Goal: Task Accomplishment & Management: Manage account settings

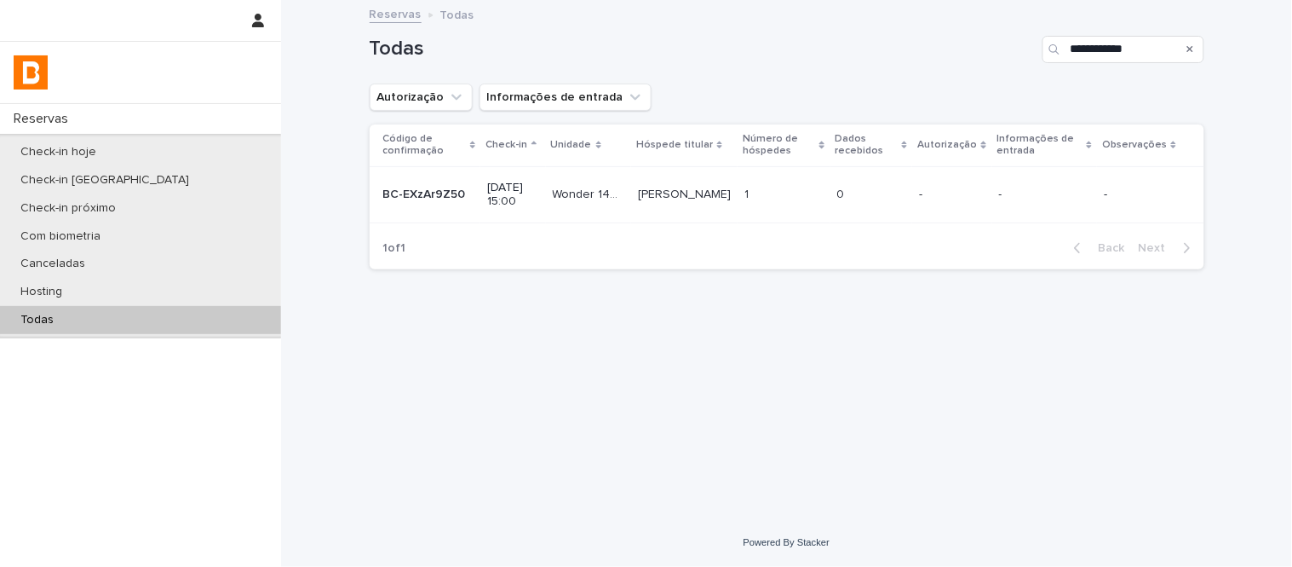
click at [181, 136] on div "Check-in hoje Check-in amanhã Check-in próximo Com biometria Canceladas Hosting…" at bounding box center [140, 236] width 281 height 204
click at [129, 157] on div "Check-in hoje" at bounding box center [140, 152] width 281 height 28
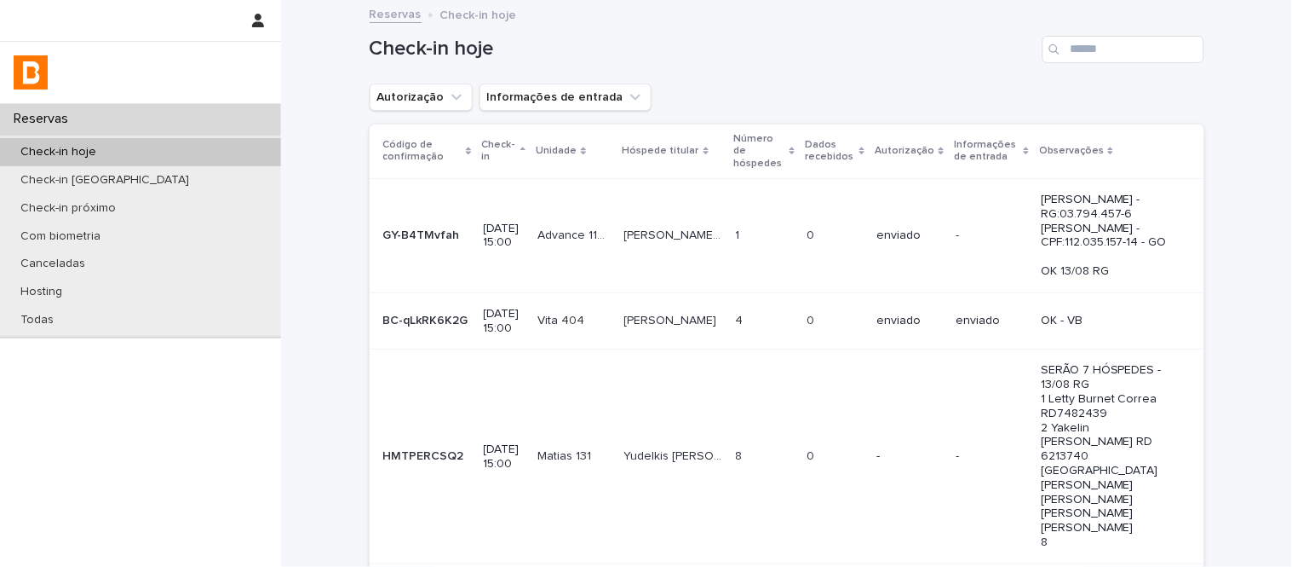
click at [421, 135] on p "Código de confirmação" at bounding box center [422, 151] width 79 height 32
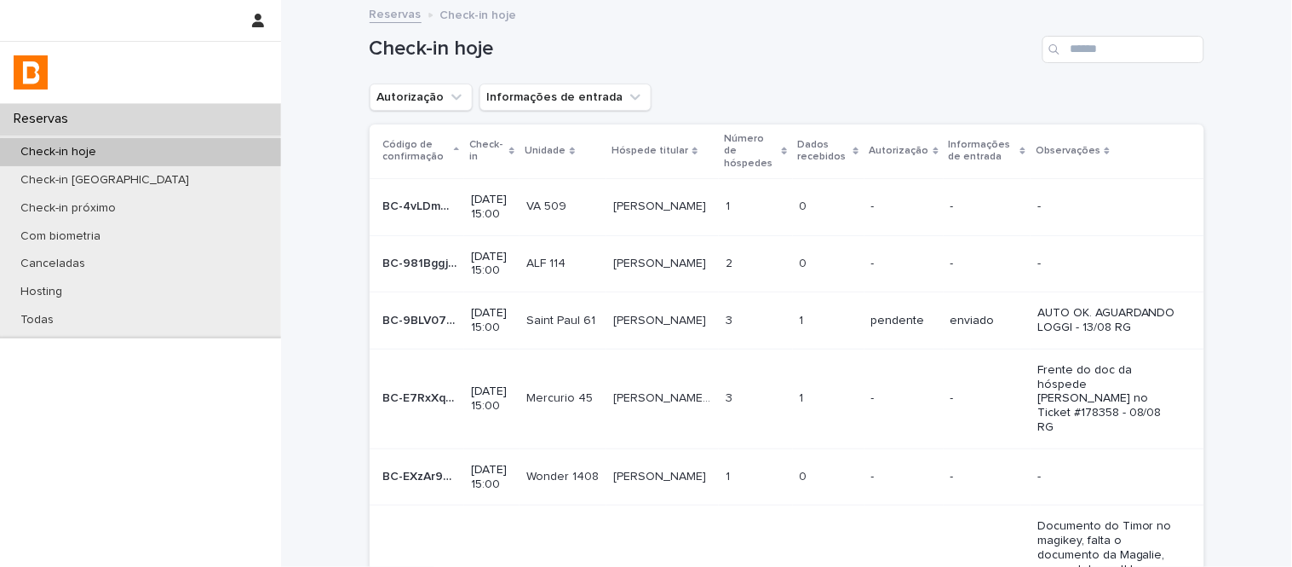
click at [469, 146] on p "Check-in" at bounding box center [487, 151] width 36 height 32
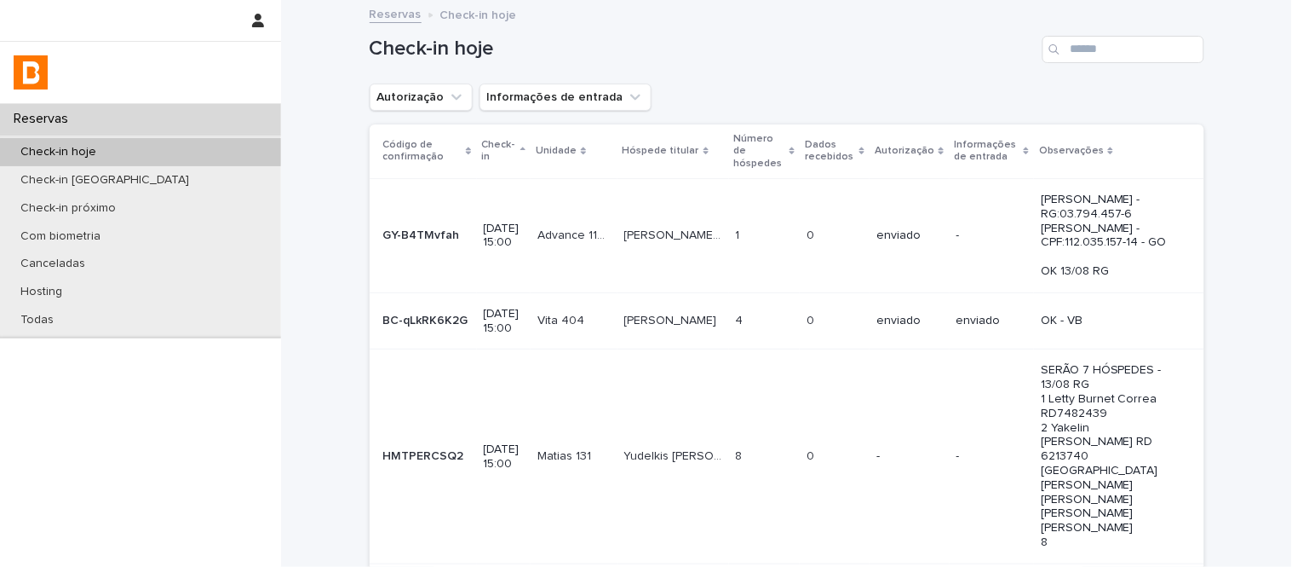
click at [448, 94] on icon "Autorização" at bounding box center [456, 97] width 17 height 17
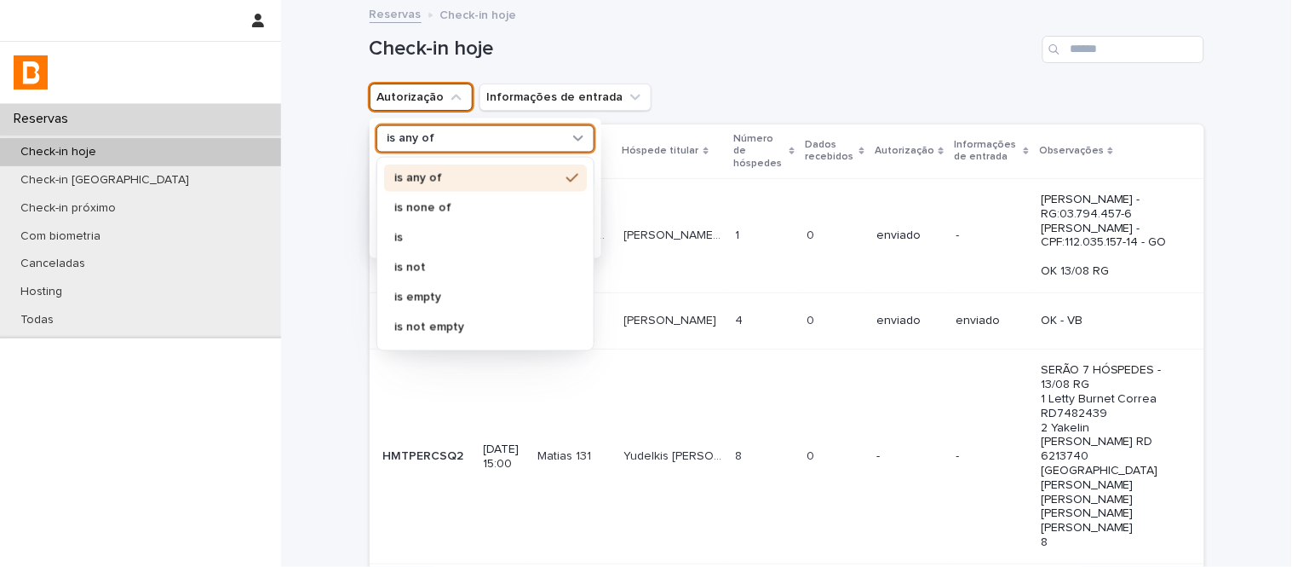
click at [446, 132] on div "is any of" at bounding box center [475, 138] width 188 height 18
click at [453, 215] on div "is none of" at bounding box center [485, 206] width 203 height 27
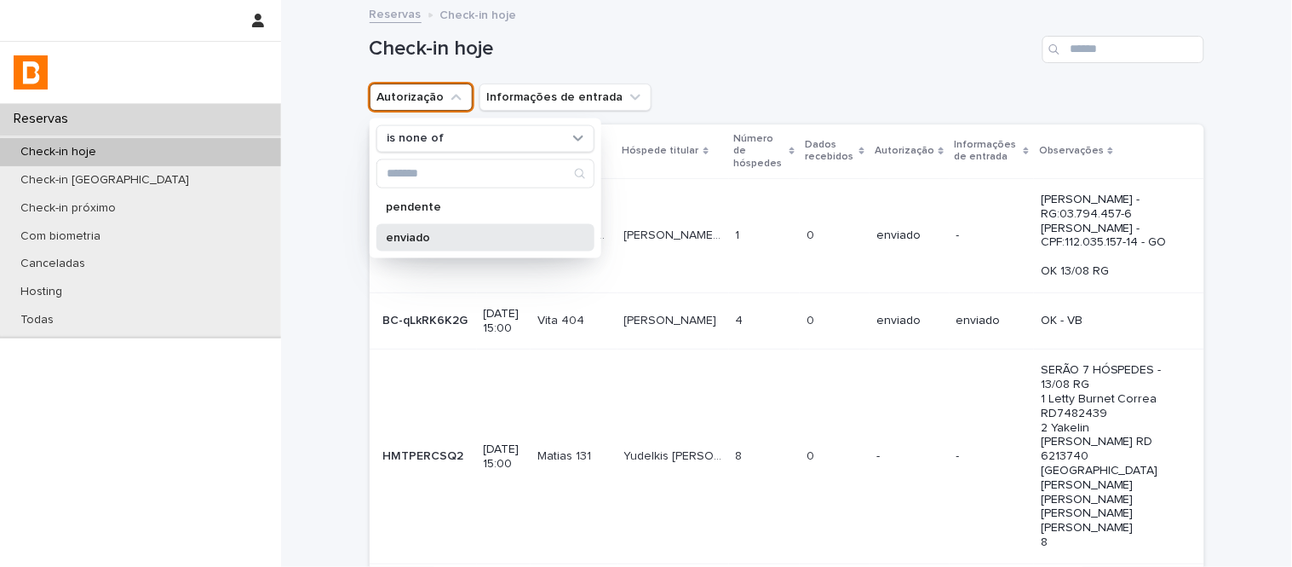
click at [457, 228] on div "enviado" at bounding box center [486, 236] width 218 height 27
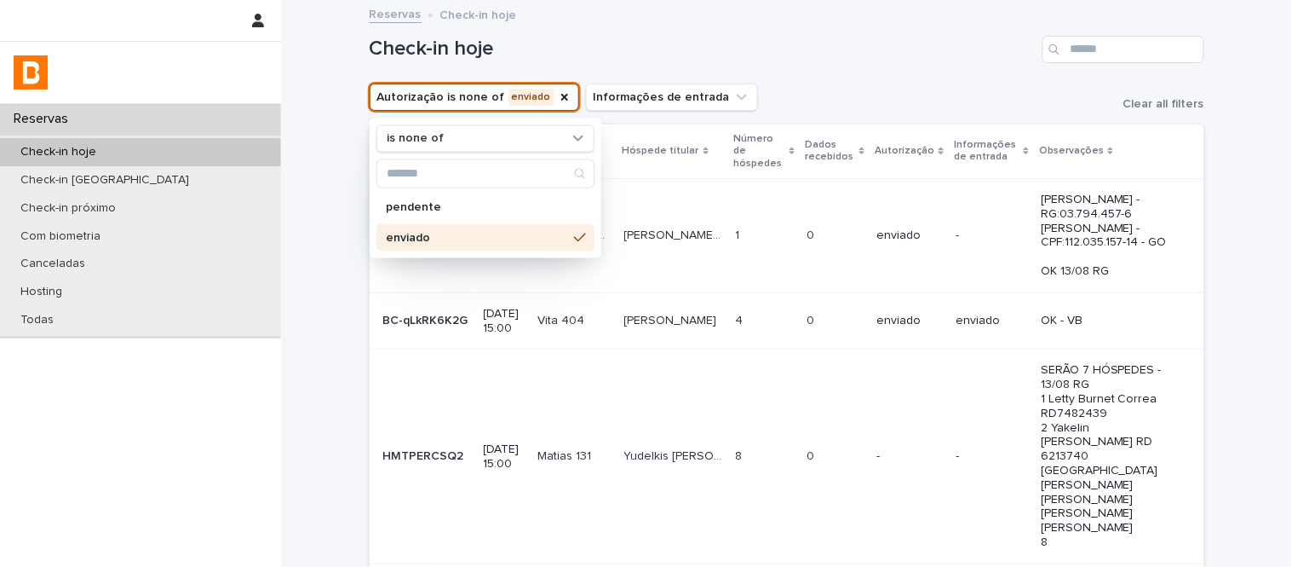
click at [802, 44] on h1 "Check-in hoje" at bounding box center [703, 49] width 666 height 25
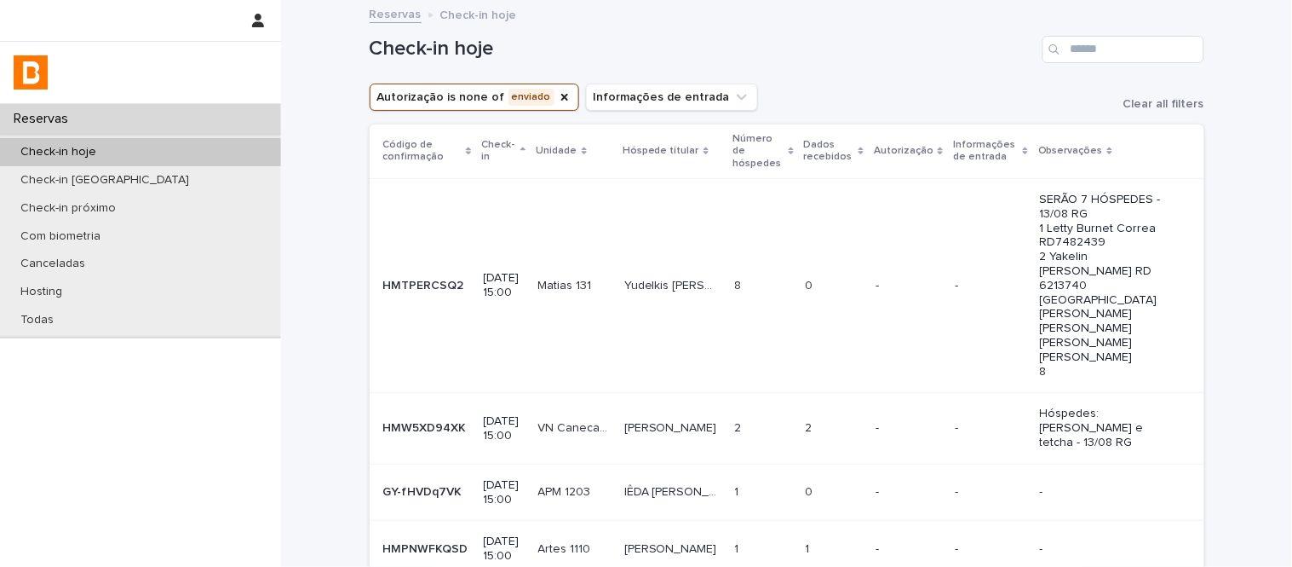
click at [864, 148] on div "Dados recebidos" at bounding box center [834, 151] width 60 height 32
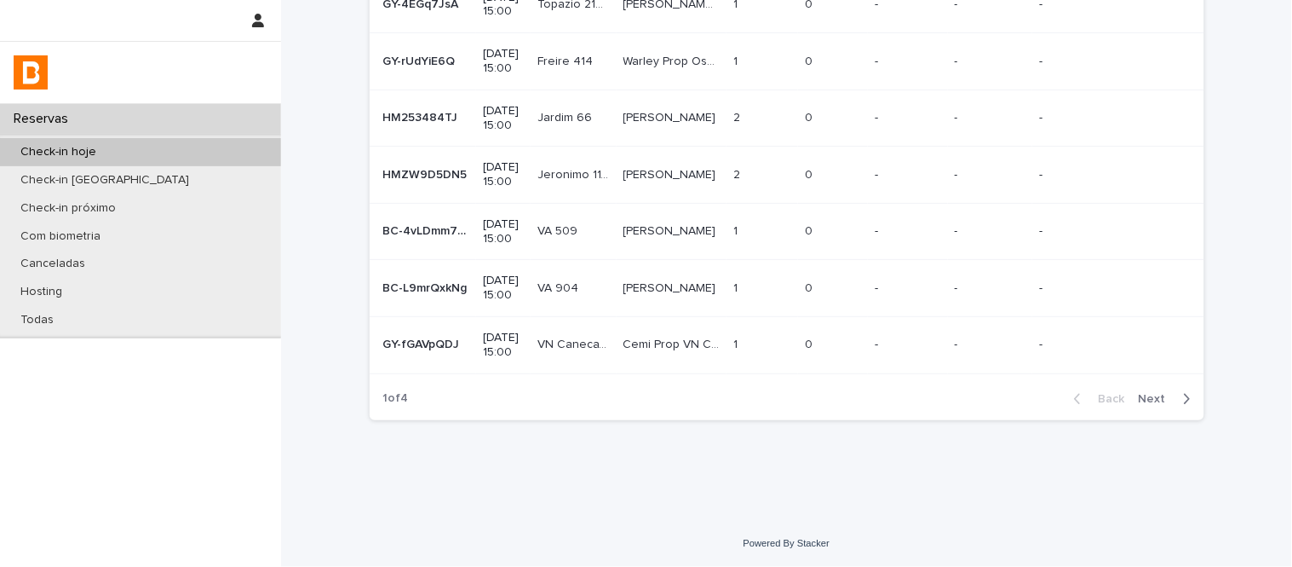
scroll to position [618, 0]
click at [1146, 411] on div "Back Next" at bounding box center [1133, 398] width 144 height 43
click at [1142, 398] on span "Next" at bounding box center [1157, 399] width 37 height 12
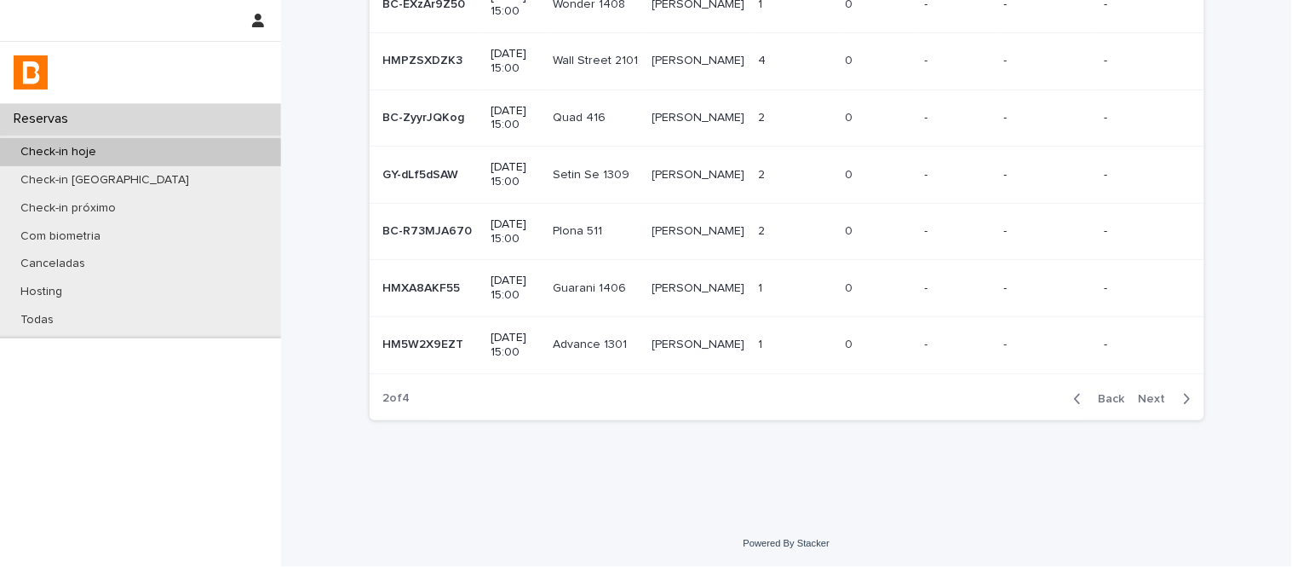
scroll to position [360, 0]
click at [1148, 399] on span "Next" at bounding box center [1157, 399] width 37 height 12
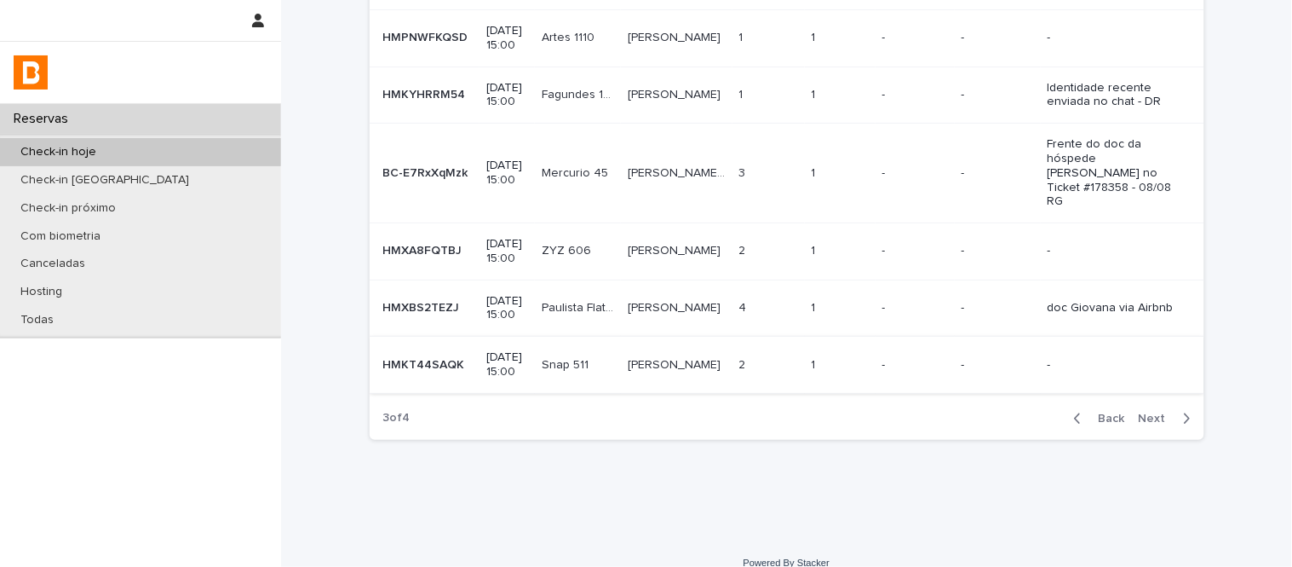
scroll to position [575, 0]
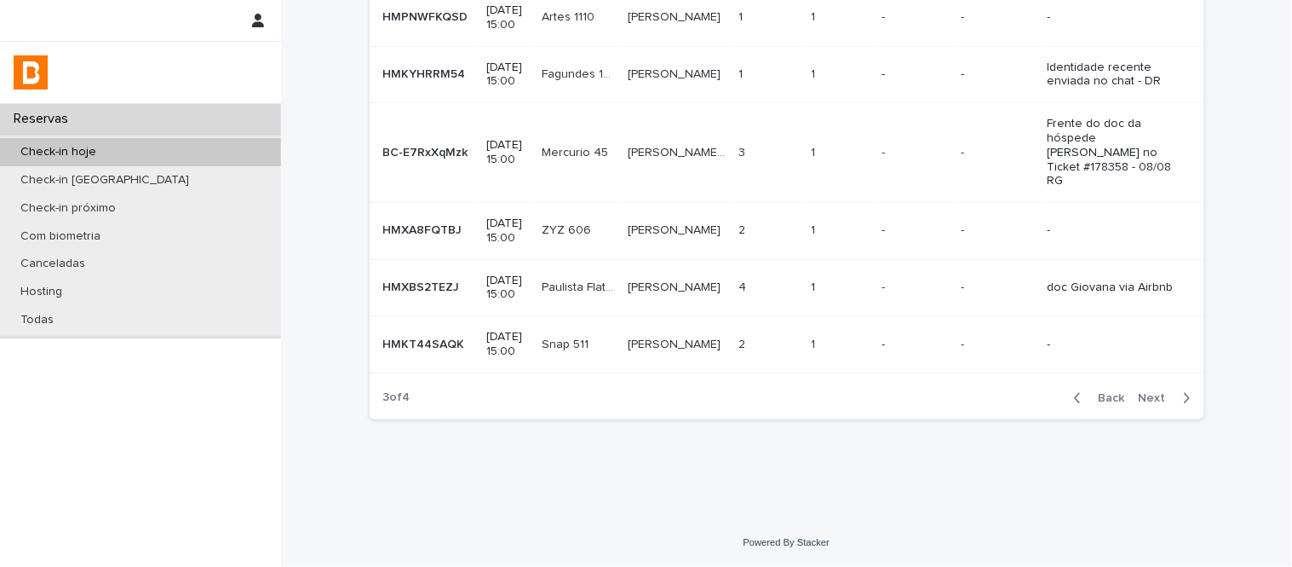
click at [1145, 390] on button "Next" at bounding box center [1168, 397] width 72 height 15
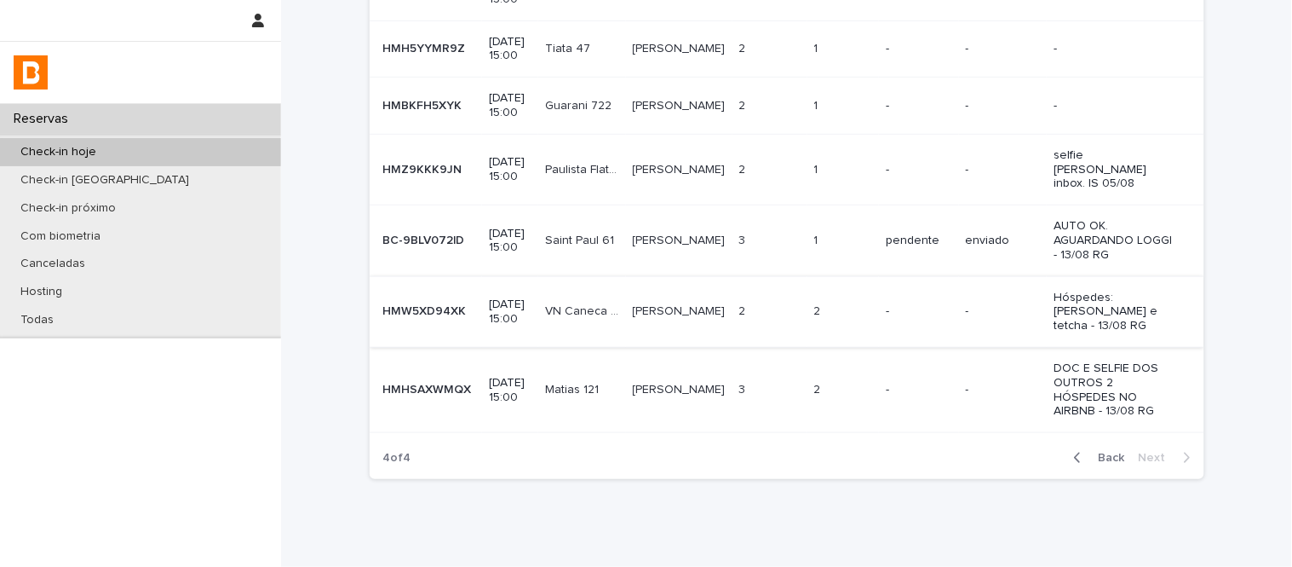
scroll to position [291, 0]
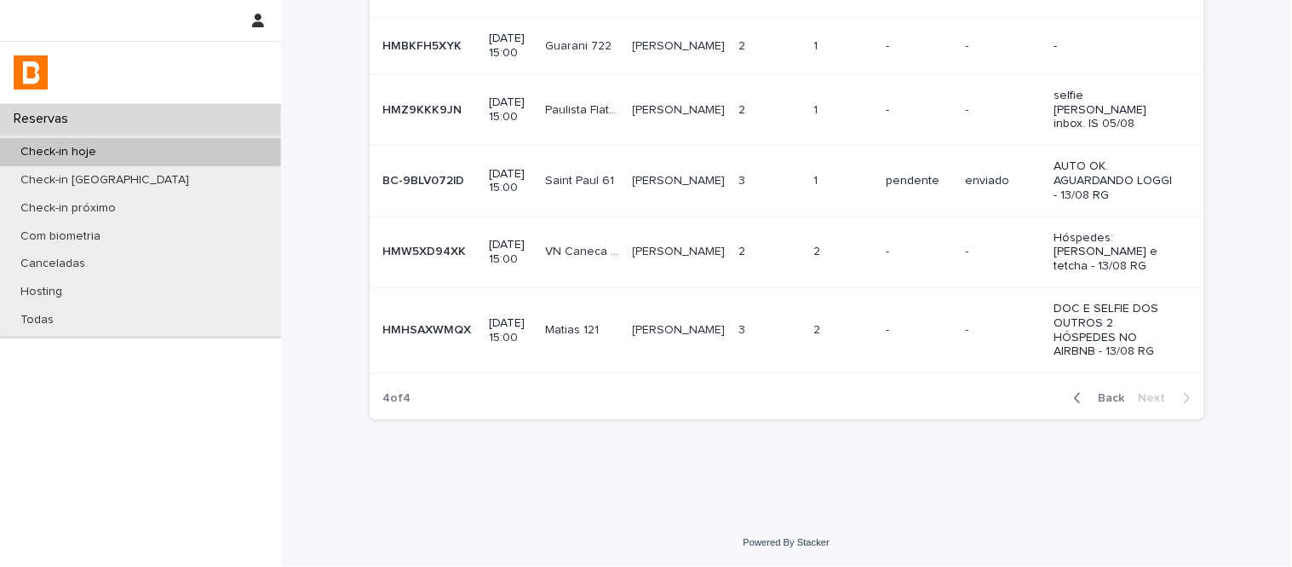
click at [1094, 395] on span "Back" at bounding box center [1107, 398] width 37 height 12
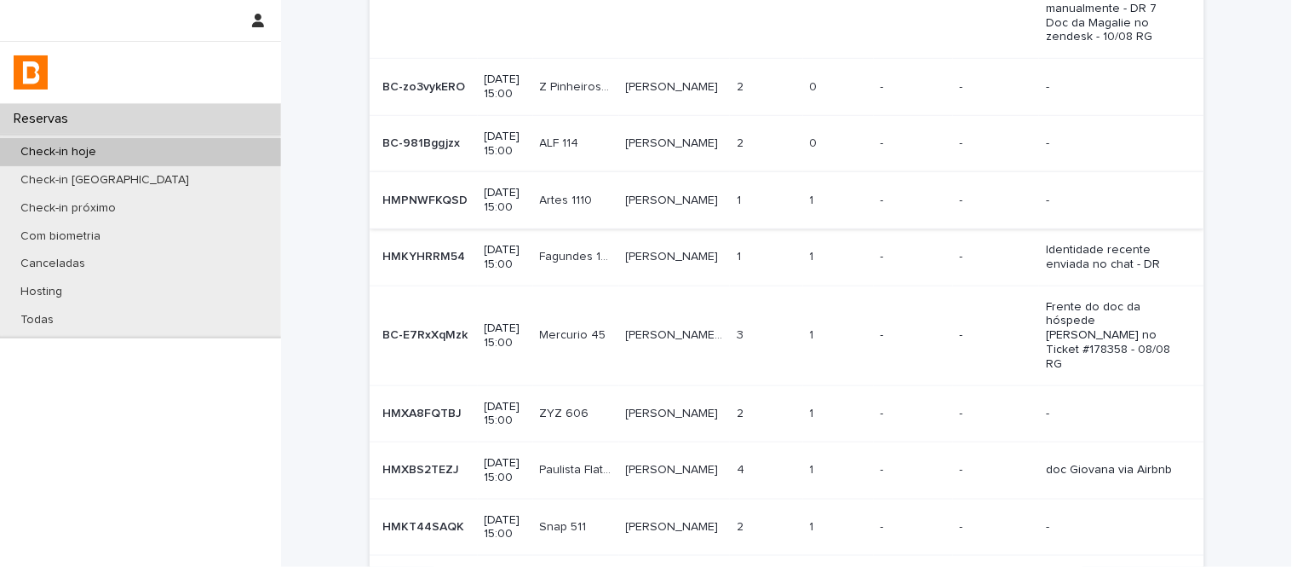
scroll to position [243, 0]
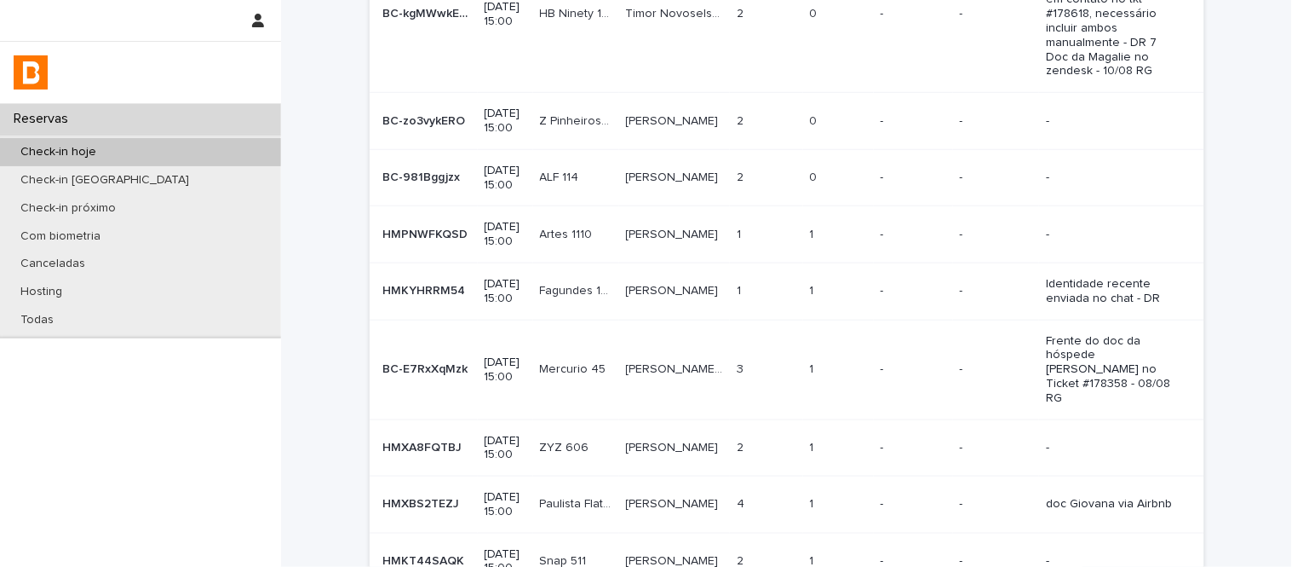
click at [832, 233] on div "1 1" at bounding box center [838, 235] width 57 height 28
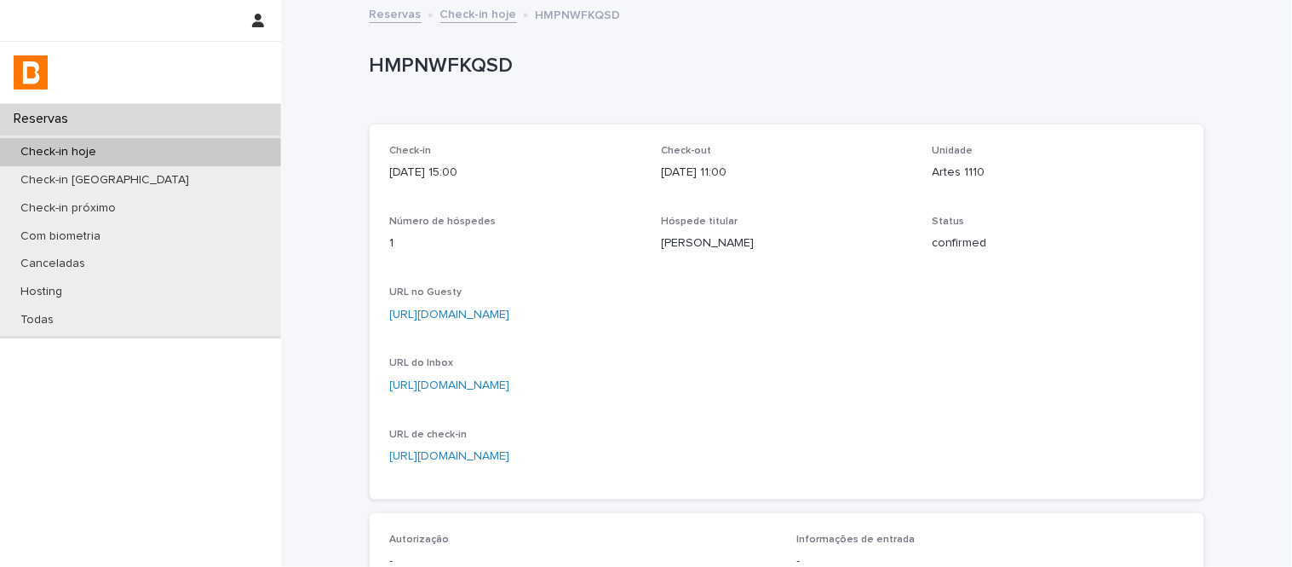
click at [952, 166] on p "Artes 1110" at bounding box center [1058, 173] width 251 height 18
copy p "Artes 1110"
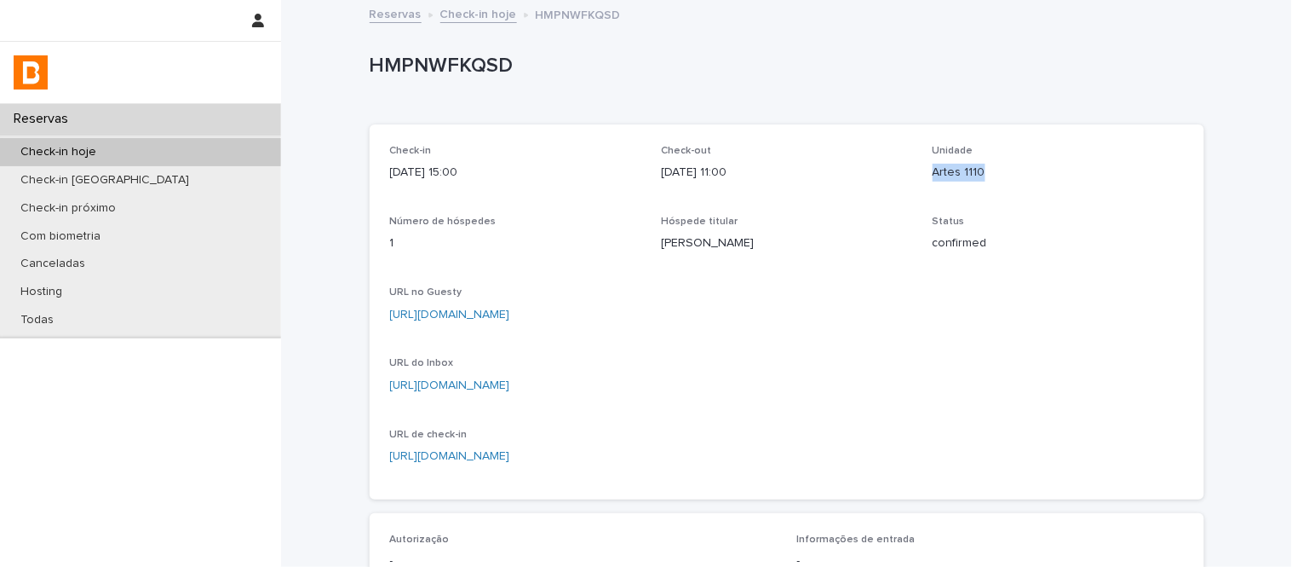
drag, startPoint x: 722, startPoint y: 2, endPoint x: 856, endPoint y: 61, distance: 146.4
click at [856, 61] on p "HMPNWFKQSD" at bounding box center [784, 66] width 828 height 25
click at [941, 176] on p "Artes 1110" at bounding box center [1058, 173] width 251 height 18
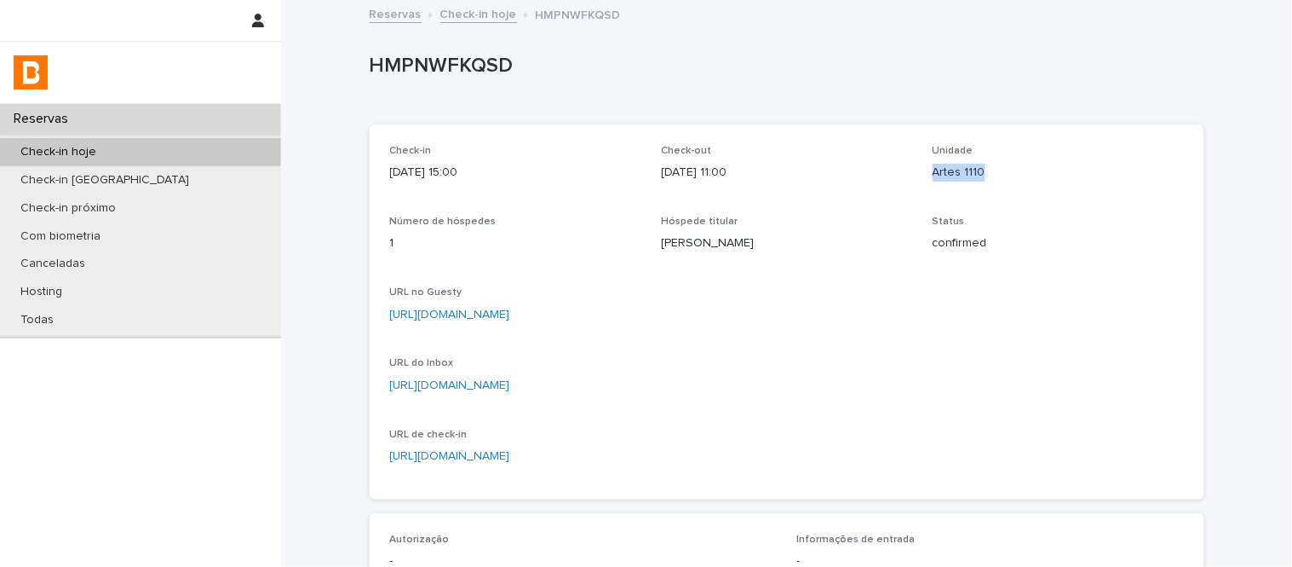
copy p "Artes 1110"
click at [481, 11] on link "Check-in hoje" at bounding box center [478, 13] width 77 height 20
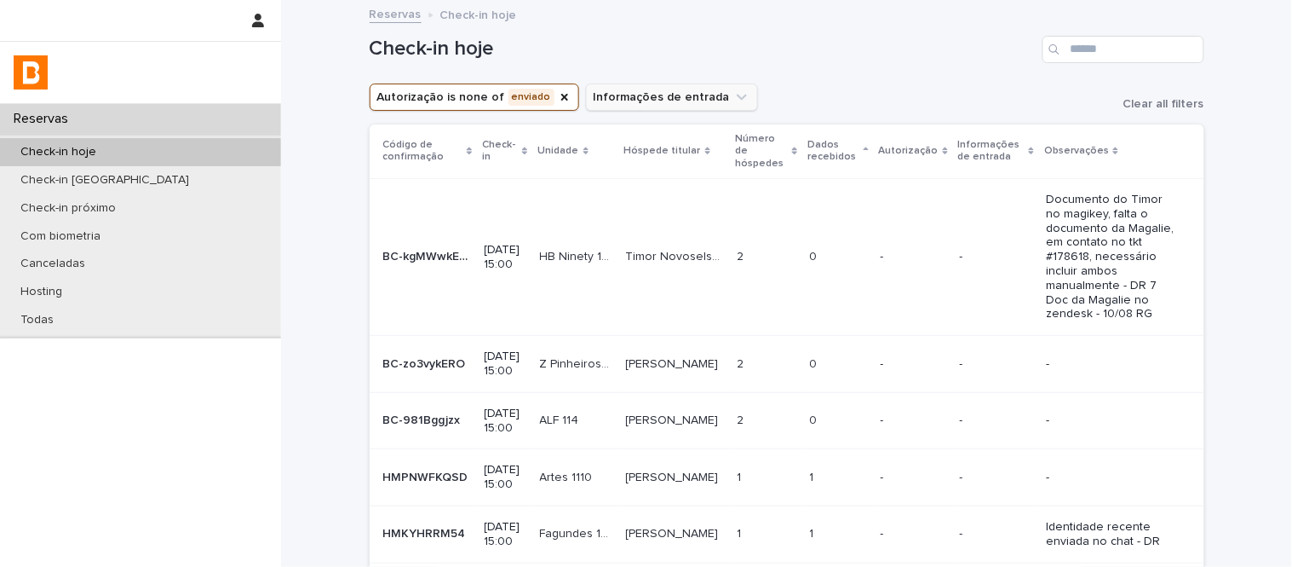
click at [558, 102] on icon "Autorização" at bounding box center [565, 97] width 14 height 14
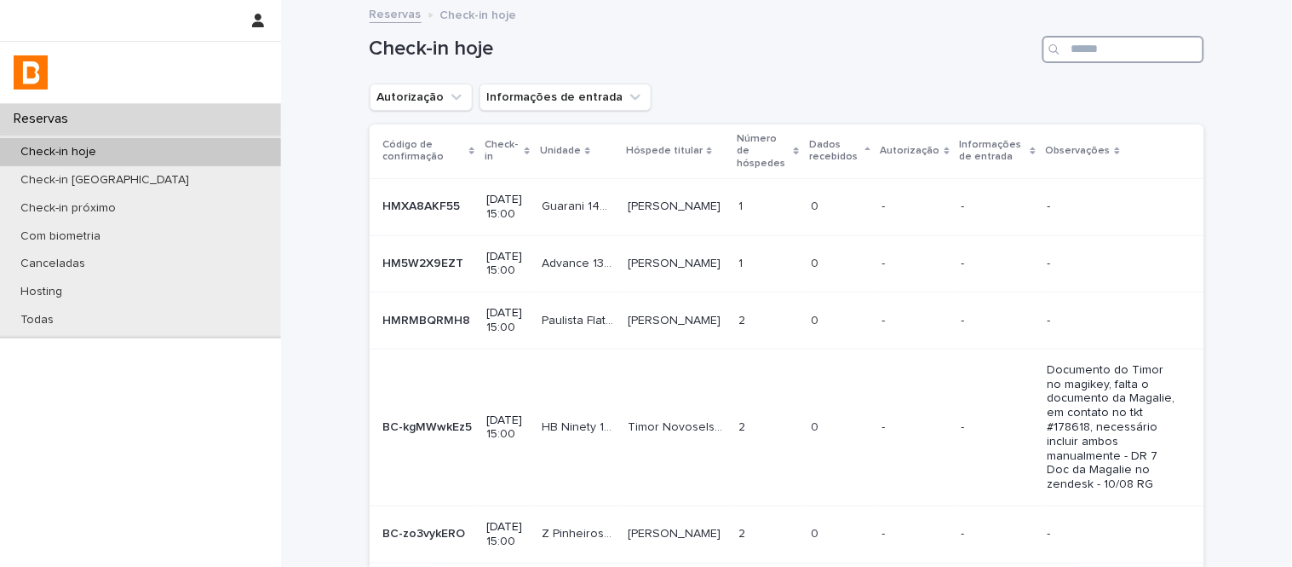
click at [1125, 53] on input "Search" at bounding box center [1124, 49] width 162 height 27
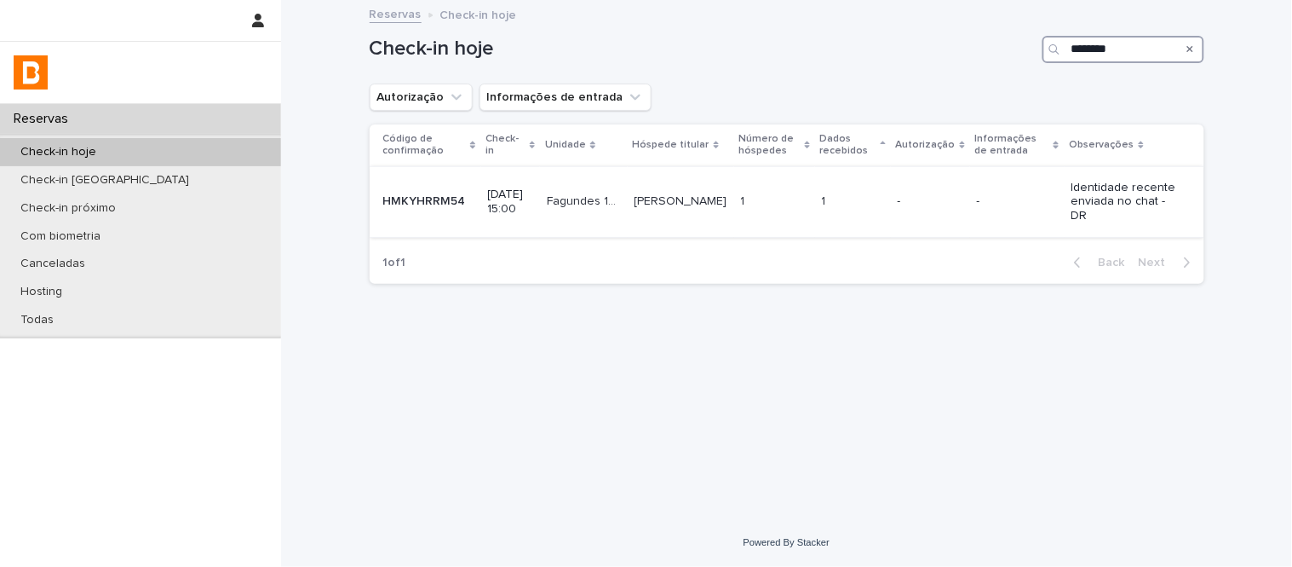
type input "********"
click at [746, 210] on td "1 1" at bounding box center [774, 201] width 81 height 71
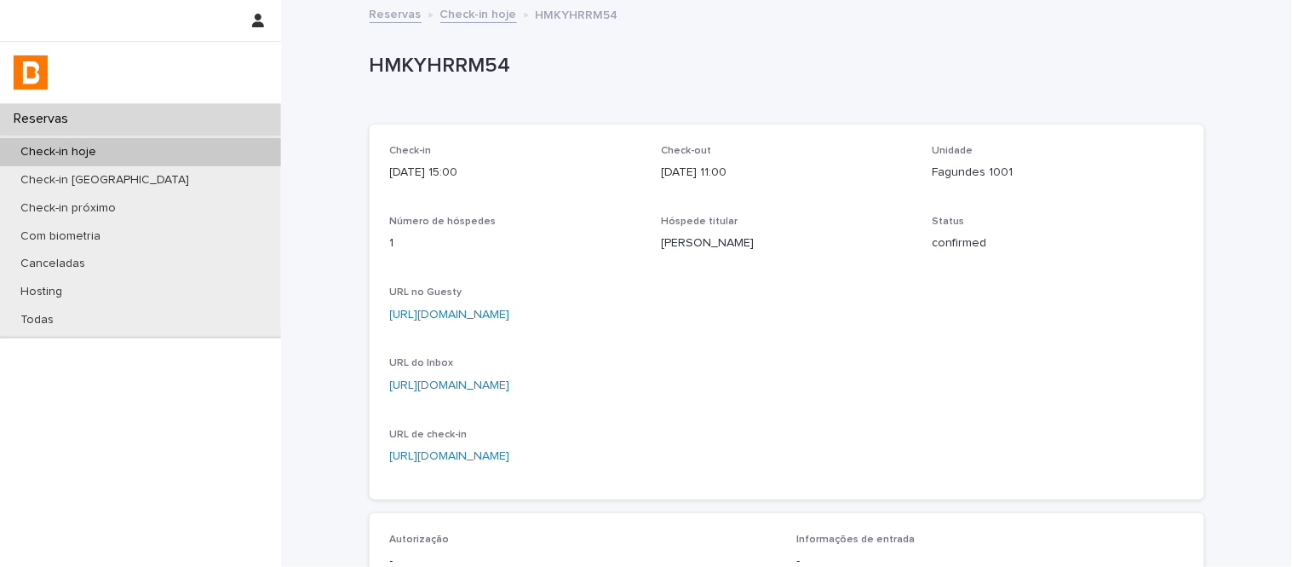
click at [969, 184] on div "Unidade Fagundes 1001" at bounding box center [1058, 170] width 251 height 50
copy p "Fagundes 1001"
click at [510, 384] on link "https://app.guesty.com/inbox-v2/682b56d82354a700129a331e?reservationId=682b56d8…" at bounding box center [450, 385] width 120 height 12
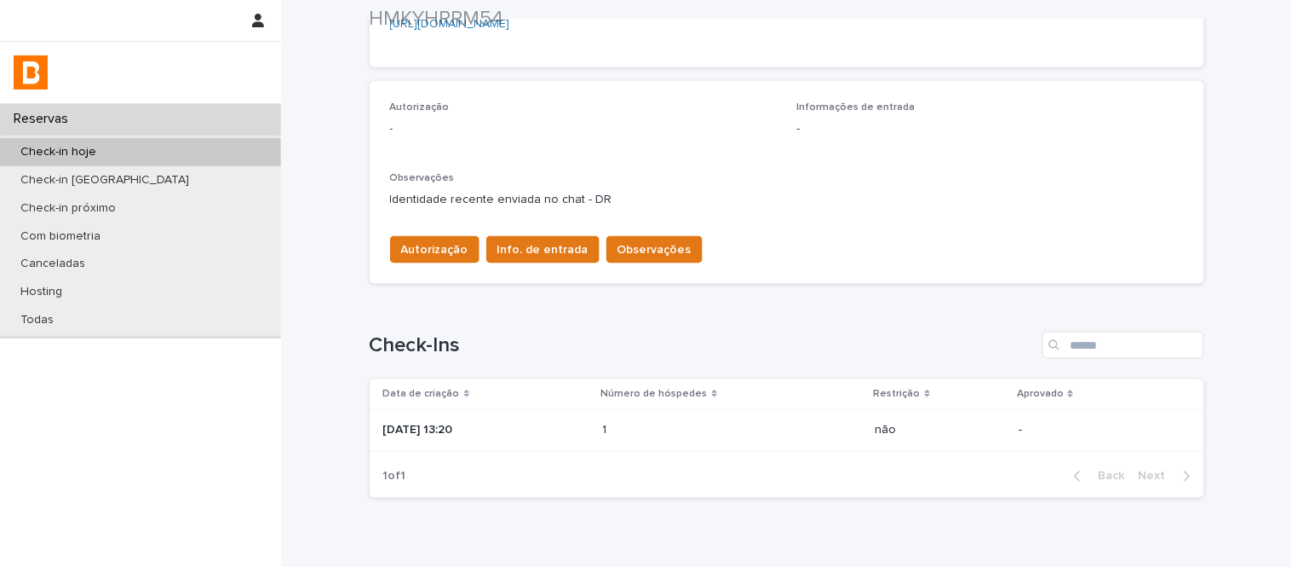
scroll to position [509, 0]
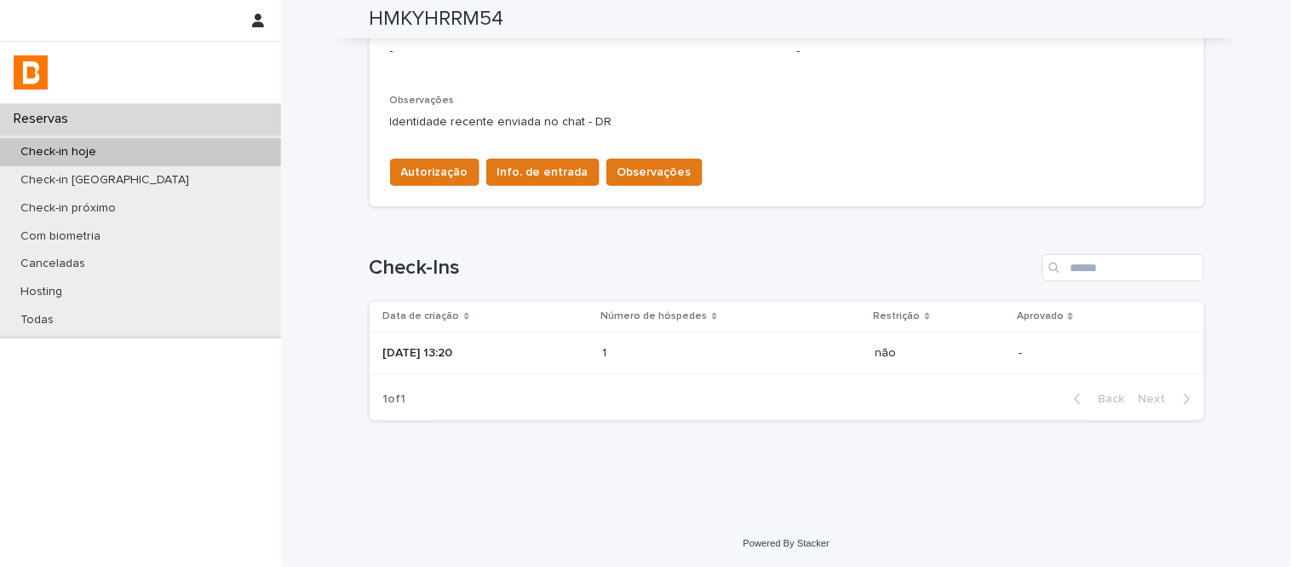
click at [705, 360] on div "1 1" at bounding box center [732, 353] width 259 height 28
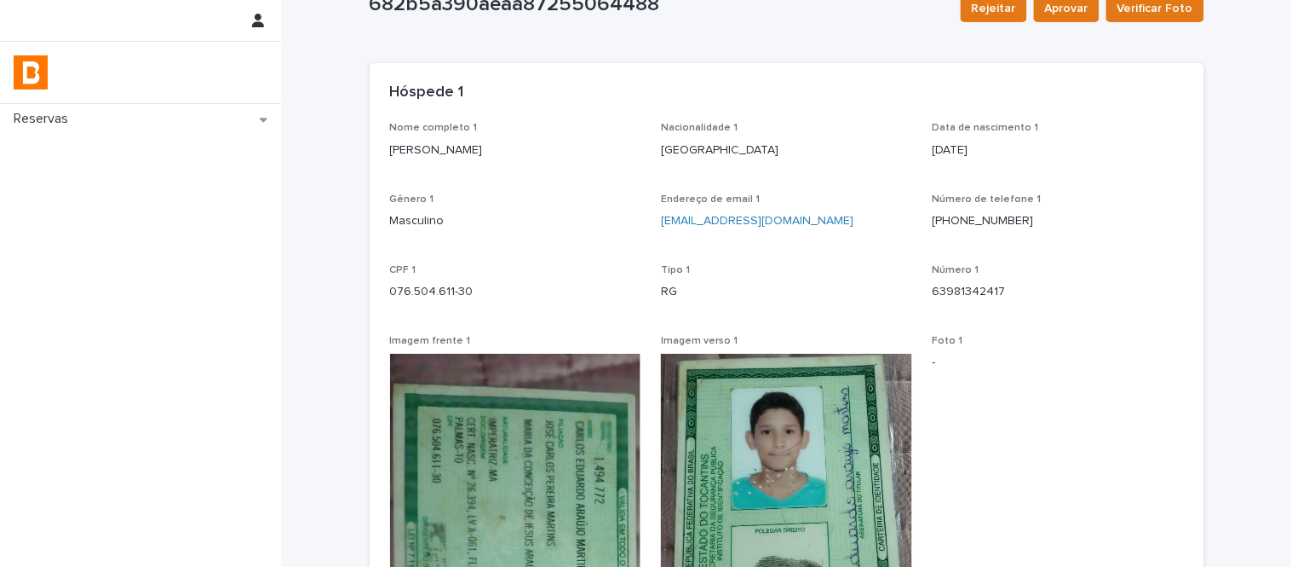
scroll to position [95, 0]
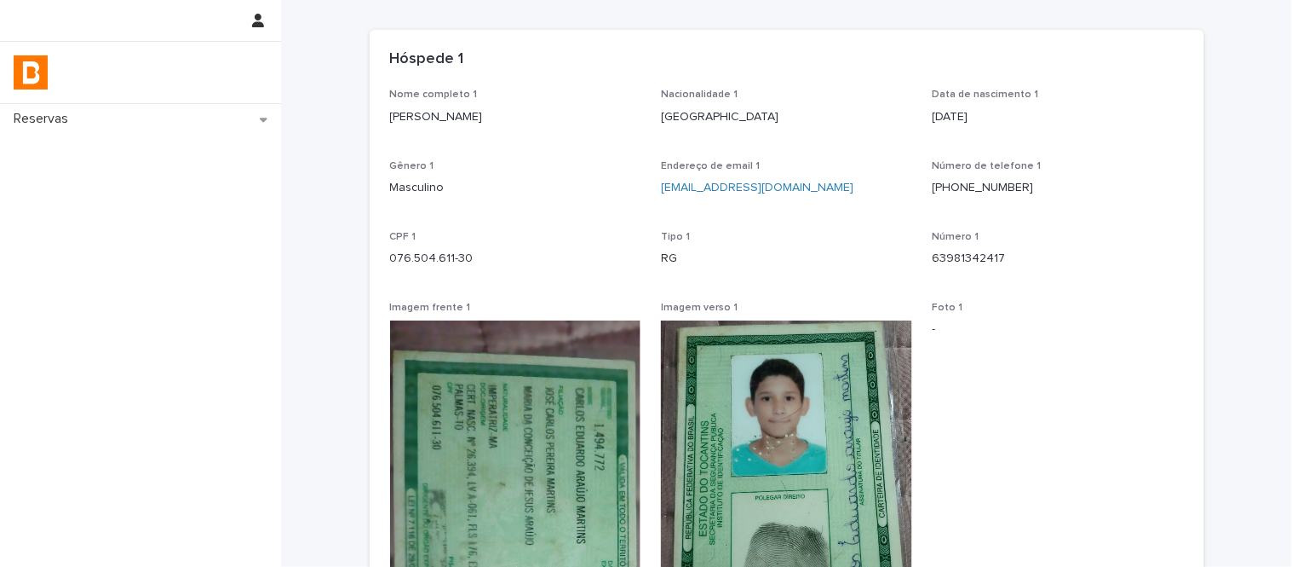
click at [507, 112] on p "Carlos Eduardo Araújo Martins" at bounding box center [515, 117] width 251 height 18
copy p "Carlos Eduardo Araújo Martins"
click at [452, 262] on p "076.504.611-30" at bounding box center [515, 259] width 251 height 18
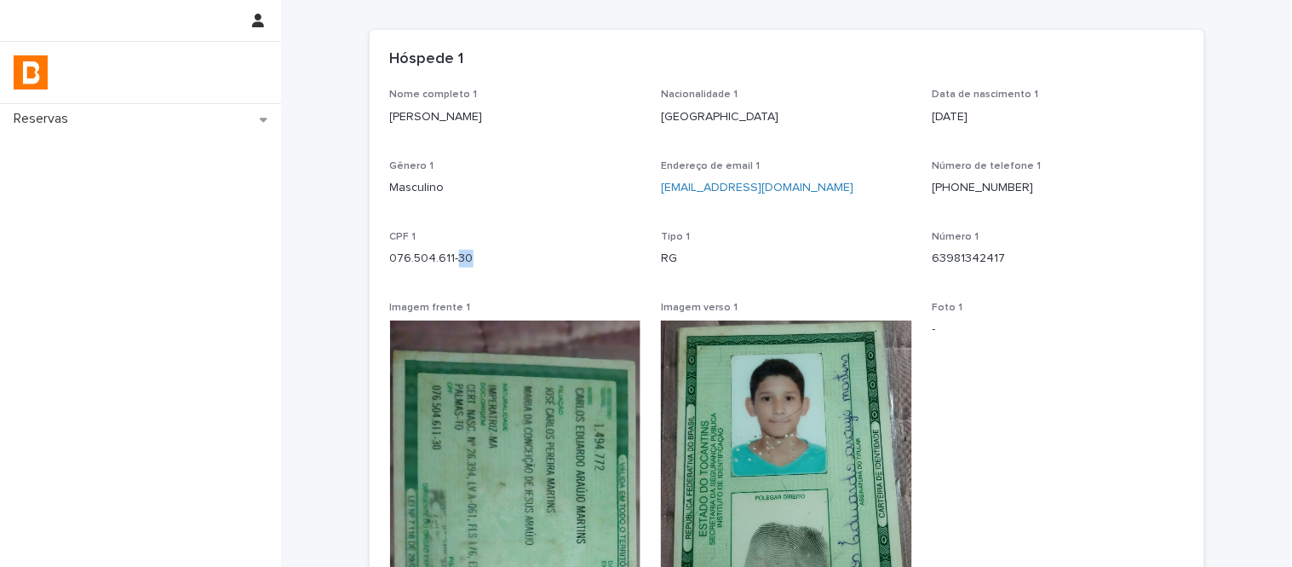
click at [452, 262] on p "076.504.611-30" at bounding box center [515, 259] width 251 height 18
copy p "076.504.611-30"
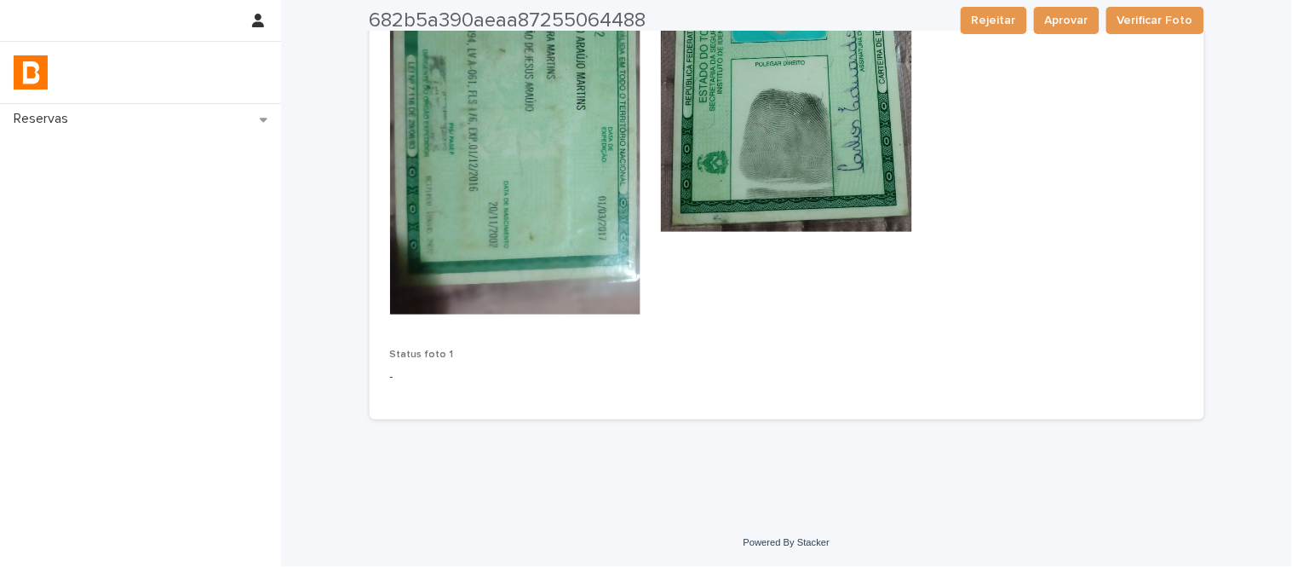
scroll to position [0, 0]
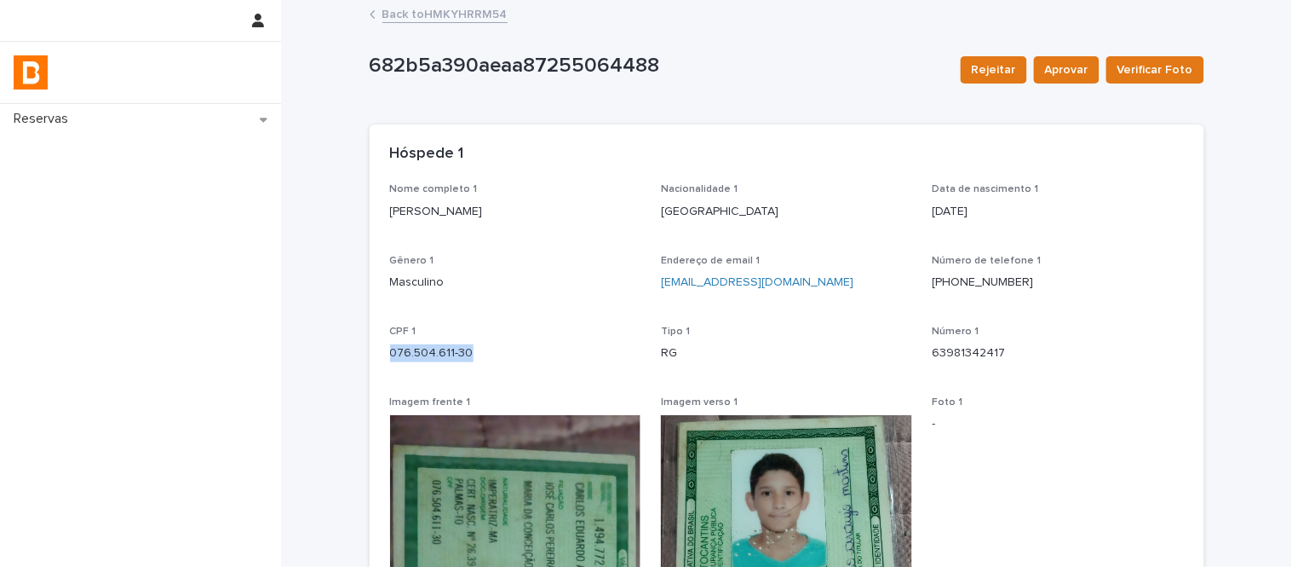
click at [438, 19] on link "Back to HMKYHRRM54" at bounding box center [445, 13] width 125 height 20
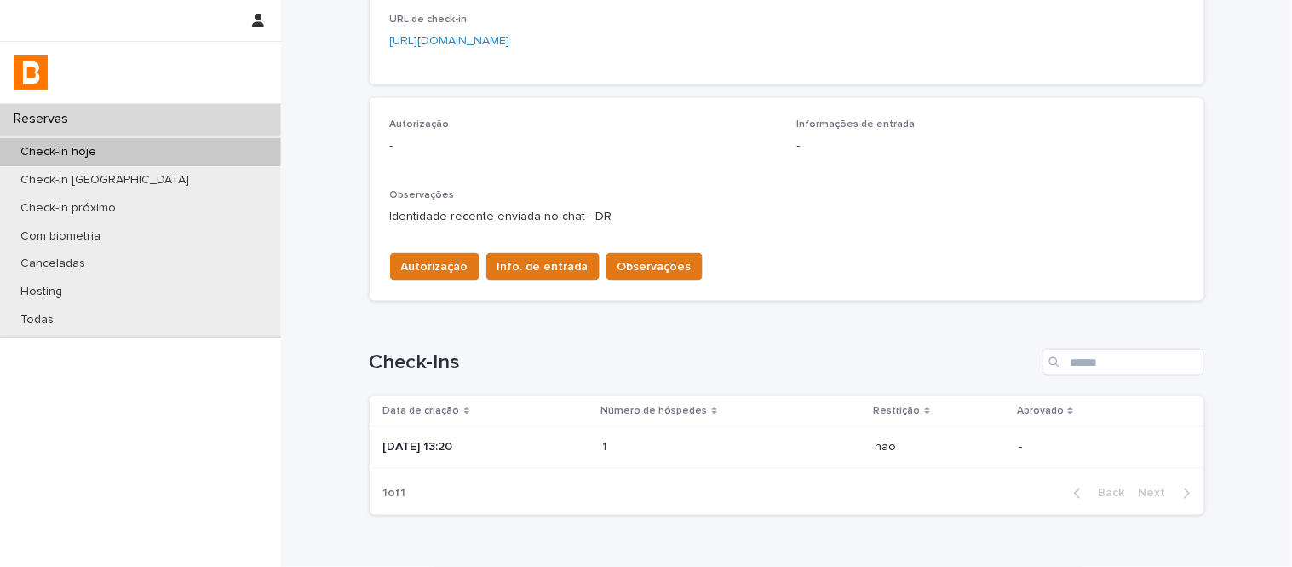
scroll to position [462, 0]
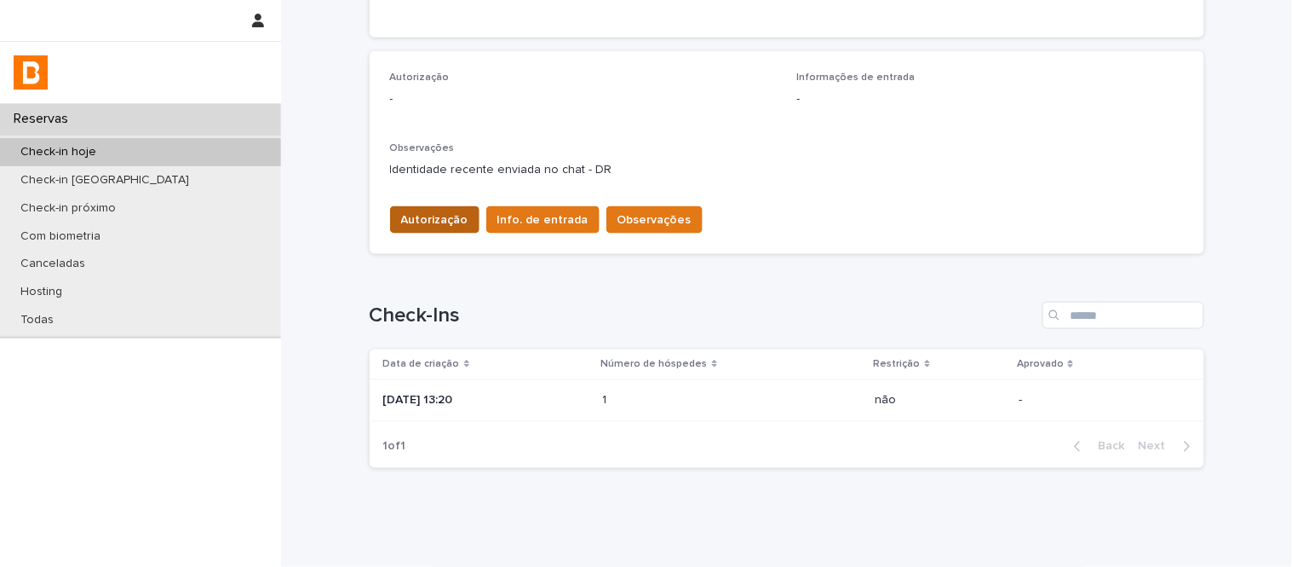
click at [412, 216] on span "Autorização" at bounding box center [434, 219] width 67 height 17
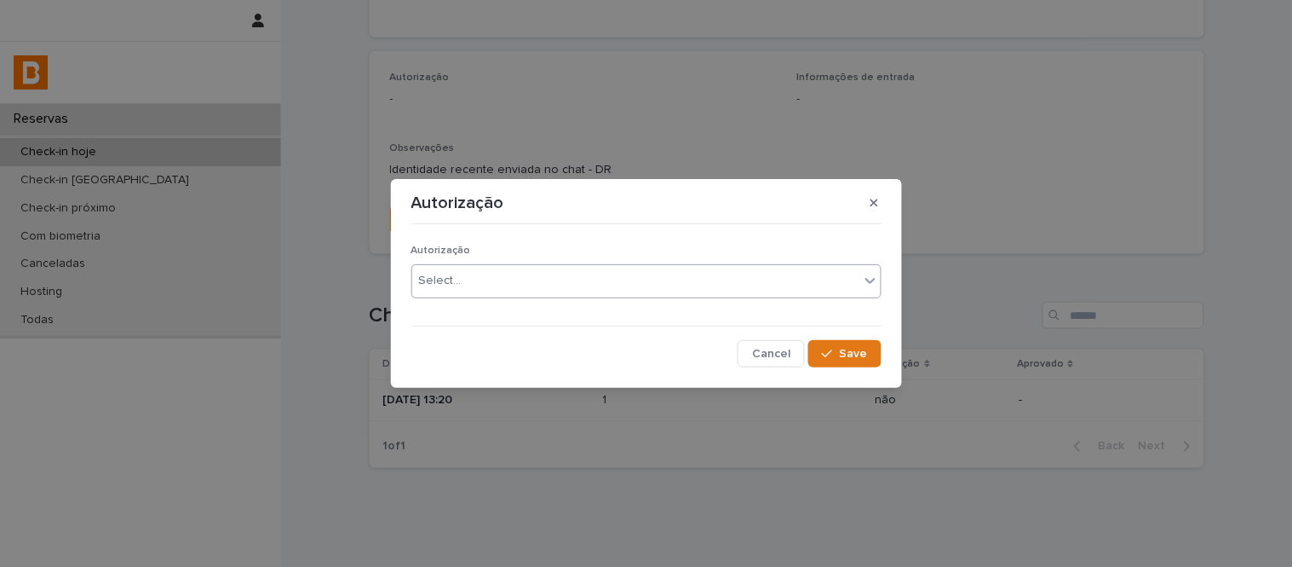
click at [520, 292] on div "Select..." at bounding box center [635, 281] width 447 height 28
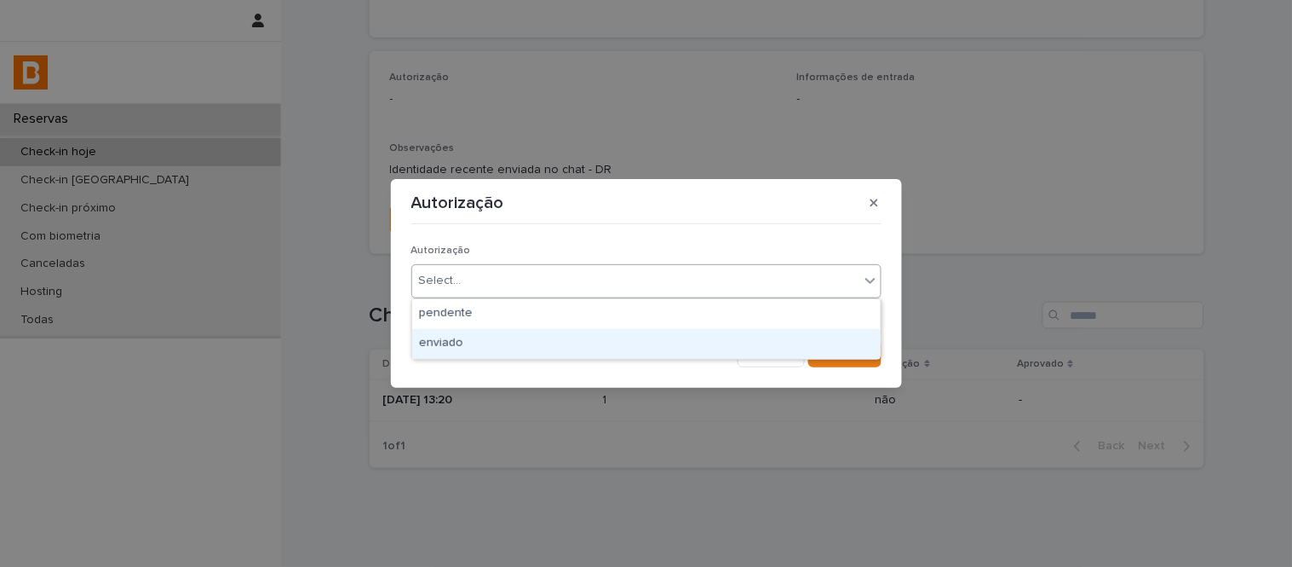
click at [537, 351] on div "enviado" at bounding box center [646, 344] width 469 height 30
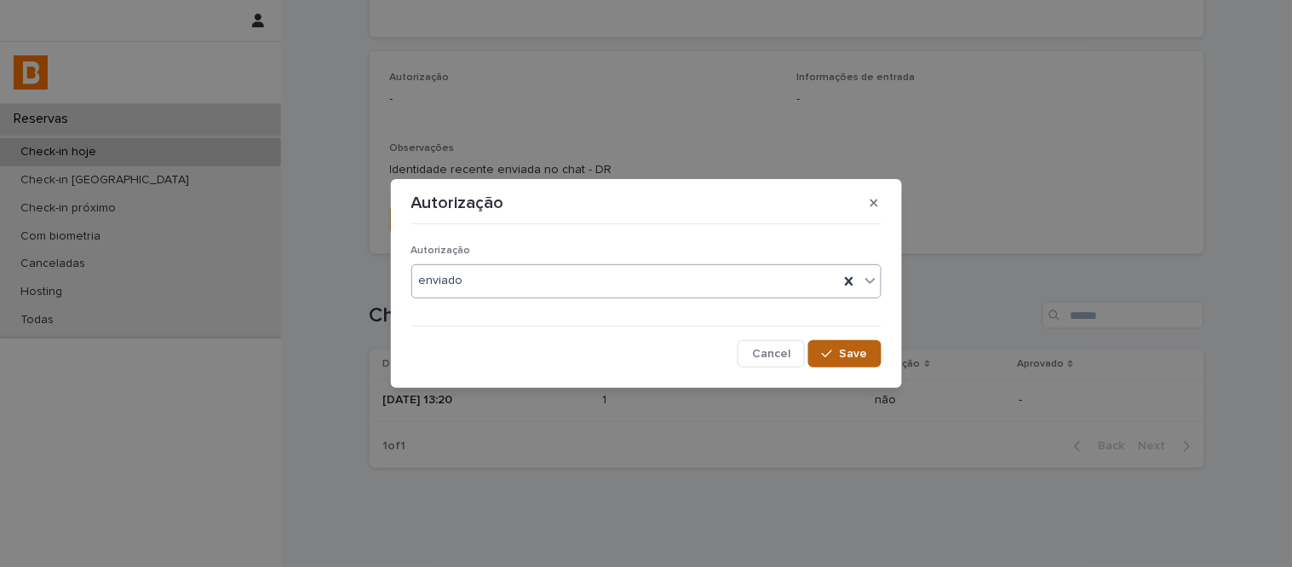
click at [854, 358] on span "Save" at bounding box center [854, 354] width 28 height 12
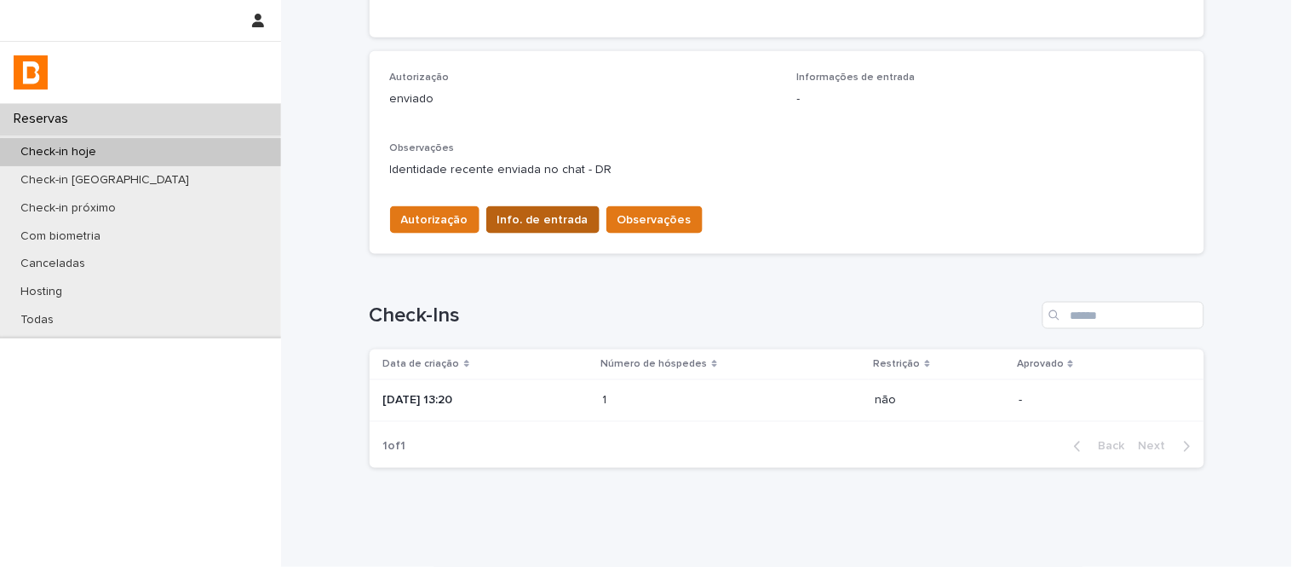
click at [523, 223] on span "Info. de entrada" at bounding box center [543, 219] width 91 height 17
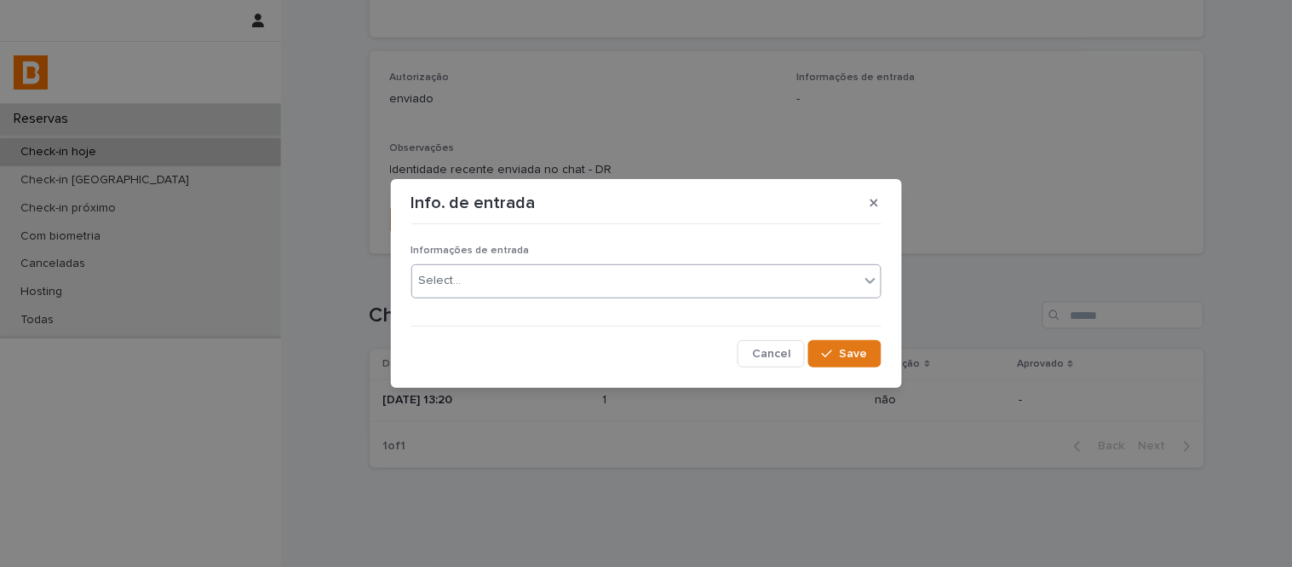
click at [554, 282] on div "Select..." at bounding box center [635, 281] width 447 height 28
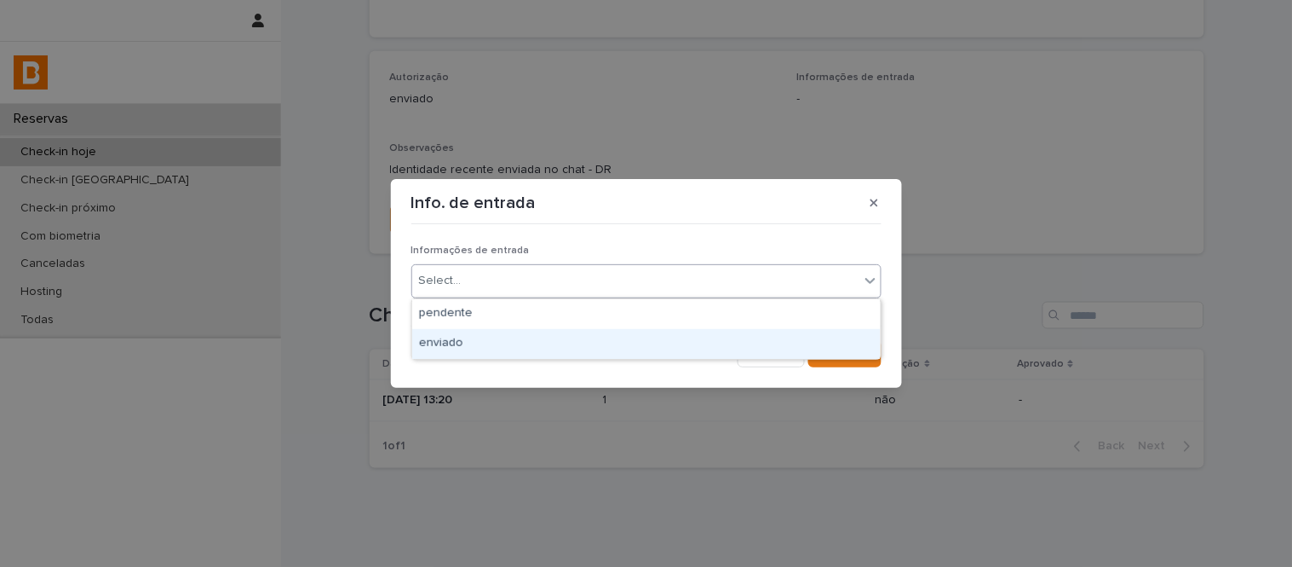
click at [584, 354] on div "enviado" at bounding box center [646, 344] width 469 height 30
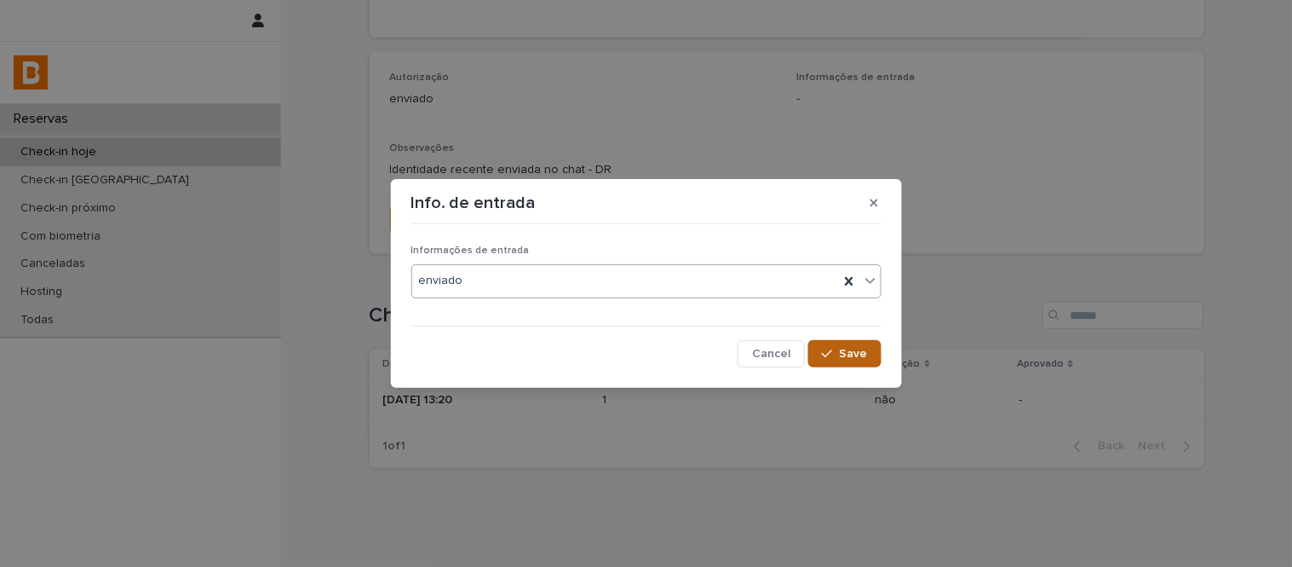
click at [848, 362] on button "Save" at bounding box center [844, 353] width 72 height 27
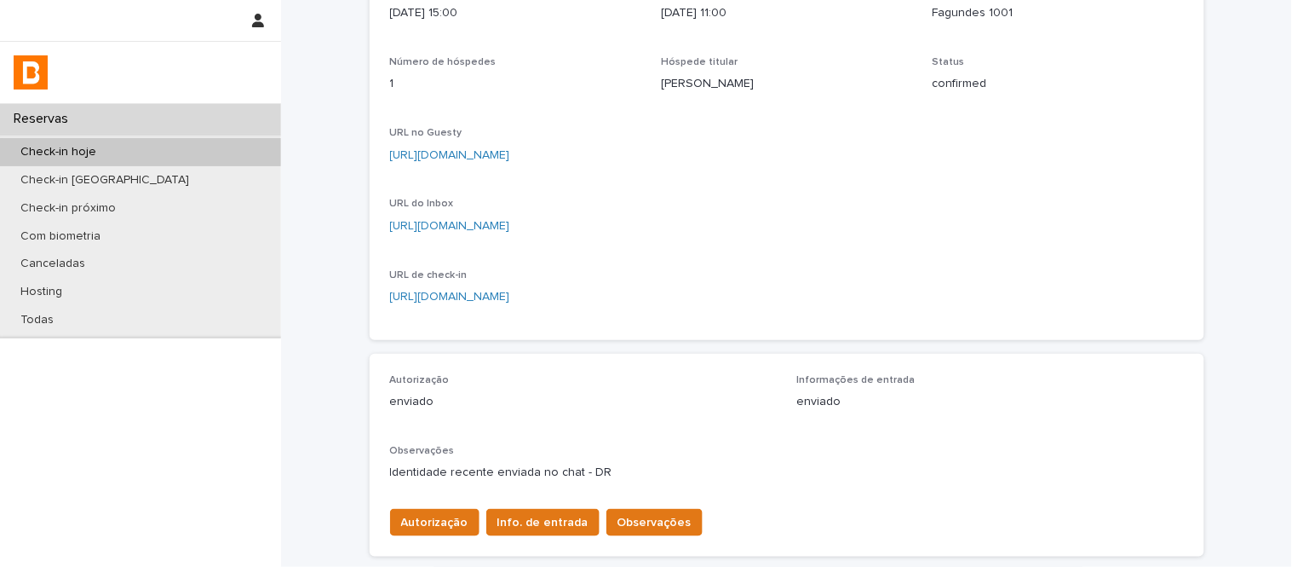
scroll to position [0, 0]
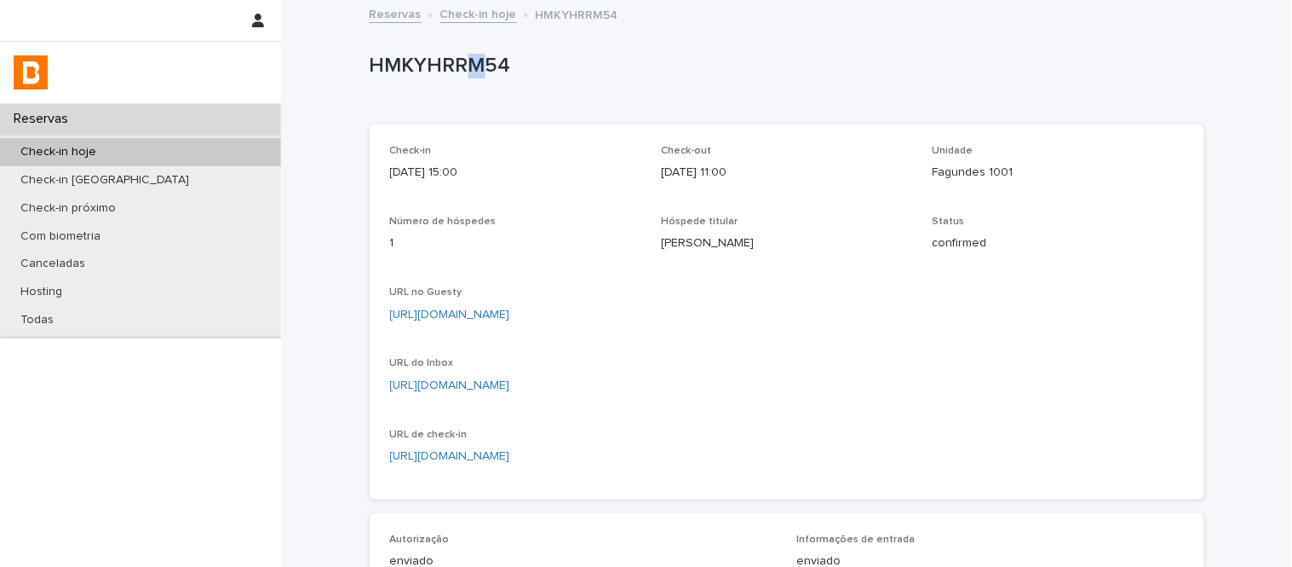
drag, startPoint x: 467, startPoint y: 66, endPoint x: 470, endPoint y: 77, distance: 11.6
click at [470, 77] on p "HMKYHRRM54" at bounding box center [784, 66] width 828 height 25
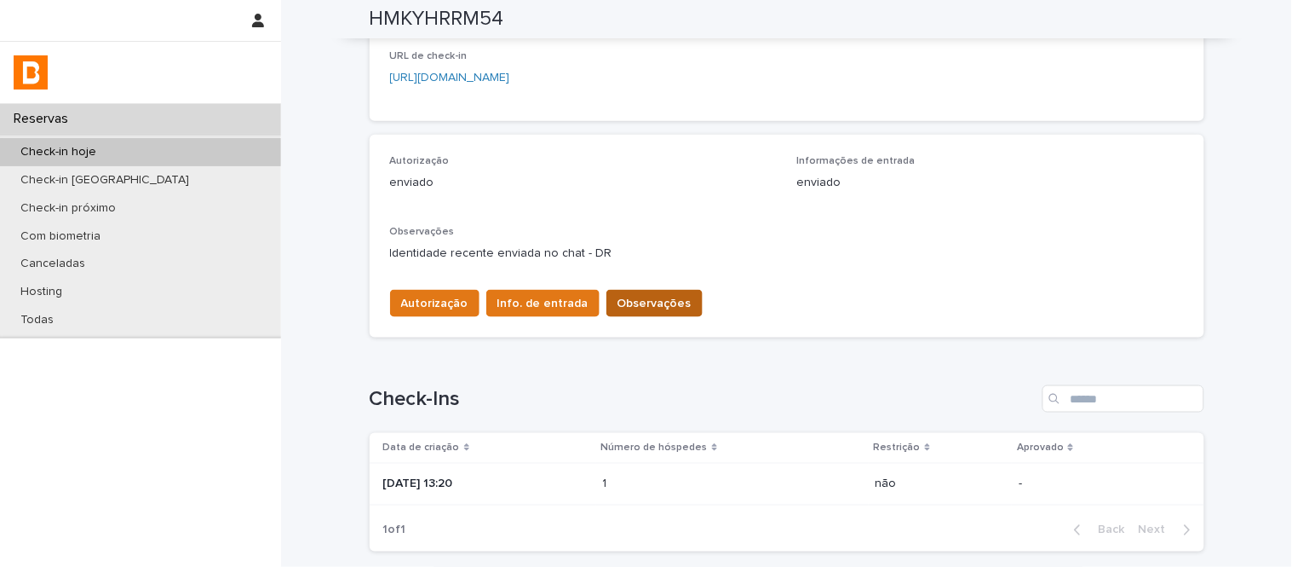
click at [636, 303] on span "Observações" at bounding box center [655, 303] width 74 height 17
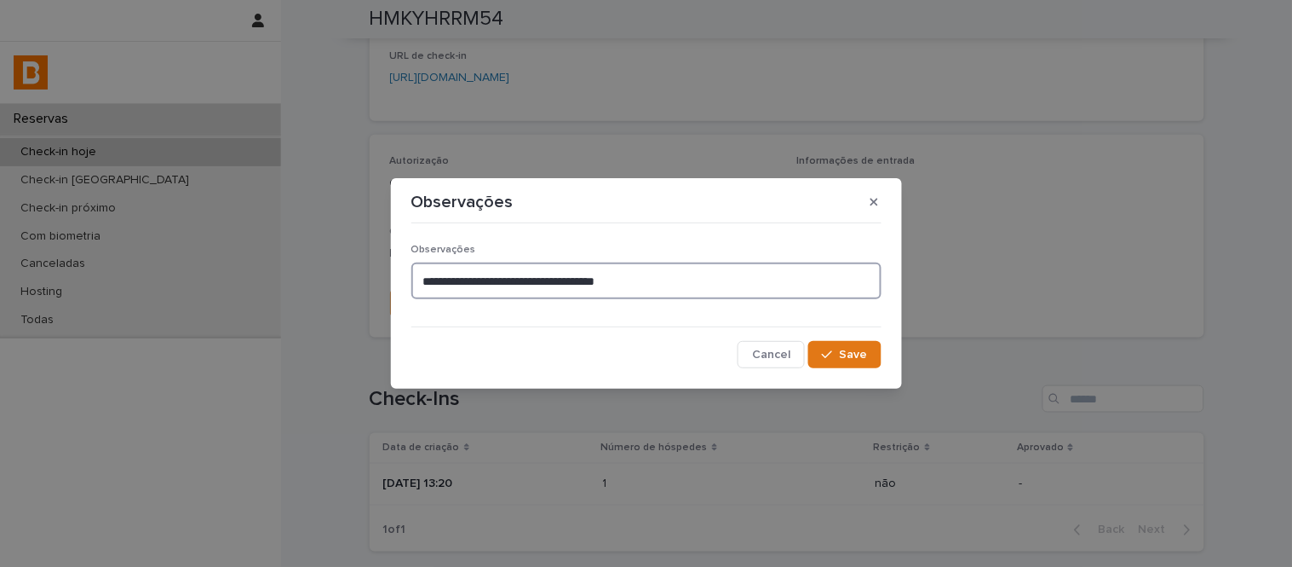
click at [707, 295] on textarea "**********" at bounding box center [646, 280] width 470 height 37
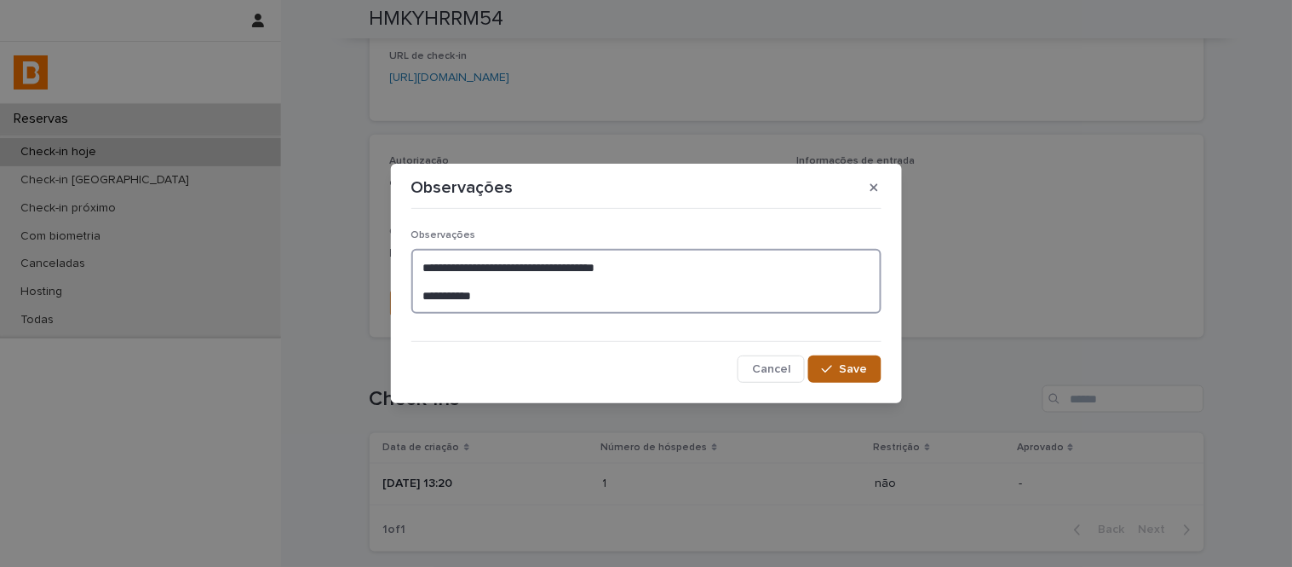
type textarea "**********"
click at [865, 363] on span "Save" at bounding box center [854, 369] width 28 height 12
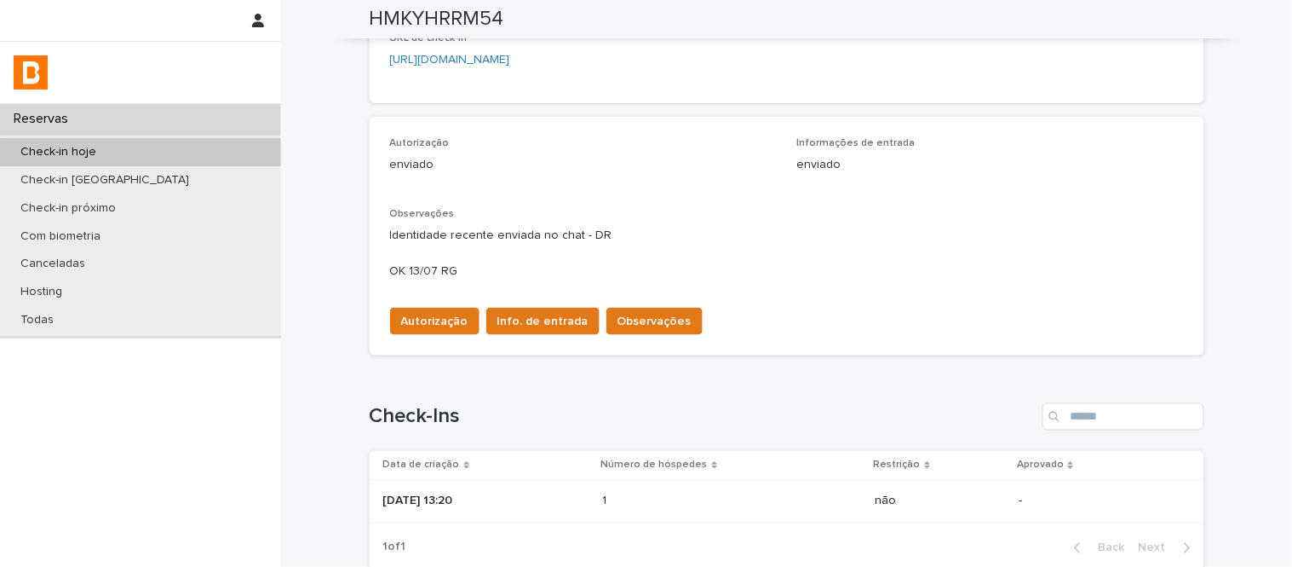
scroll to position [0, 0]
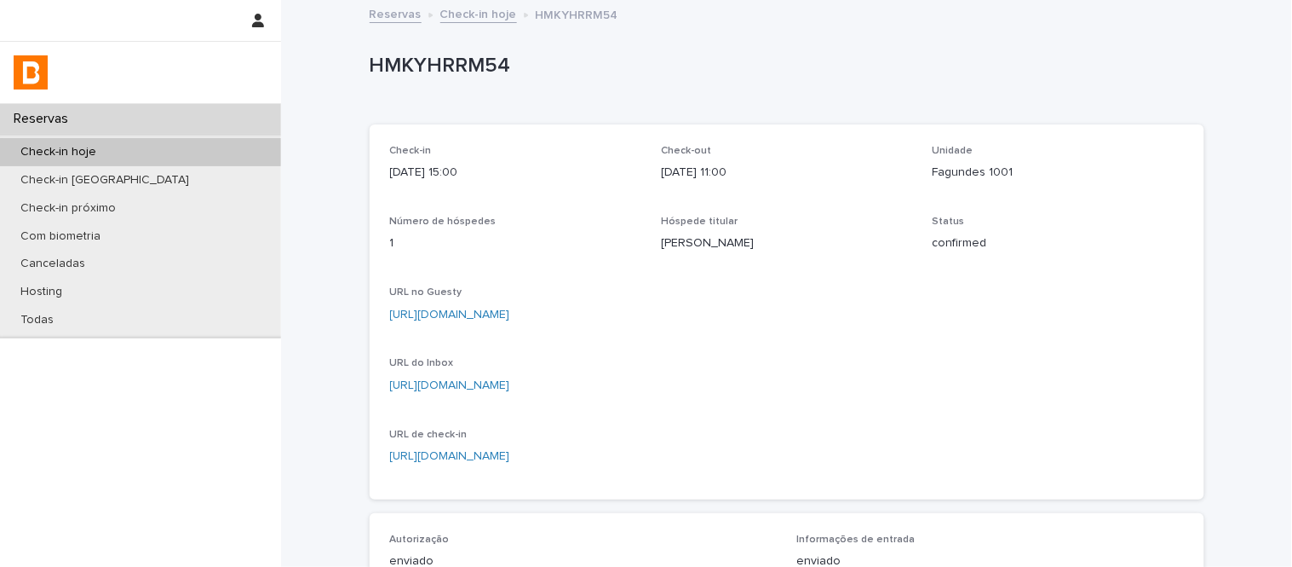
click at [466, 21] on link "Check-in hoje" at bounding box center [478, 13] width 77 height 20
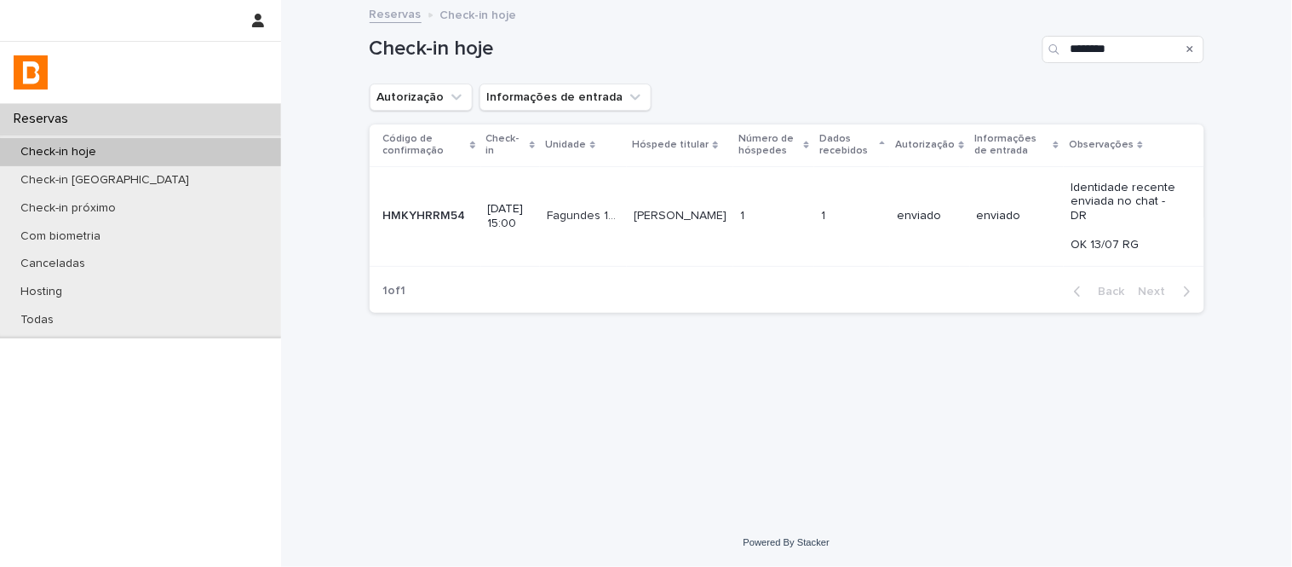
click at [982, 189] on td "enviado" at bounding box center [1017, 216] width 95 height 100
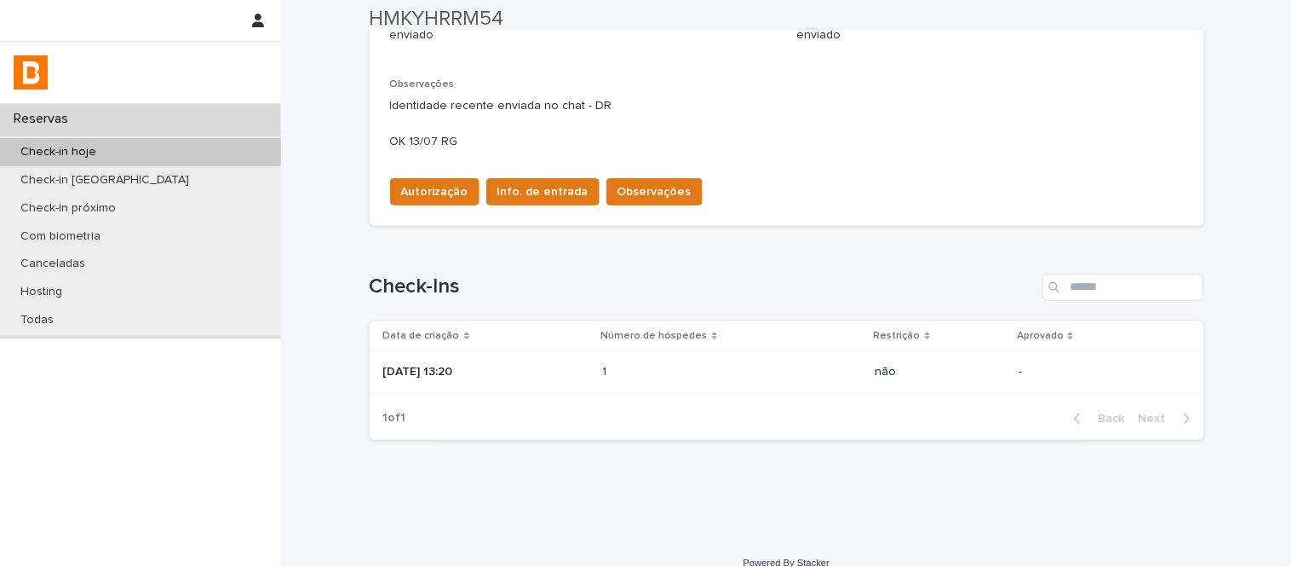
scroll to position [545, 0]
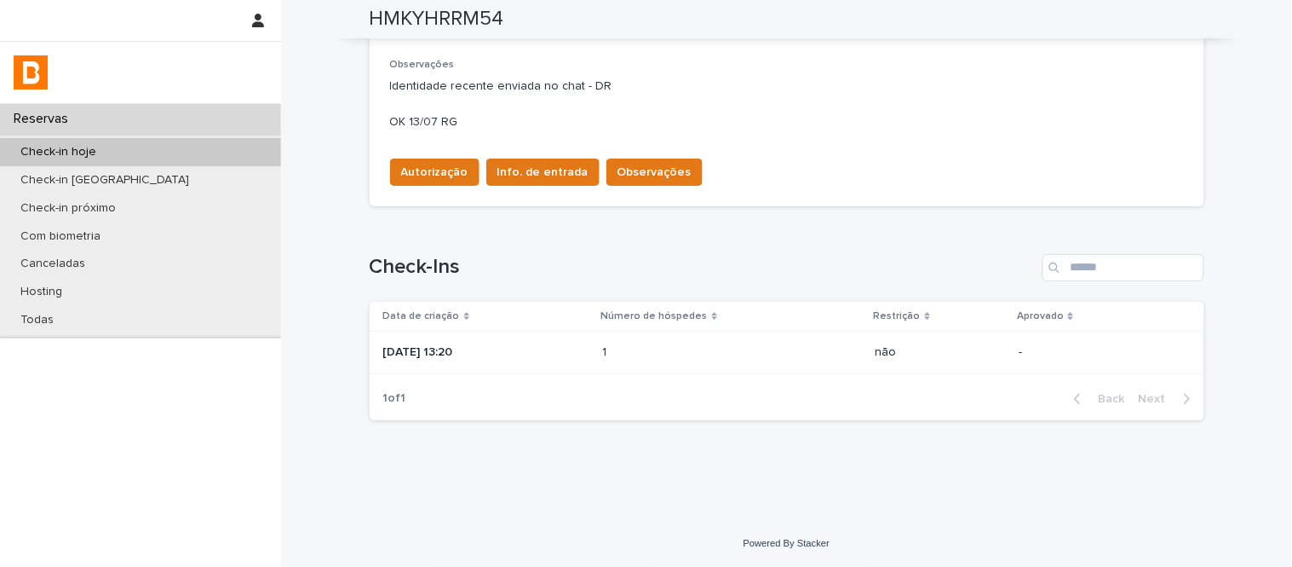
click at [648, 349] on p at bounding box center [677, 352] width 149 height 14
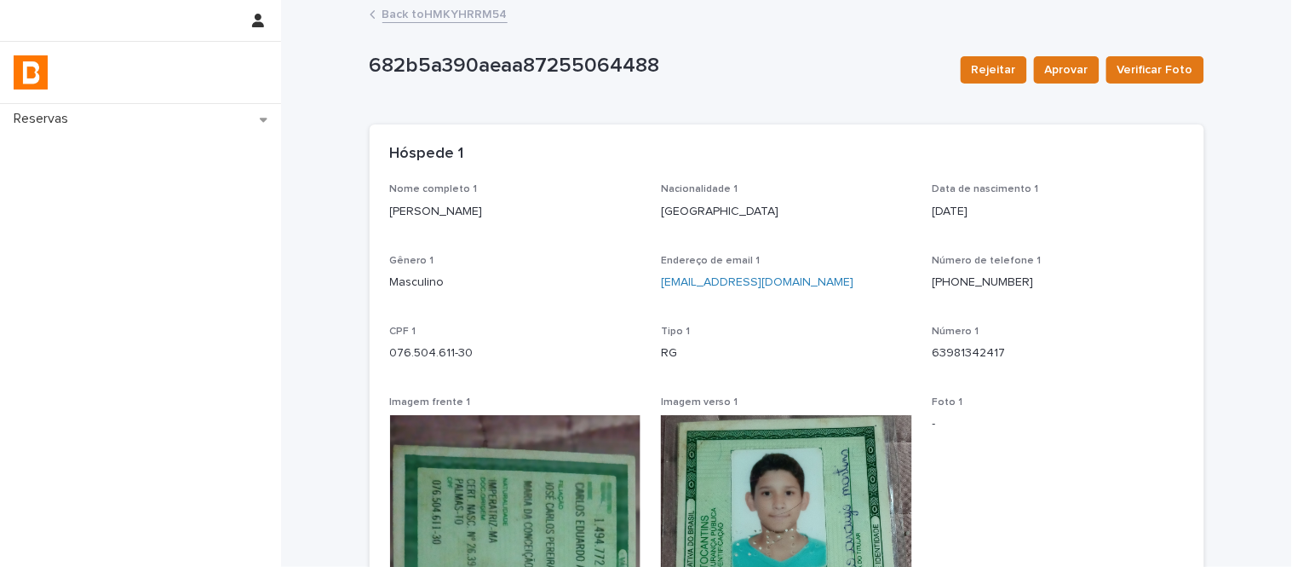
click at [449, 216] on p "Carlos Eduardo Araújo Martins" at bounding box center [515, 212] width 251 height 18
copy p "Carlos Eduardo Araújo Martins"
click at [453, 347] on p "076.504.611-30" at bounding box center [515, 353] width 251 height 18
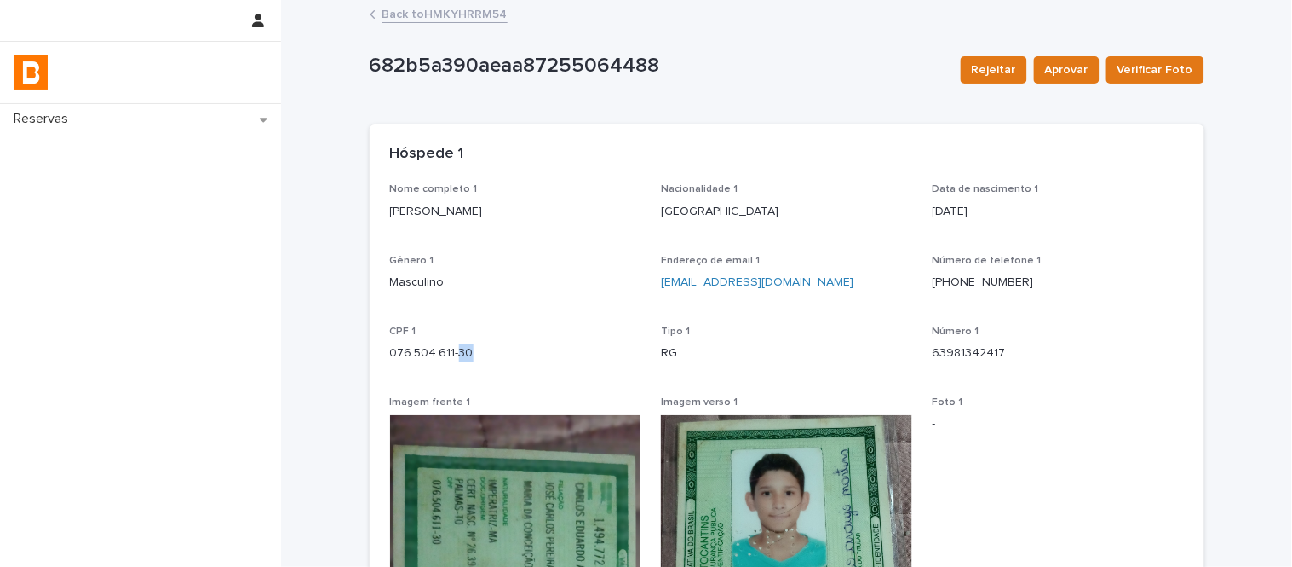
click at [453, 347] on p "076.504.611-30" at bounding box center [515, 353] width 251 height 18
copy p "076.504.611-30"
click at [399, 14] on link "Back to HMKYHRRM54" at bounding box center [445, 13] width 125 height 20
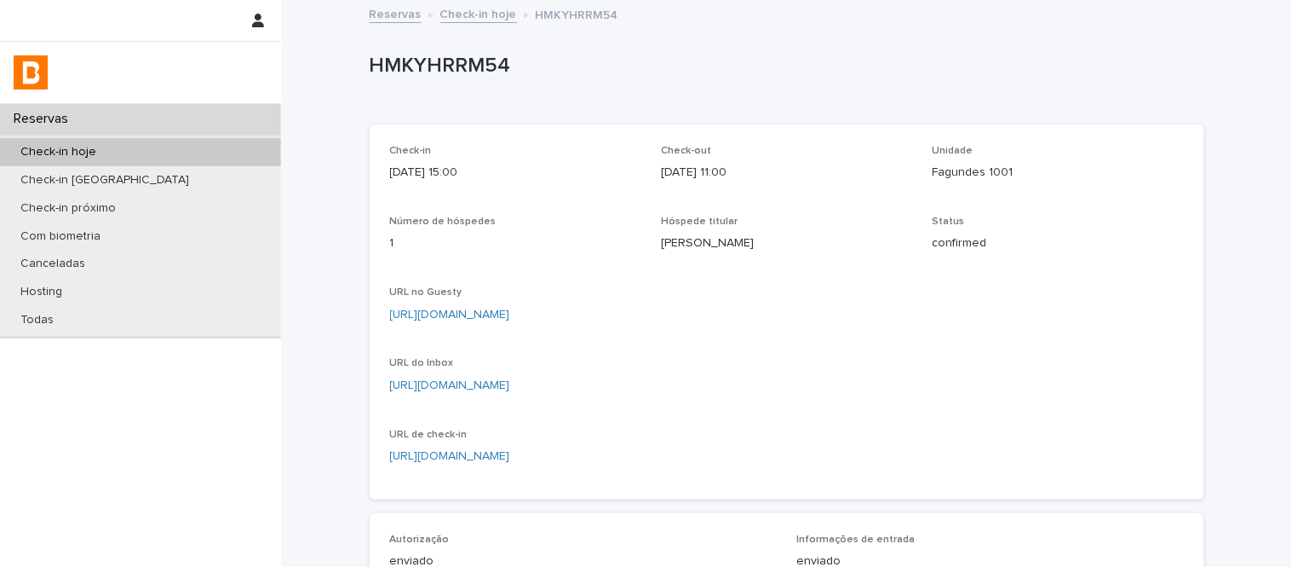
click at [434, 54] on p "HMKYHRRM54" at bounding box center [784, 66] width 828 height 25
copy p "HMKYHRRM54"
click at [447, 20] on link "Check-in hoje" at bounding box center [478, 13] width 77 height 20
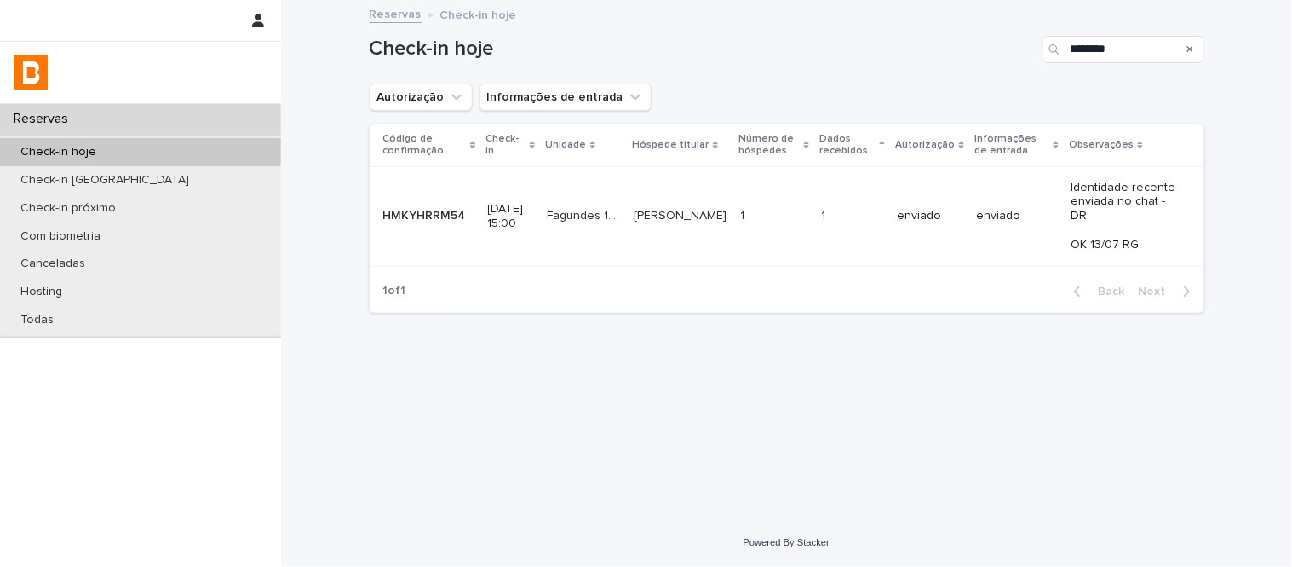
click at [1188, 44] on icon "Search" at bounding box center [1191, 49] width 7 height 10
click at [460, 95] on button "Autorização" at bounding box center [421, 96] width 103 height 27
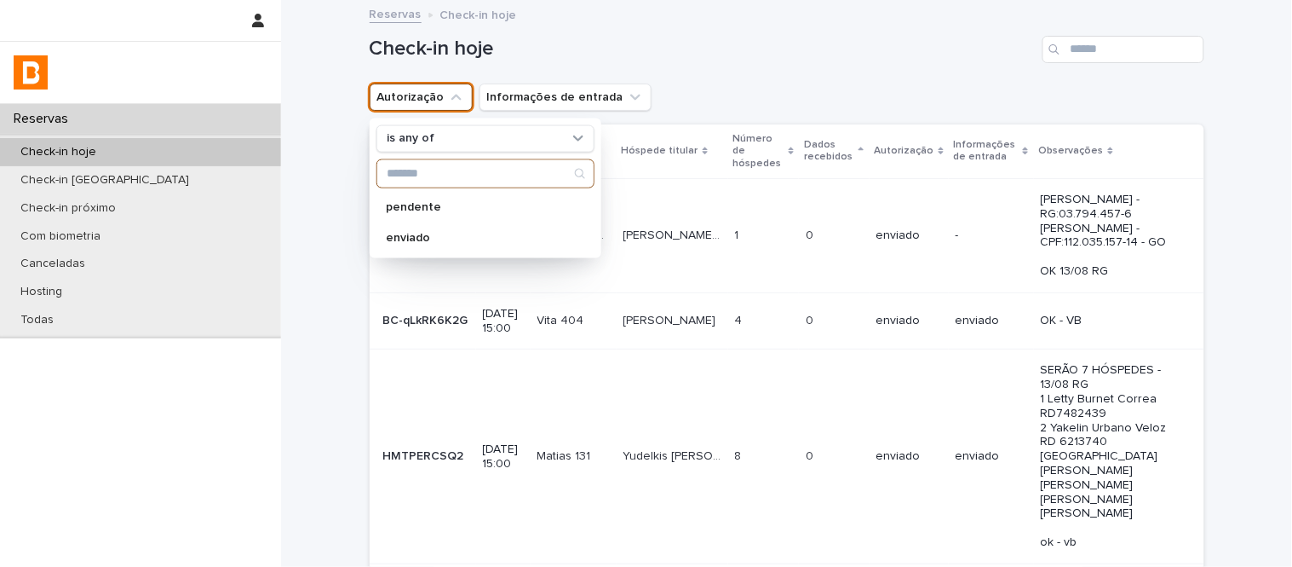
click at [467, 171] on input "Search" at bounding box center [485, 172] width 216 height 27
click at [465, 141] on div "is any of" at bounding box center [475, 138] width 188 height 18
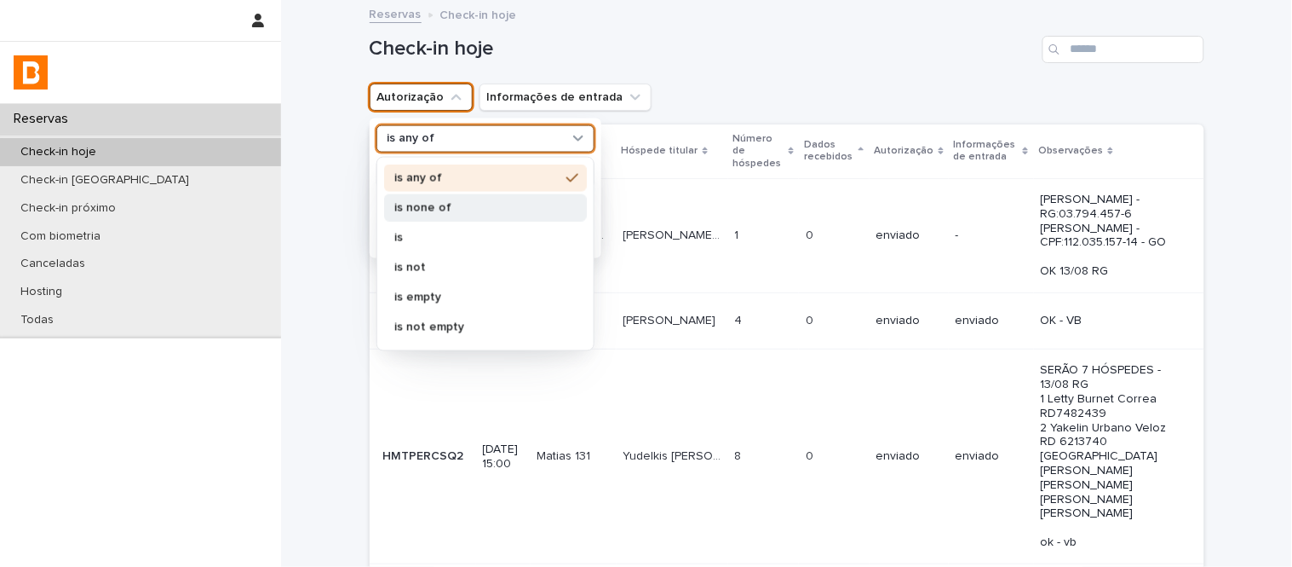
click at [477, 198] on div "is none of" at bounding box center [485, 206] width 203 height 27
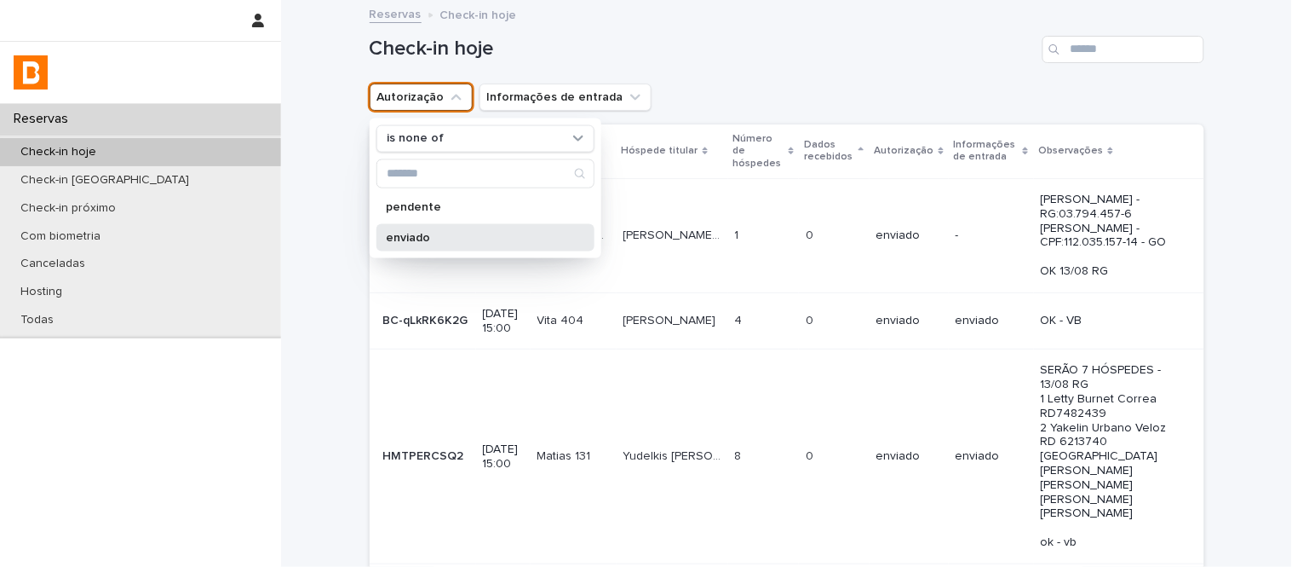
click at [477, 224] on div "enviado" at bounding box center [486, 236] width 218 height 27
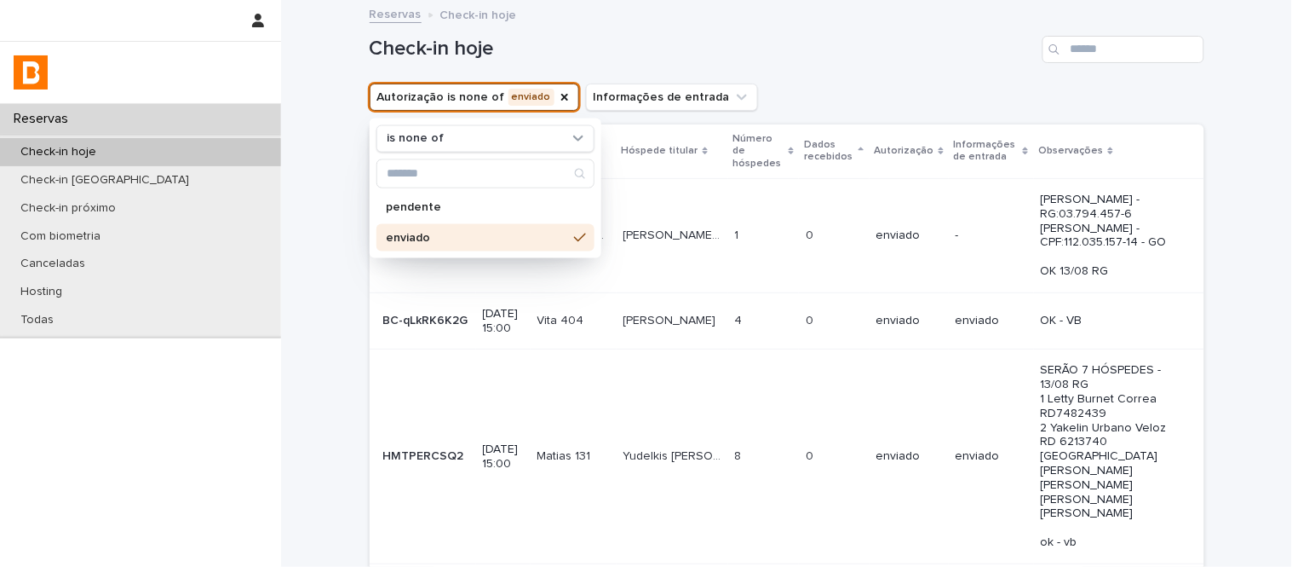
click at [871, 62] on div "Check-in hoje" at bounding box center [787, 49] width 835 height 27
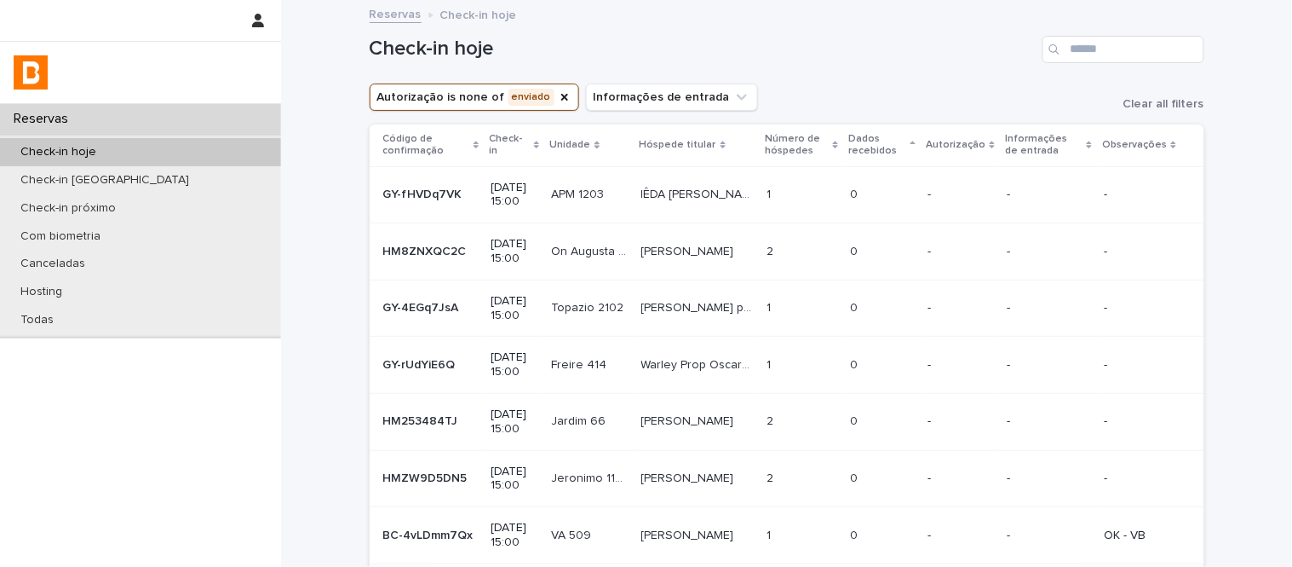
click at [829, 143] on p "Número de hóspedes" at bounding box center [797, 145] width 64 height 32
click at [821, 143] on p "Número de hóspedes" at bounding box center [799, 145] width 62 height 32
click at [841, 149] on div "Número de hóspedes" at bounding box center [804, 145] width 72 height 32
click at [918, 138] on div "Dados recebidos" at bounding box center [884, 145] width 66 height 32
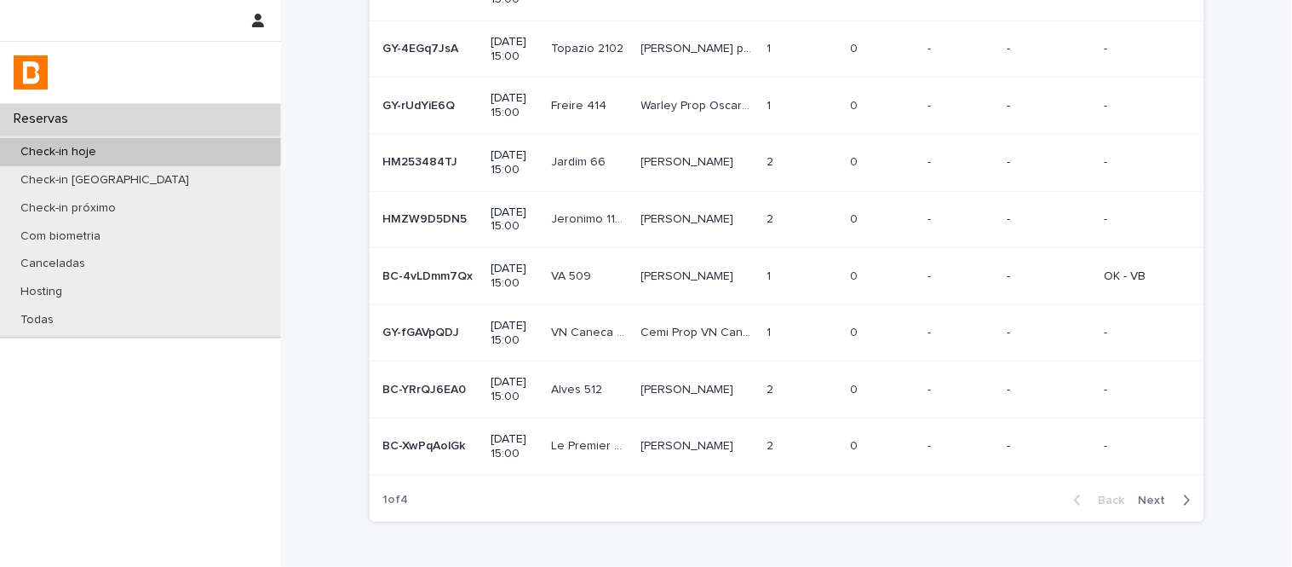
scroll to position [360, 0]
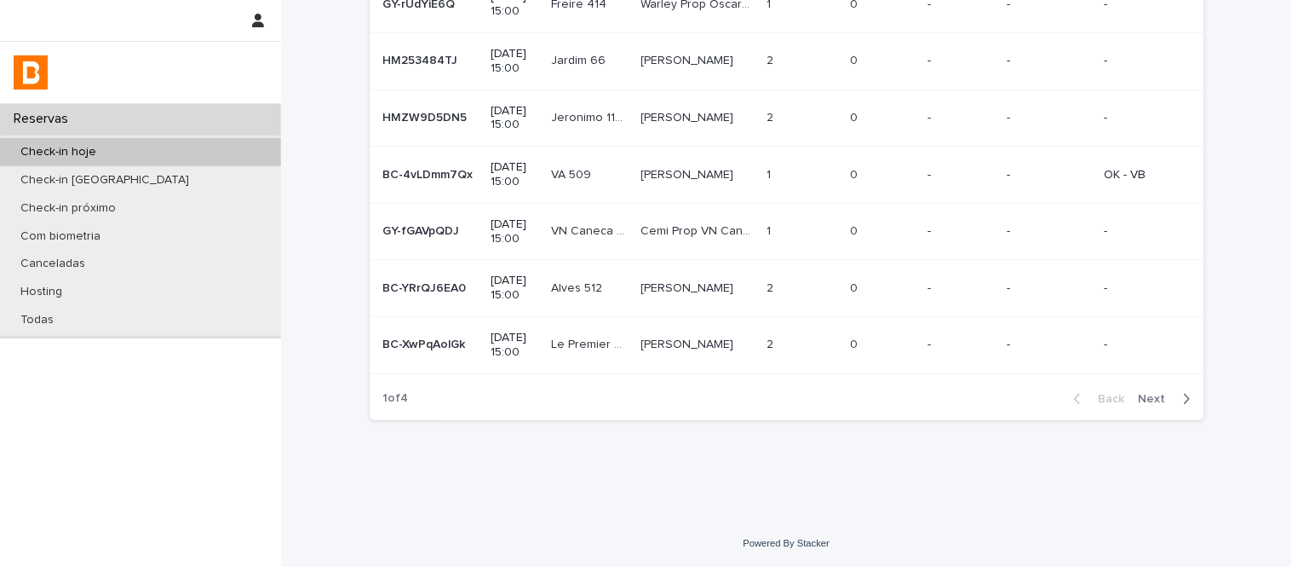
click at [1150, 394] on span "Next" at bounding box center [1157, 399] width 37 height 12
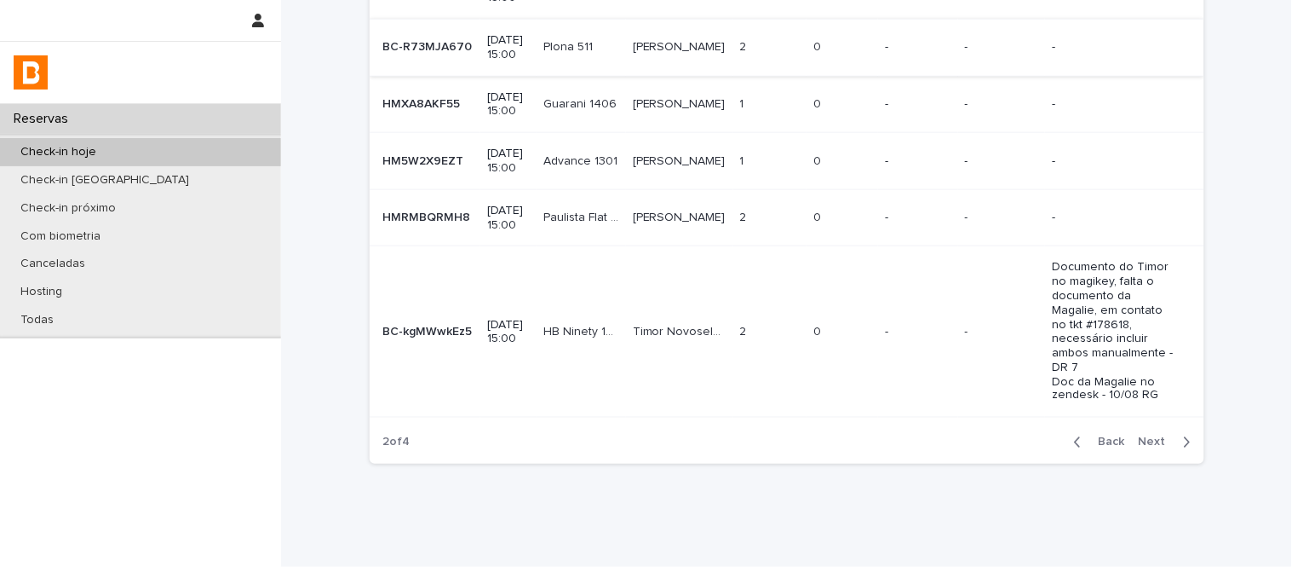
scroll to position [467, 0]
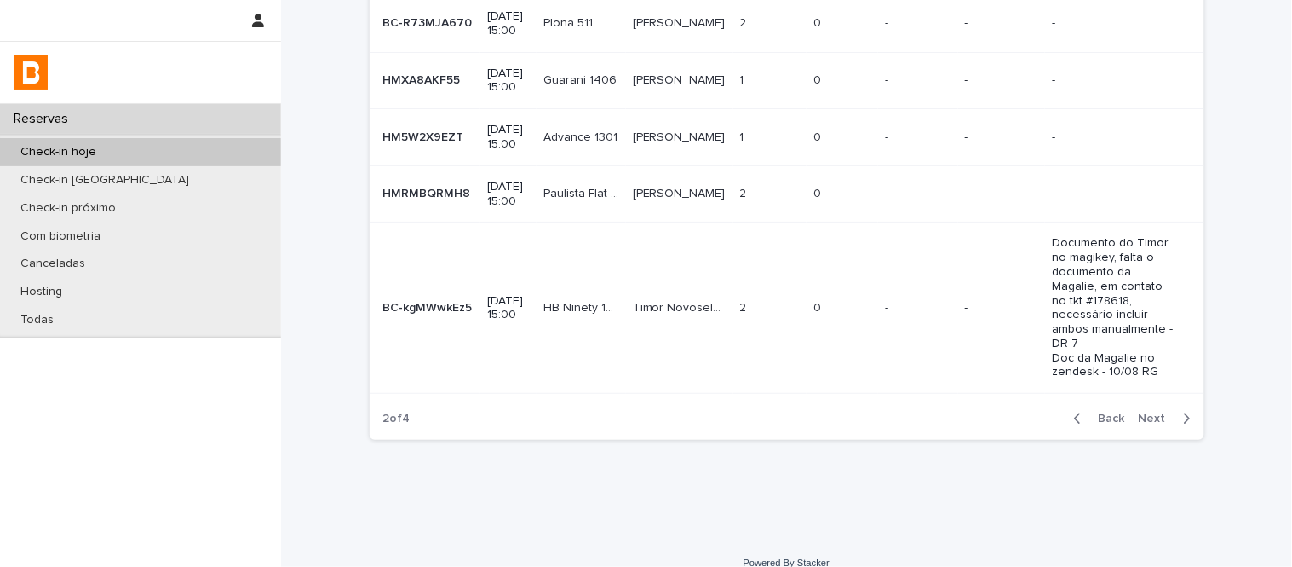
click at [1160, 424] on span "Next" at bounding box center [1157, 418] width 37 height 12
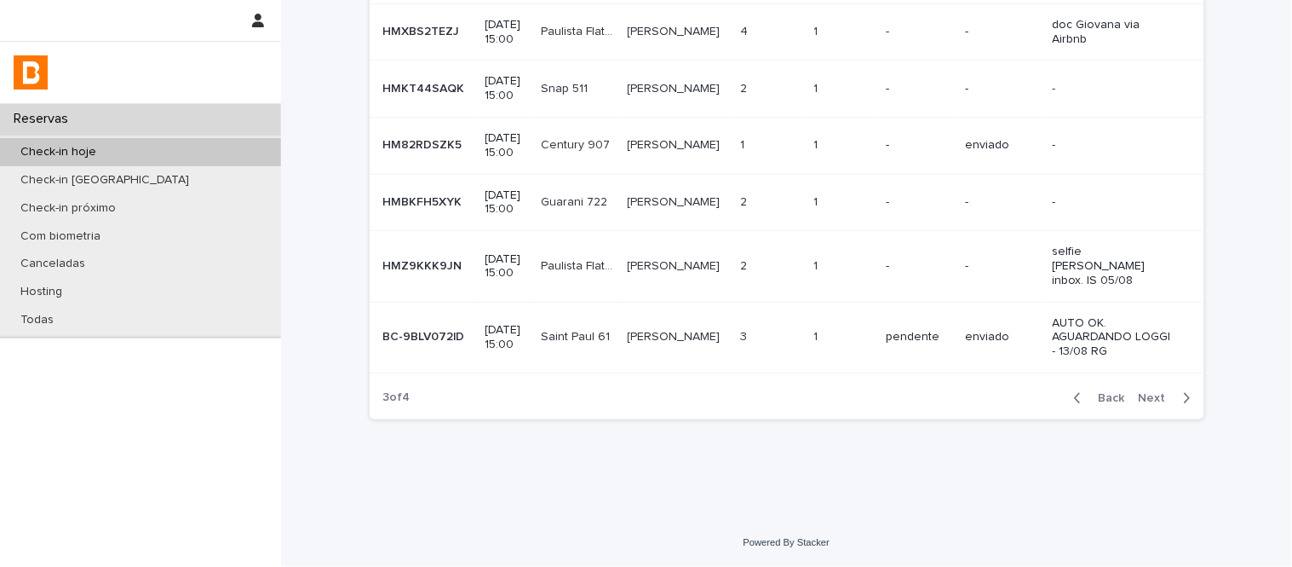
scroll to position [439, 0]
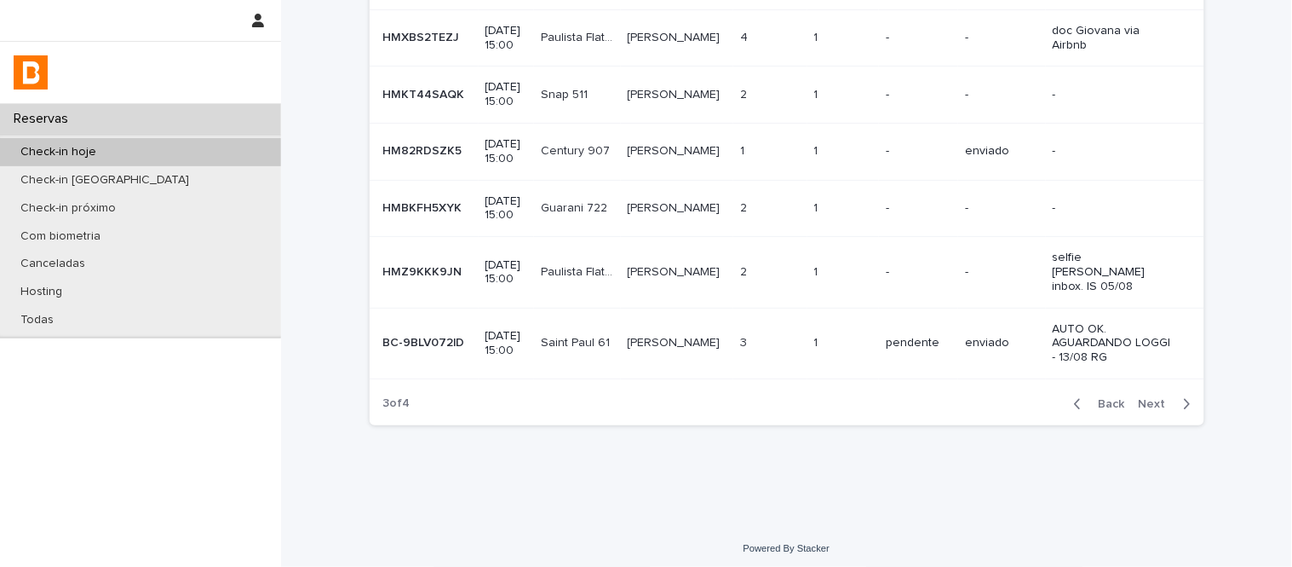
click at [818, 378] on td "1 1" at bounding box center [844, 343] width 72 height 71
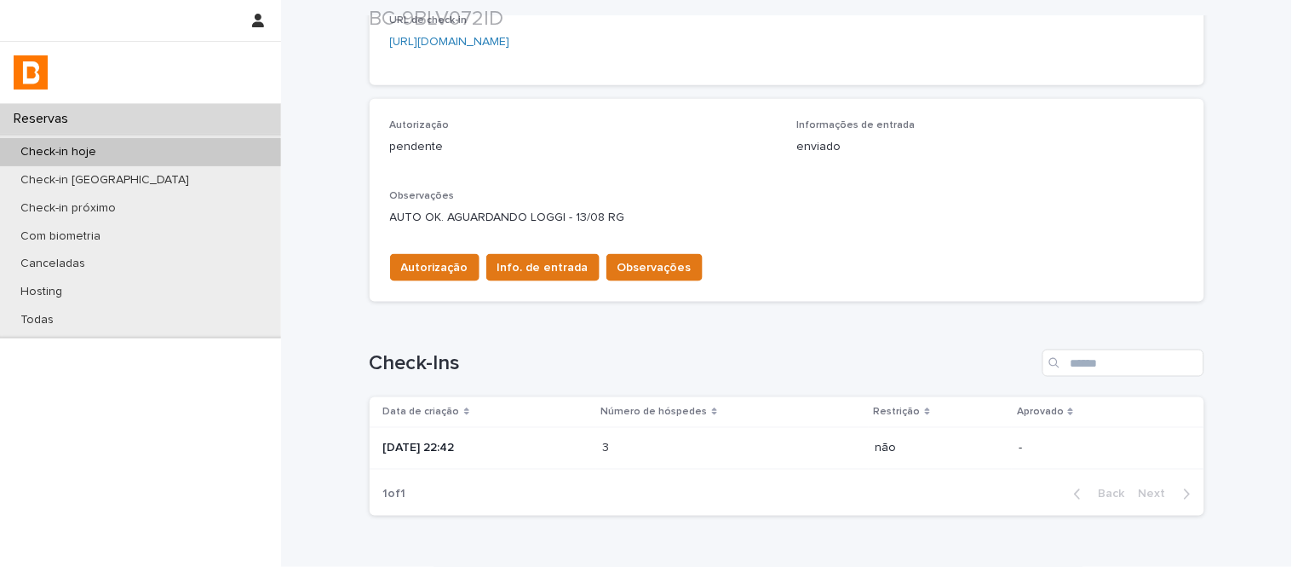
scroll to position [462, 0]
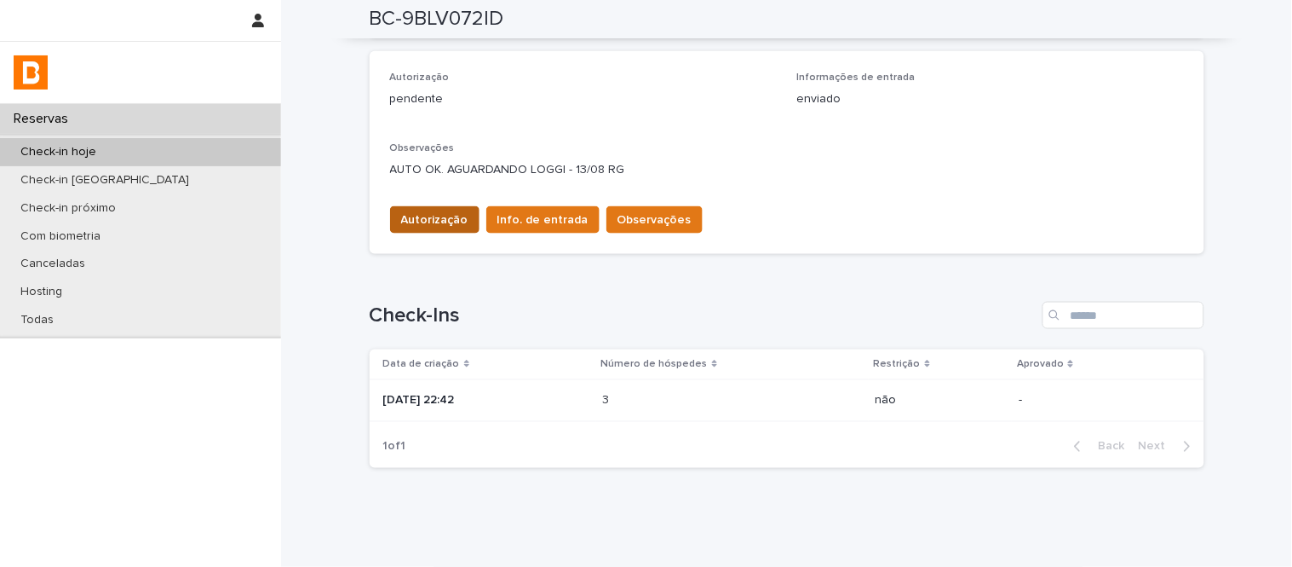
click at [430, 208] on button "Autorização" at bounding box center [434, 219] width 89 height 27
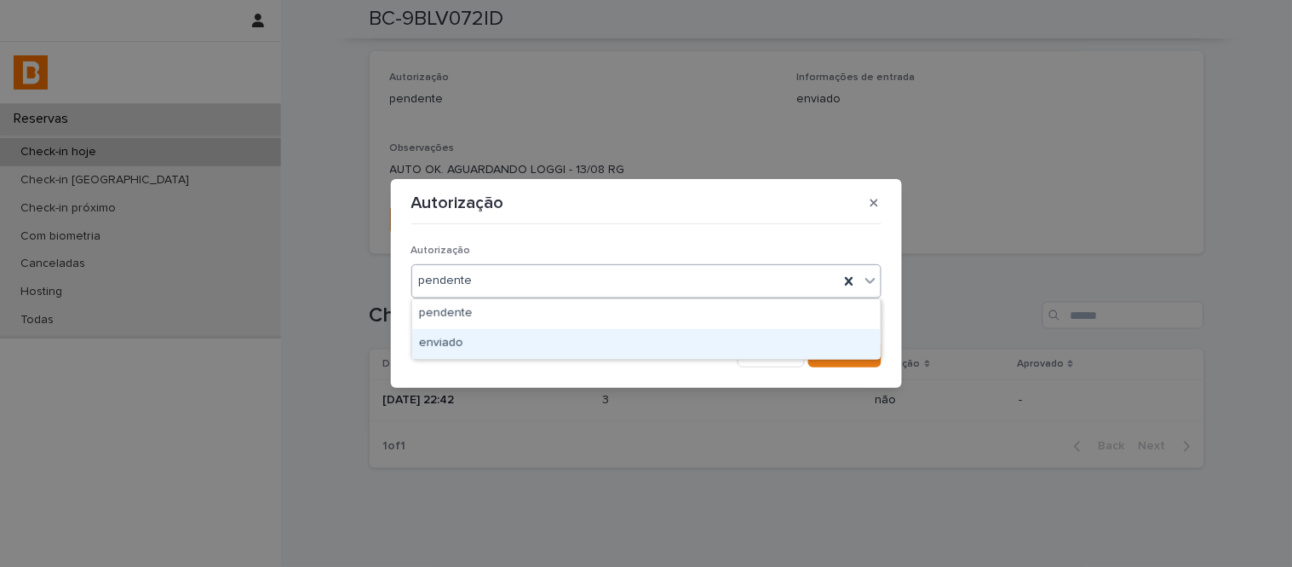
click at [521, 348] on div "enviado" at bounding box center [646, 344] width 469 height 30
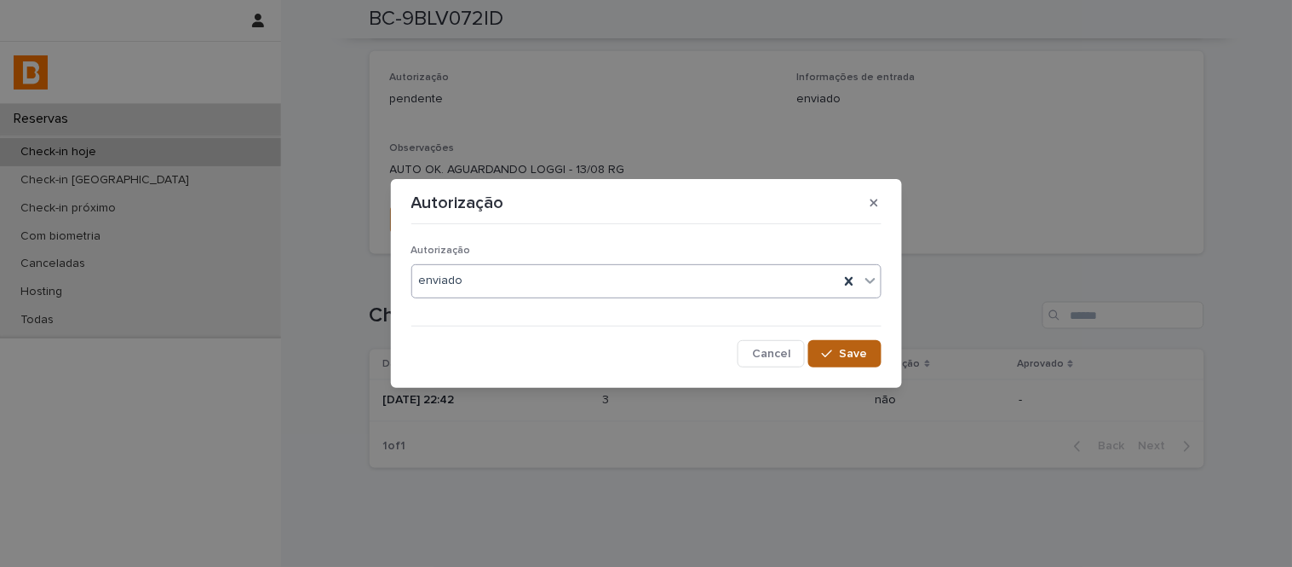
click at [869, 352] on button "Save" at bounding box center [844, 353] width 72 height 27
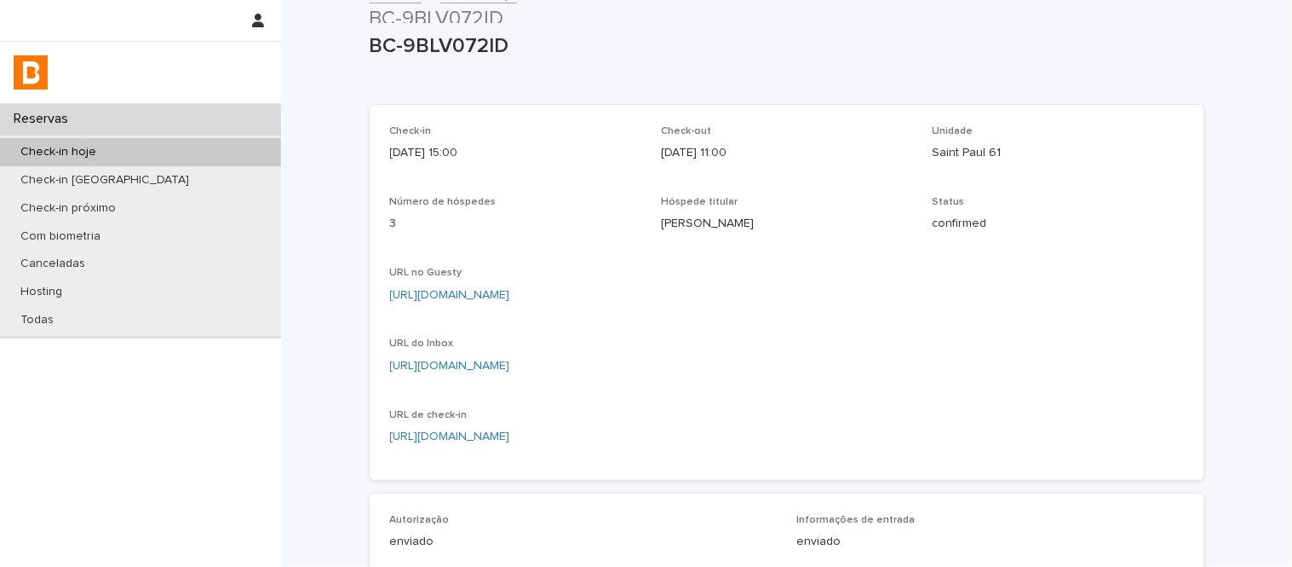
scroll to position [0, 0]
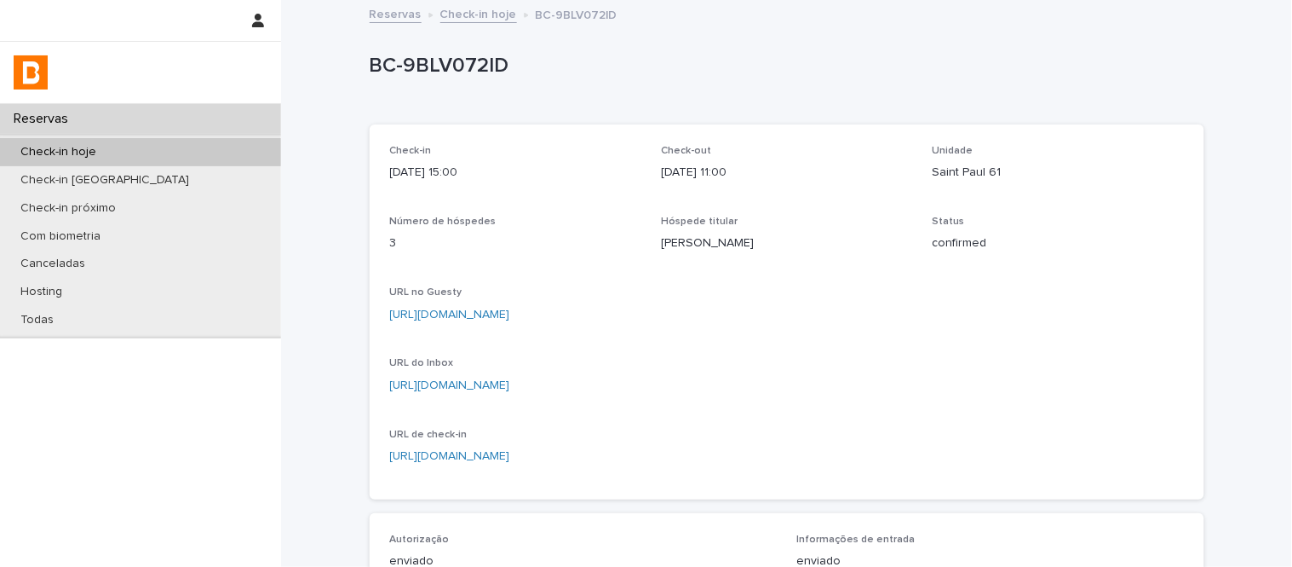
click at [462, 18] on link "Check-in hoje" at bounding box center [478, 13] width 77 height 20
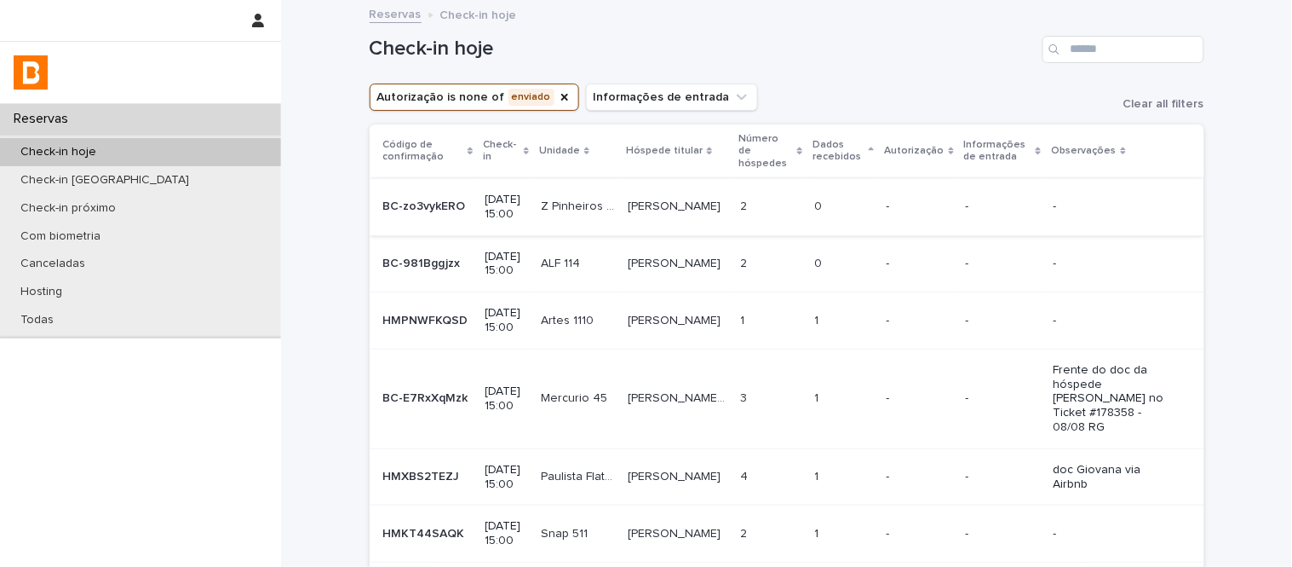
scroll to position [95, 0]
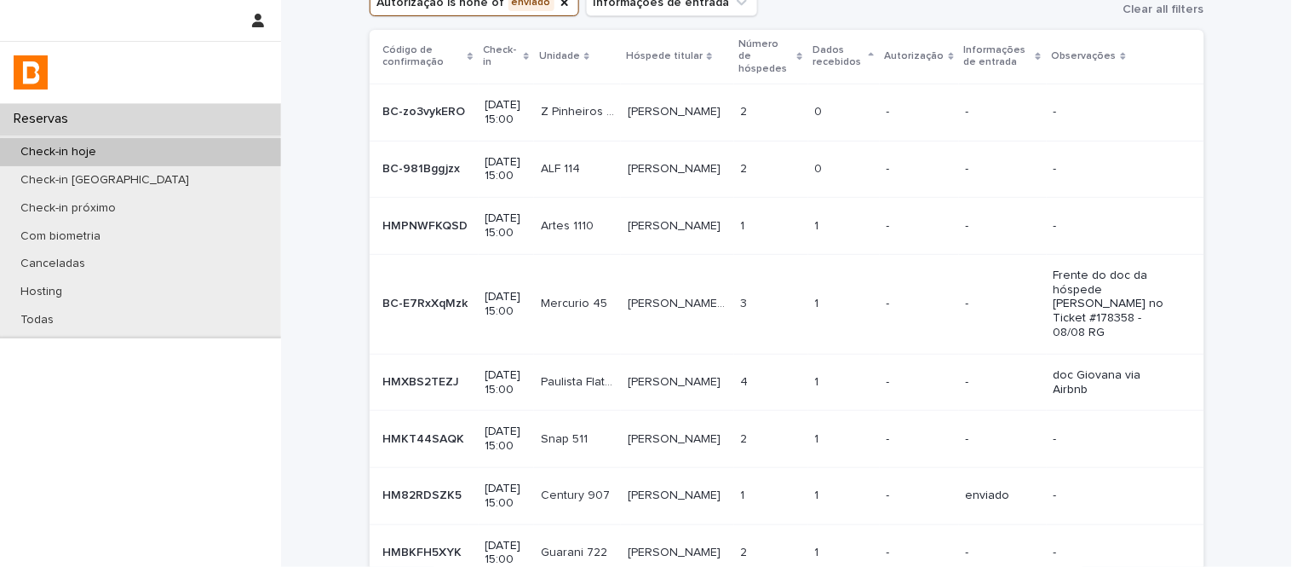
click at [680, 233] on td "Luana Sousa Luana Sousa" at bounding box center [677, 226] width 112 height 57
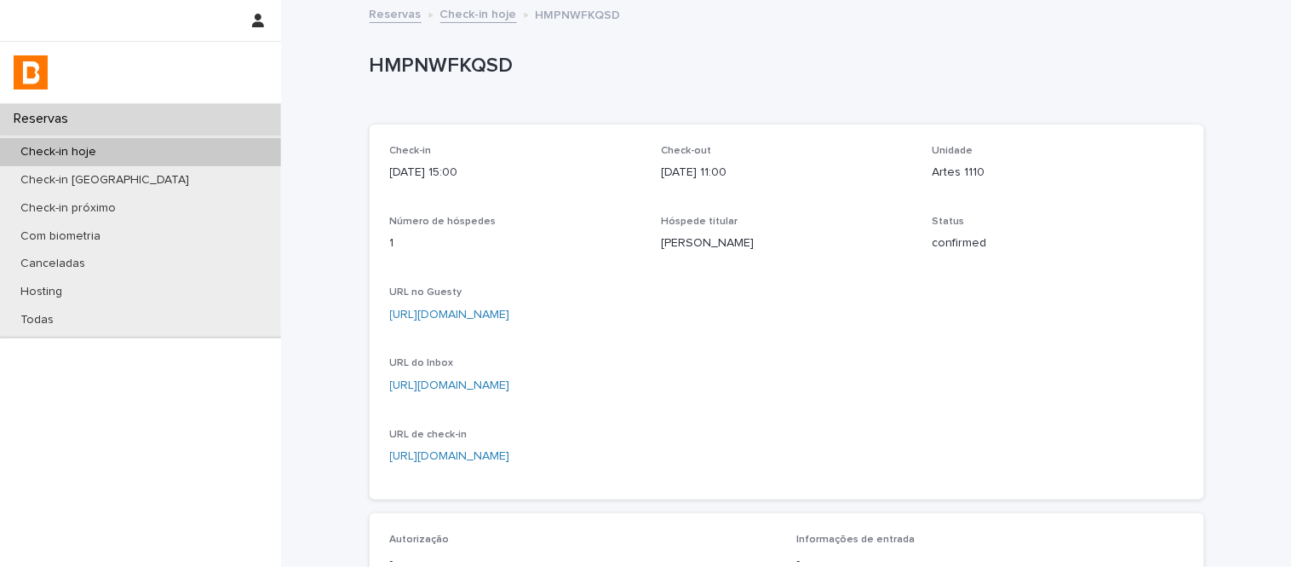
click at [491, 20] on link "Check-in hoje" at bounding box center [478, 13] width 77 height 20
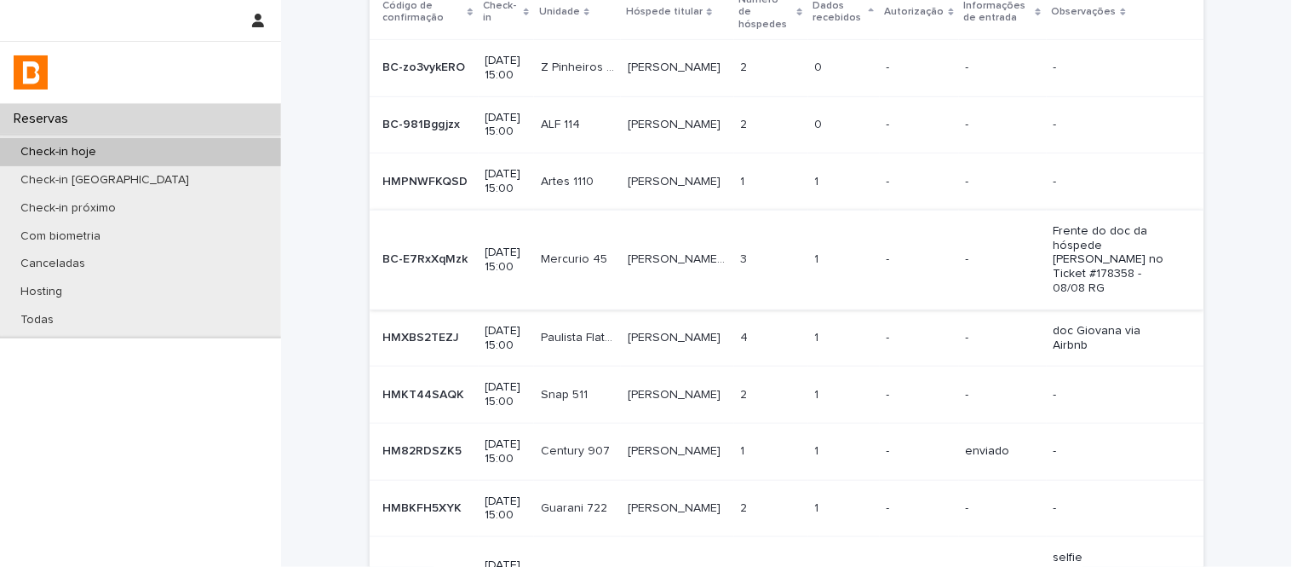
scroll to position [189, 0]
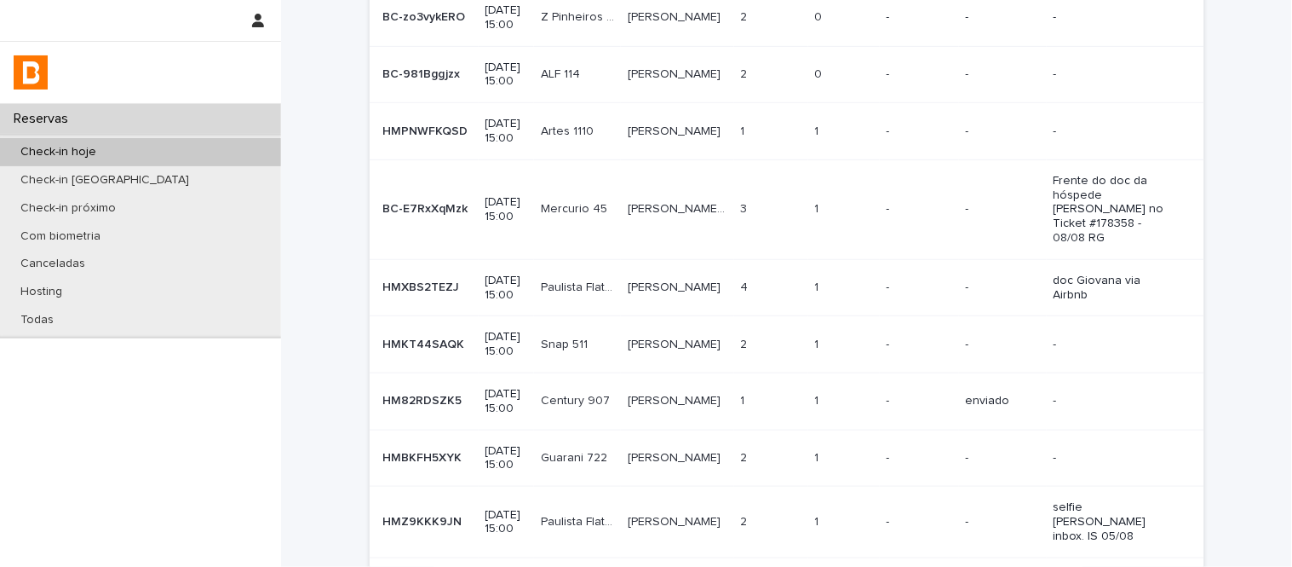
click at [744, 302] on div "4 4" at bounding box center [771, 287] width 60 height 28
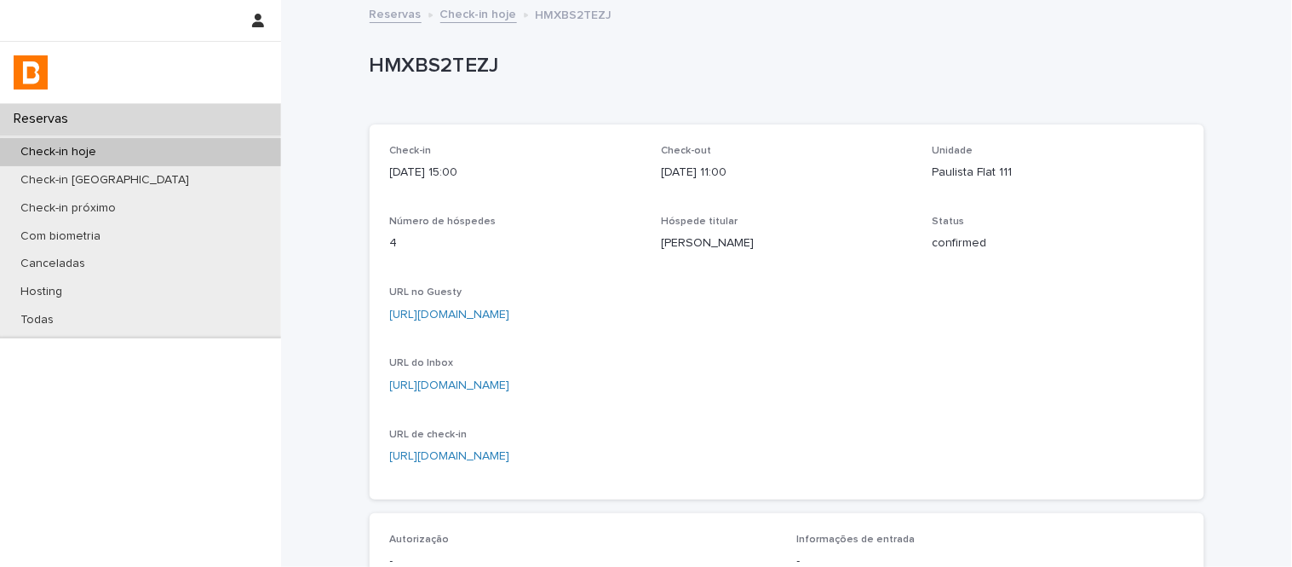
click at [494, 9] on link "Check-in hoje" at bounding box center [478, 13] width 77 height 20
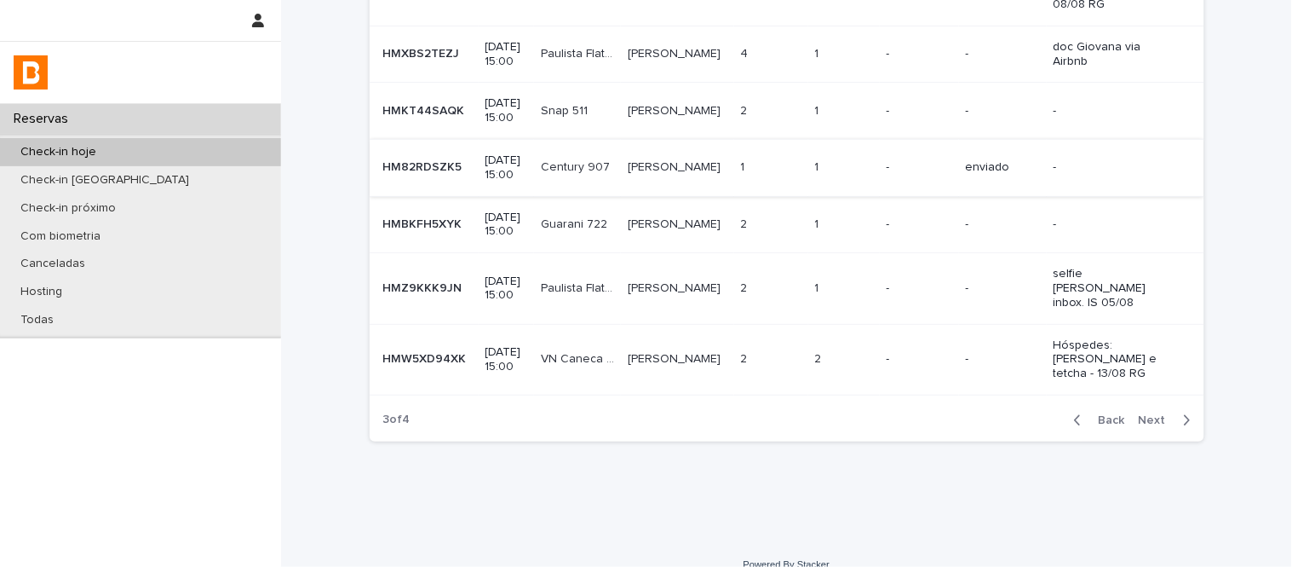
scroll to position [328, 0]
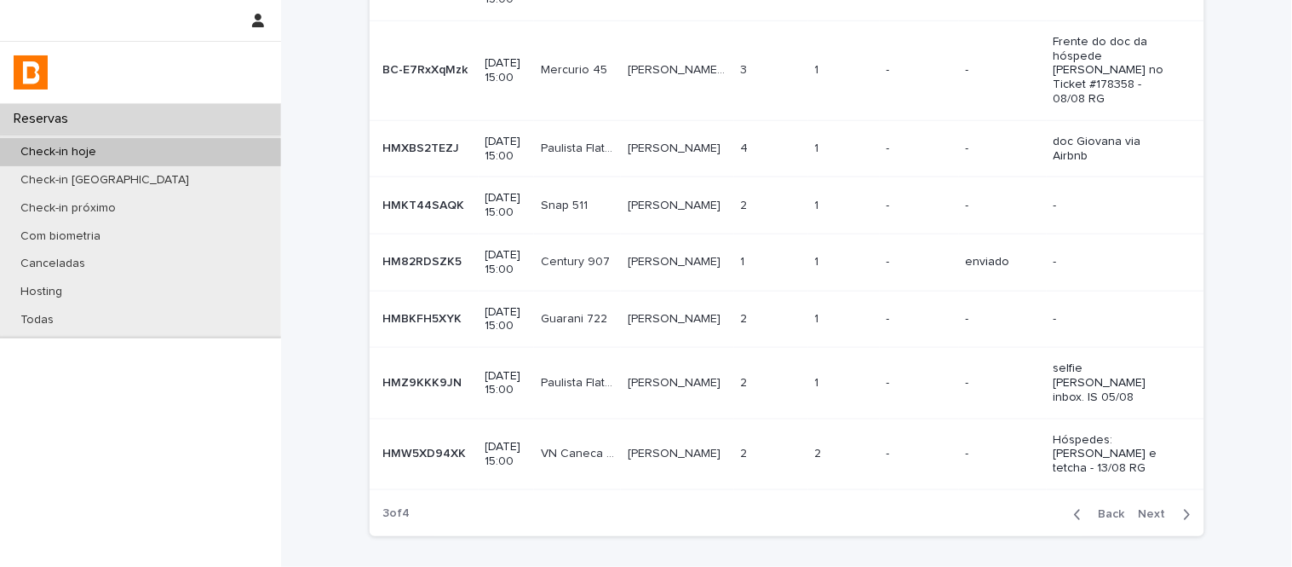
click at [704, 220] on div "Vitoria Sanchez Vitoria Sanchez" at bounding box center [677, 206] width 99 height 28
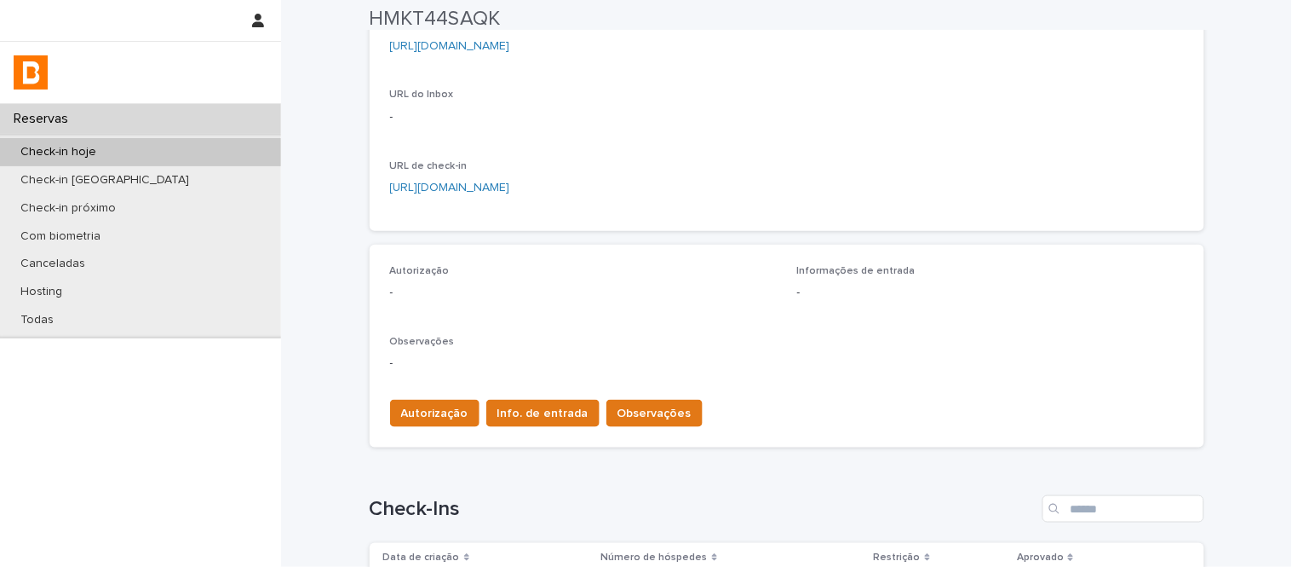
scroll to position [284, 0]
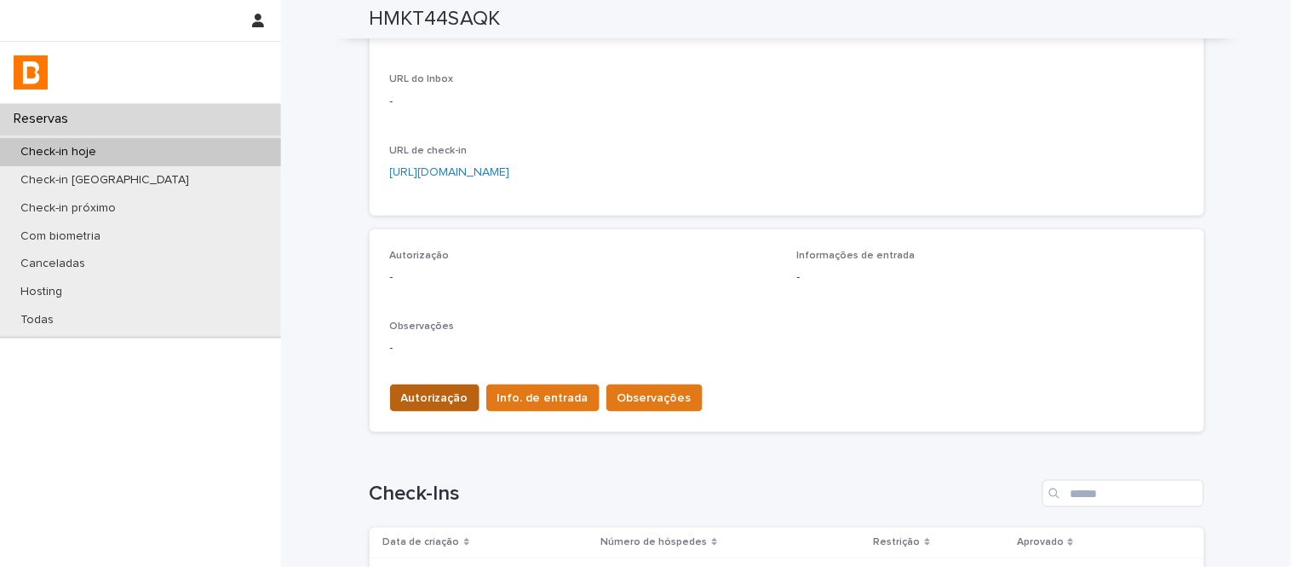
click at [438, 399] on span "Autorização" at bounding box center [434, 397] width 67 height 17
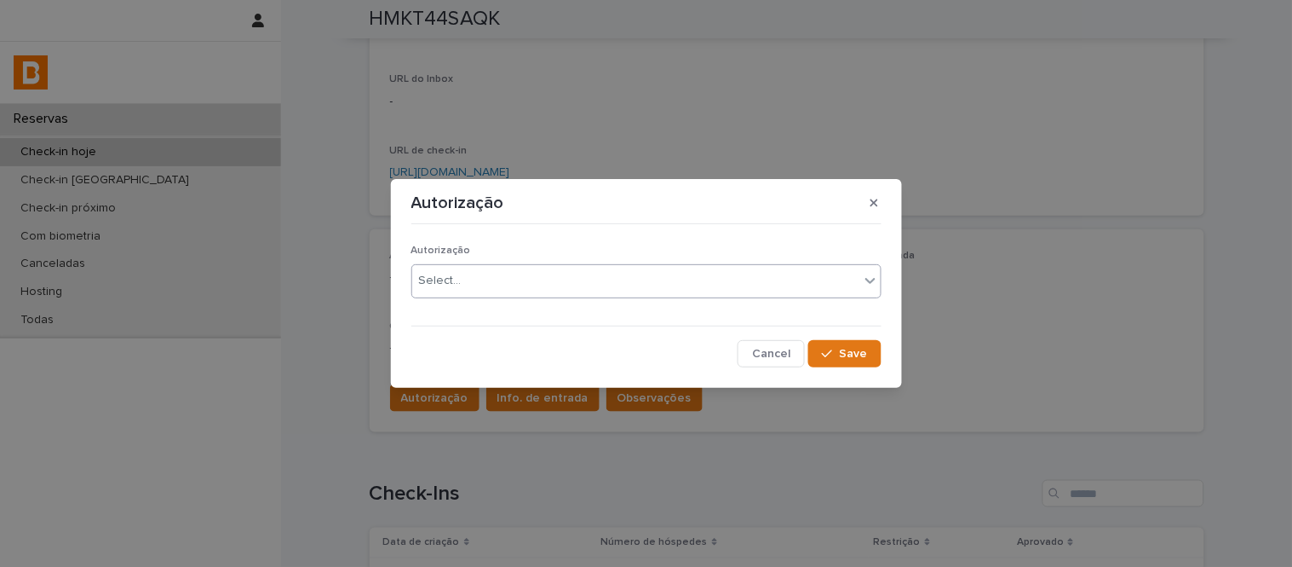
click at [471, 281] on div "Select..." at bounding box center [635, 281] width 447 height 28
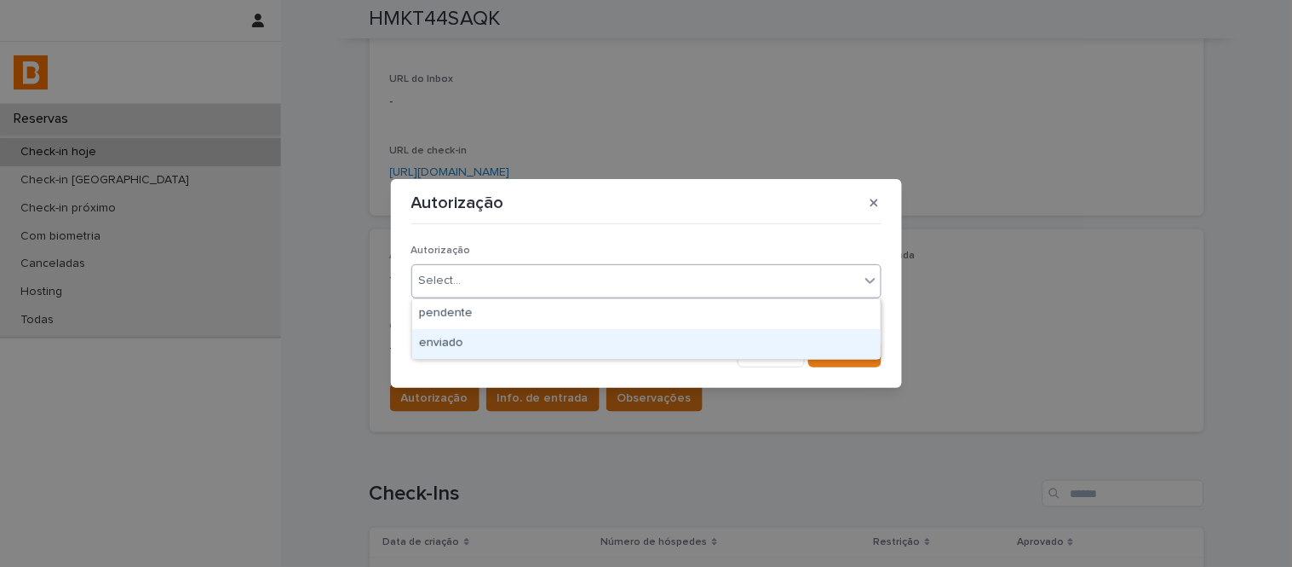
click at [488, 329] on div "enviado" at bounding box center [646, 344] width 469 height 30
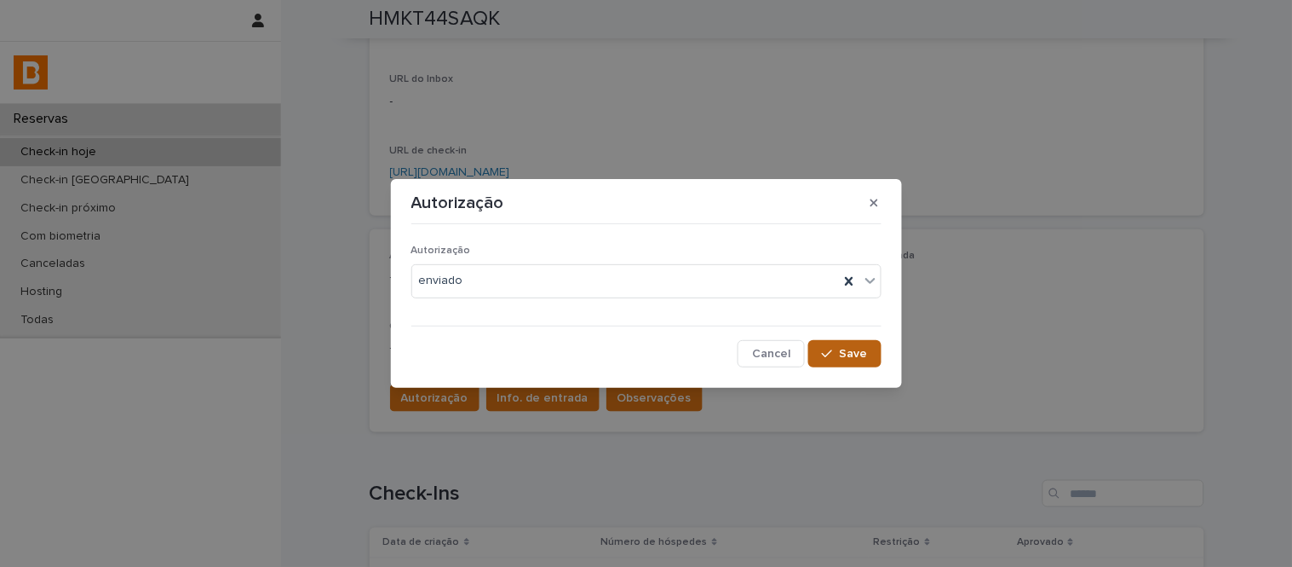
click at [837, 354] on div "button" at bounding box center [830, 354] width 17 height 12
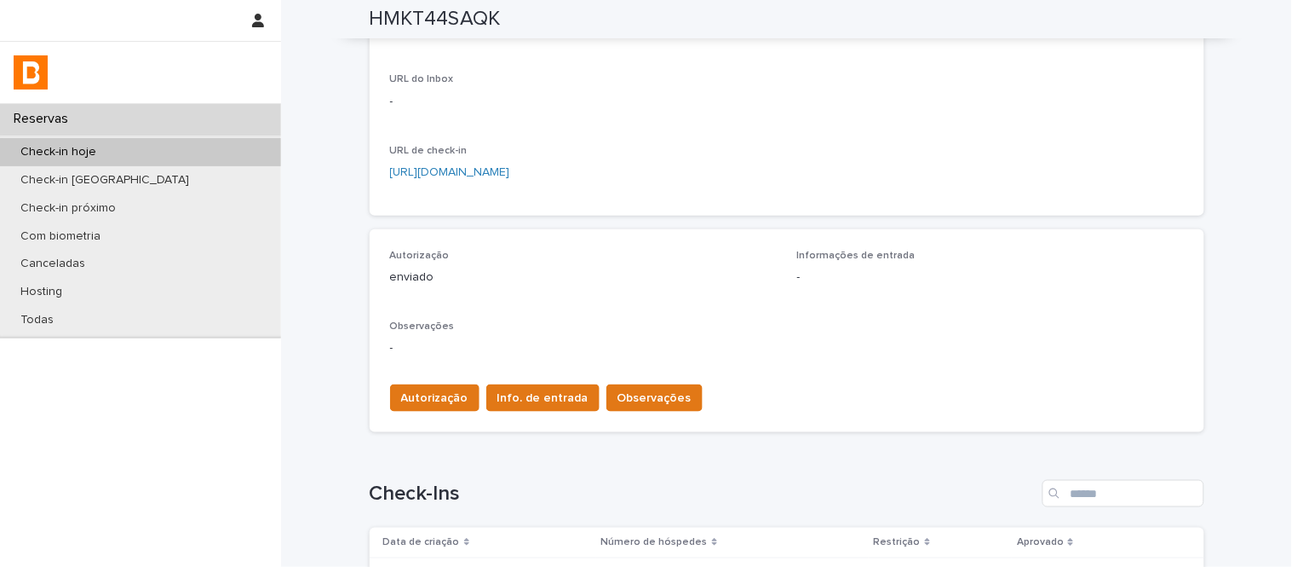
scroll to position [0, 0]
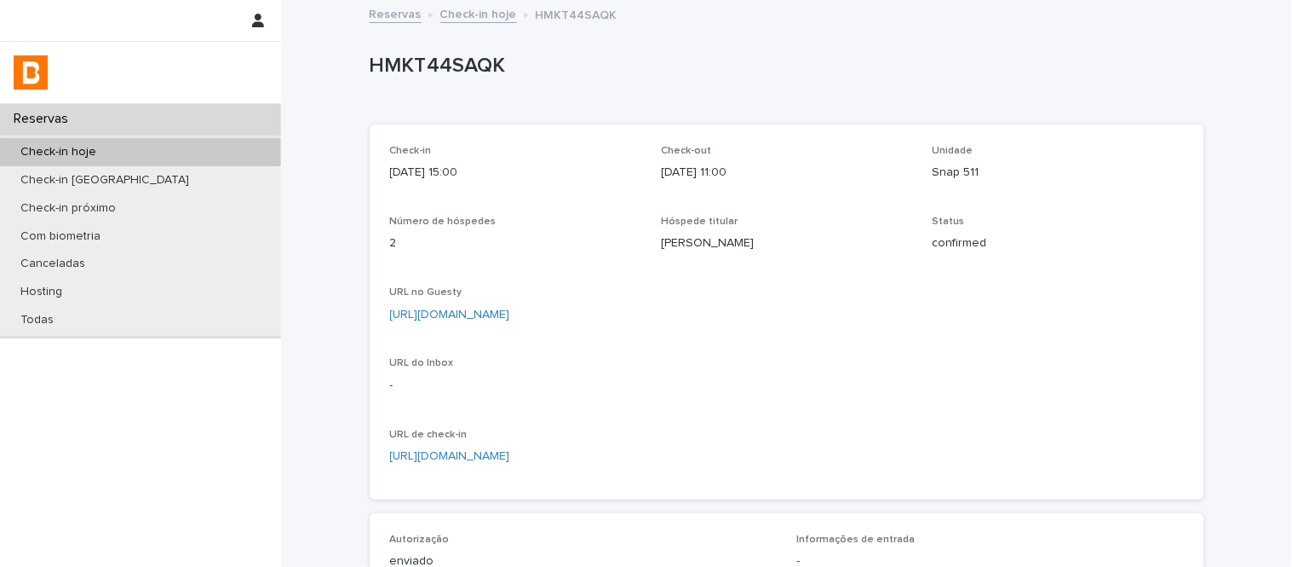
click at [449, 14] on link "Check-in hoje" at bounding box center [478, 13] width 77 height 20
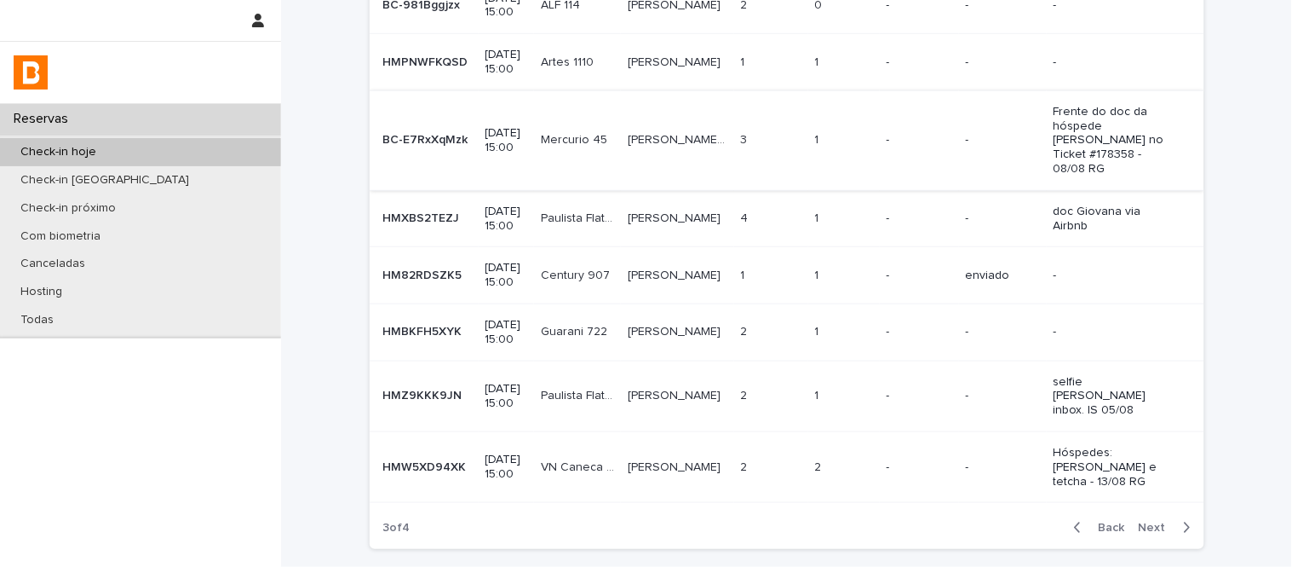
scroll to position [378, 0]
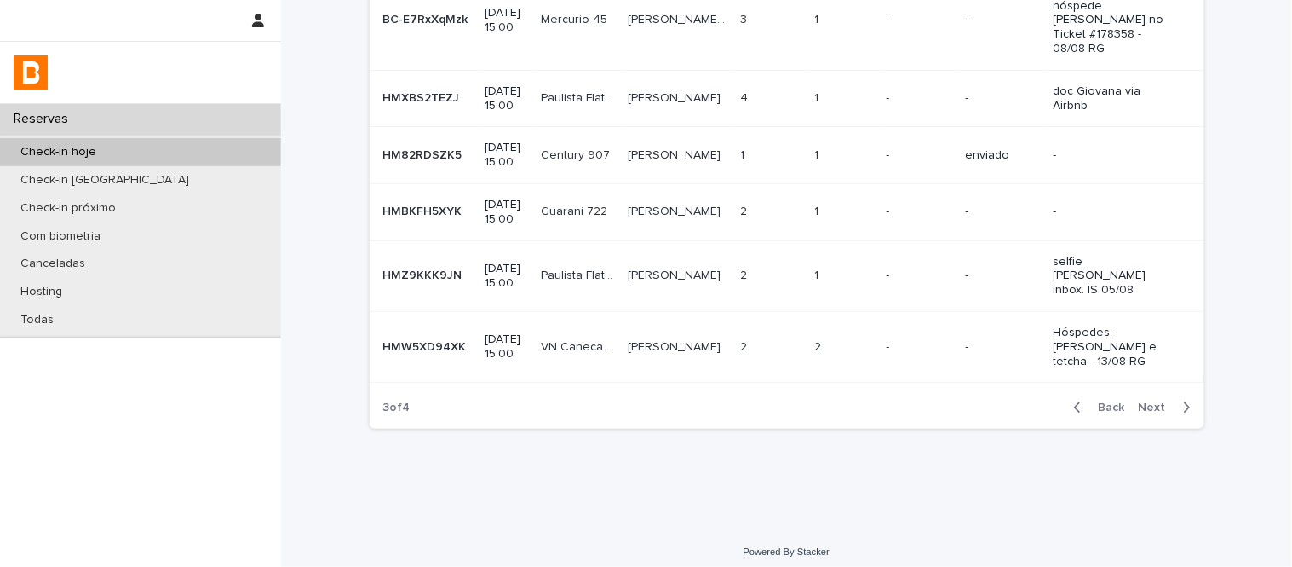
click at [1164, 413] on span "Next" at bounding box center [1157, 407] width 37 height 12
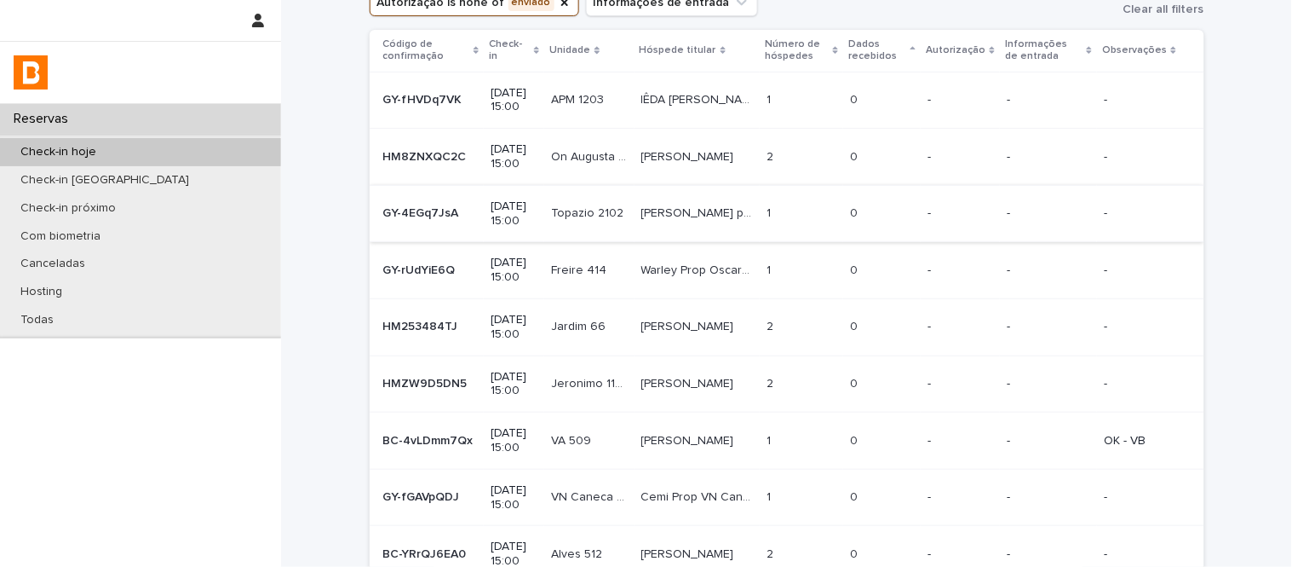
scroll to position [189, 0]
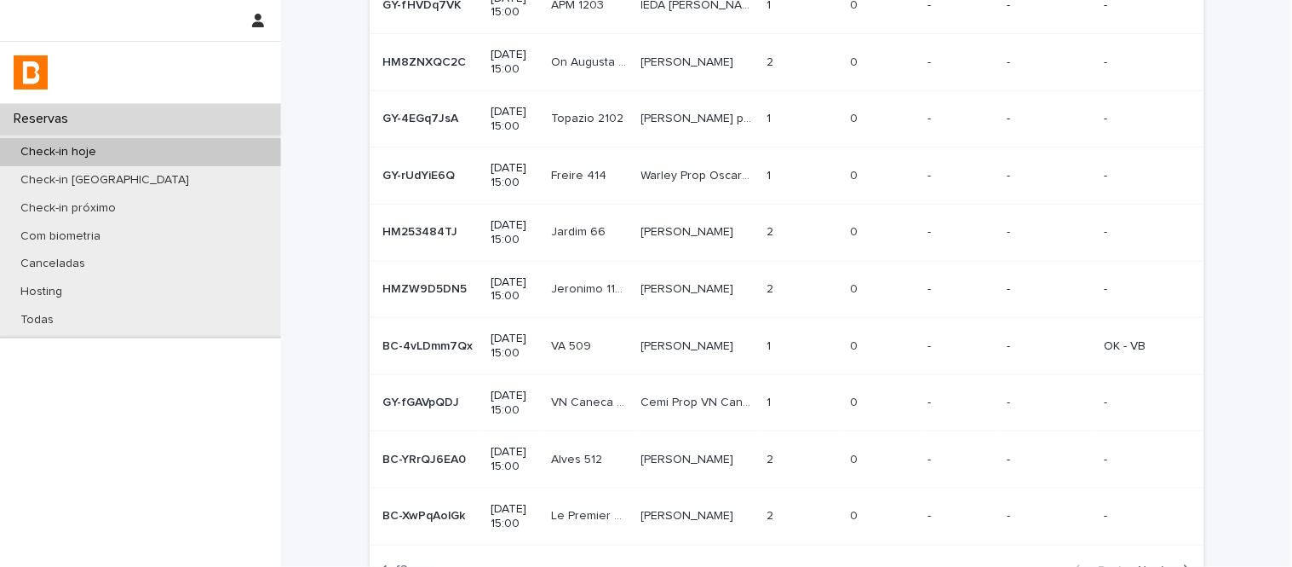
click at [726, 248] on td "Matthew Sten Matthew Sten" at bounding box center [698, 232] width 126 height 57
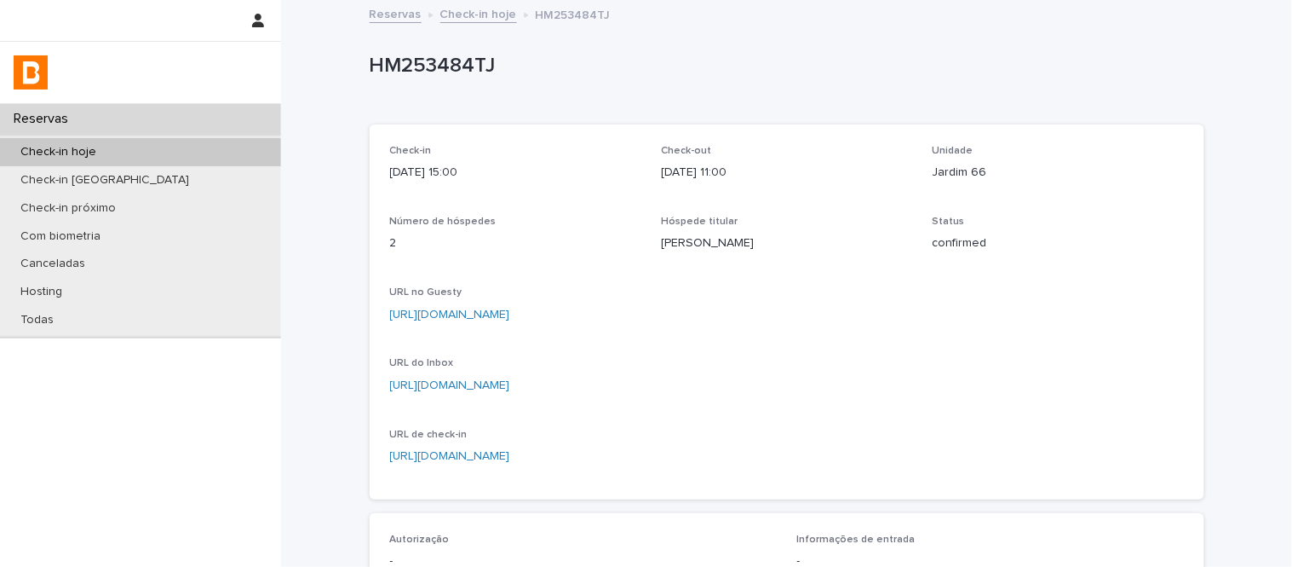
click at [964, 179] on p "Jardim 66" at bounding box center [1058, 173] width 251 height 18
click at [964, 177] on p "Jardim 66" at bounding box center [1058, 173] width 251 height 18
copy p "Jardim 66"
click at [419, 66] on p "HM253484TJ" at bounding box center [784, 66] width 828 height 25
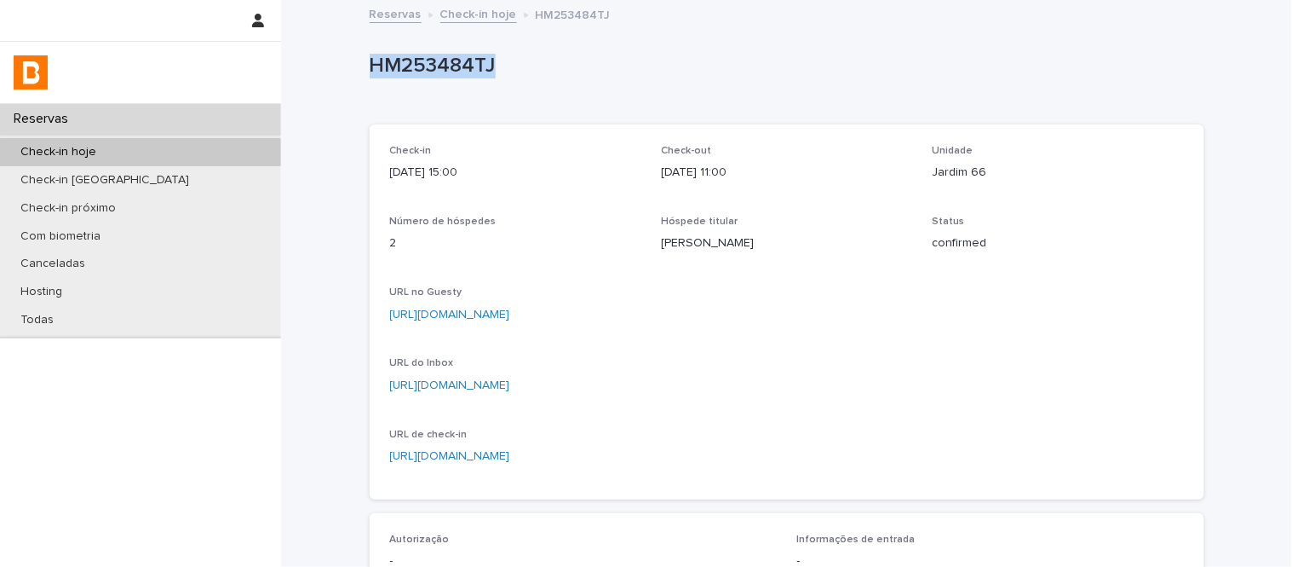
click at [419, 66] on p "HM253484TJ" at bounding box center [784, 66] width 828 height 25
click at [510, 386] on link "https://app.guesty.com/inbox-v2/686895bae5375d00124e245b?reservationId=686895ba…" at bounding box center [450, 385] width 120 height 12
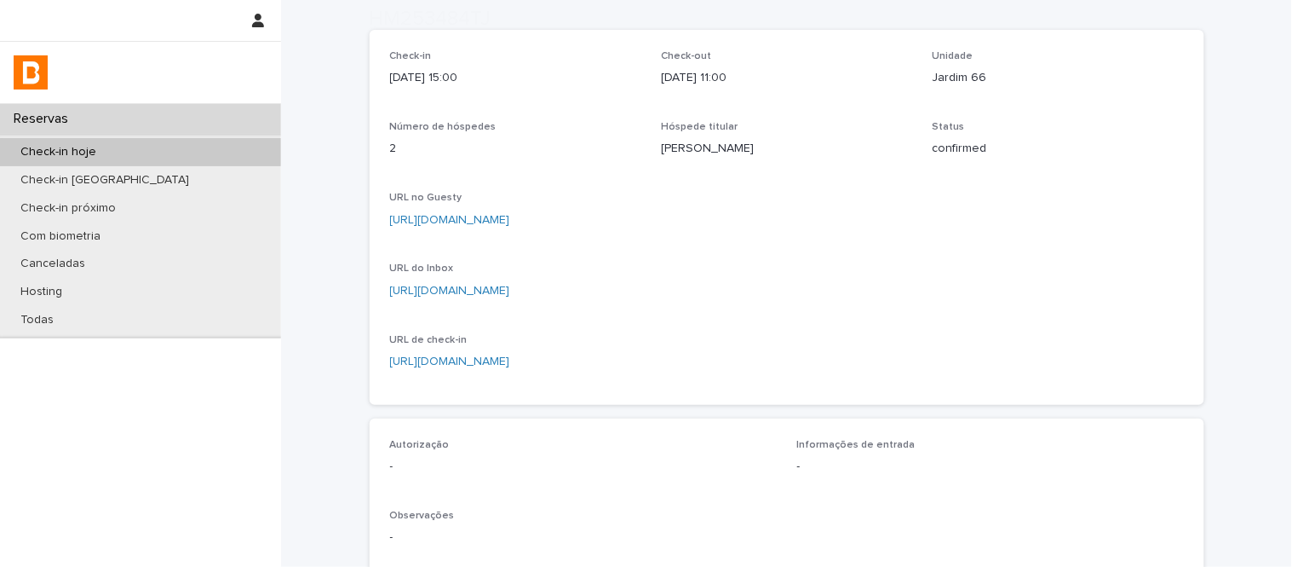
scroll to position [189, 0]
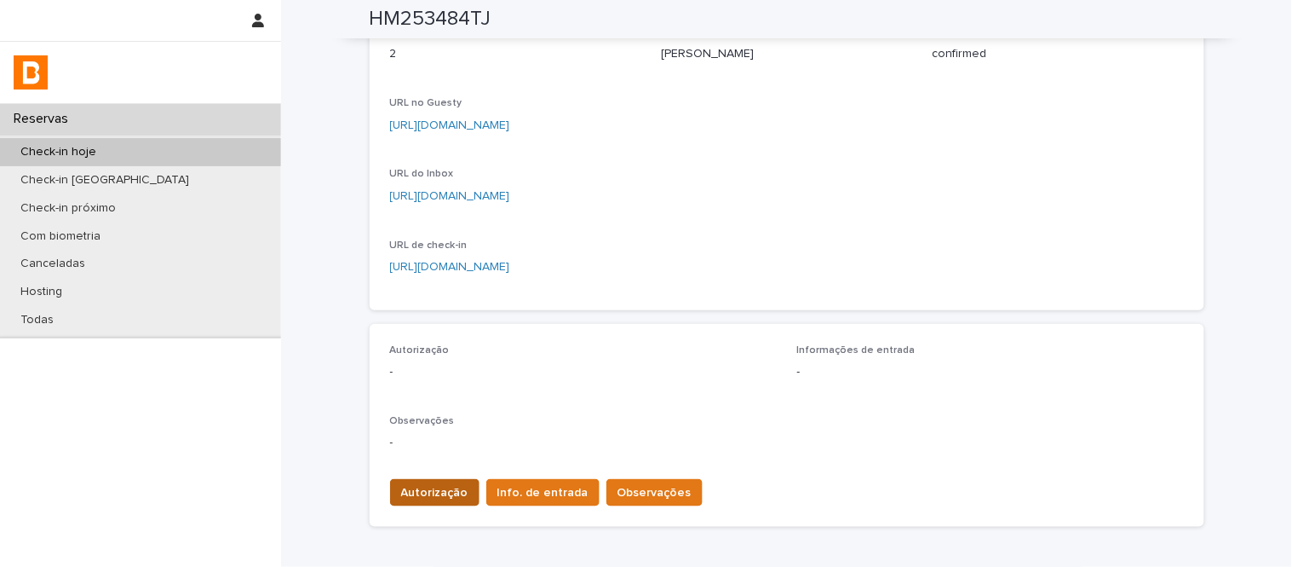
click at [440, 488] on span "Autorização" at bounding box center [434, 492] width 67 height 17
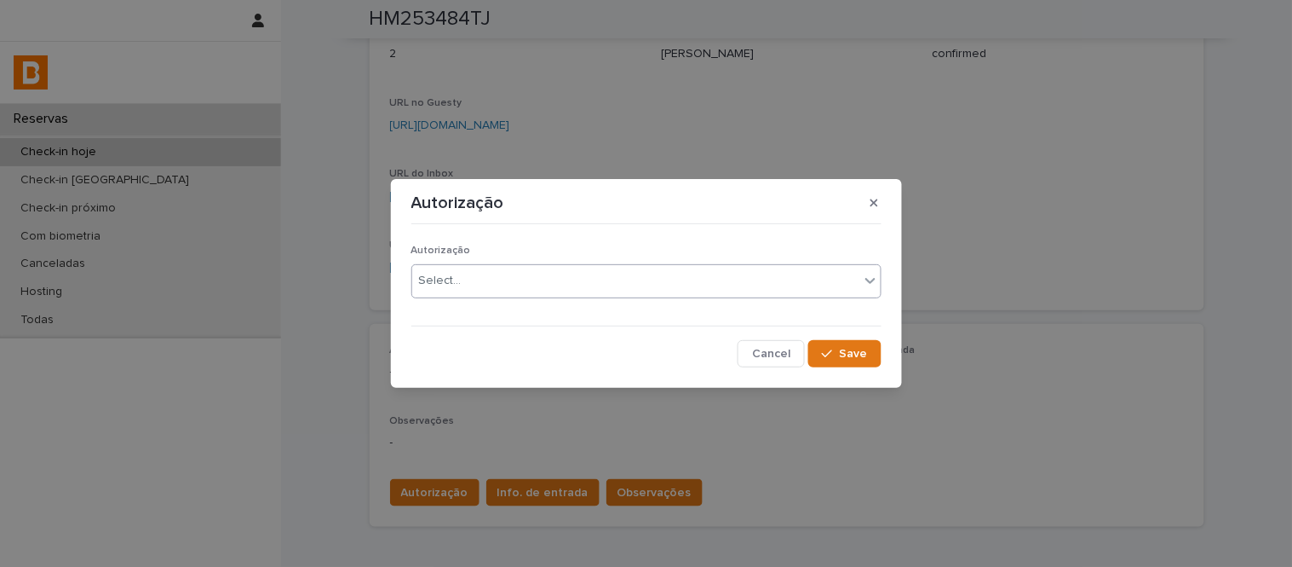
click at [491, 290] on div "Select..." at bounding box center [635, 281] width 447 height 28
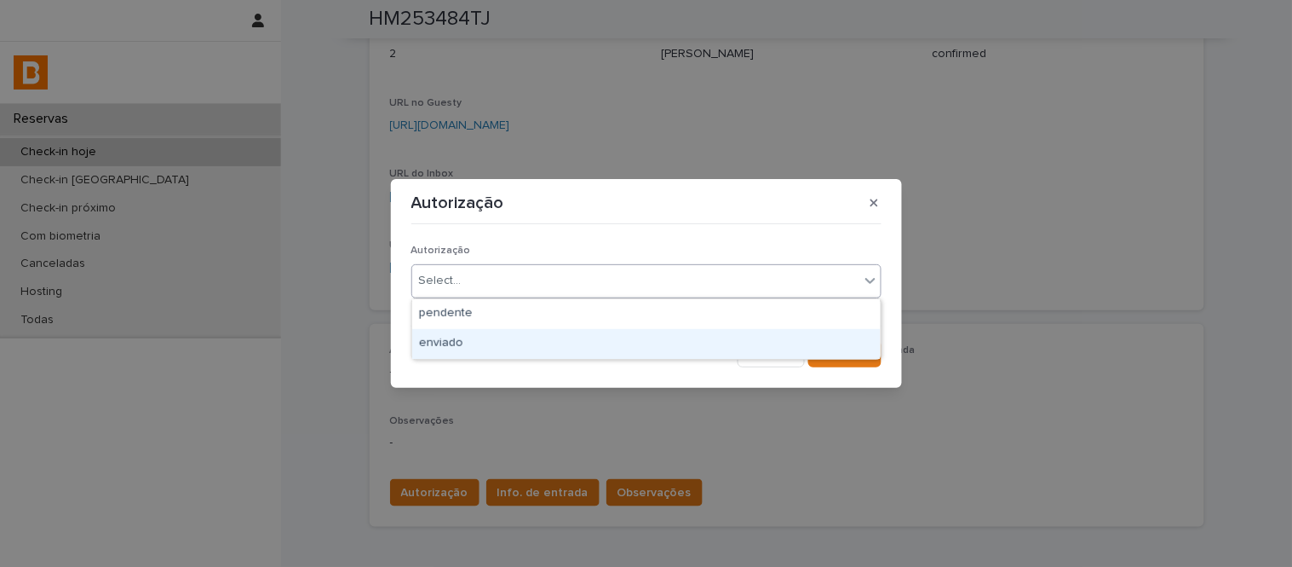
click at [508, 344] on div "enviado" at bounding box center [646, 344] width 469 height 30
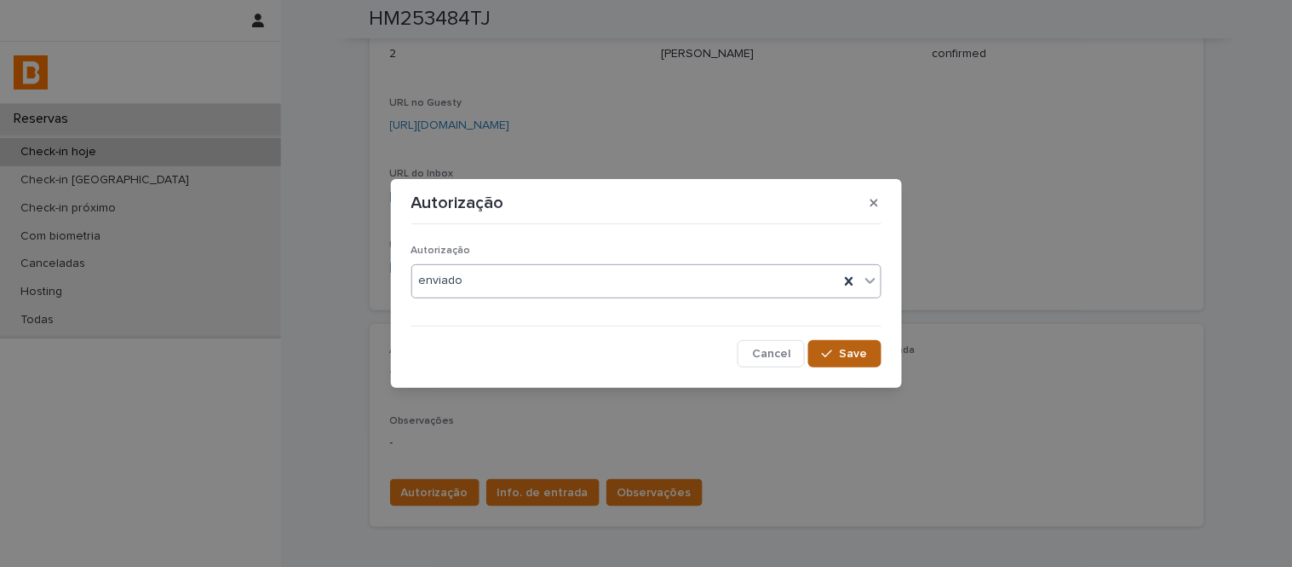
click at [850, 348] on span "Save" at bounding box center [854, 354] width 28 height 12
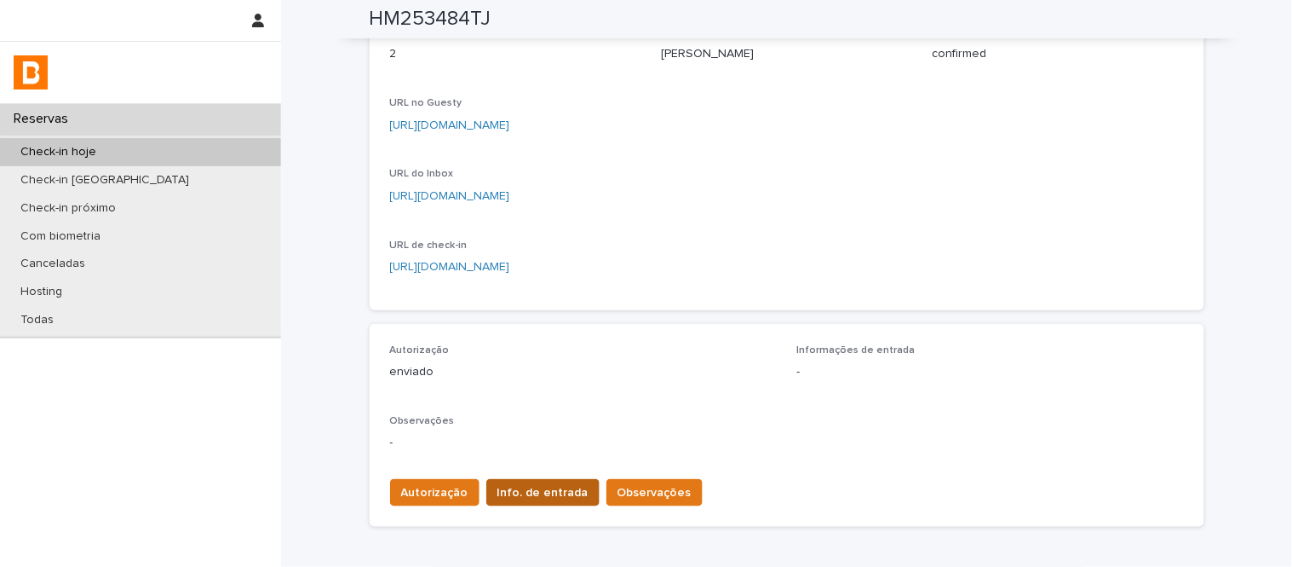
click at [504, 496] on span "Info. de entrada" at bounding box center [543, 492] width 91 height 17
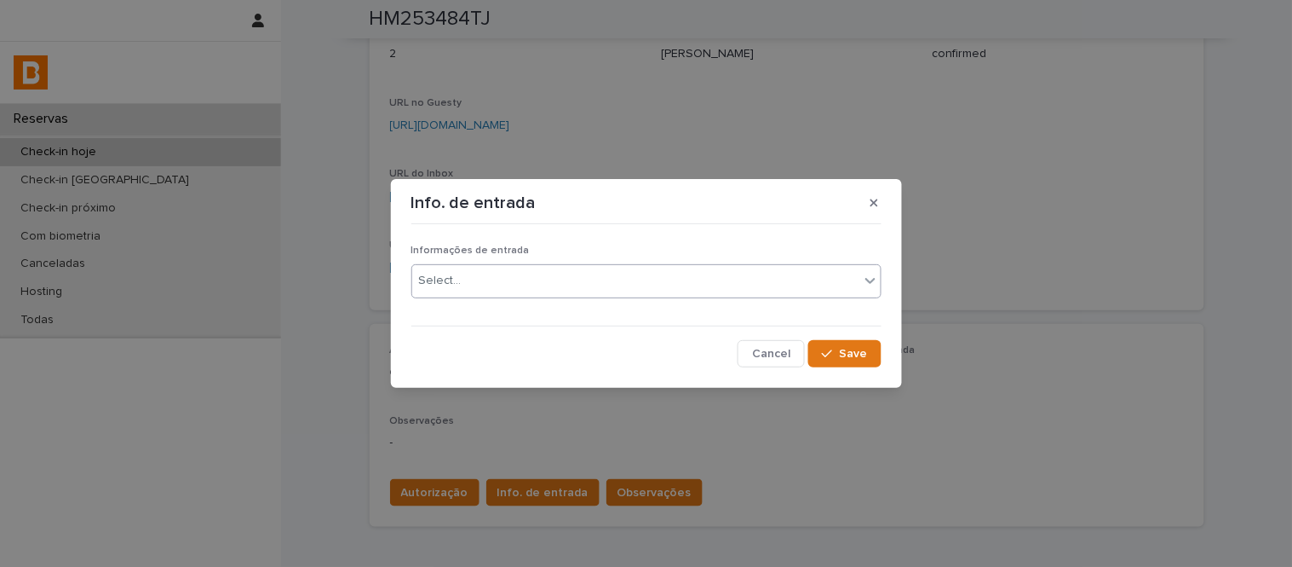
drag, startPoint x: 501, startPoint y: 270, endPoint x: 506, endPoint y: 291, distance: 21.9
click at [503, 270] on div "Select..." at bounding box center [635, 281] width 447 height 28
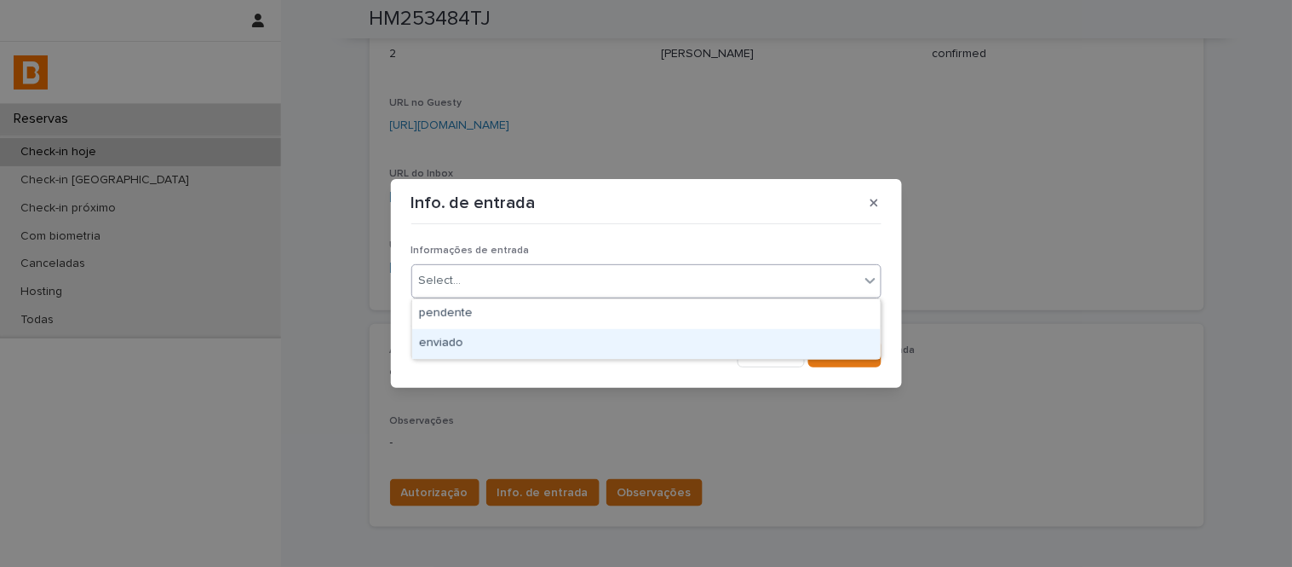
click at [531, 342] on div "enviado" at bounding box center [646, 344] width 469 height 30
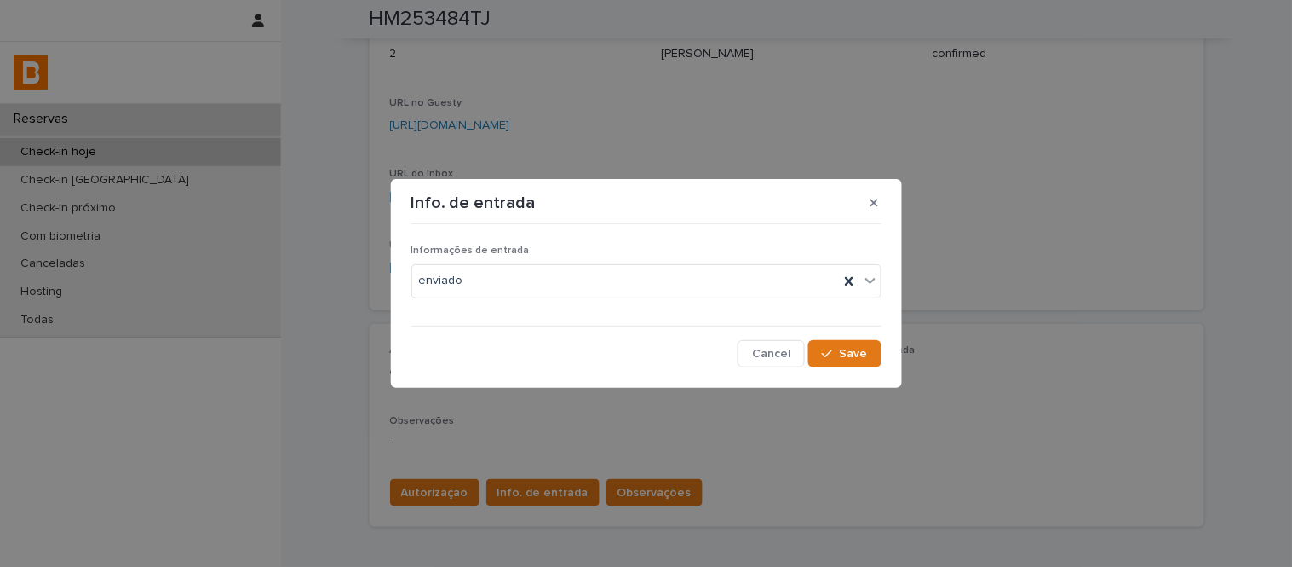
click at [861, 337] on div "Informações de entrada enviado Cancel Save" at bounding box center [646, 298] width 470 height 135
click at [859, 350] on span "Save" at bounding box center [854, 354] width 28 height 12
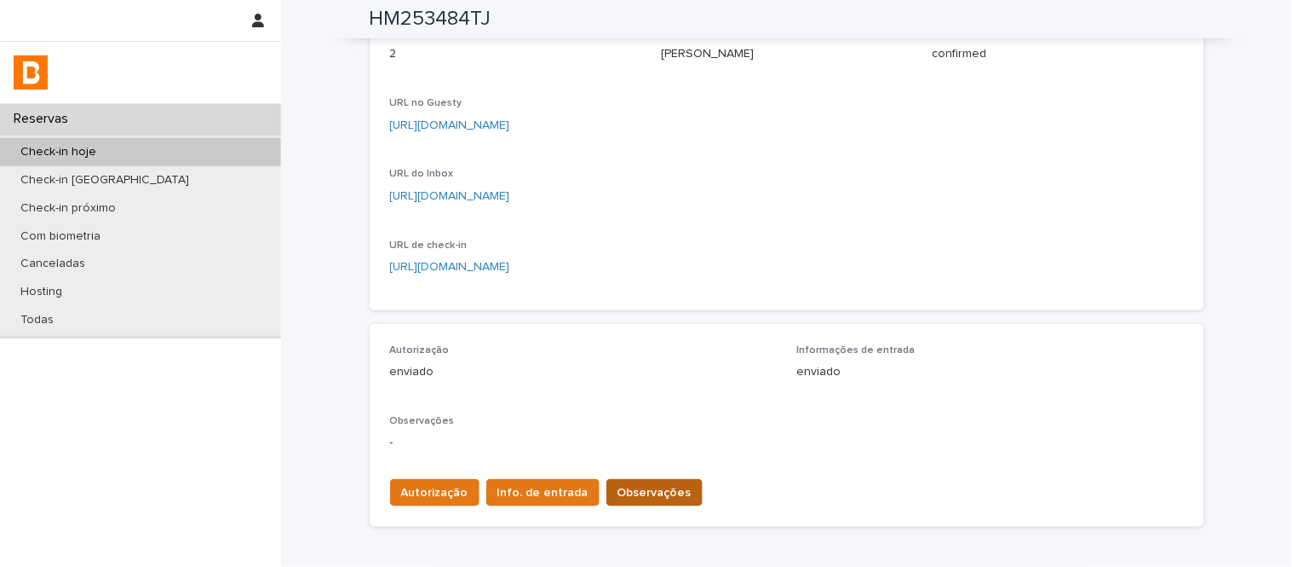
click at [671, 483] on button "Observações" at bounding box center [655, 492] width 96 height 27
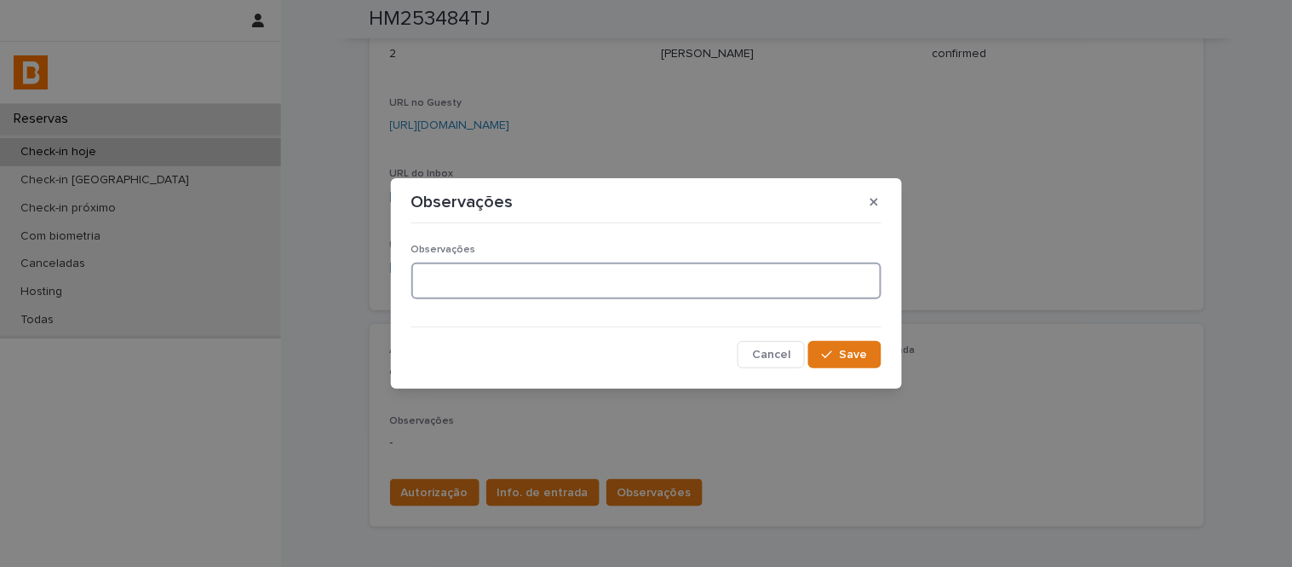
click at [561, 291] on textarea at bounding box center [646, 280] width 470 height 37
type textarea "**********"
click at [887, 355] on section "**********" at bounding box center [646, 283] width 511 height 211
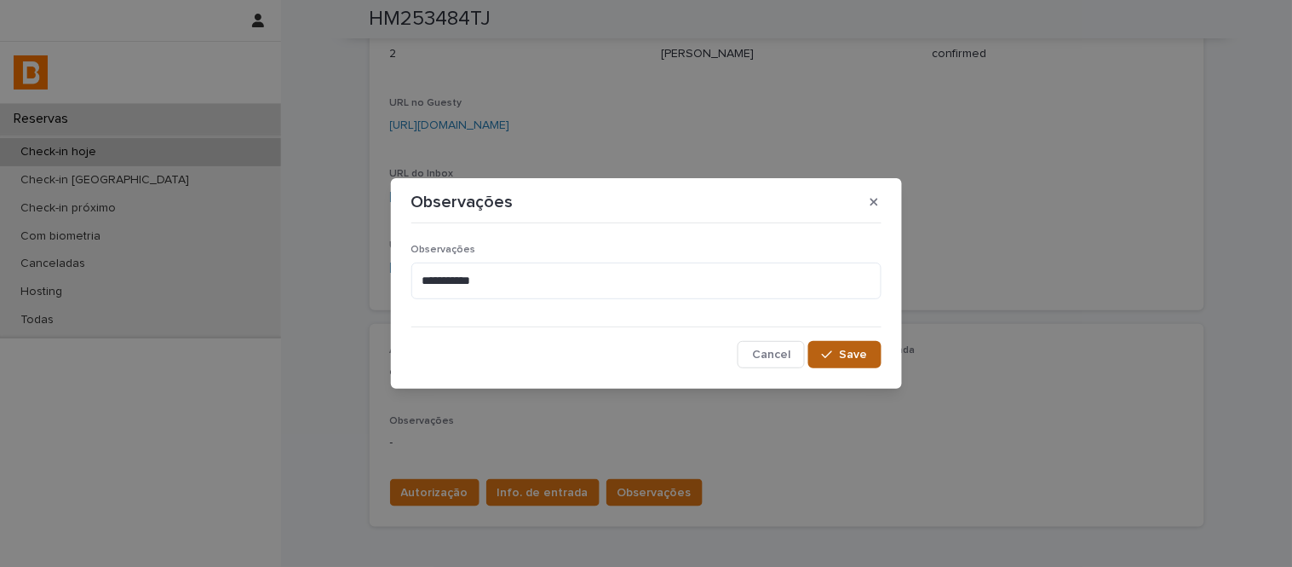
click at [865, 354] on span "Save" at bounding box center [854, 354] width 28 height 12
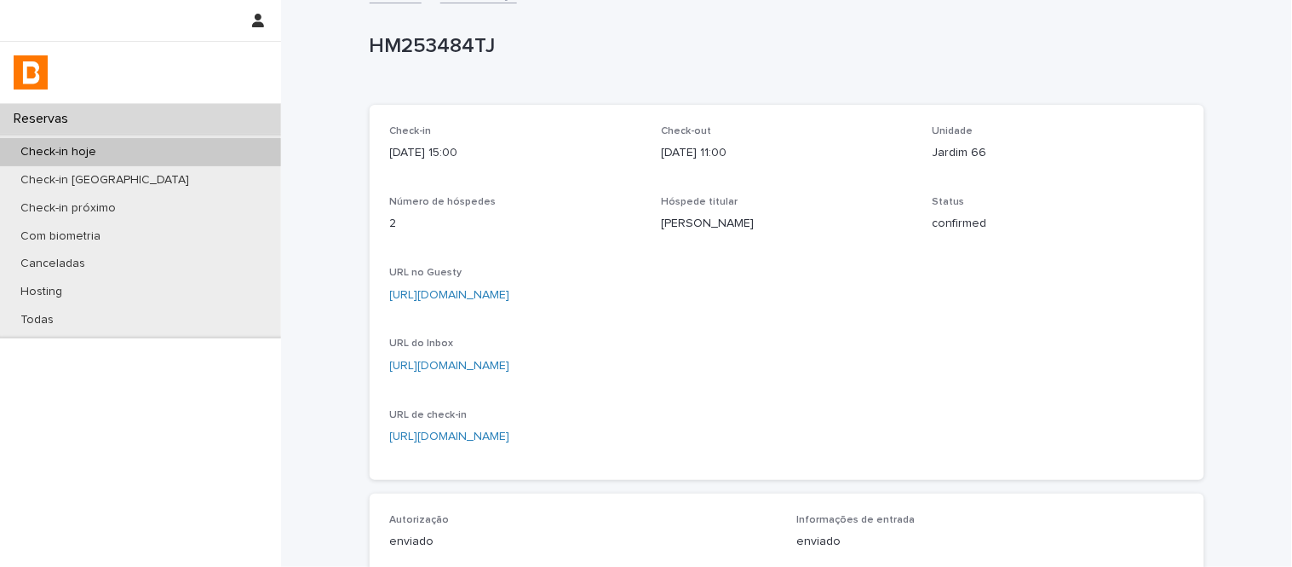
scroll to position [0, 0]
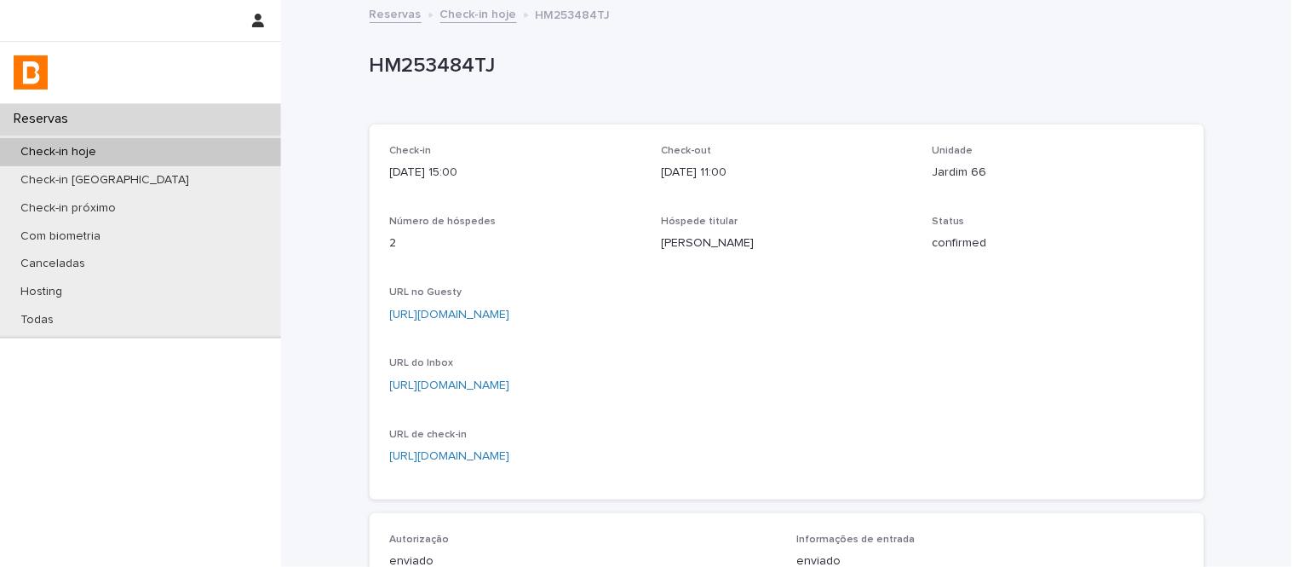
click at [479, 22] on link "Check-in hoje" at bounding box center [478, 13] width 77 height 20
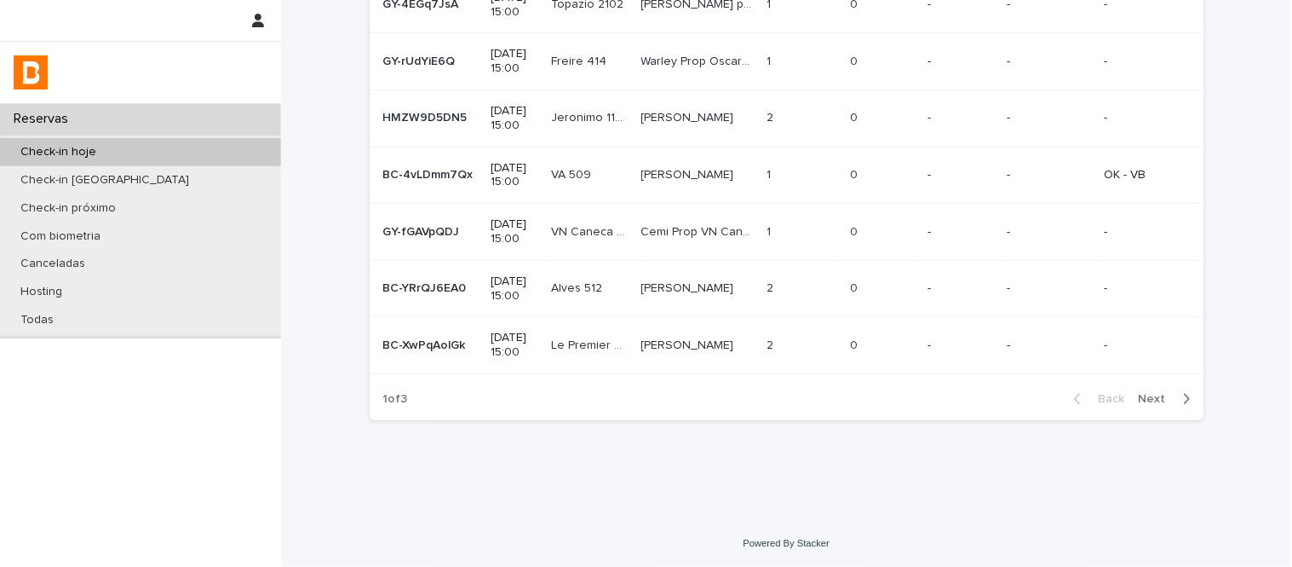
scroll to position [209, 0]
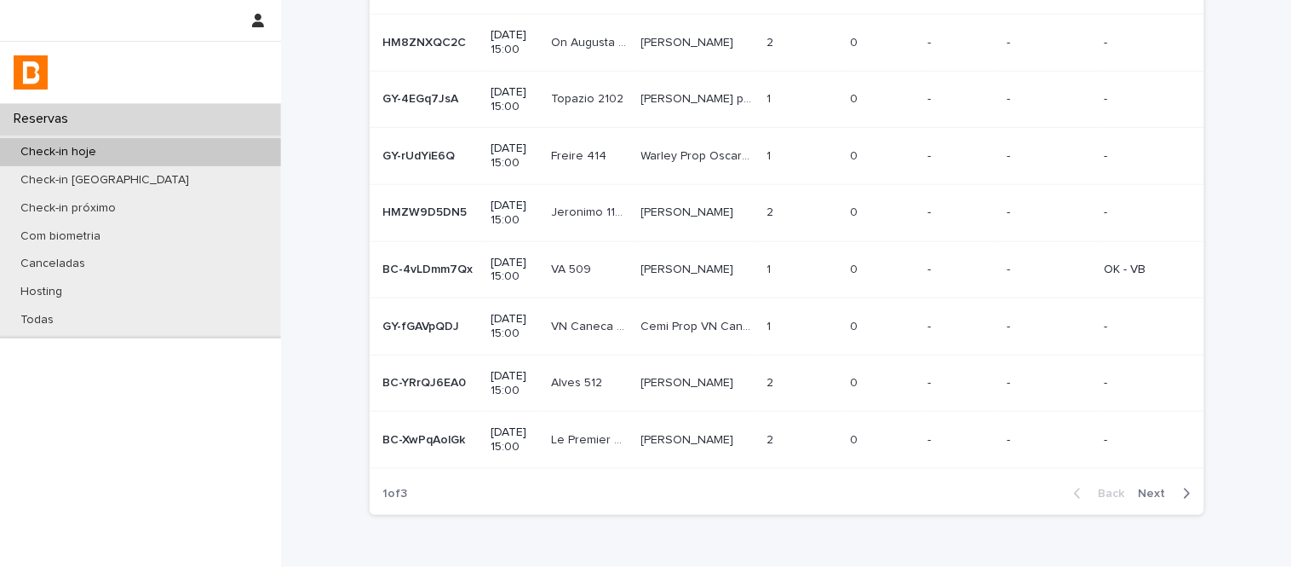
click at [1152, 492] on span "Next" at bounding box center [1157, 493] width 37 height 12
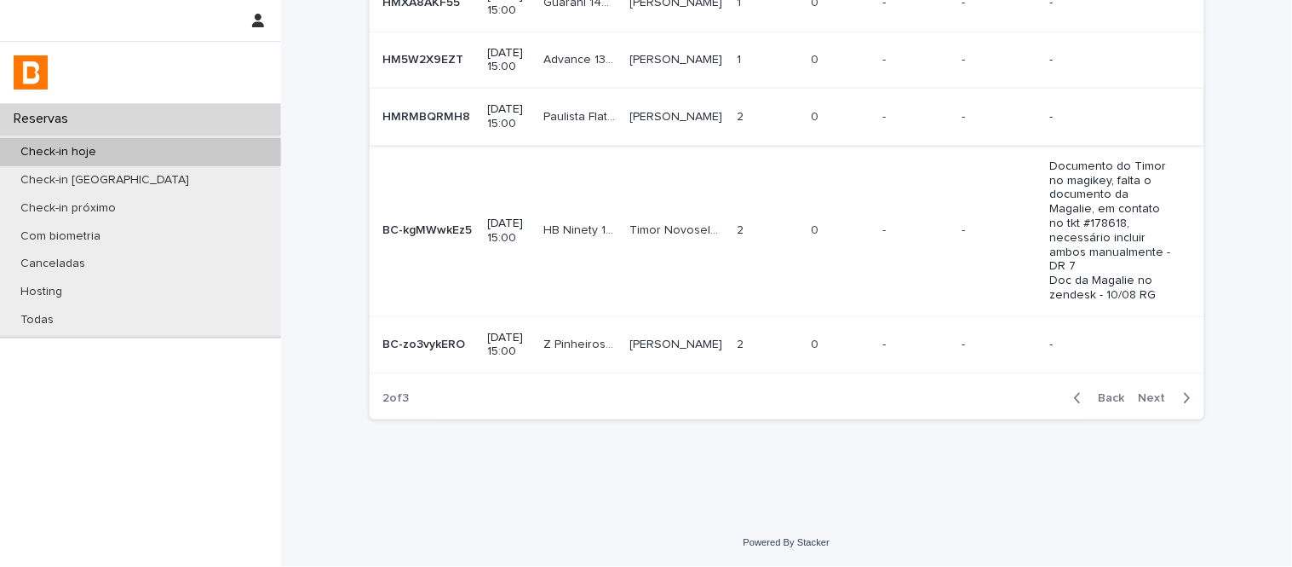
scroll to position [533, 0]
click at [1152, 404] on span "Next" at bounding box center [1157, 398] width 37 height 12
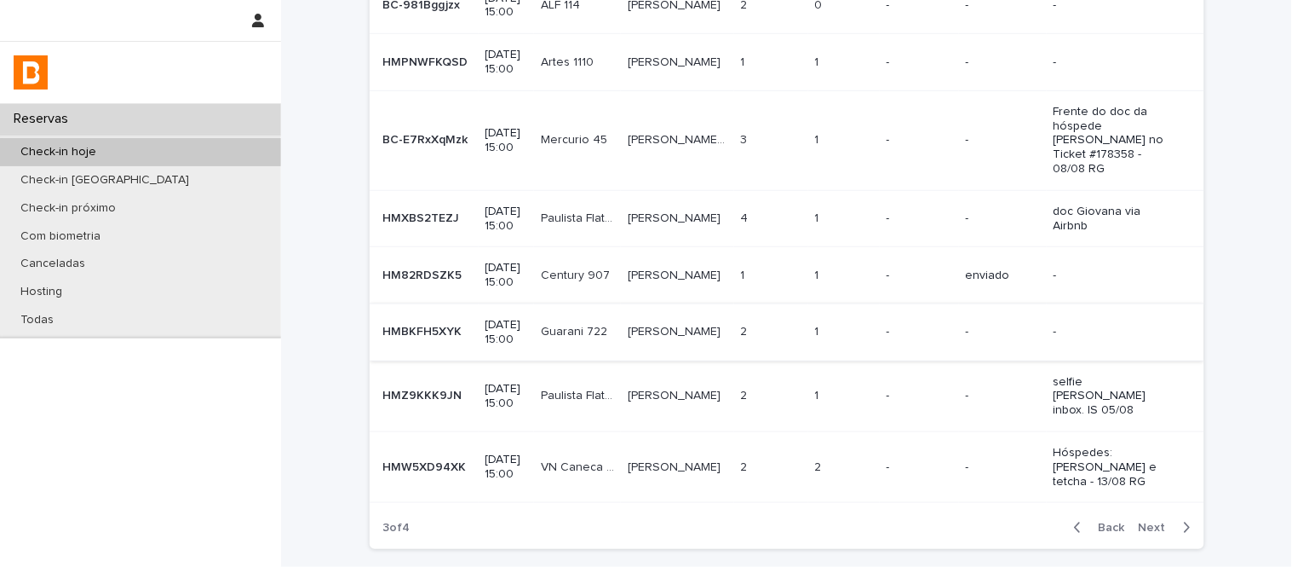
scroll to position [257, 0]
click at [839, 295] on td "1 1" at bounding box center [844, 276] width 72 height 57
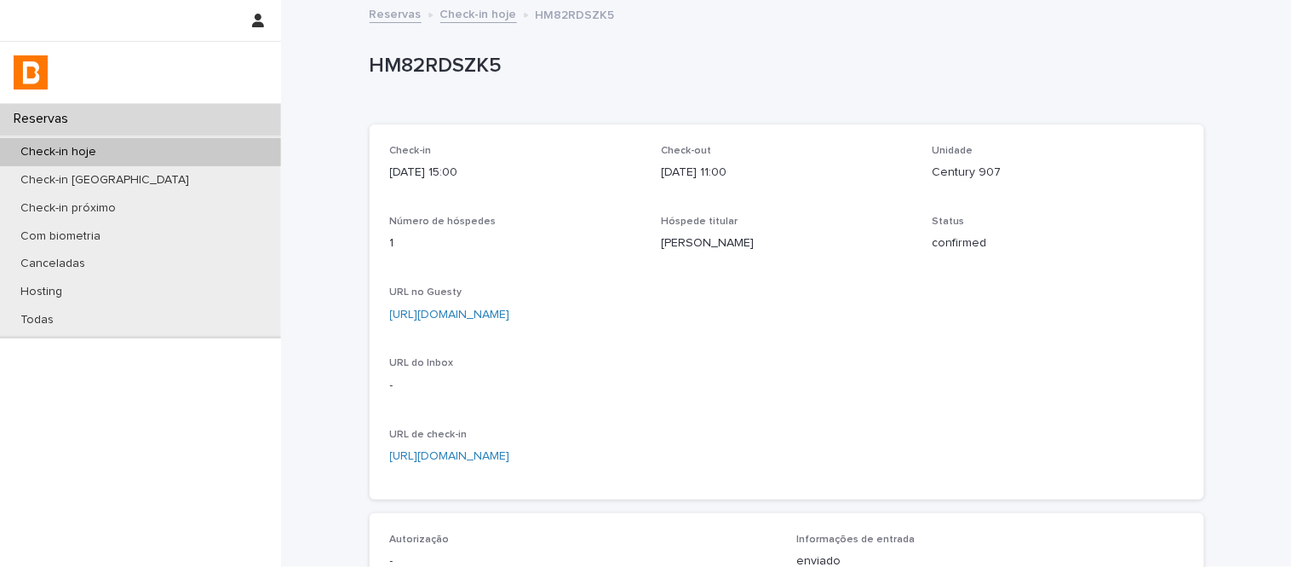
click at [975, 176] on p "Century 907" at bounding box center [1058, 173] width 251 height 18
click at [510, 315] on link "https://app.guesty.com/reservations/6882a323059ea7001dfcddb2/summary" at bounding box center [450, 314] width 120 height 12
click at [460, 60] on p "HM82RDSZK5" at bounding box center [784, 66] width 828 height 25
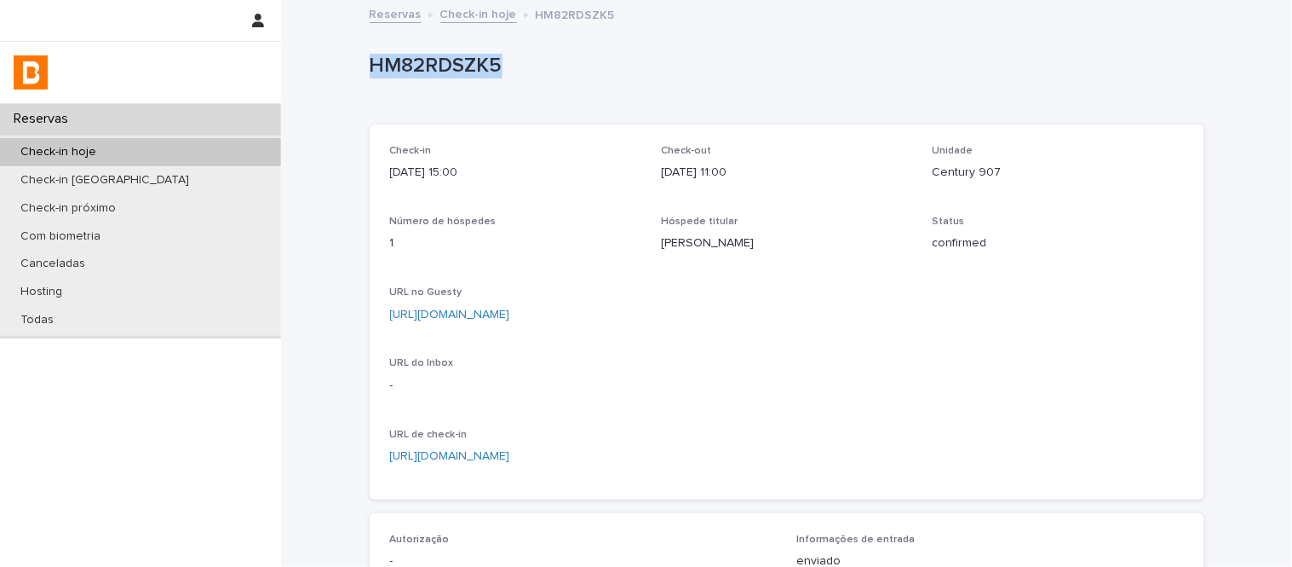
click at [460, 60] on p "HM82RDSZK5" at bounding box center [784, 66] width 828 height 25
click at [958, 175] on p "Century 907" at bounding box center [1058, 173] width 251 height 18
click at [566, 324] on div "URL no Guesty https://app.guesty.com/reservations/6882a323059ea7001dfcddb2/summ…" at bounding box center [787, 311] width 794 height 50
click at [510, 315] on link "https://app.guesty.com/reservations/6882a323059ea7001dfcddb2/summary" at bounding box center [450, 314] width 120 height 12
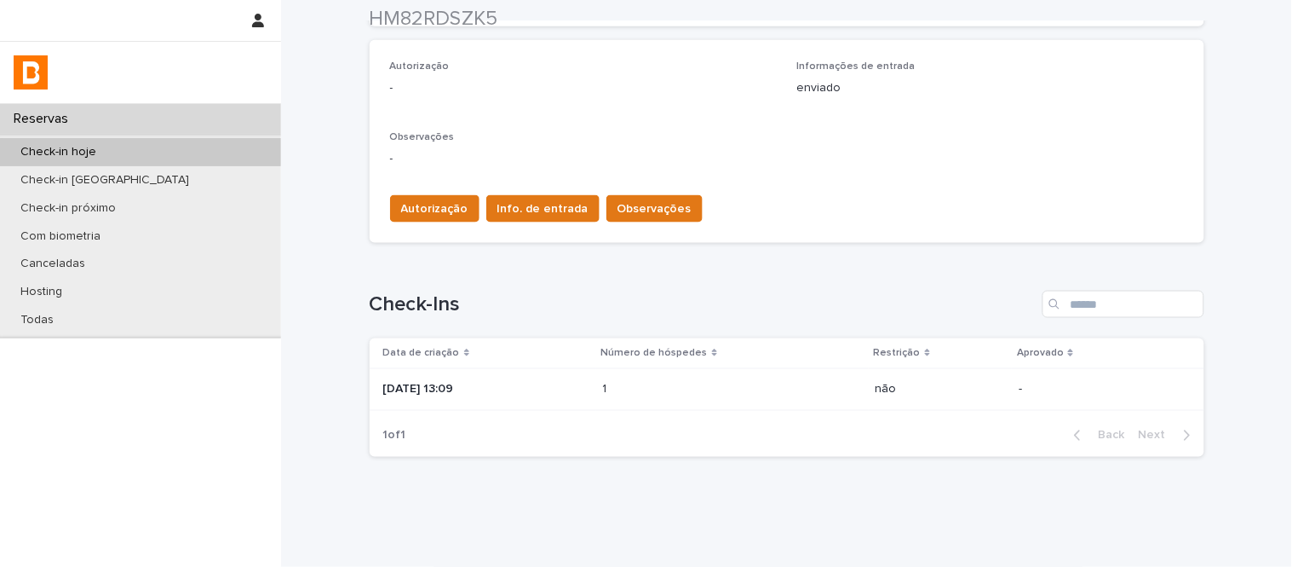
scroll to position [509, 0]
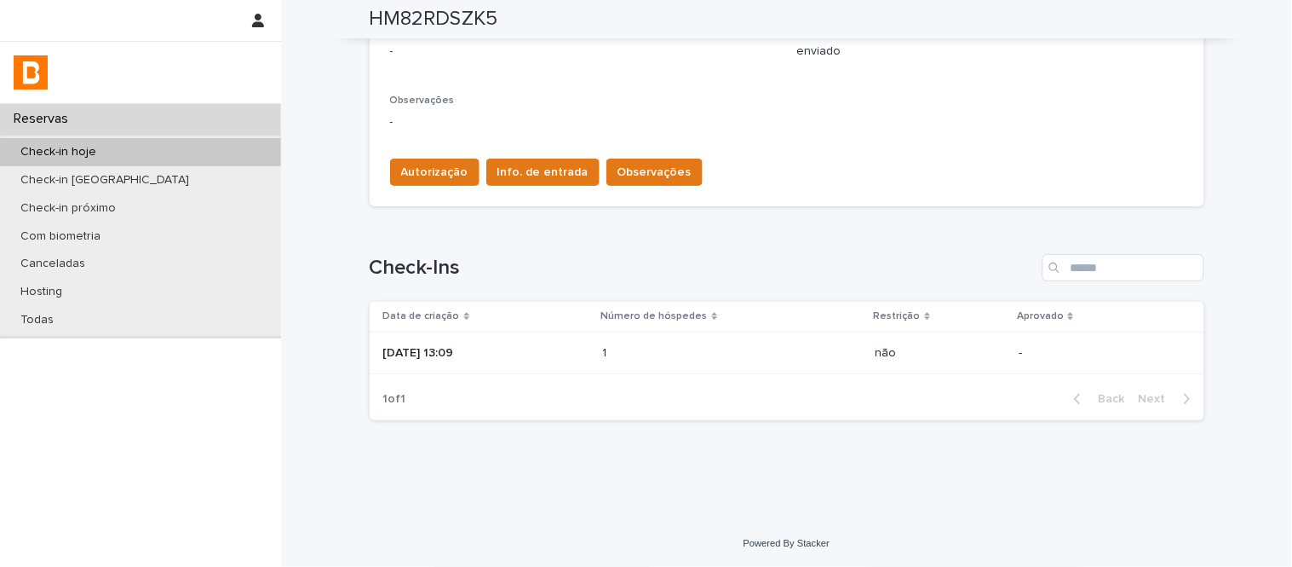
click at [673, 355] on p at bounding box center [677, 353] width 149 height 14
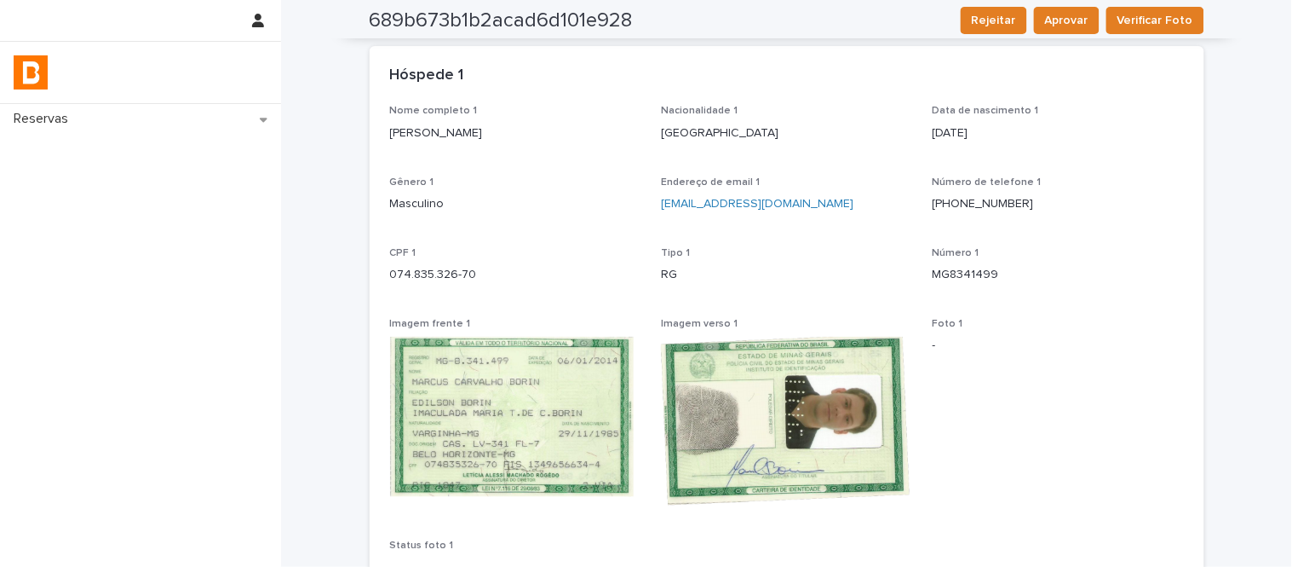
scroll to position [95, 0]
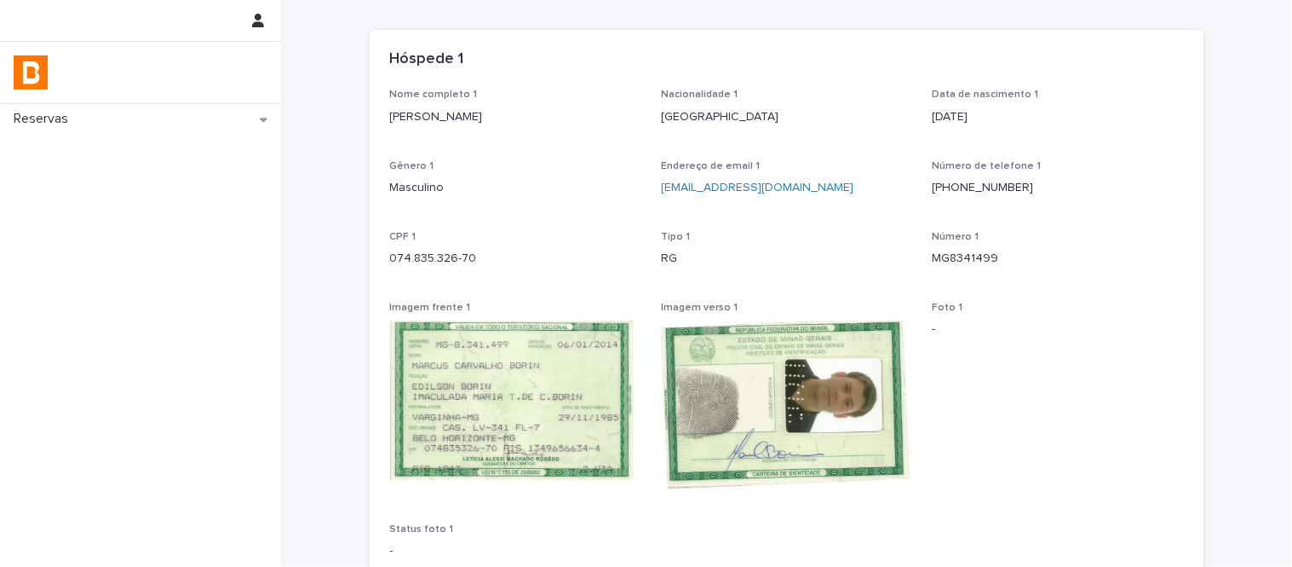
click at [460, 123] on p "Marcus Carvalho Borin" at bounding box center [515, 117] width 251 height 18
click at [444, 258] on p "074.835.326-70" at bounding box center [515, 259] width 251 height 18
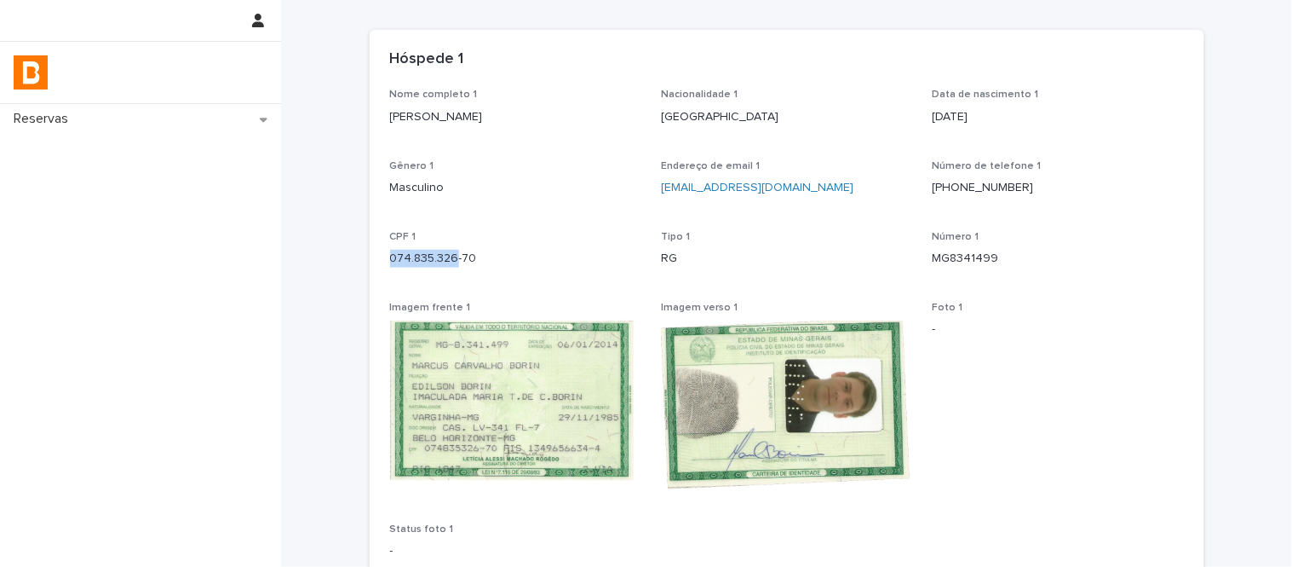
click at [444, 258] on p "074.835.326-70" at bounding box center [515, 259] width 251 height 18
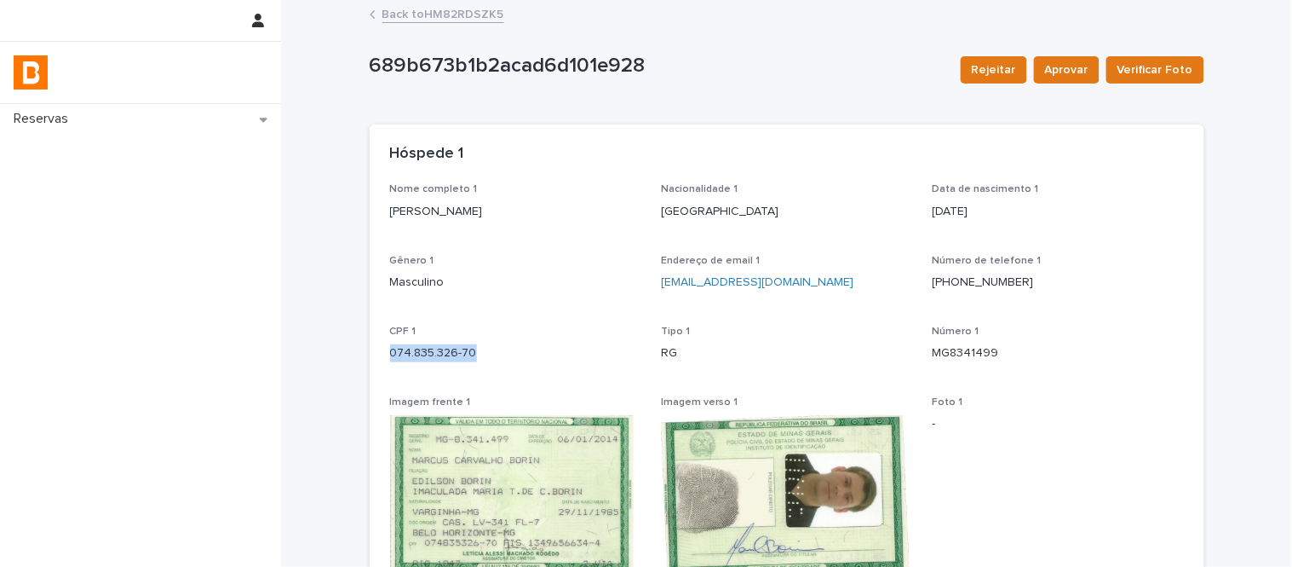
click at [447, 9] on link "Back to HM82RDSZK5" at bounding box center [444, 13] width 122 height 20
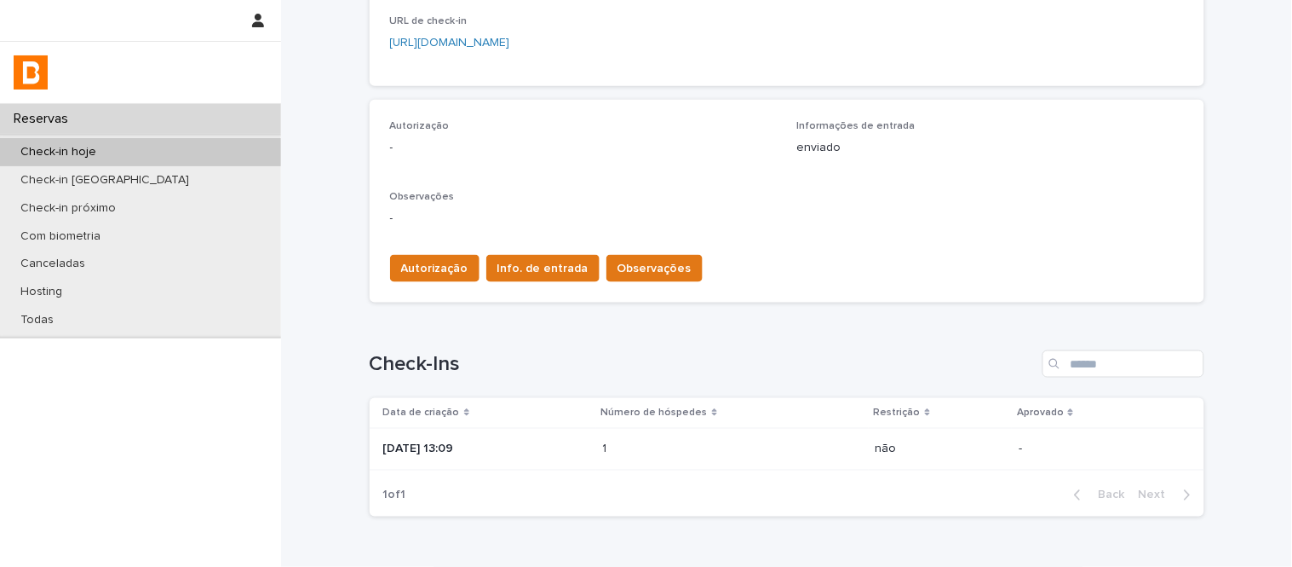
scroll to position [424, 0]
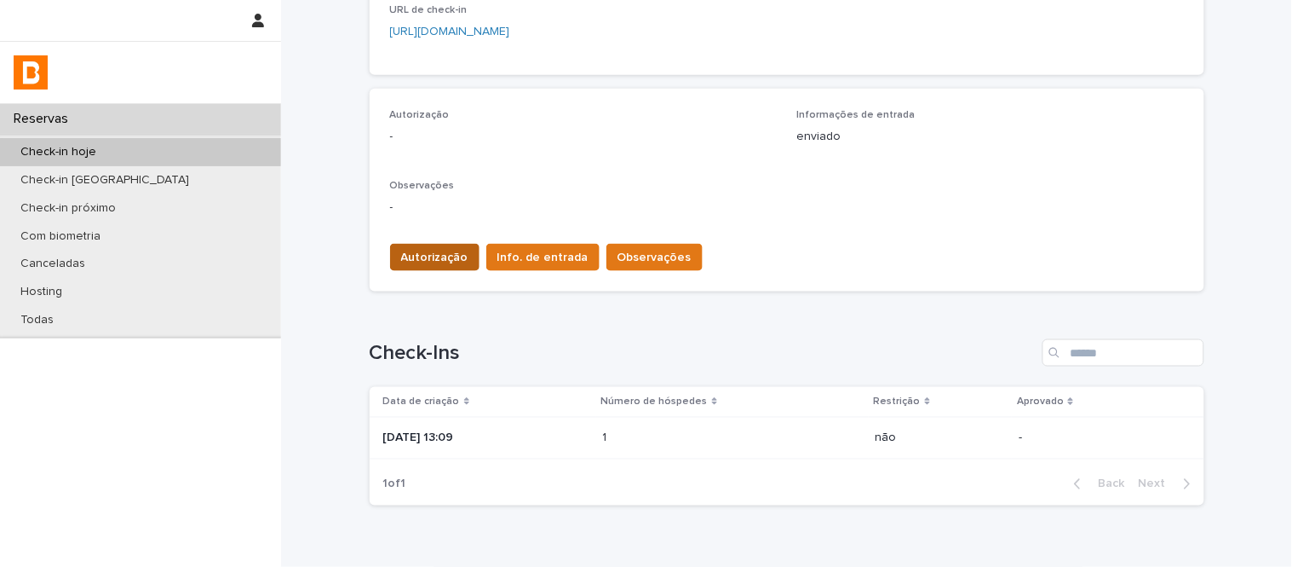
click at [423, 245] on button "Autorização" at bounding box center [434, 257] width 89 height 27
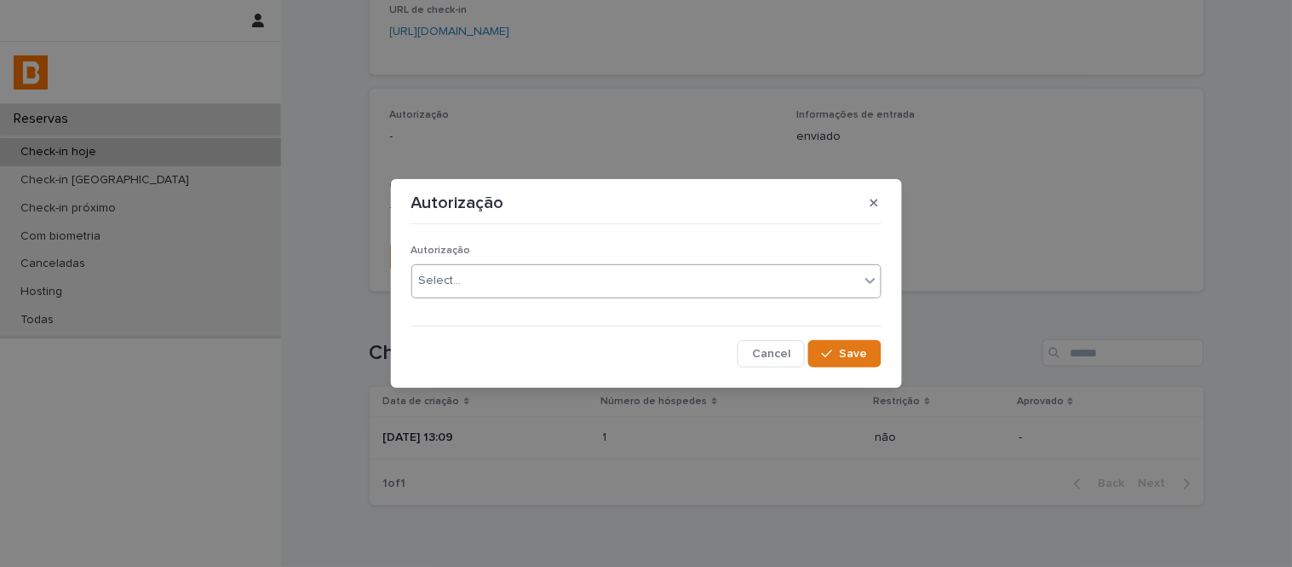
click at [503, 273] on div "Select..." at bounding box center [635, 281] width 447 height 28
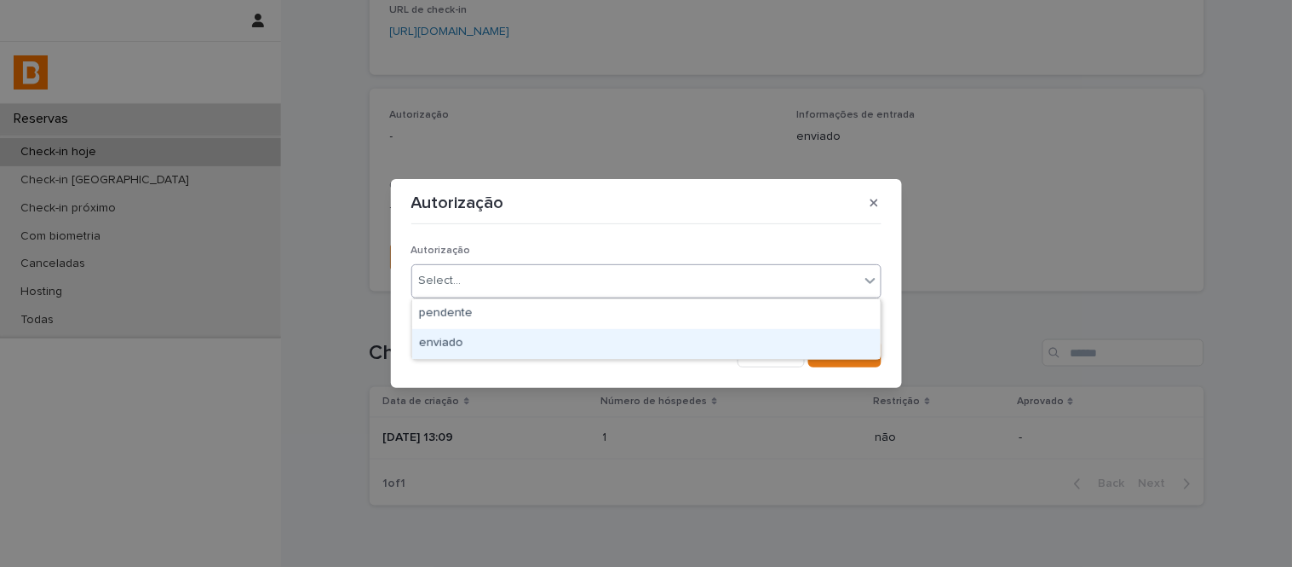
click at [532, 329] on div "enviado" at bounding box center [646, 344] width 469 height 30
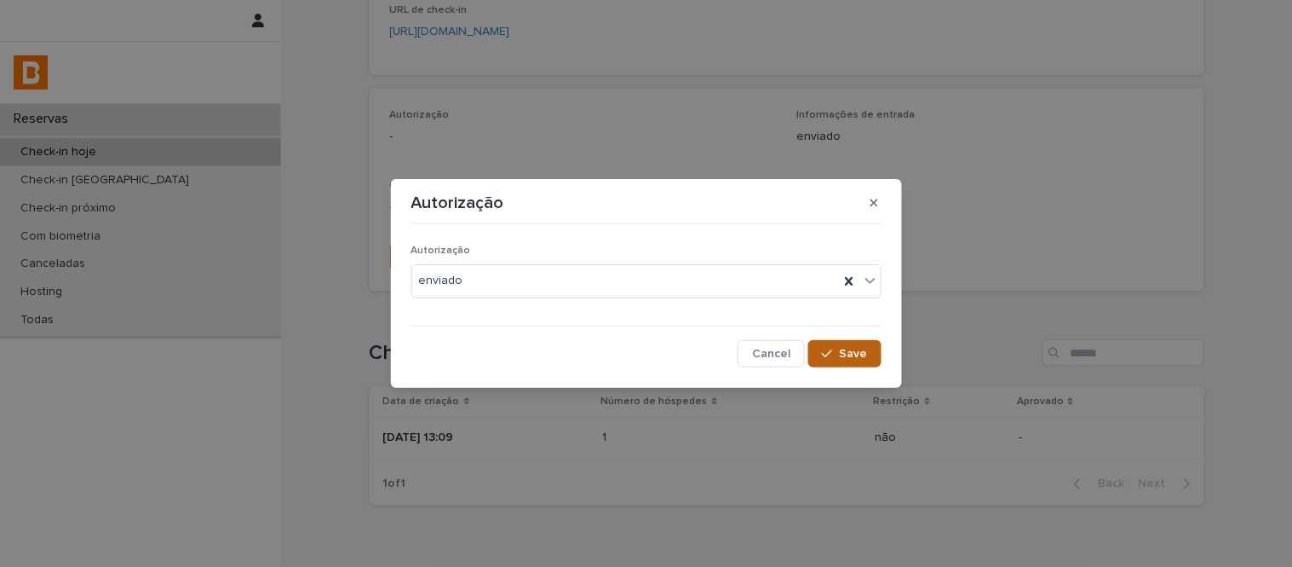
click at [838, 350] on div "button" at bounding box center [830, 354] width 17 height 12
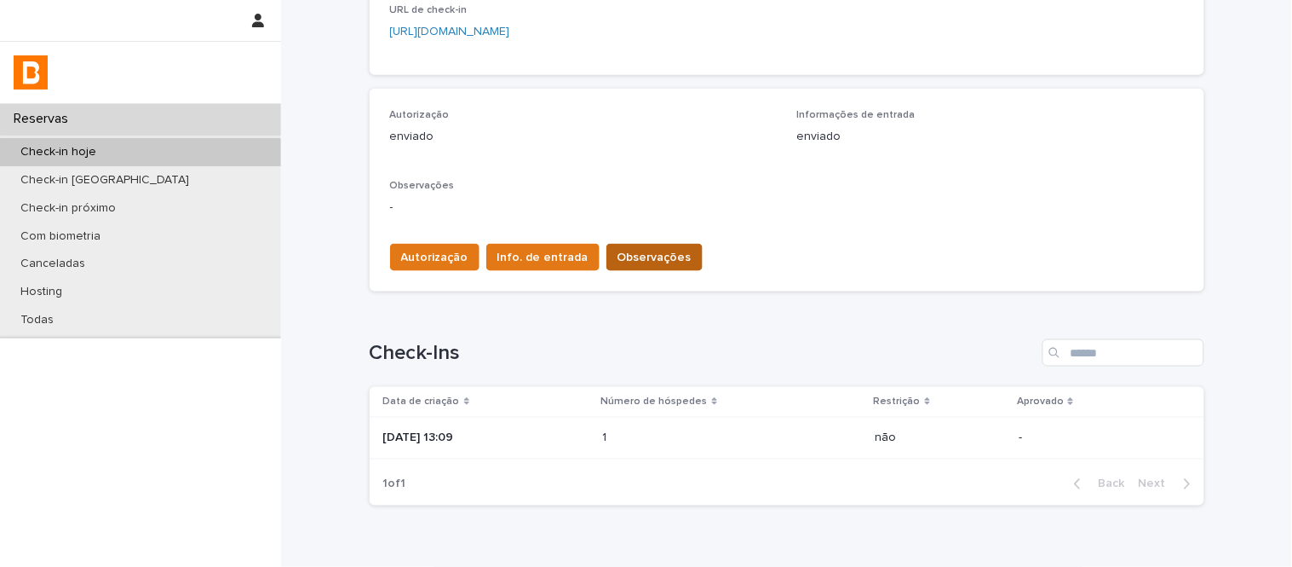
click at [618, 261] on span "Observações" at bounding box center [655, 257] width 74 height 17
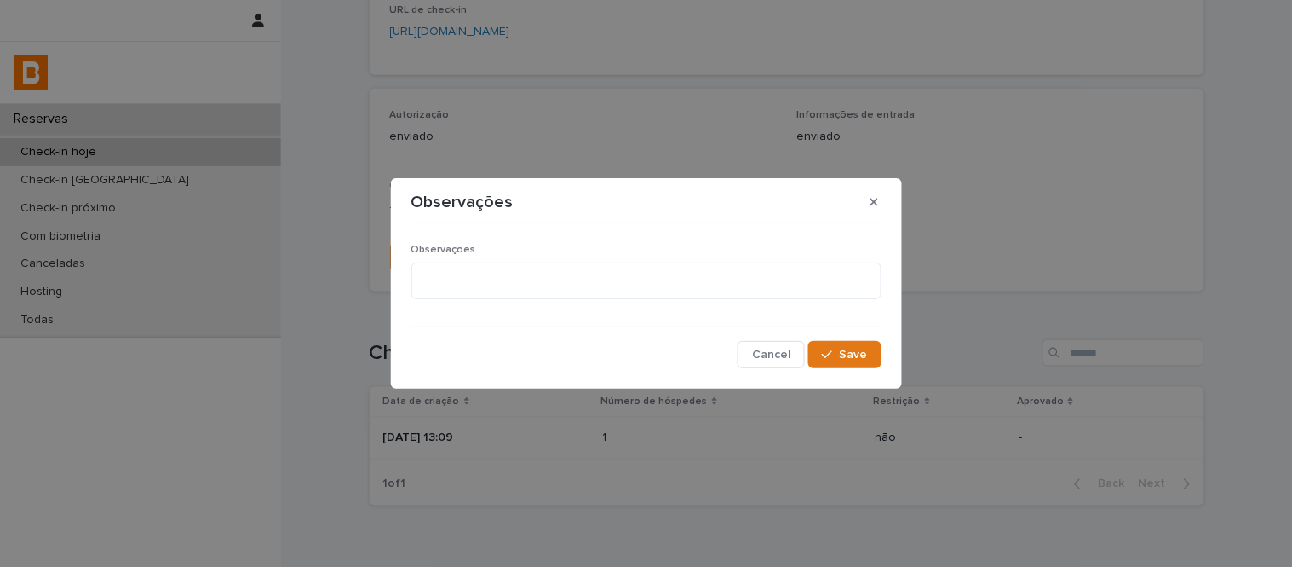
click at [579, 254] on p "Observações" at bounding box center [646, 250] width 470 height 12
click at [591, 284] on textarea at bounding box center [646, 280] width 470 height 37
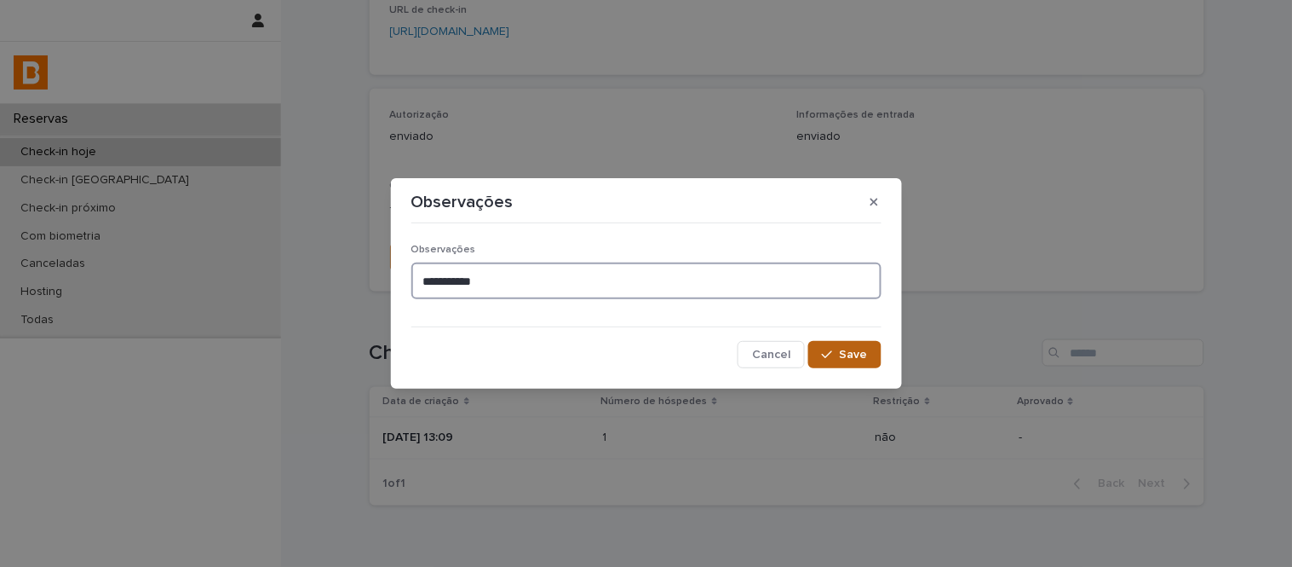
type textarea "**********"
click at [854, 348] on span "Save" at bounding box center [854, 354] width 28 height 12
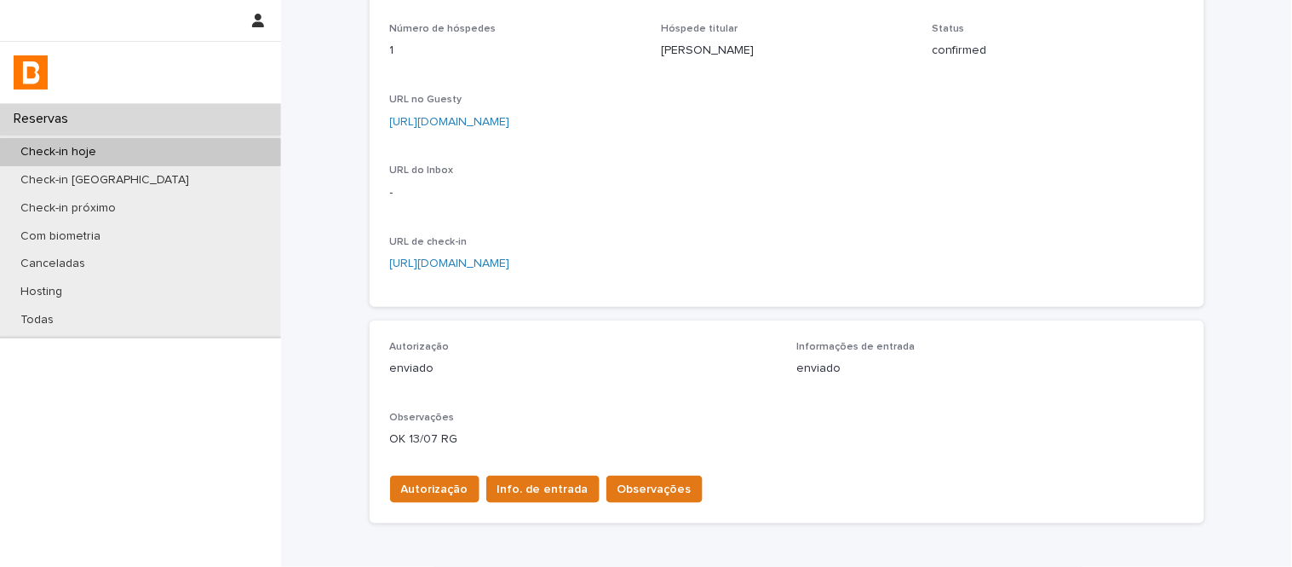
scroll to position [0, 0]
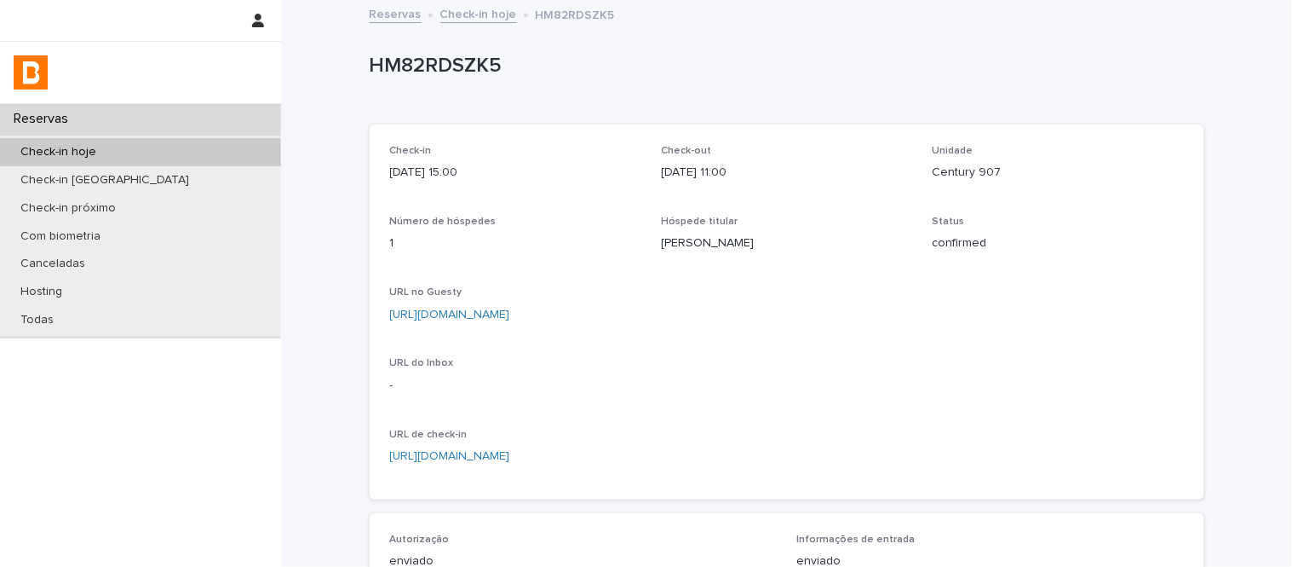
click at [475, 9] on link "Check-in hoje" at bounding box center [478, 13] width 77 height 20
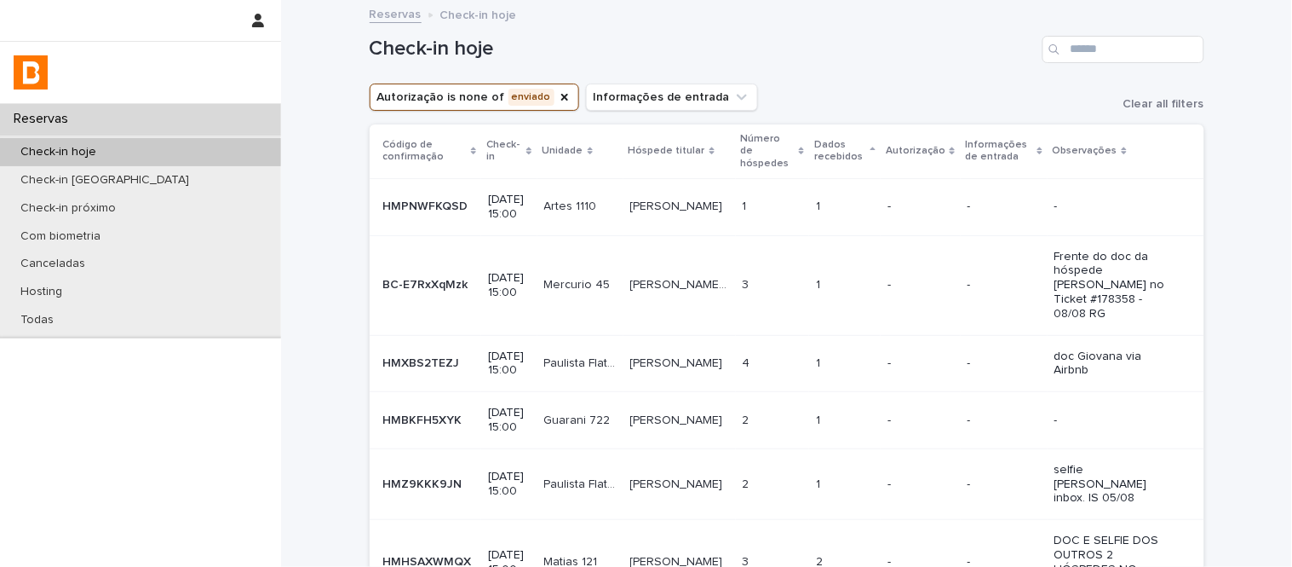
click at [809, 210] on td "1 1" at bounding box center [845, 206] width 72 height 57
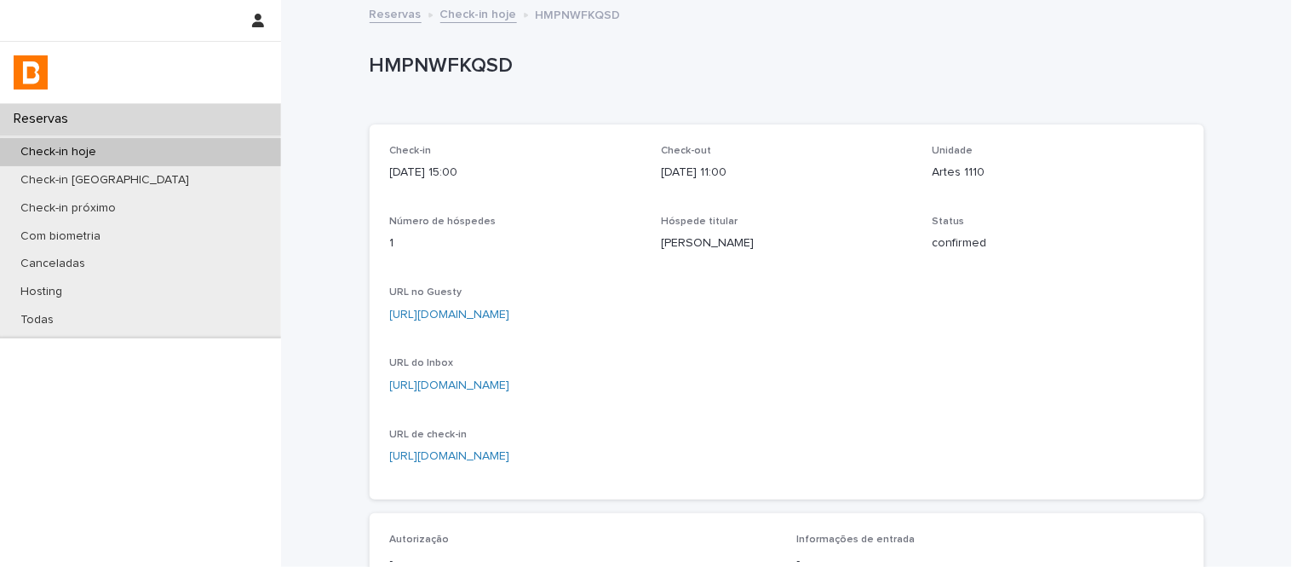
click at [954, 186] on div "Unidade Artes 1110" at bounding box center [1058, 170] width 251 height 50
click at [439, 46] on div "HMPNWFKQSD" at bounding box center [787, 70] width 835 height 68
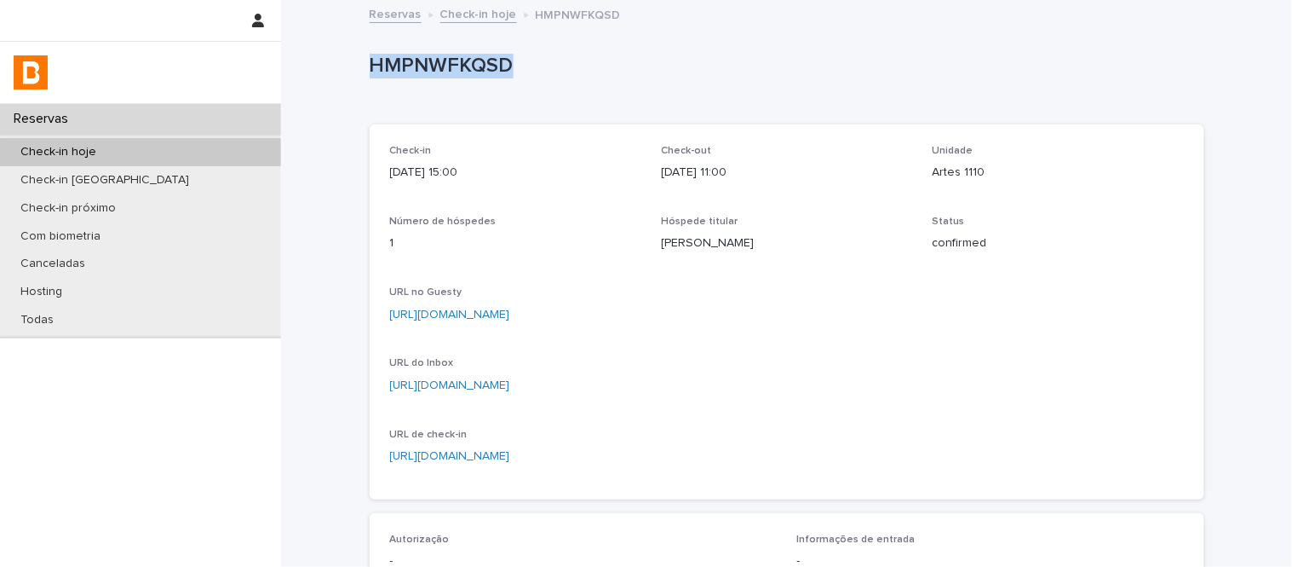
drag, startPoint x: 560, startPoint y: 381, endPoint x: 560, endPoint y: 369, distance: 11.9
click at [510, 379] on link "https://app.guesty.com/inbox-v2/682b2d100894c60010492c93?reservationId=682b2d0f…" at bounding box center [450, 385] width 120 height 12
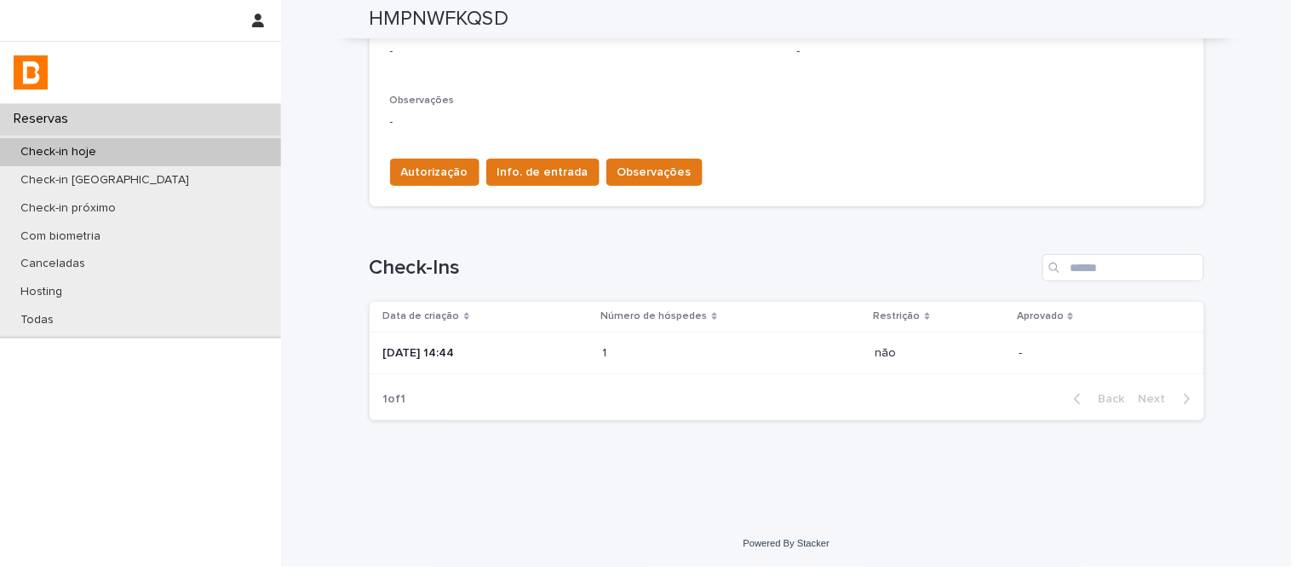
click at [660, 359] on p at bounding box center [677, 353] width 149 height 14
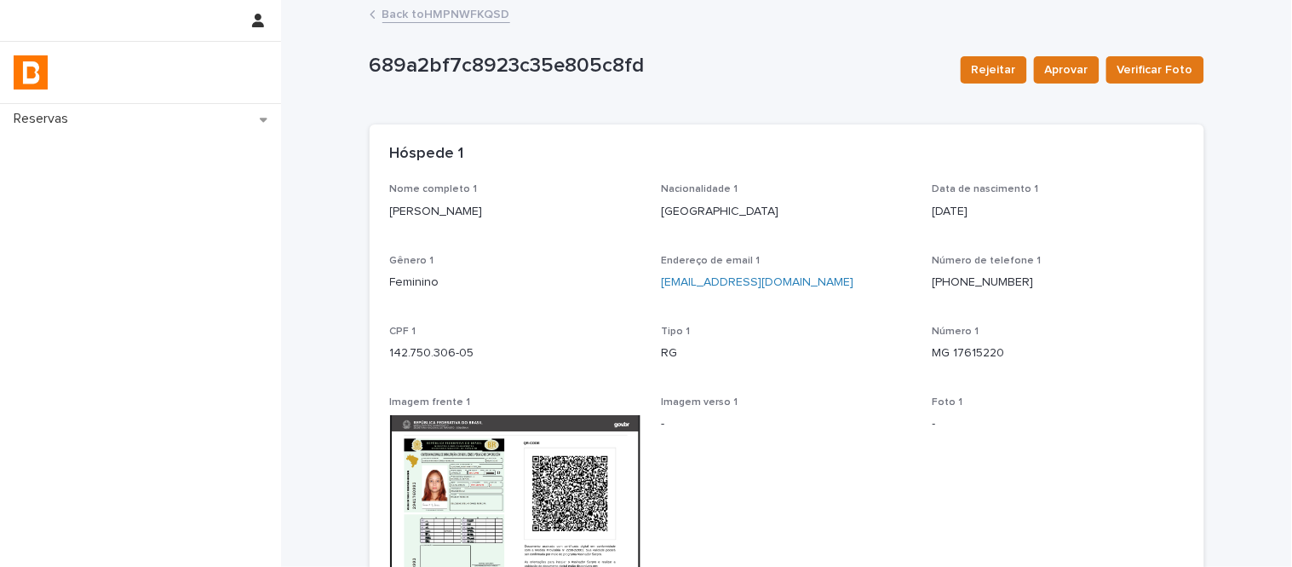
click at [480, 216] on p "Larissa Nayara Gomes Ferreira" at bounding box center [515, 212] width 251 height 18
click at [445, 342] on div "142.750.306-05" at bounding box center [515, 351] width 251 height 21
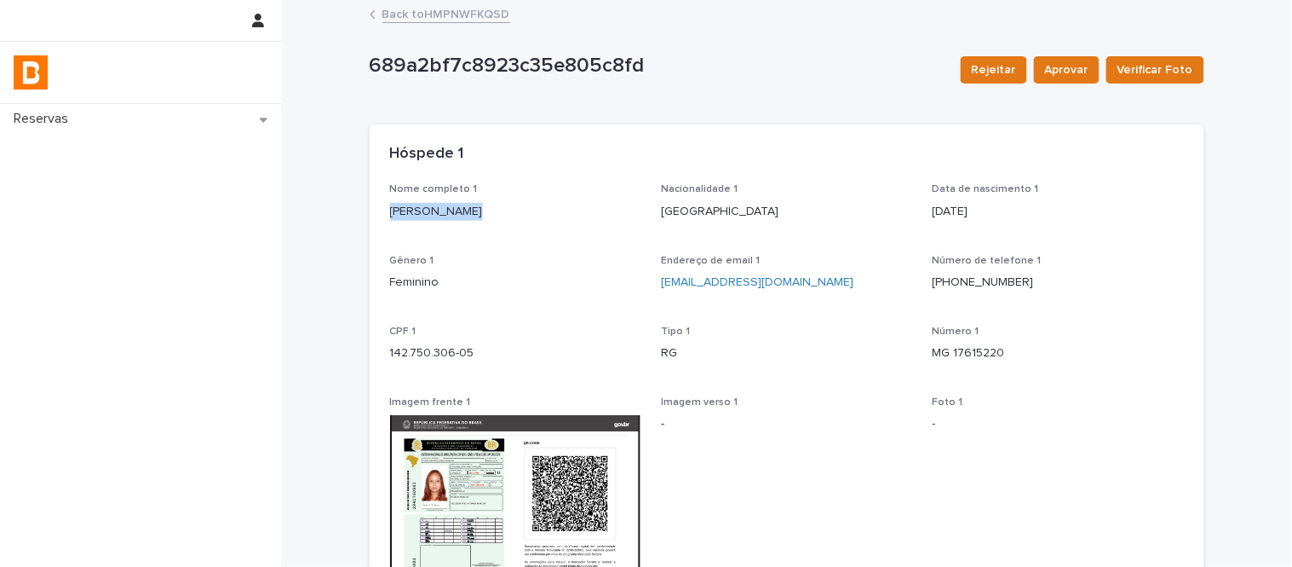
click at [445, 342] on div "142.750.306-05" at bounding box center [515, 351] width 251 height 21
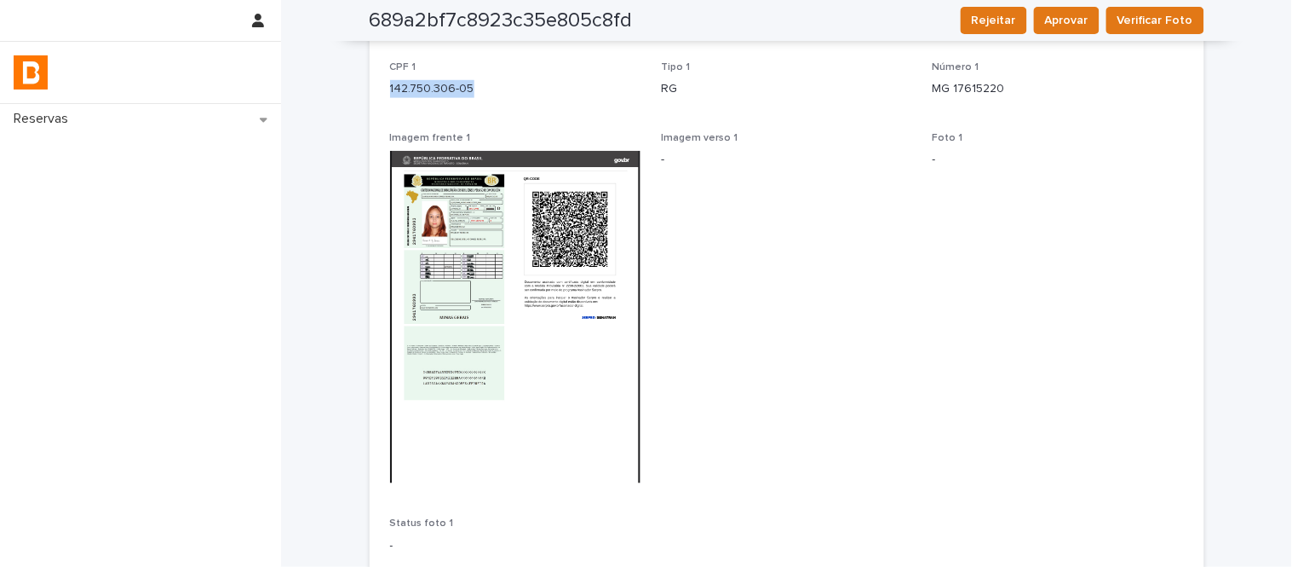
scroll to position [148, 0]
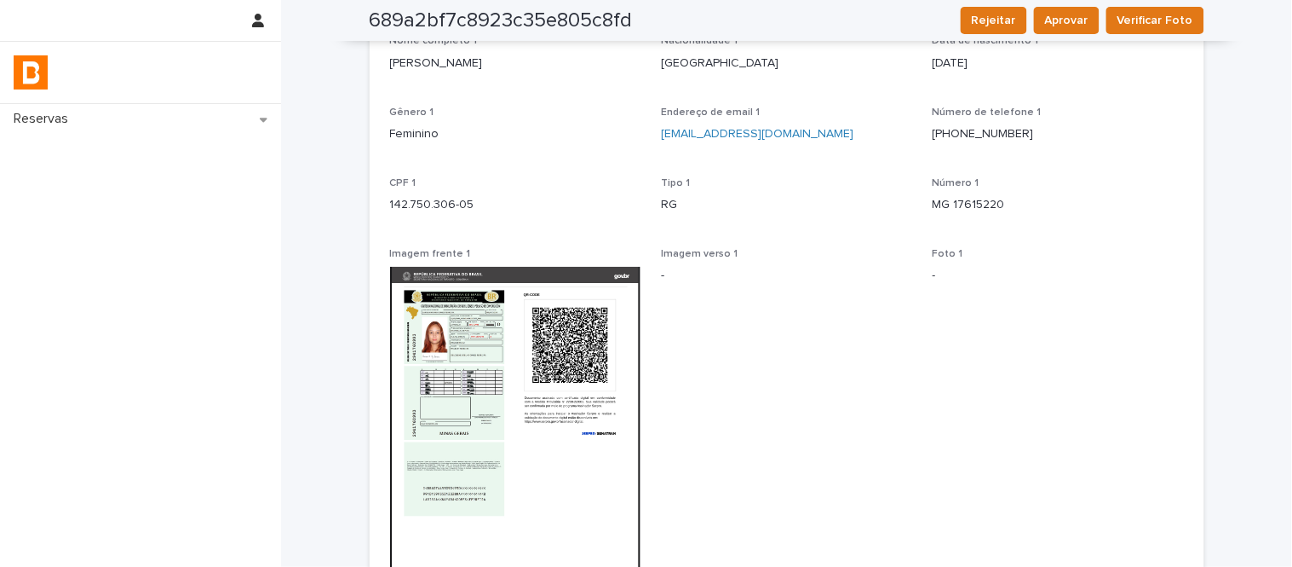
click at [964, 198] on p "MG 17615220" at bounding box center [1058, 205] width 251 height 18
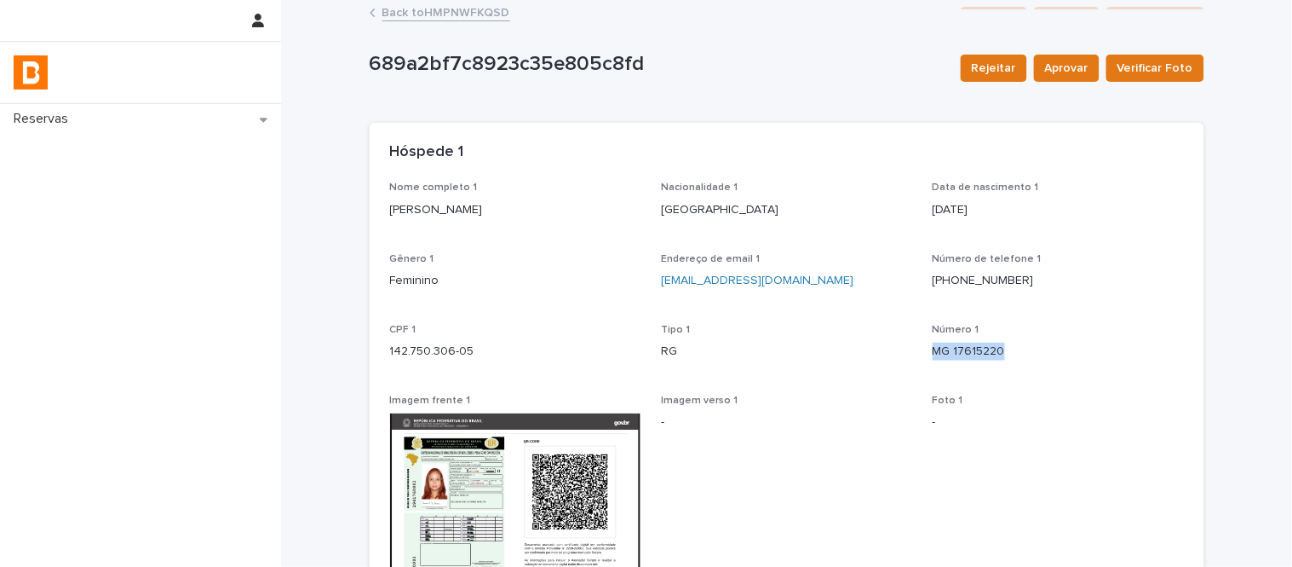
scroll to position [0, 0]
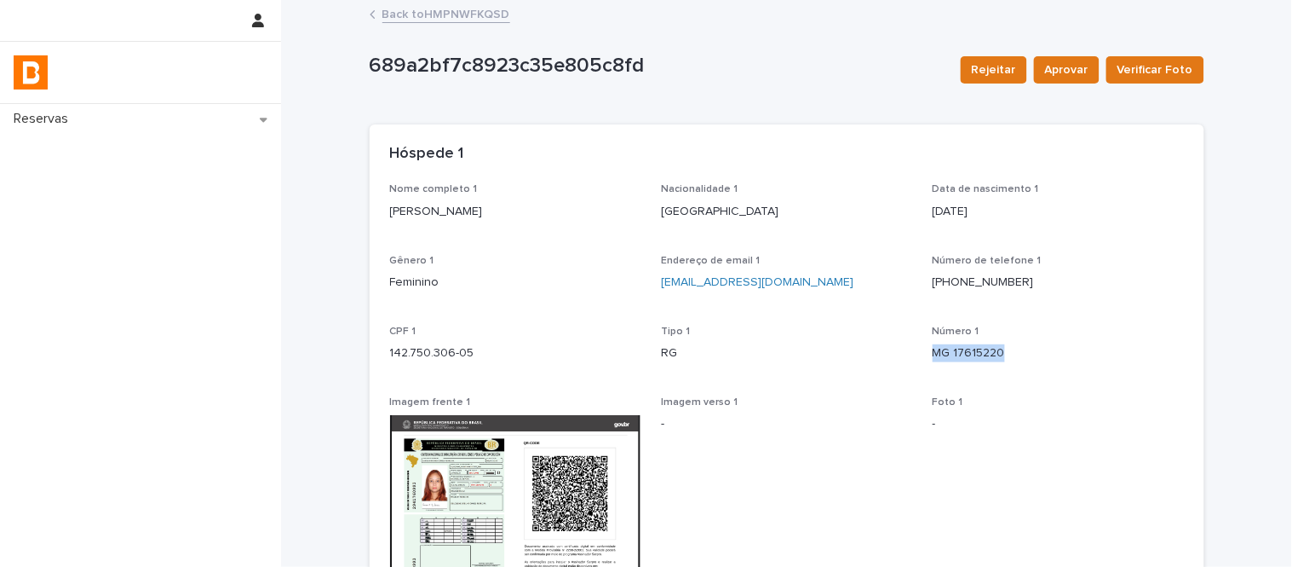
click at [461, 3] on link "Back to HMPNWFKQSD" at bounding box center [447, 13] width 128 height 20
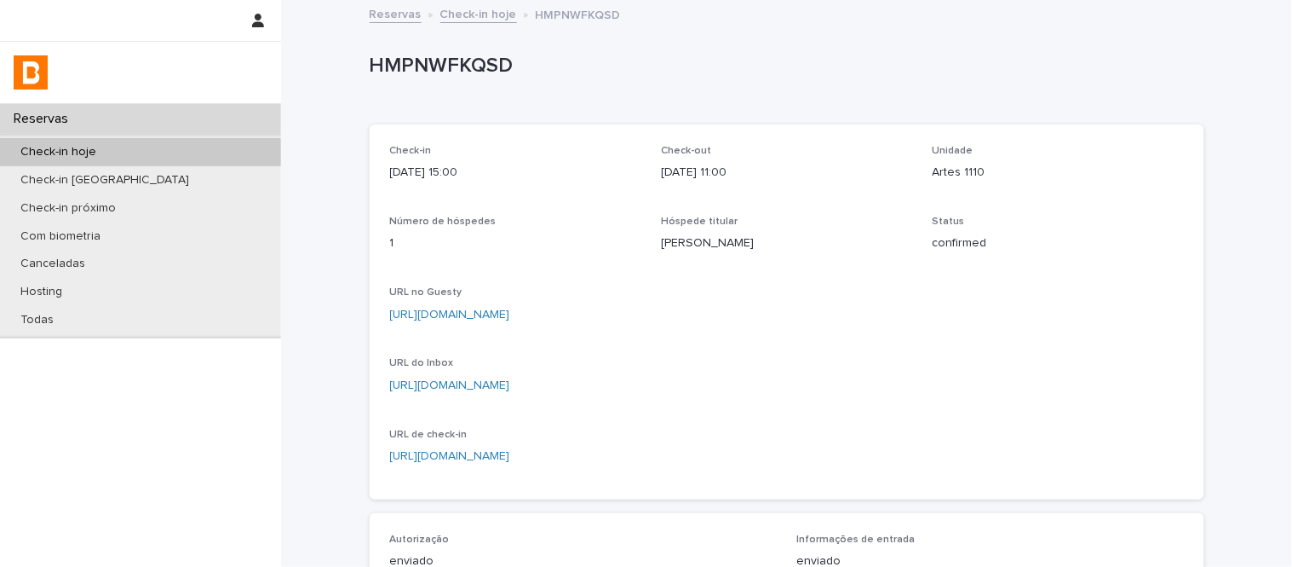
click at [449, 11] on link "Check-in hoje" at bounding box center [478, 13] width 77 height 20
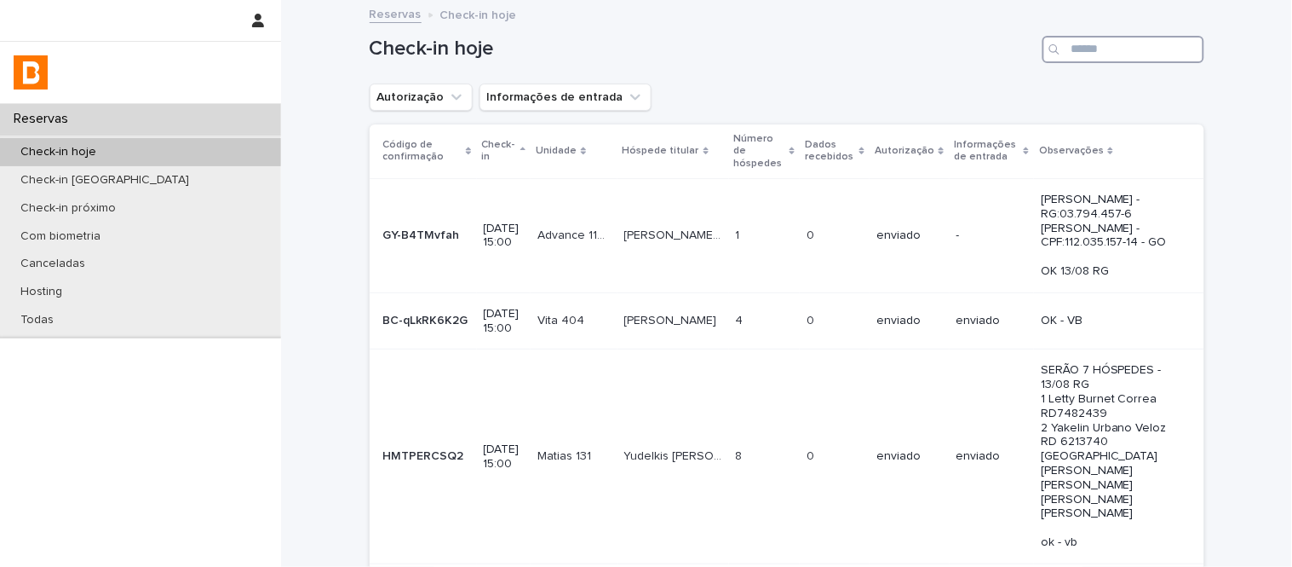
click at [1146, 49] on input "Search" at bounding box center [1124, 49] width 162 height 27
paste input "**********"
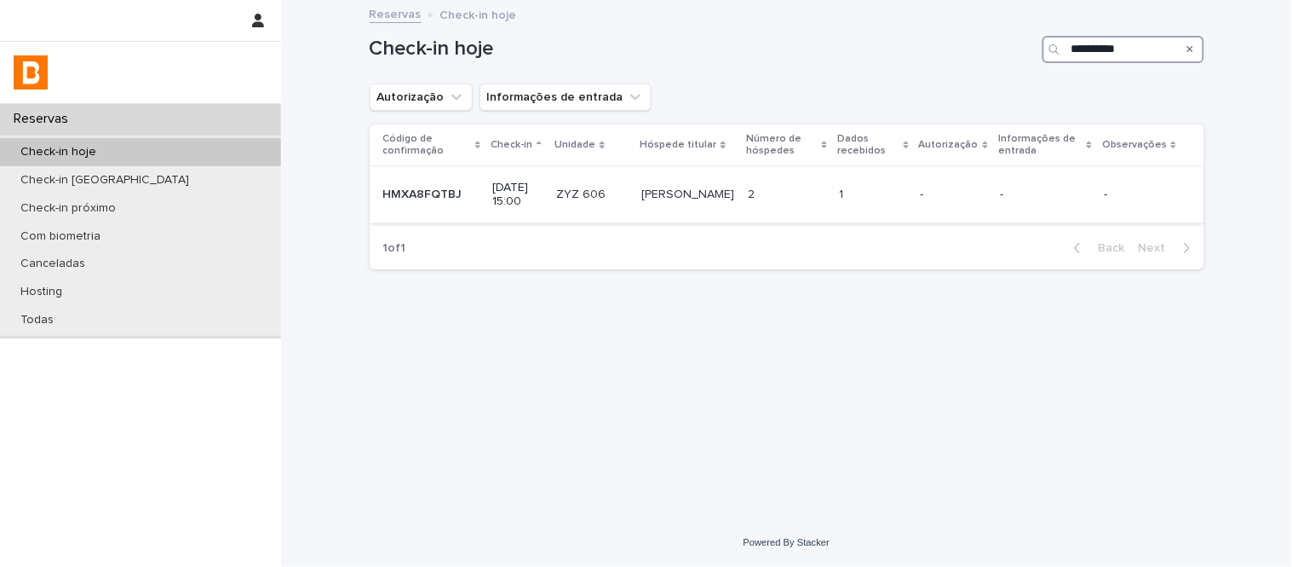
type input "**********"
click at [768, 184] on td "2 2" at bounding box center [786, 194] width 91 height 57
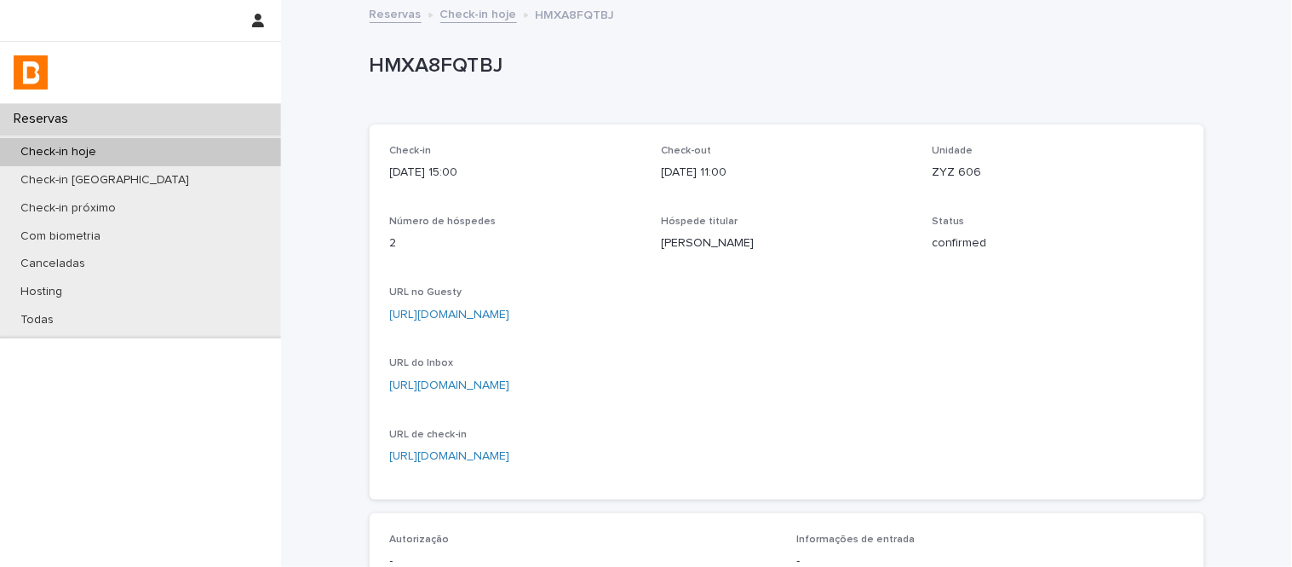
click at [957, 175] on p "ZYZ 606" at bounding box center [1058, 173] width 251 height 18
click at [531, 377] on div "[URL][DOMAIN_NAME]" at bounding box center [515, 386] width 251 height 18
click at [510, 380] on link "[URL][DOMAIN_NAME]" at bounding box center [450, 385] width 120 height 12
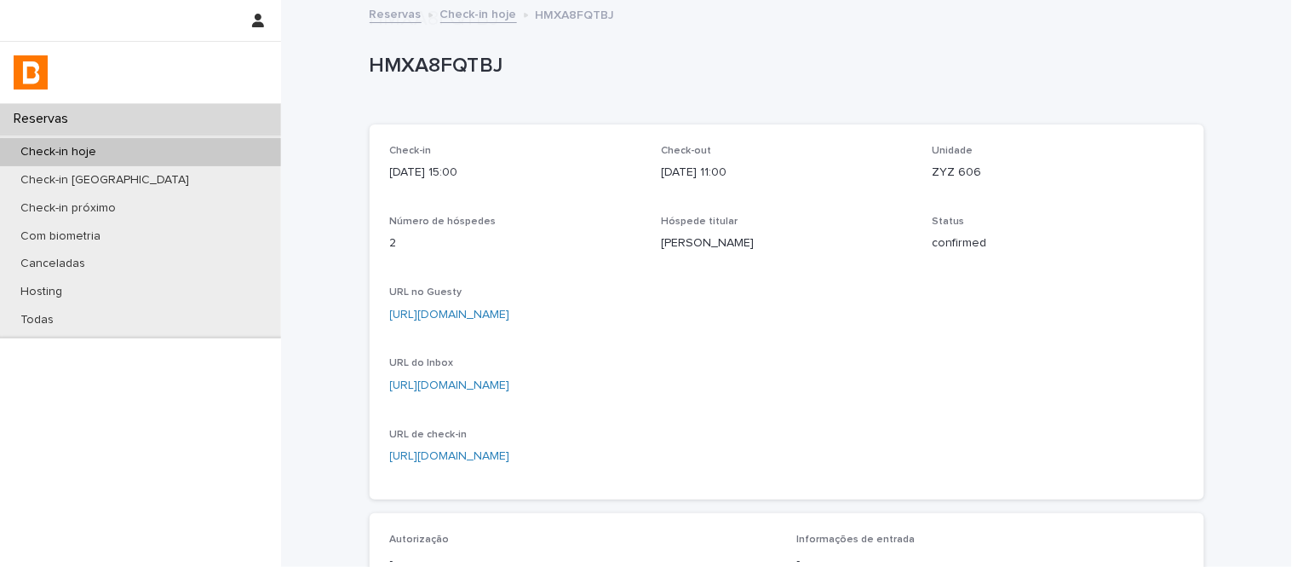
scroll to position [509, 0]
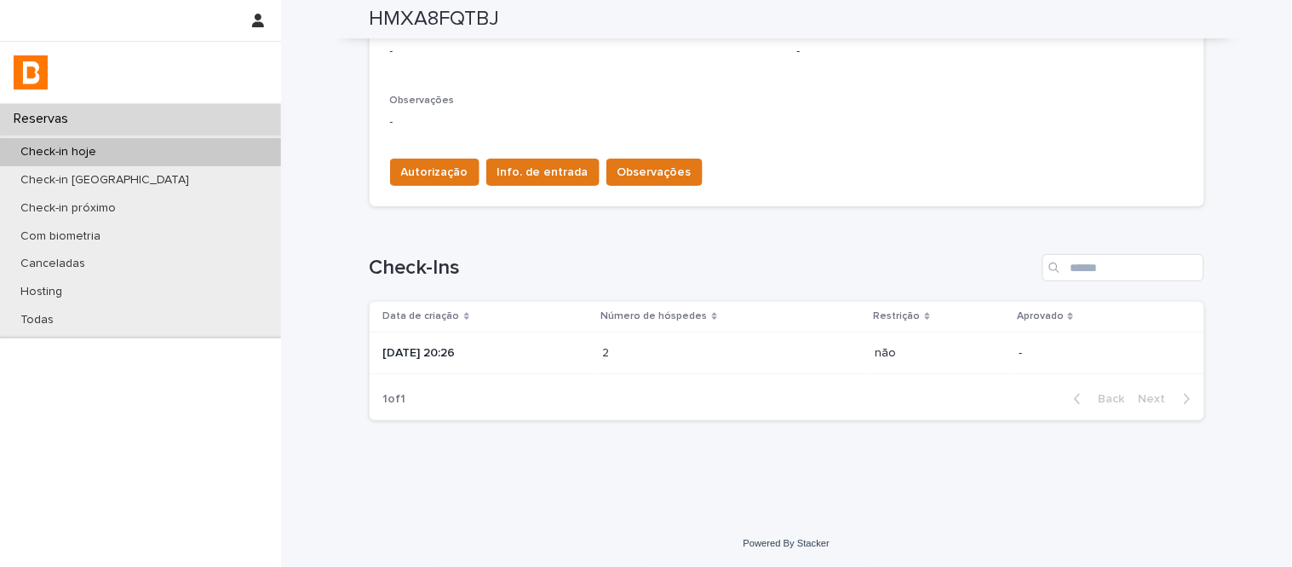
click at [669, 343] on div "2 2" at bounding box center [732, 353] width 259 height 28
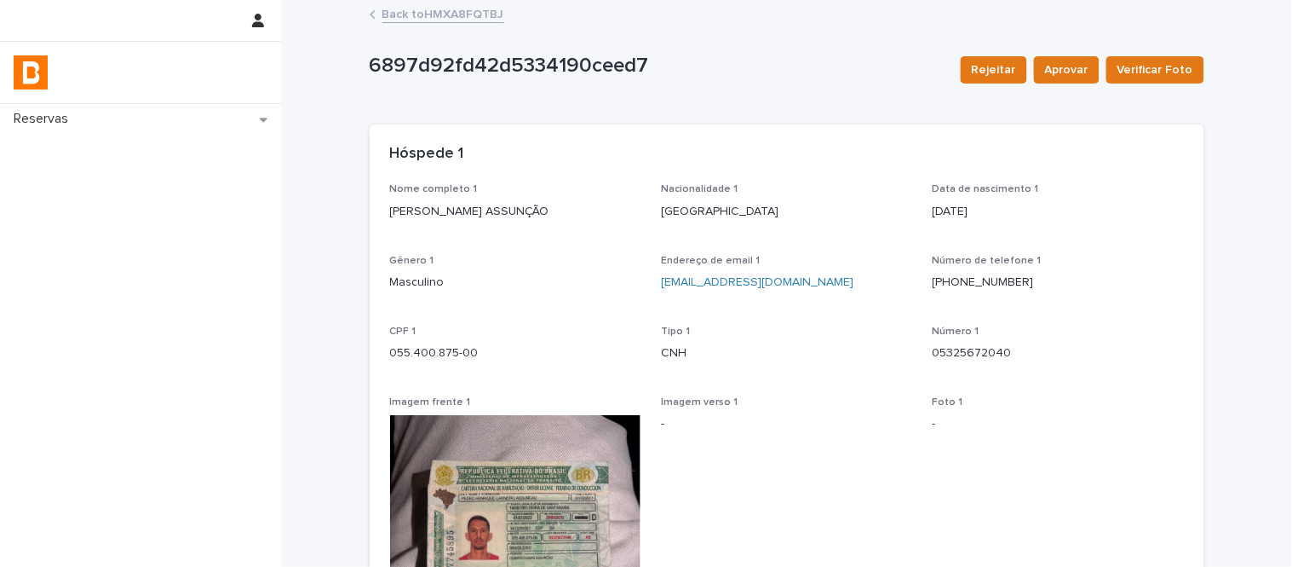
click at [420, 351] on p "055.400.875-00" at bounding box center [515, 353] width 251 height 18
copy p "055.400.875-00"
click at [488, 206] on p "[PERSON_NAME] ASSUNÇÃO" at bounding box center [515, 212] width 251 height 18
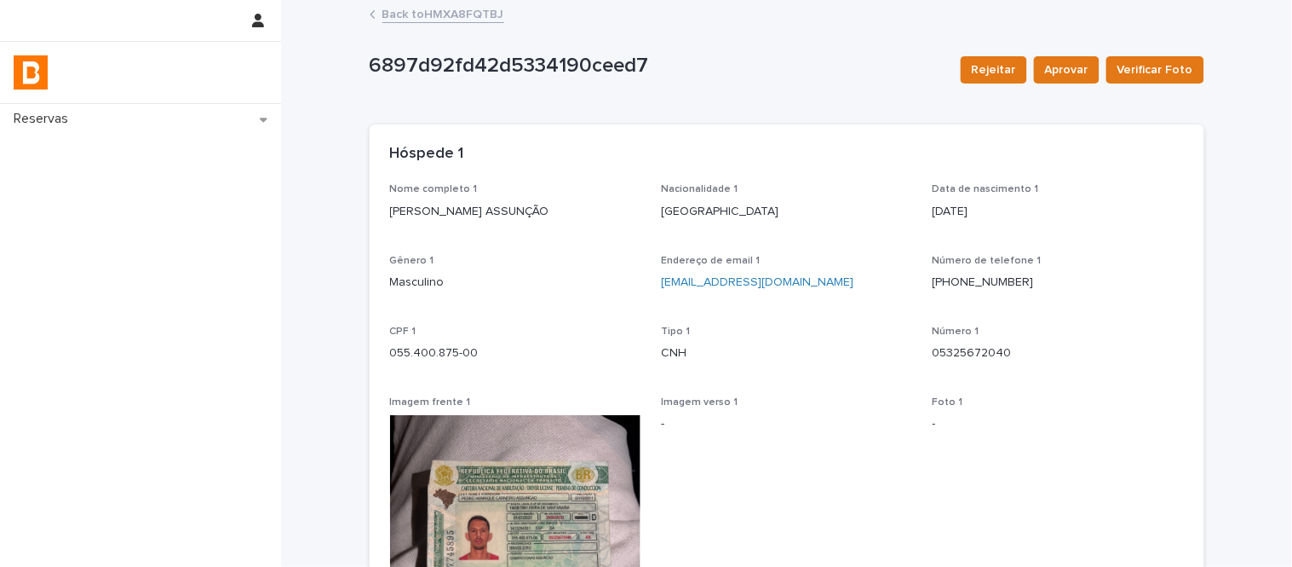
click at [488, 206] on p "[PERSON_NAME] ASSUNÇÃO" at bounding box center [515, 212] width 251 height 18
copy p "[PERSON_NAME] ASSUNÇÃO"
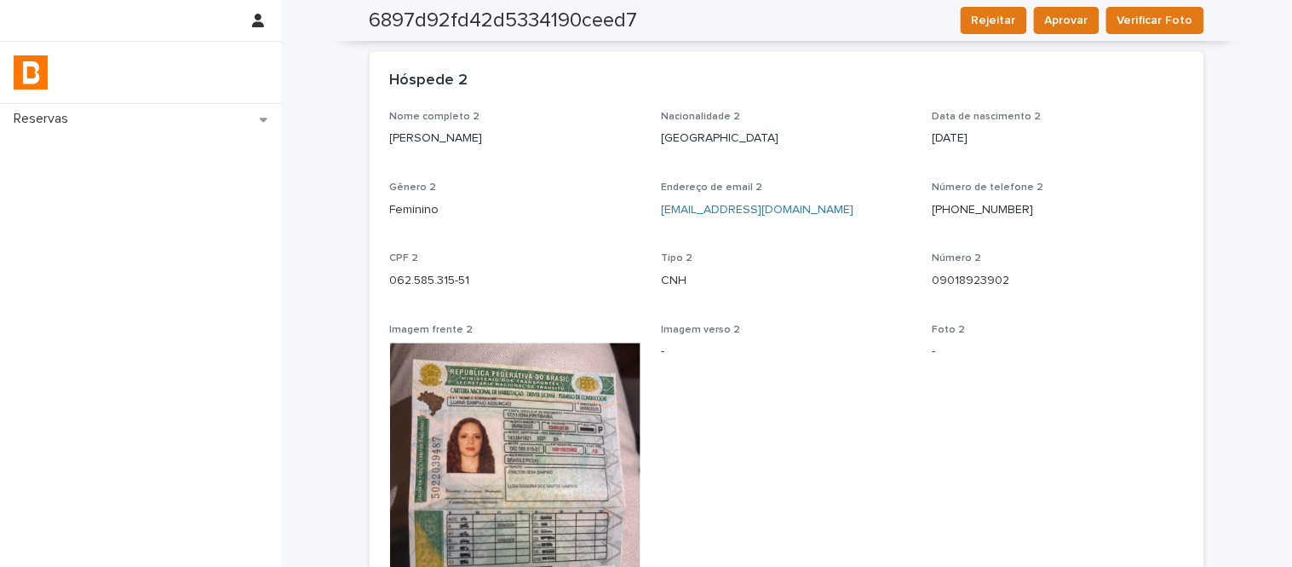
scroll to position [770, 0]
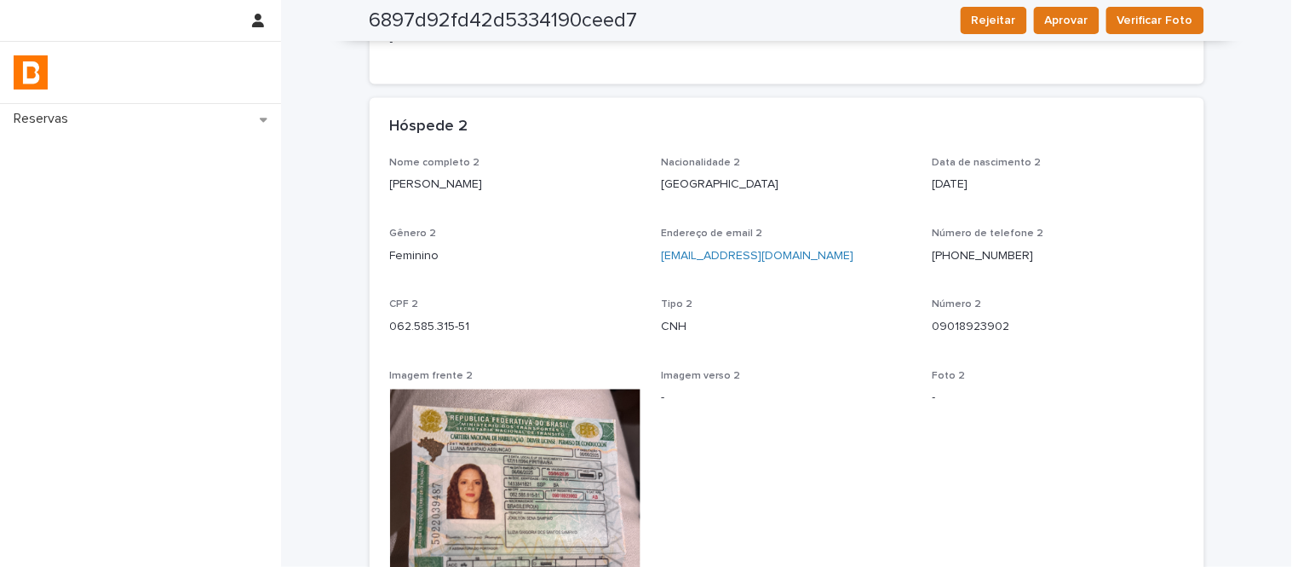
click at [414, 233] on span "Gênero 2" at bounding box center [413, 234] width 47 height 10
click at [452, 321] on p "062.585.315-51" at bounding box center [515, 328] width 251 height 18
copy p "062.585.315-51"
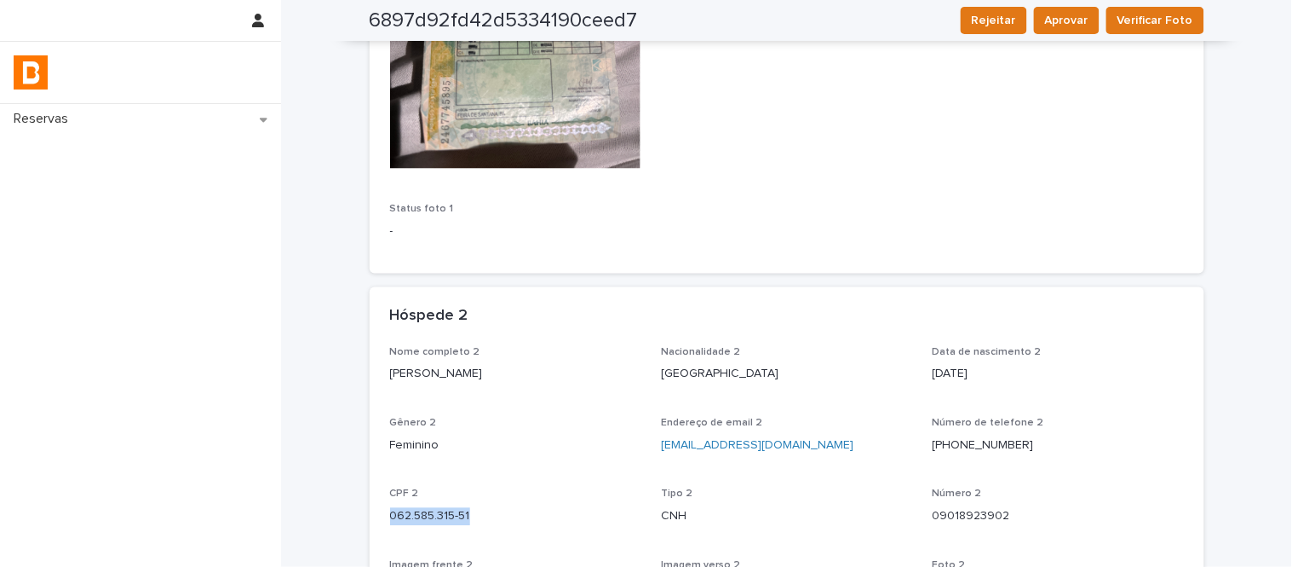
scroll to position [0, 0]
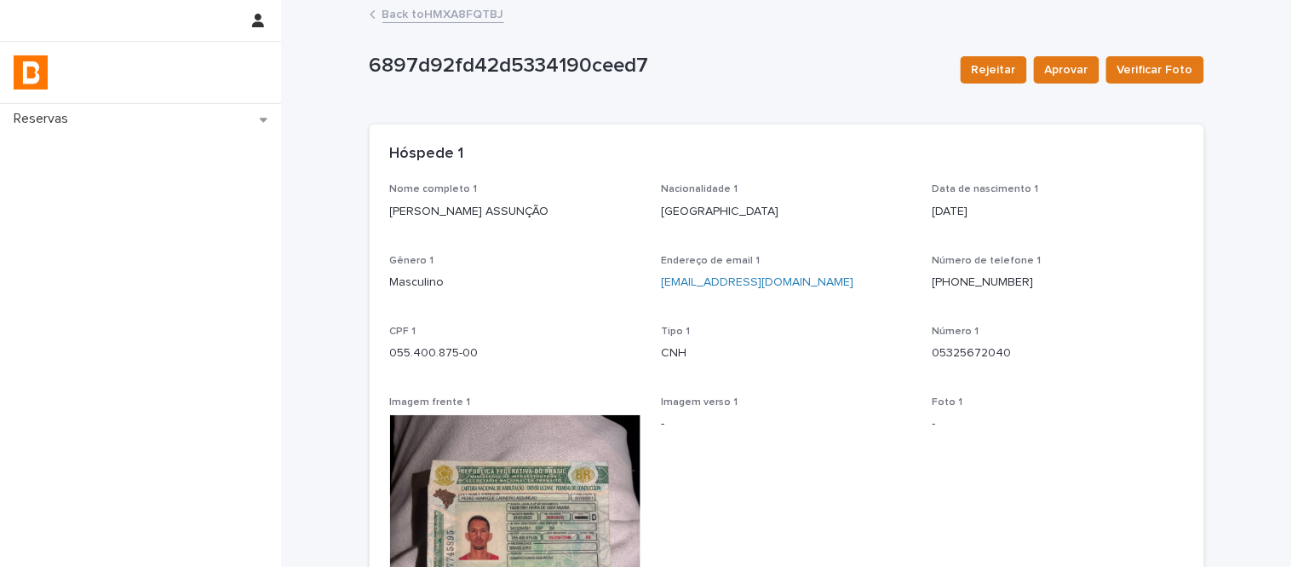
click at [419, 3] on link "Back to HMXA8FQTBJ" at bounding box center [444, 13] width 122 height 20
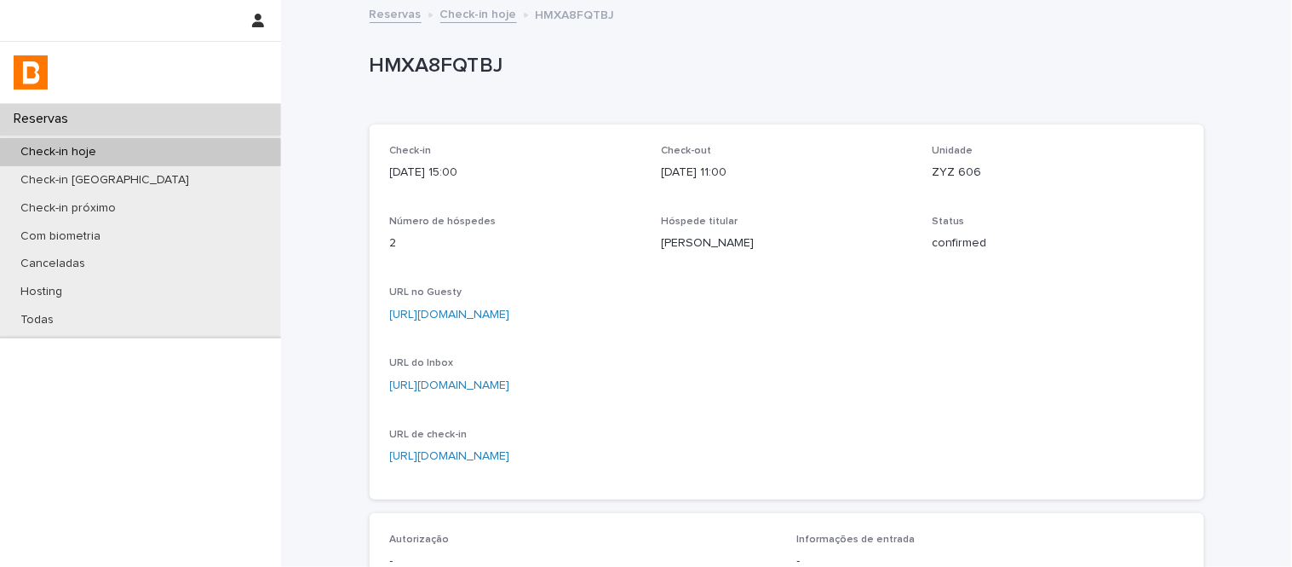
click at [557, 375] on div "URL do Inbox [URL][DOMAIN_NAME]" at bounding box center [515, 382] width 251 height 50
click at [510, 379] on link "[URL][DOMAIN_NAME]" at bounding box center [450, 385] width 120 height 12
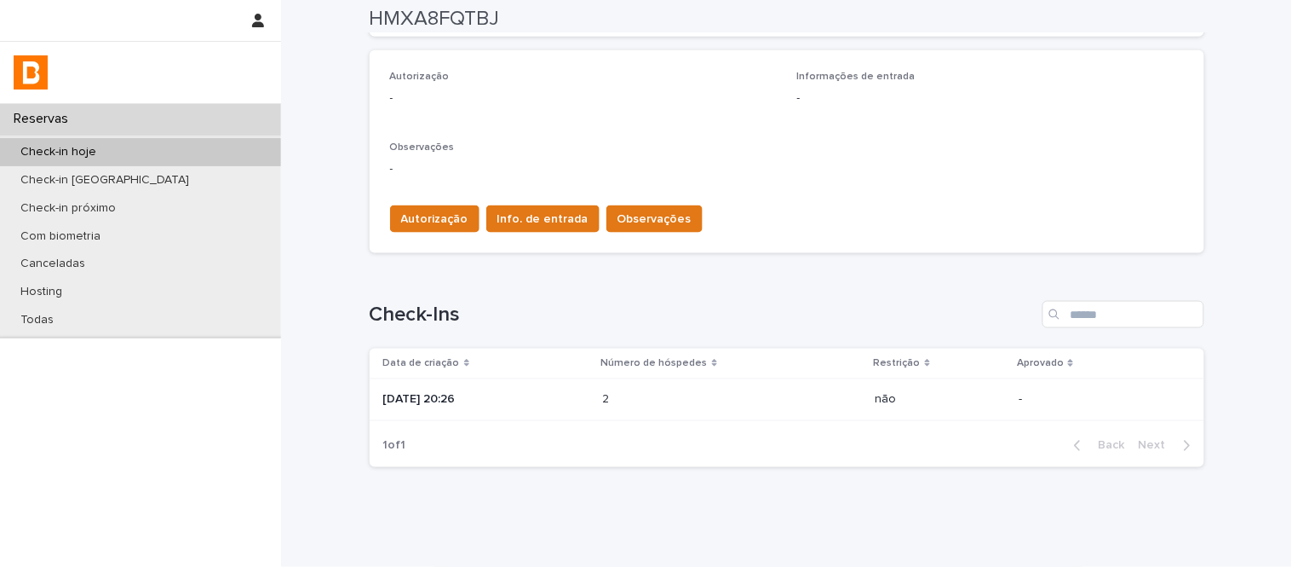
scroll to position [509, 0]
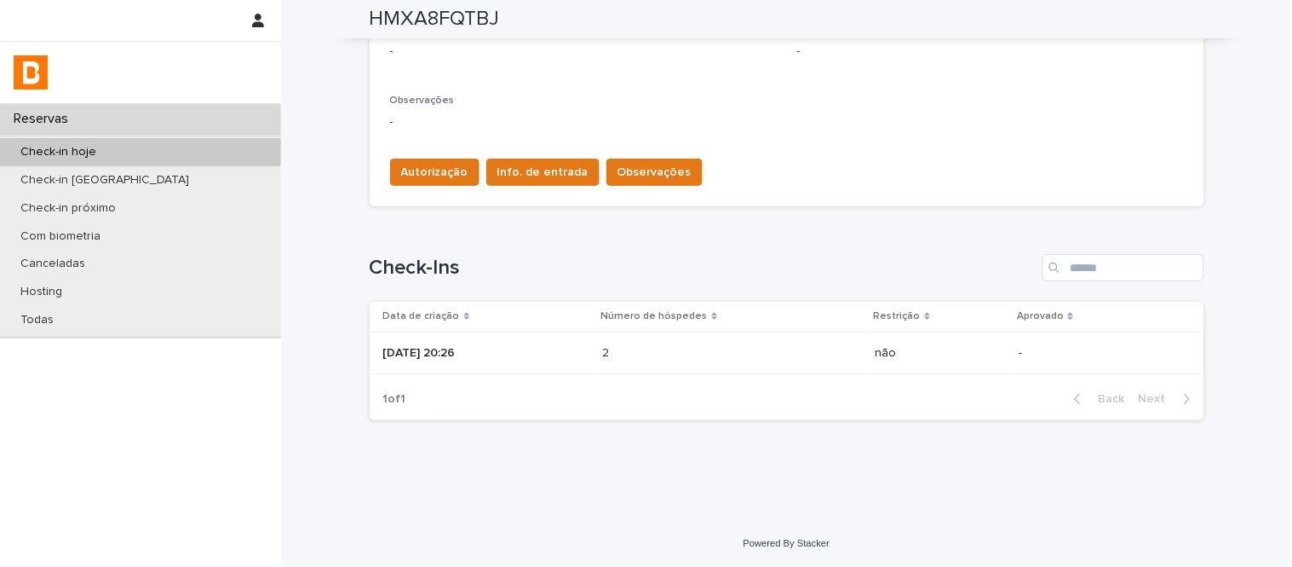
click at [590, 339] on div "[DATE] 20:26" at bounding box center [486, 353] width 206 height 28
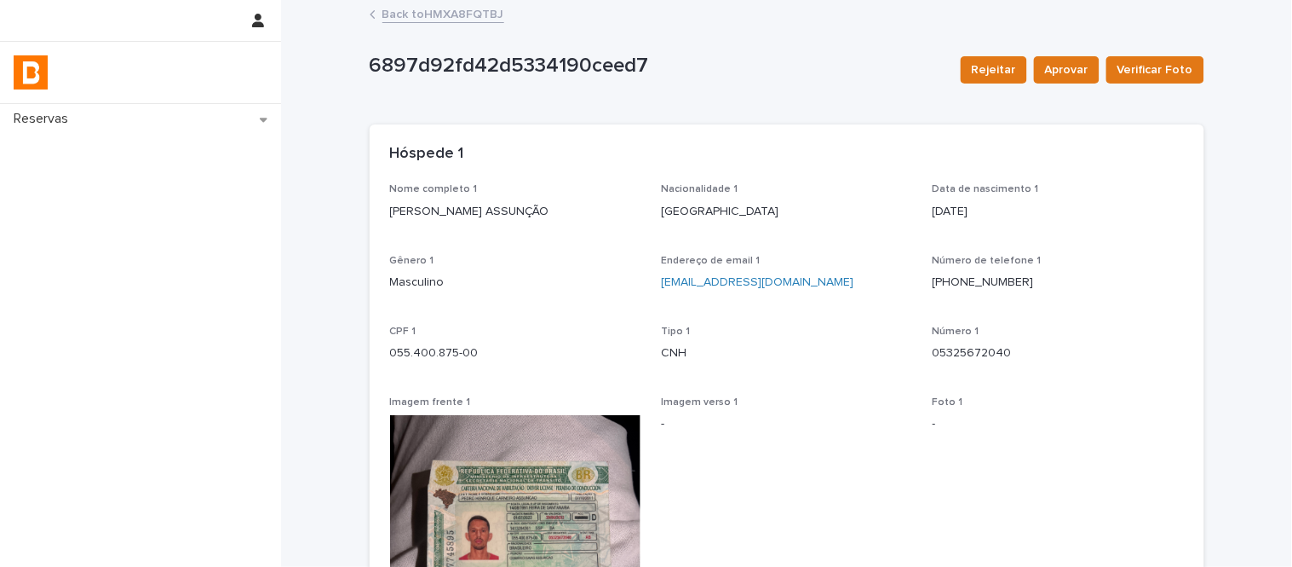
click at [478, 12] on link "Back to HMXA8FQTBJ" at bounding box center [444, 13] width 122 height 20
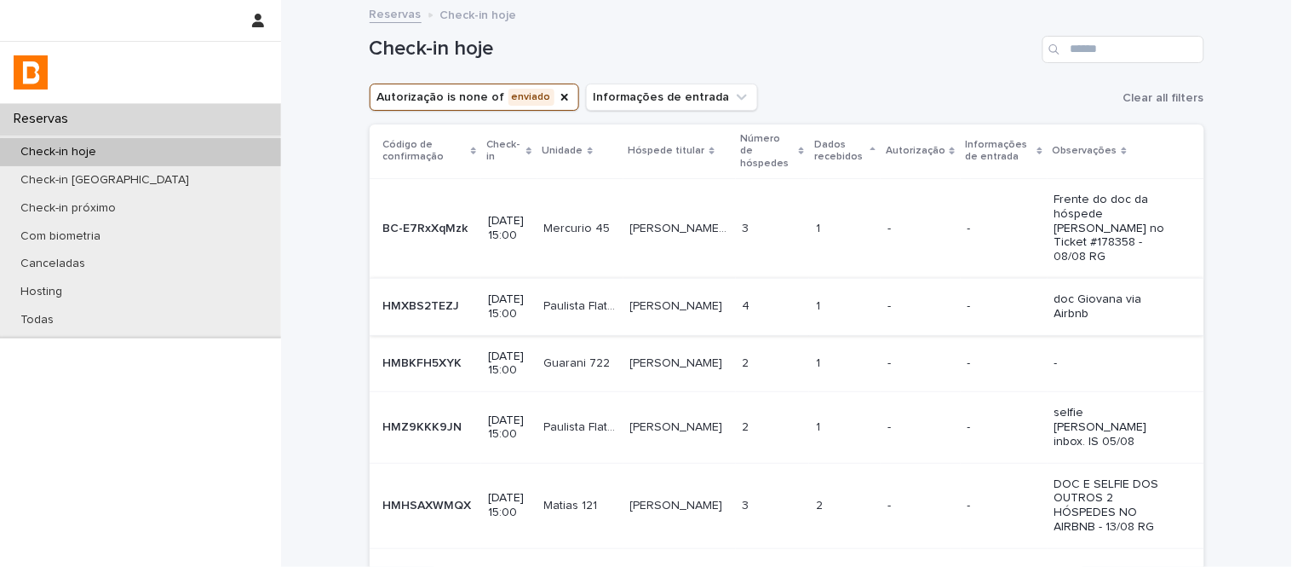
scroll to position [95, 0]
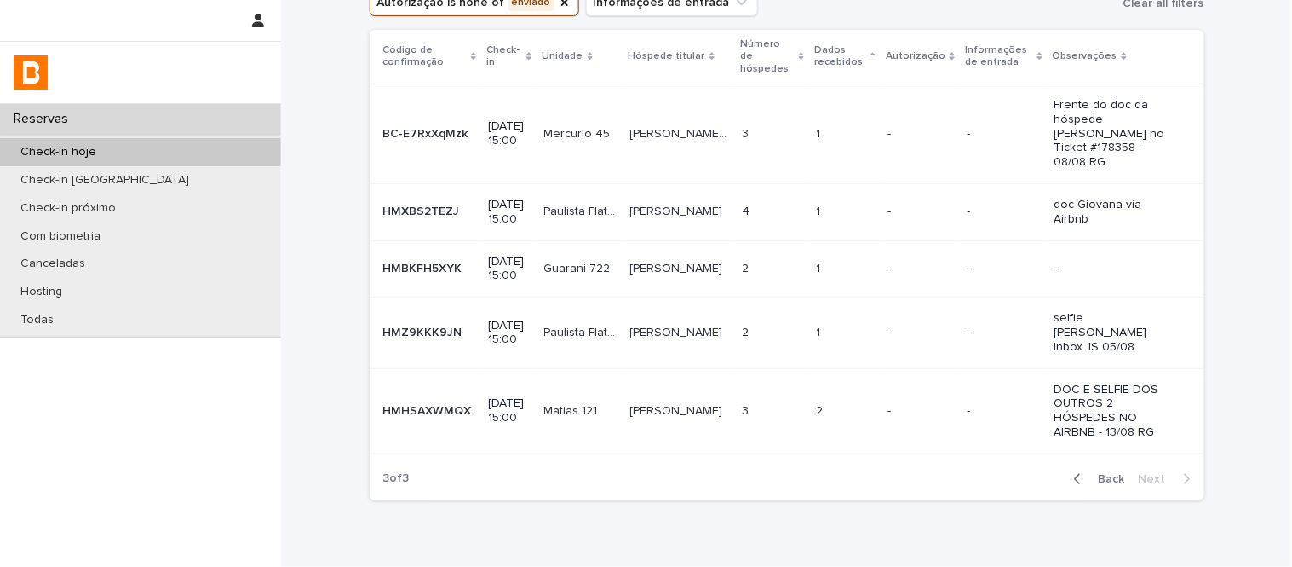
click at [608, 274] on div "Guarani 722 Guarani 722" at bounding box center [580, 269] width 72 height 28
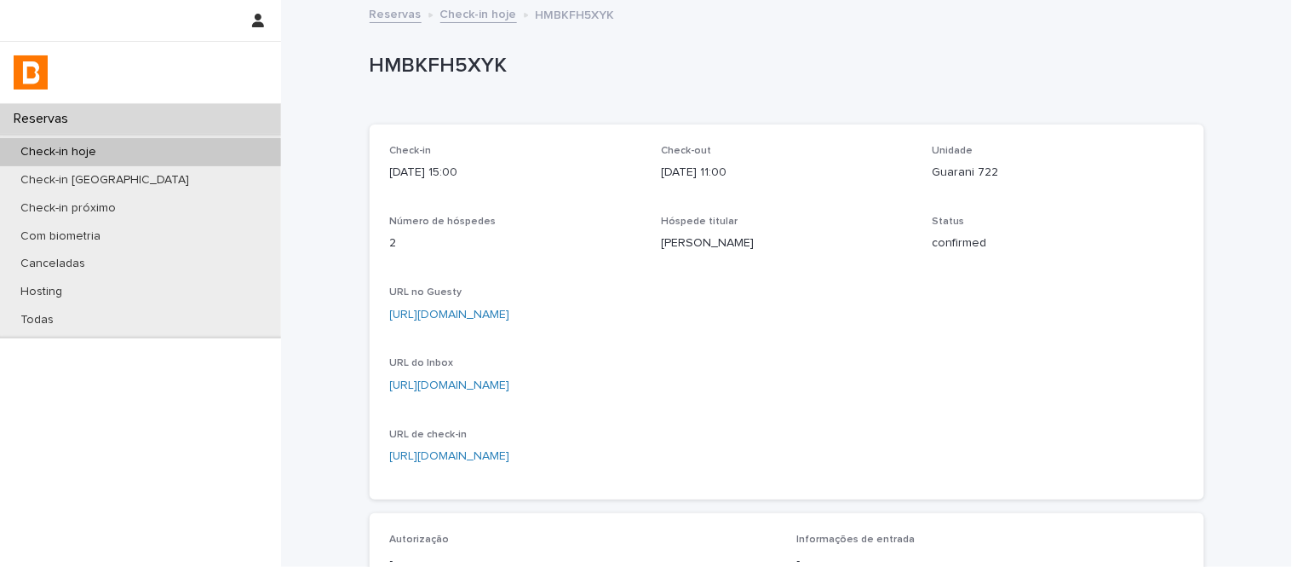
click at [964, 172] on p "Guarani 722" at bounding box center [1058, 173] width 251 height 18
copy p "Guarani 722"
click at [510, 387] on link "https://app.guesty.com/inbox-v2/688cfbded0041d0012ea854d?reservationId=688cfbde…" at bounding box center [450, 385] width 120 height 12
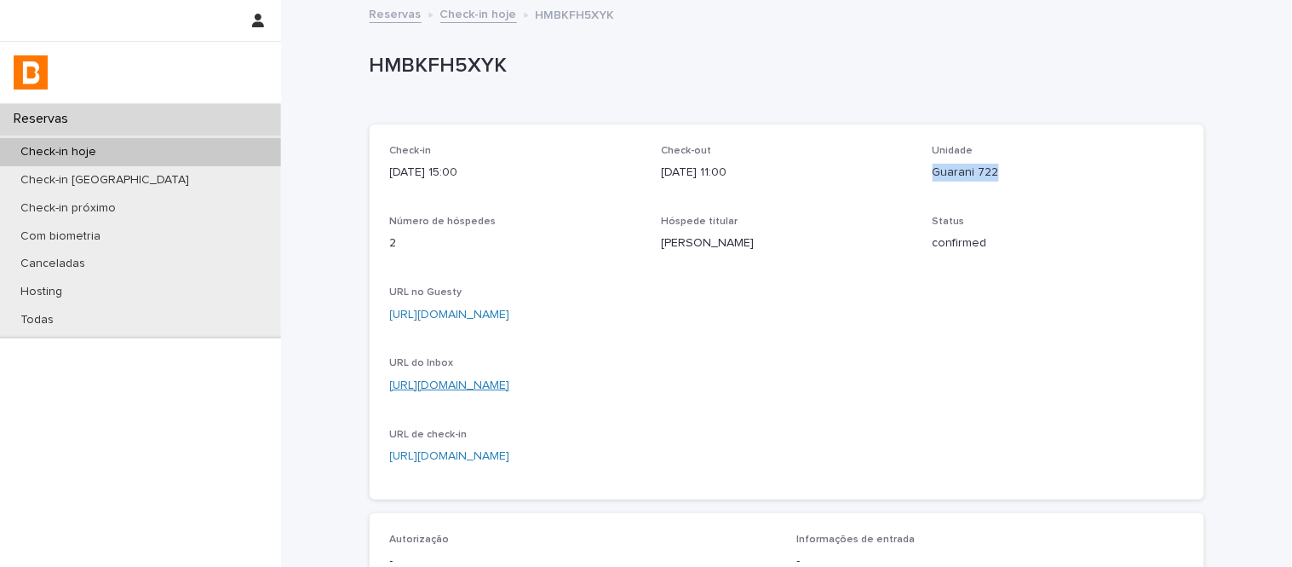
click at [510, 385] on link "https://app.guesty.com/inbox-v2/688cfbded0041d0012ea854d?reservationId=688cfbde…" at bounding box center [450, 385] width 120 height 12
click at [416, 58] on p "HMBKFH5XYK" at bounding box center [784, 66] width 828 height 25
copy p "HMBKFH5XYK"
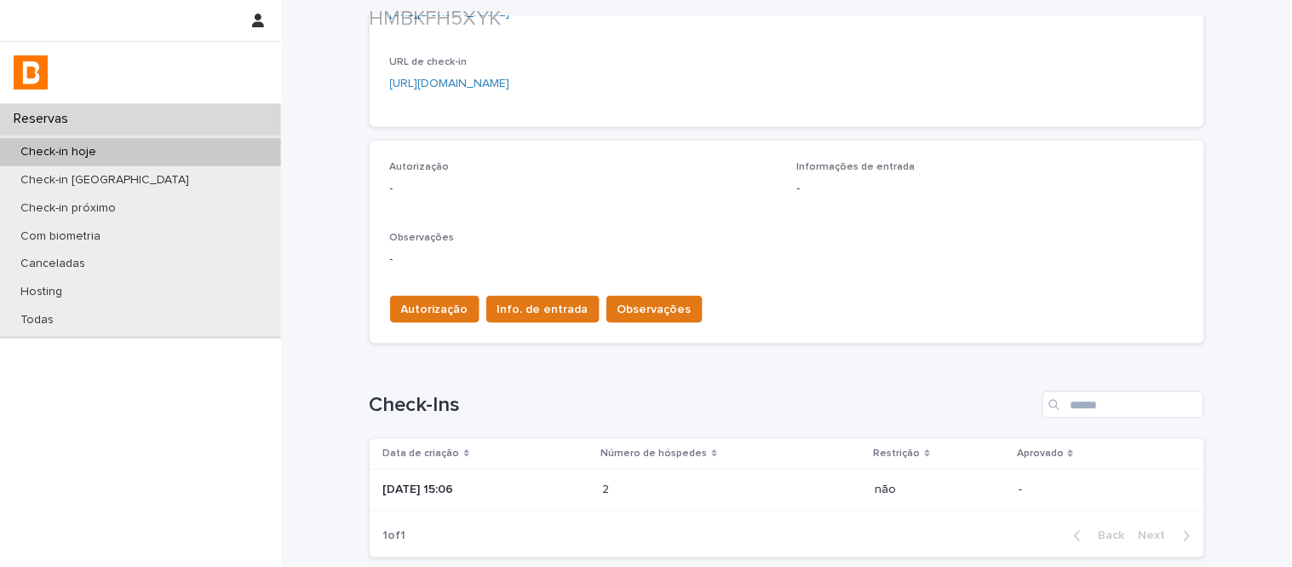
scroll to position [473, 0]
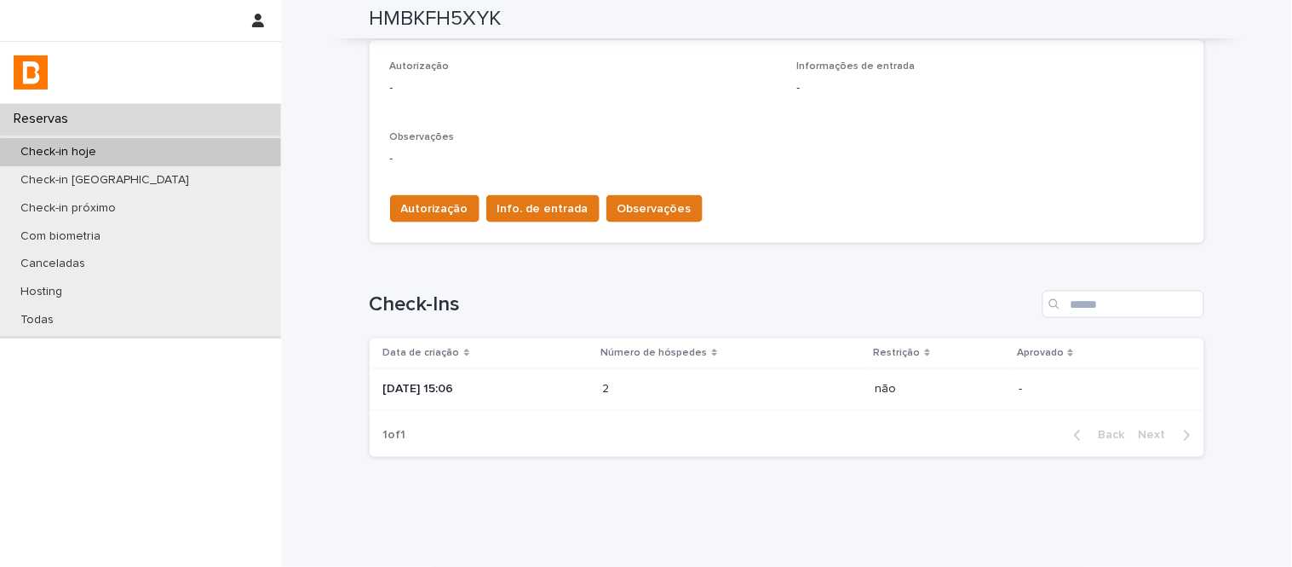
click at [581, 407] on td "2025-08-12 15:06" at bounding box center [483, 389] width 227 height 43
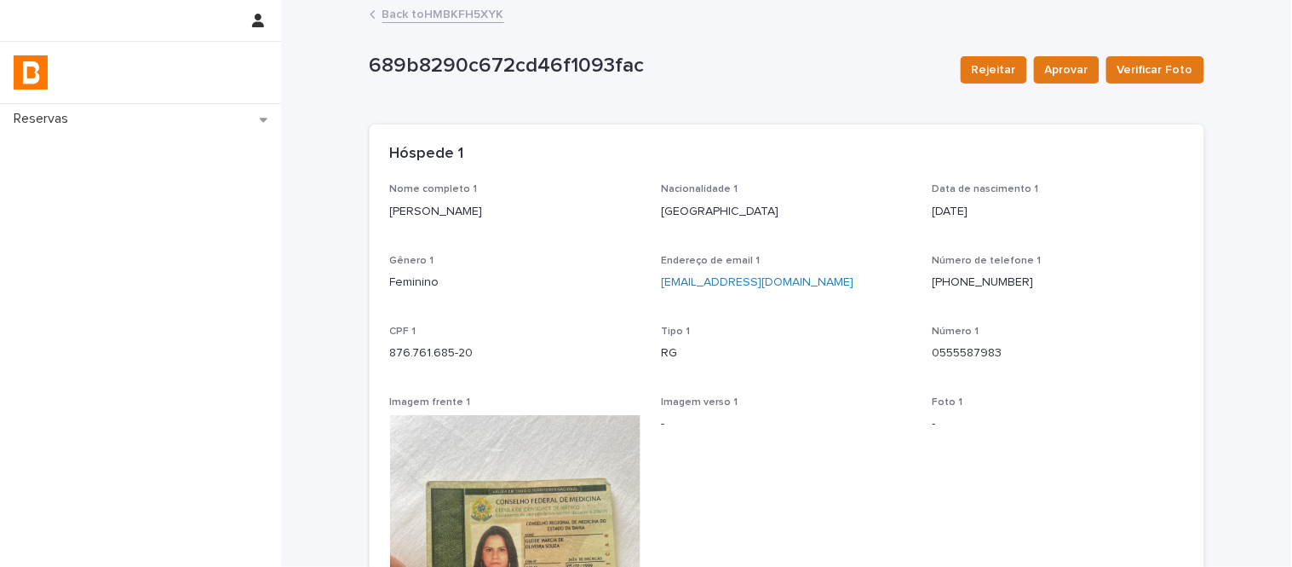
click at [509, 205] on p "Gleide Márcia de oliveira souza" at bounding box center [515, 212] width 251 height 18
click at [429, 356] on p "876.761.685-20" at bounding box center [515, 353] width 251 height 18
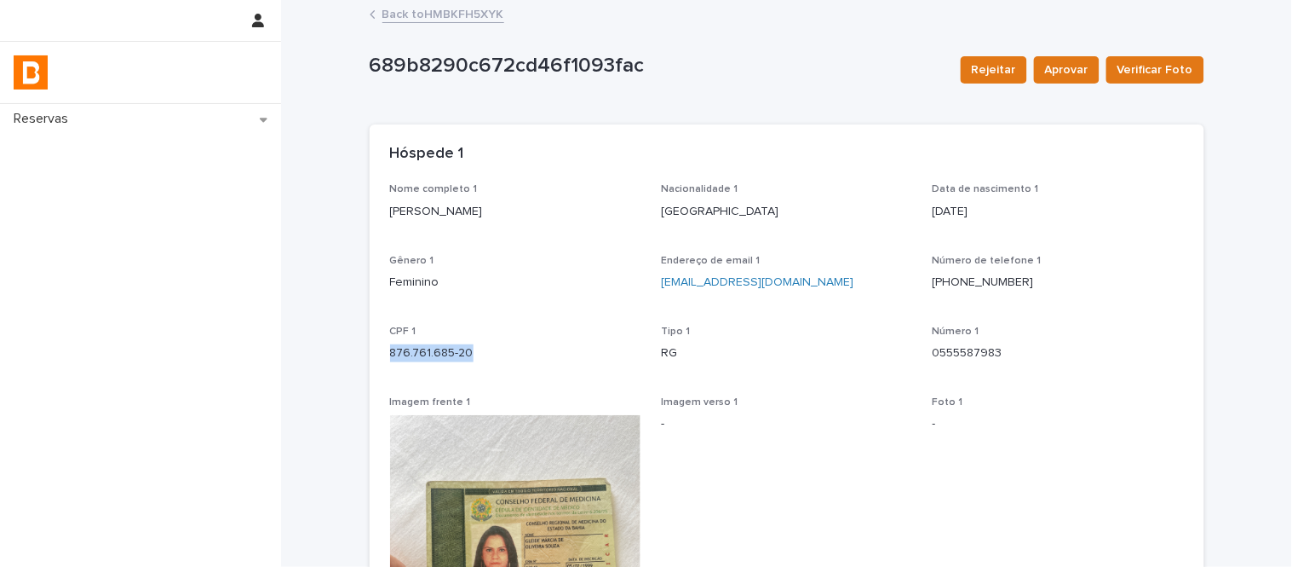
click at [429, 356] on p "876.761.685-20" at bounding box center [515, 353] width 251 height 18
copy p "876.761.685-20"
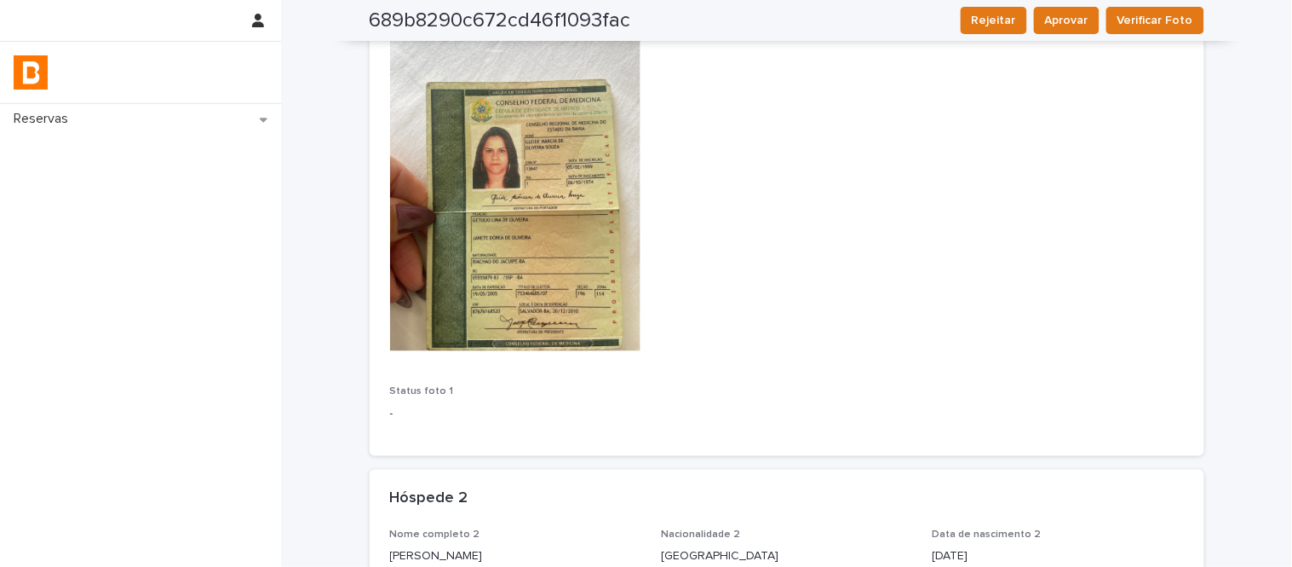
scroll to position [756, 0]
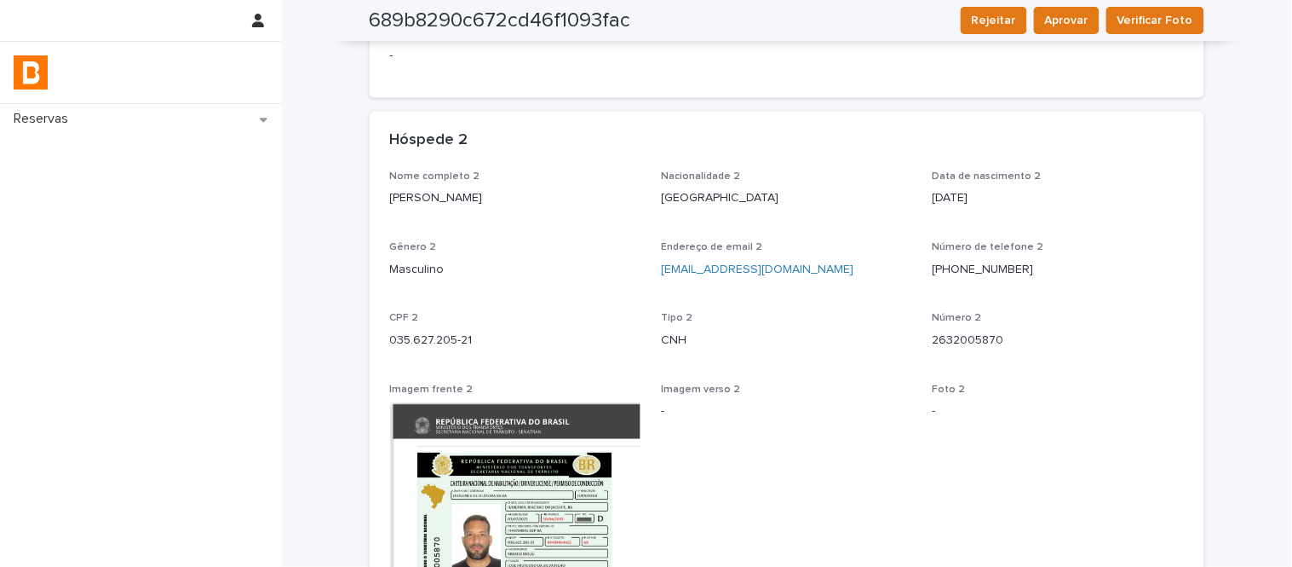
click at [467, 194] on p "Diógenes Oliveira Silva" at bounding box center [515, 199] width 251 height 18
copy p "Diógenes Oliveira Silva"
click at [445, 339] on p "035.627.205-21" at bounding box center [515, 341] width 251 height 18
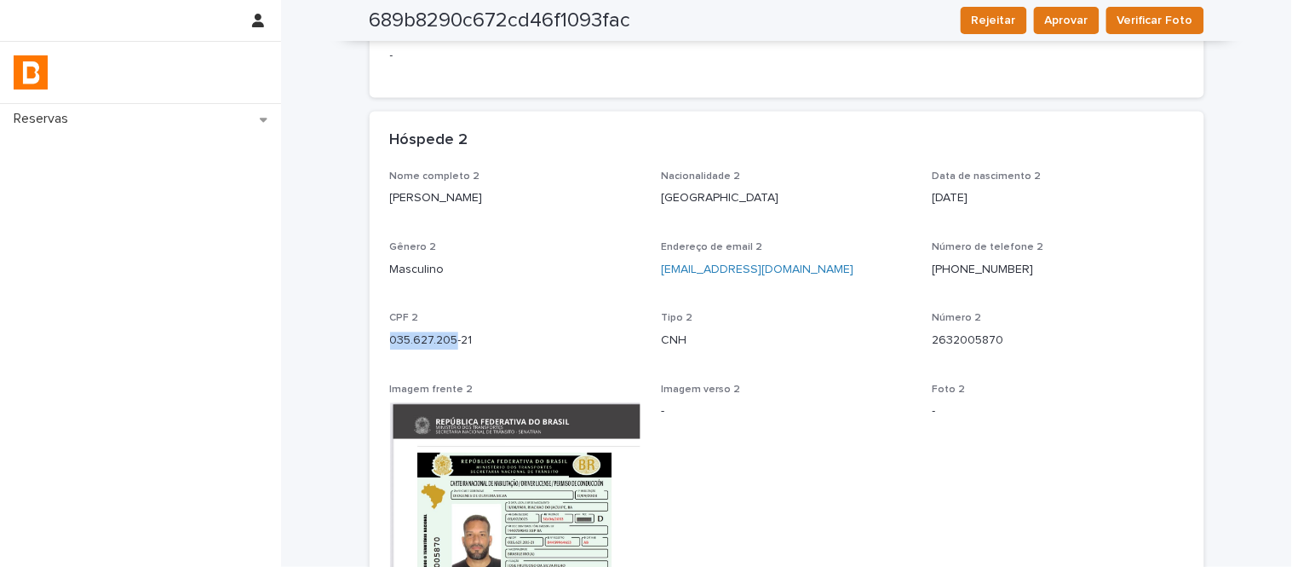
click at [445, 339] on p "035.627.205-21" at bounding box center [515, 341] width 251 height 18
copy p "035.627.205-21"
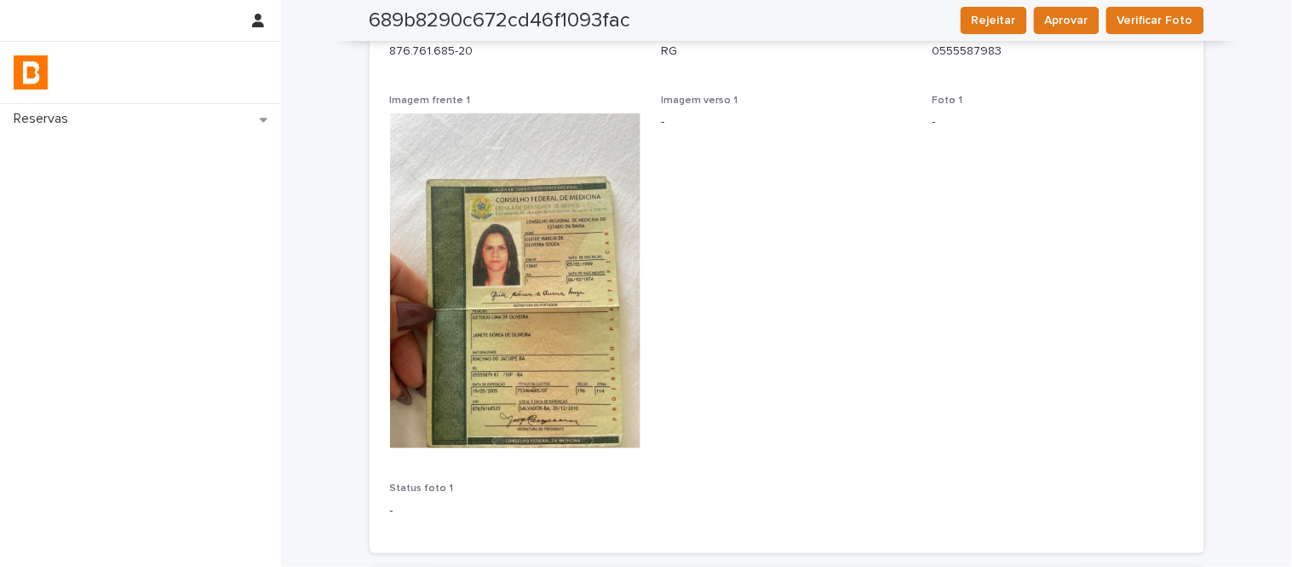
scroll to position [0, 0]
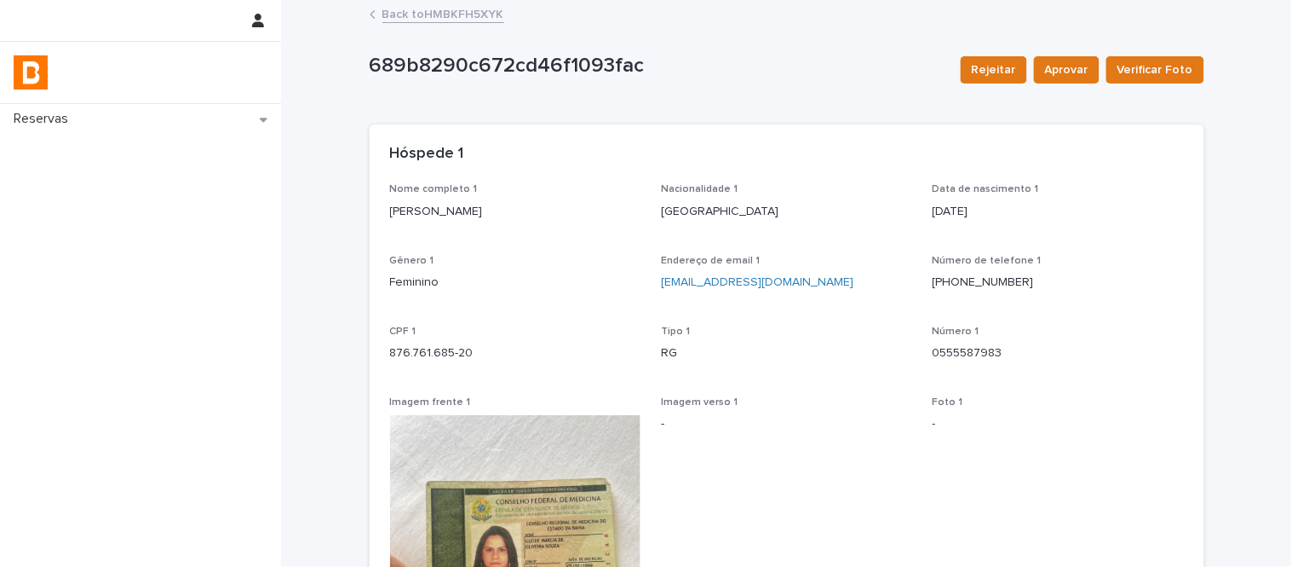
click at [472, 19] on link "Back to HMBKFH5XYK" at bounding box center [444, 13] width 122 height 20
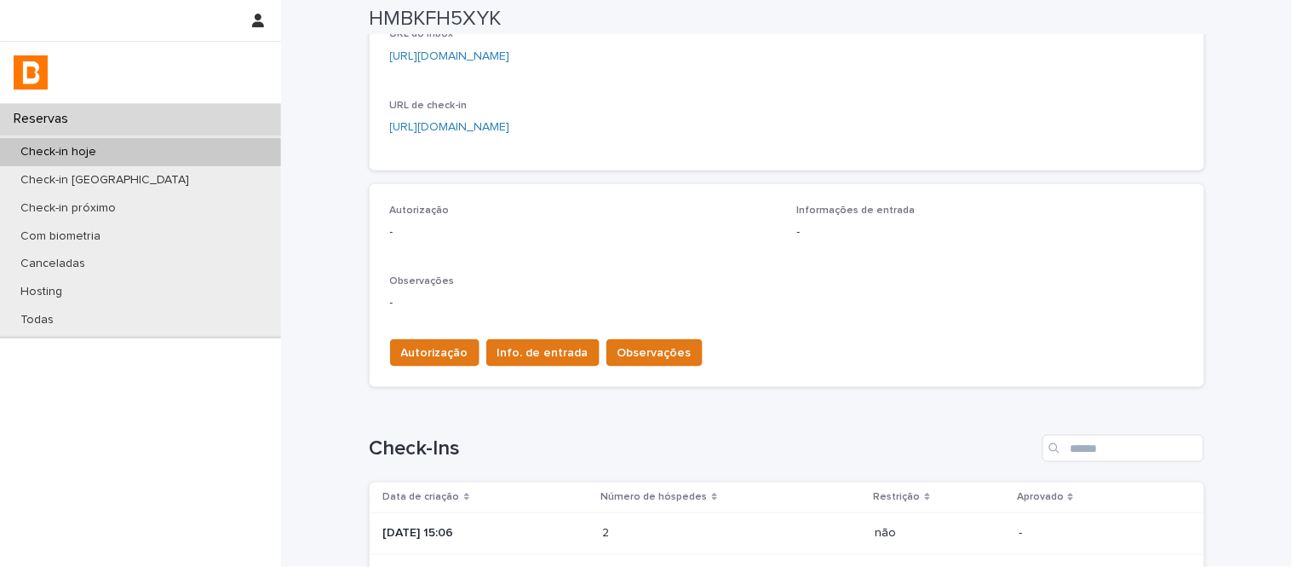
scroll to position [330, 0]
click at [437, 343] on span "Autorização" at bounding box center [434, 351] width 67 height 17
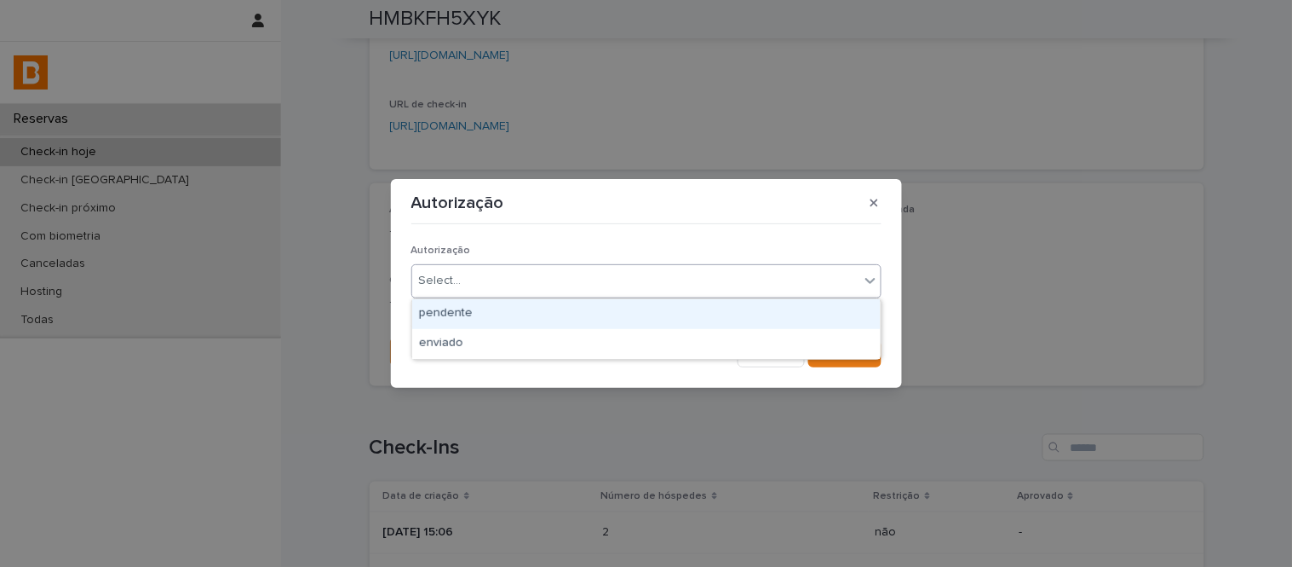
click at [489, 293] on div "Select..." at bounding box center [635, 281] width 447 height 28
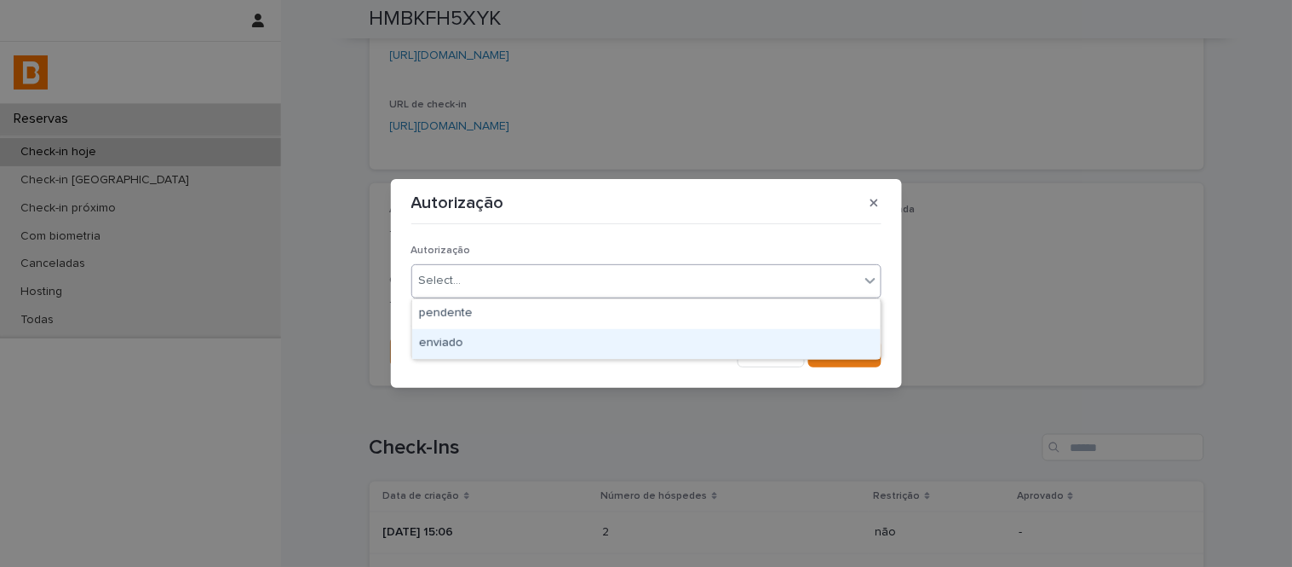
click at [522, 351] on div "enviado" at bounding box center [646, 344] width 469 height 30
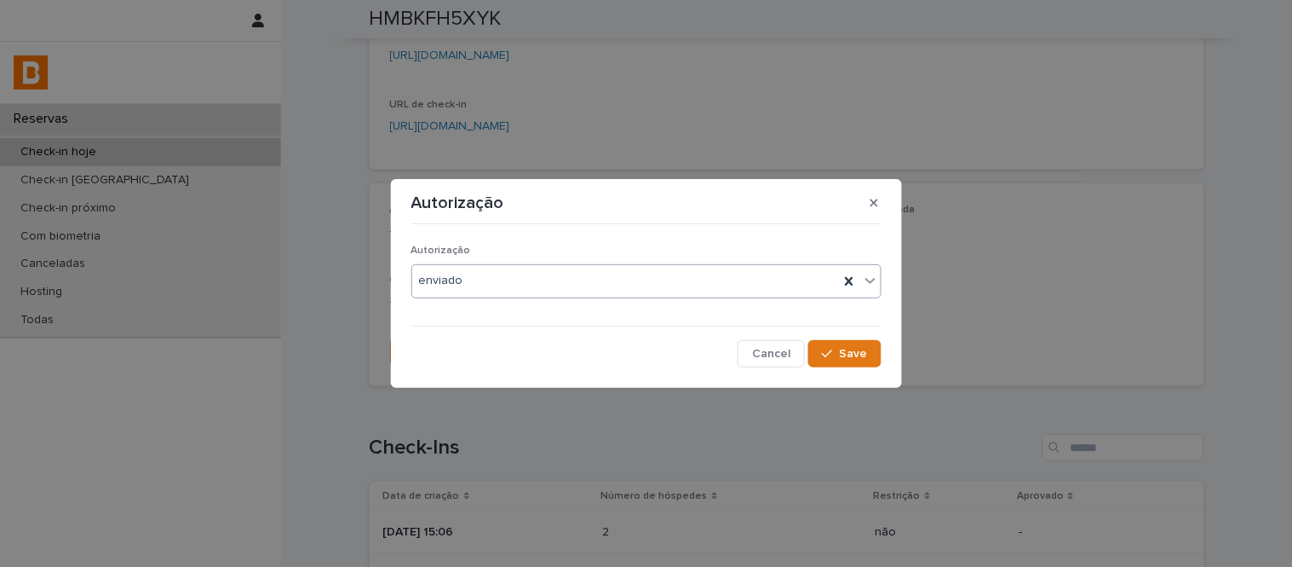
drag, startPoint x: 864, startPoint y: 324, endPoint x: 849, endPoint y: 335, distance: 18.2
click at [849, 335] on div "Autorização option enviado, selected. 0 results available. Select is focused ,t…" at bounding box center [646, 298] width 470 height 135
click at [849, 335] on div "Autorização enviado Cancel Save" at bounding box center [646, 298] width 470 height 135
click at [852, 343] on button "Save" at bounding box center [844, 353] width 72 height 27
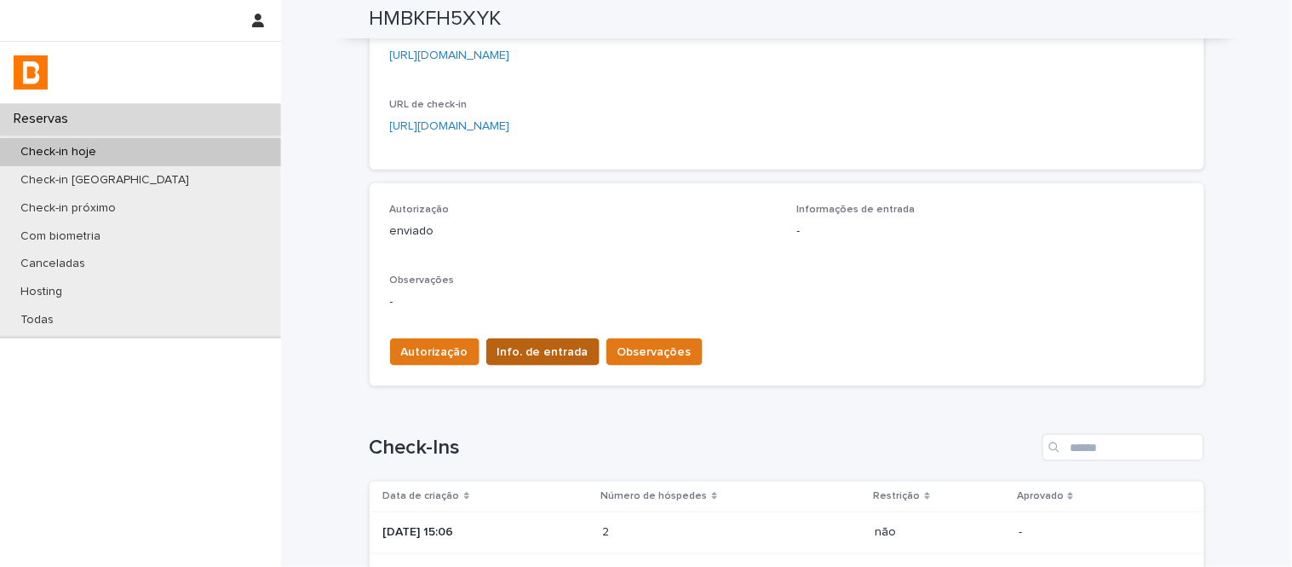
click at [538, 350] on span "Info. de entrada" at bounding box center [543, 351] width 91 height 17
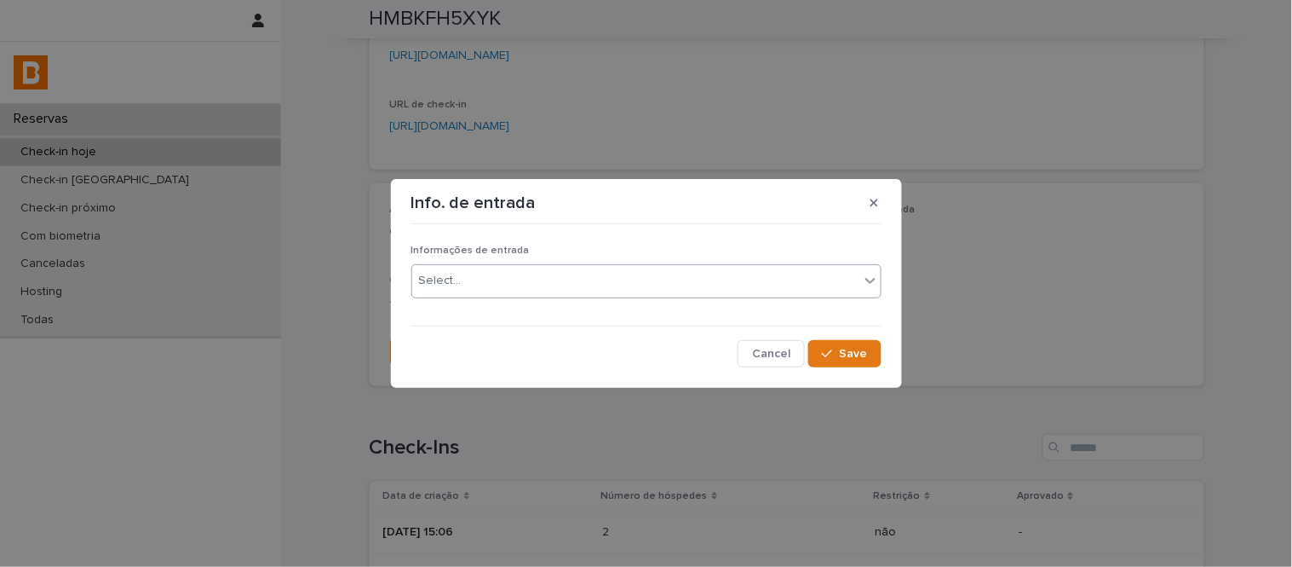
drag, startPoint x: 528, startPoint y: 247, endPoint x: 538, endPoint y: 267, distance: 21.7
click at [533, 262] on div "Informações de entrada Select..." at bounding box center [646, 277] width 470 height 66
click at [545, 566] on div at bounding box center [646, 567] width 1292 height 0
click at [665, 270] on div "Select..." at bounding box center [635, 281] width 447 height 28
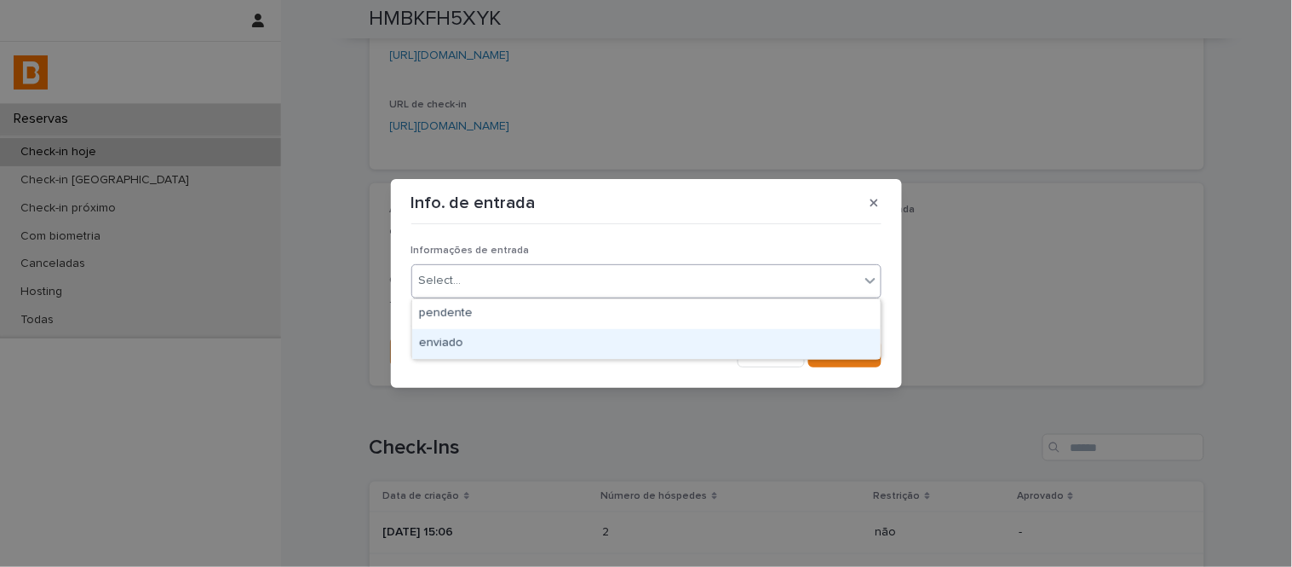
click at [651, 343] on div "enviado" at bounding box center [646, 344] width 469 height 30
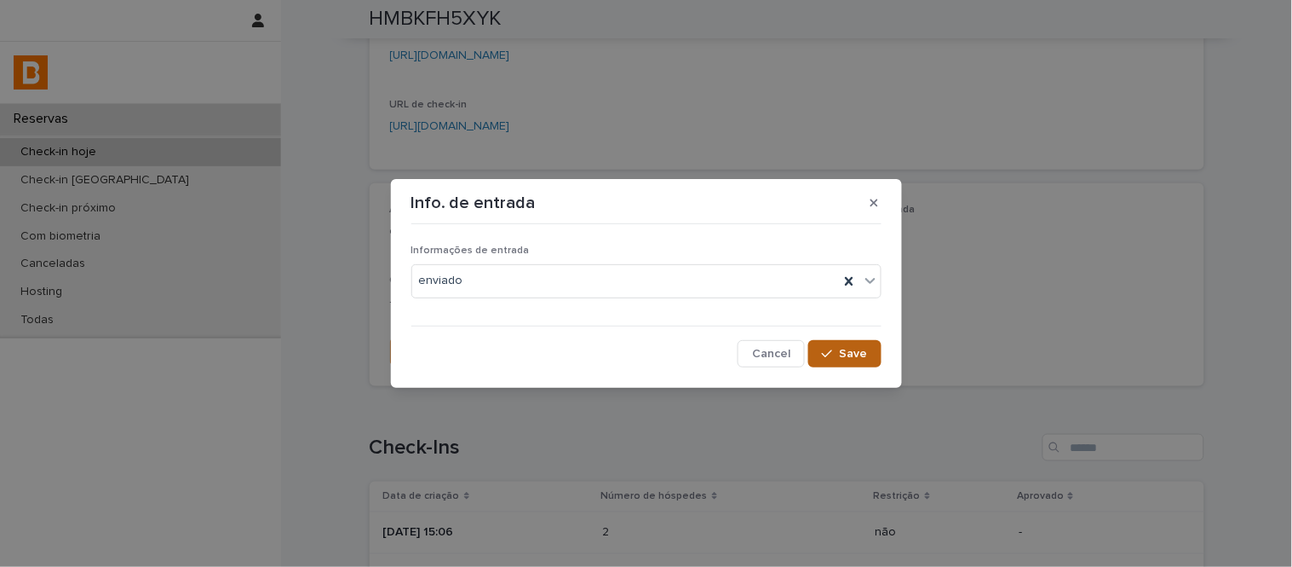
click at [859, 348] on span "Save" at bounding box center [854, 354] width 28 height 12
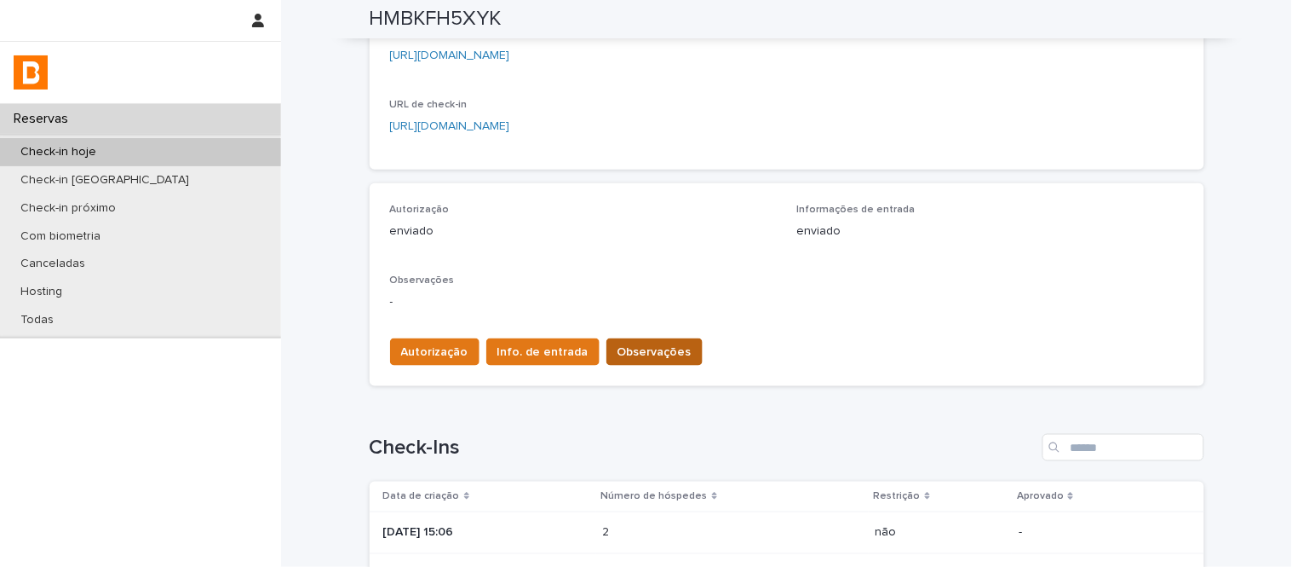
click at [652, 355] on span "Observações" at bounding box center [655, 351] width 74 height 17
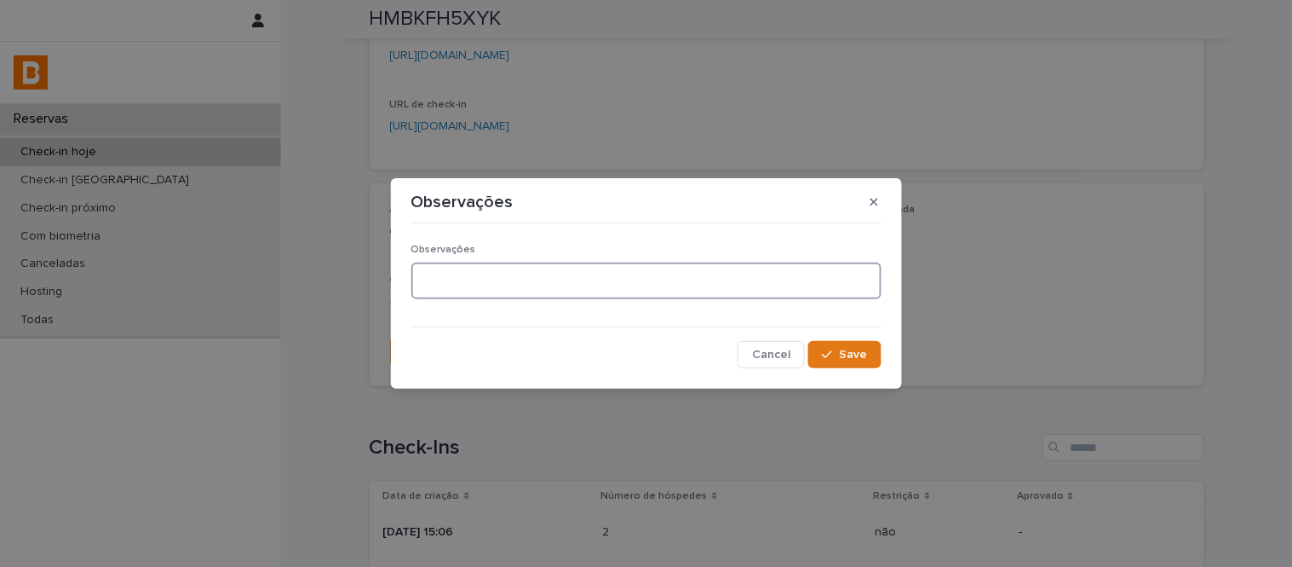
click at [586, 264] on textarea at bounding box center [646, 280] width 470 height 37
type textarea "**********"
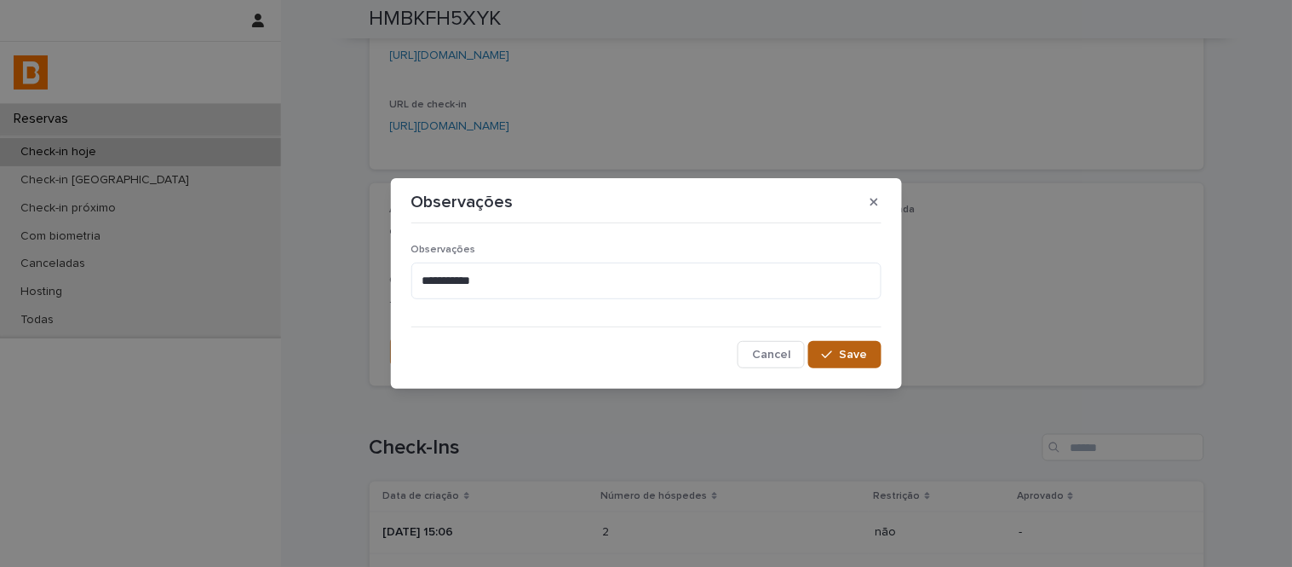
click at [865, 354] on span "Save" at bounding box center [854, 354] width 28 height 12
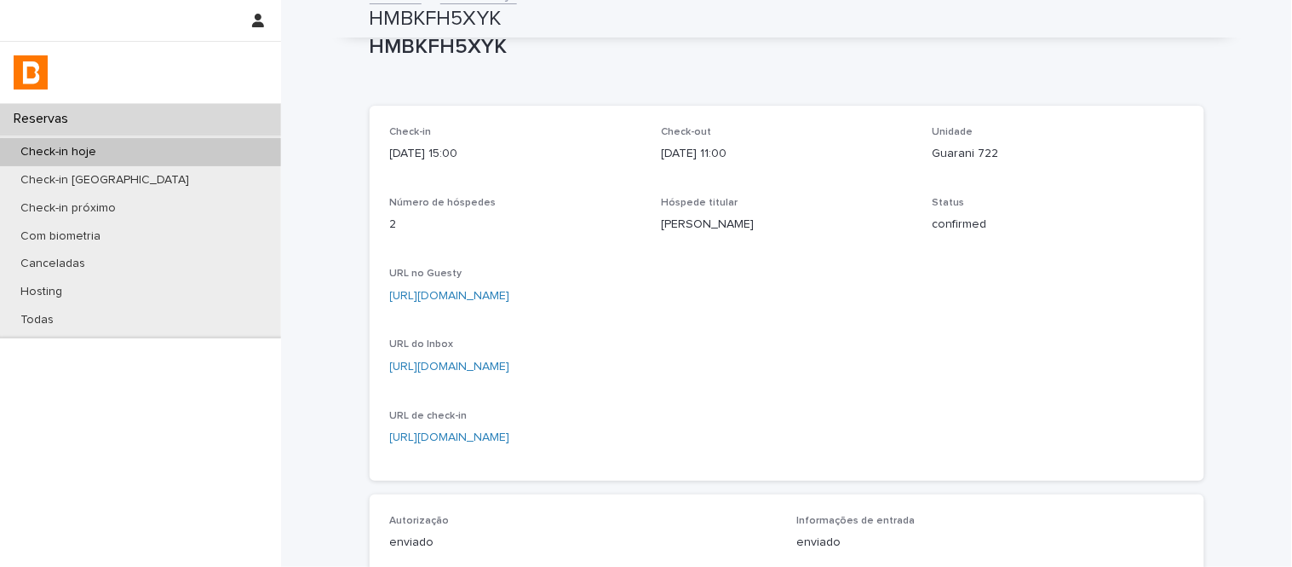
scroll to position [0, 0]
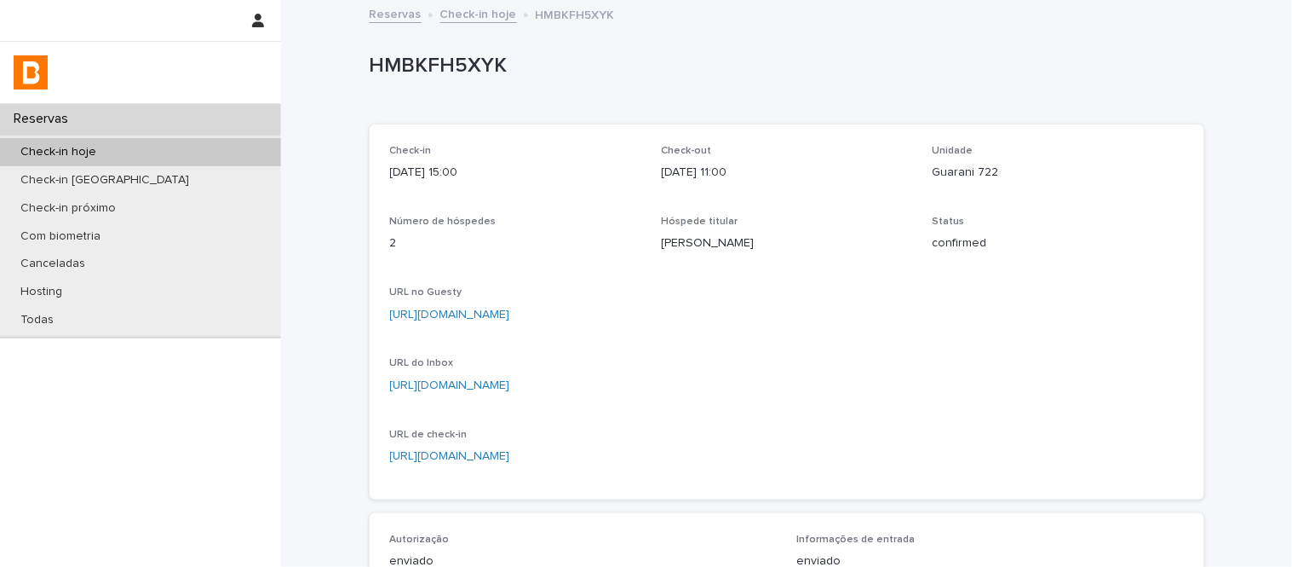
click at [497, 66] on p "HMBKFH5XYK" at bounding box center [784, 66] width 828 height 25
click at [486, 26] on div "Reservas Check-in hoje HMBKFH5XYK" at bounding box center [787, 15] width 852 height 24
click at [479, 55] on p "HMBKFH5XYK" at bounding box center [784, 66] width 828 height 25
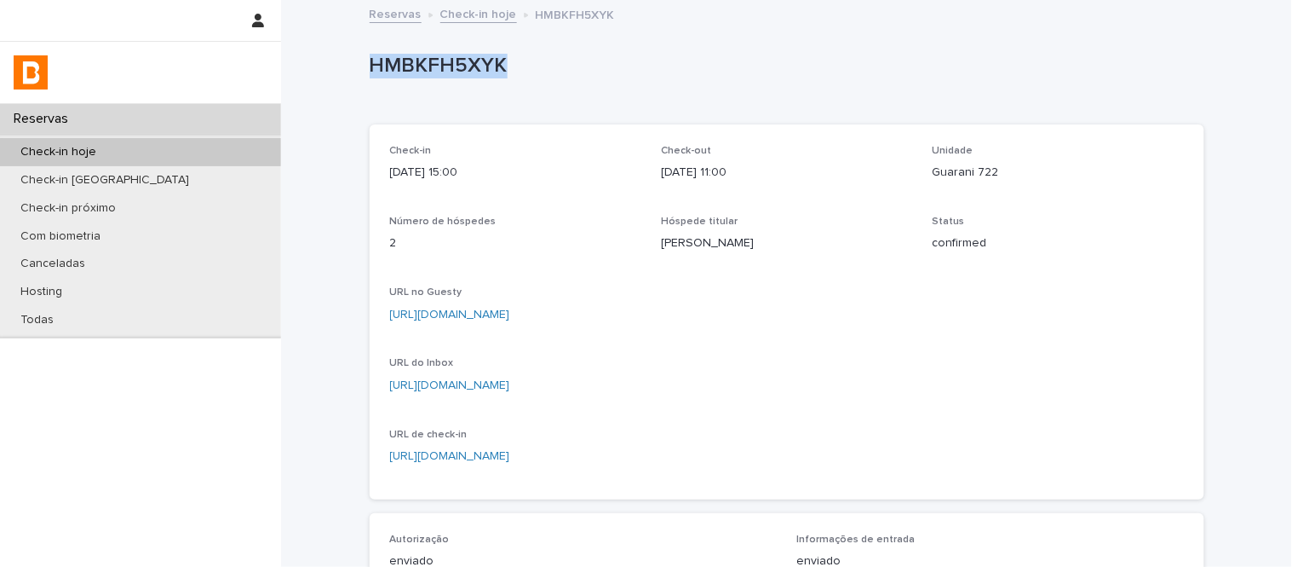
click at [479, 55] on p "HMBKFH5XYK" at bounding box center [784, 66] width 828 height 25
copy p "HMBKFH5XYK"
click at [473, 18] on link "Check-in hoje" at bounding box center [478, 13] width 77 height 20
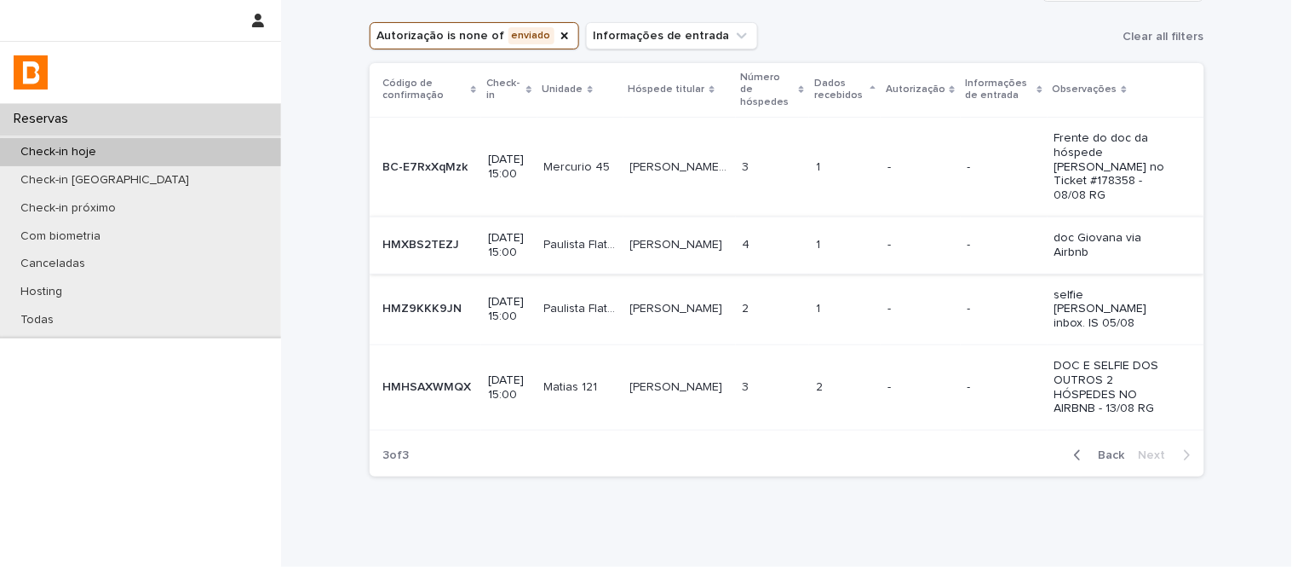
scroll to position [91, 0]
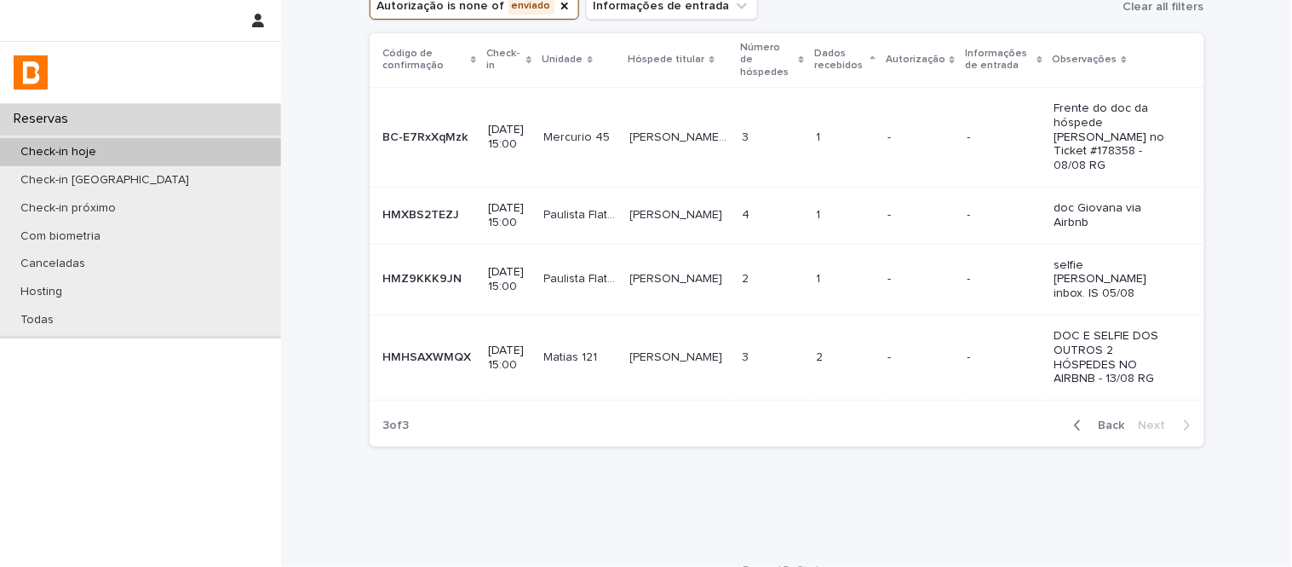
click at [1080, 417] on div "button" at bounding box center [1081, 424] width 14 height 15
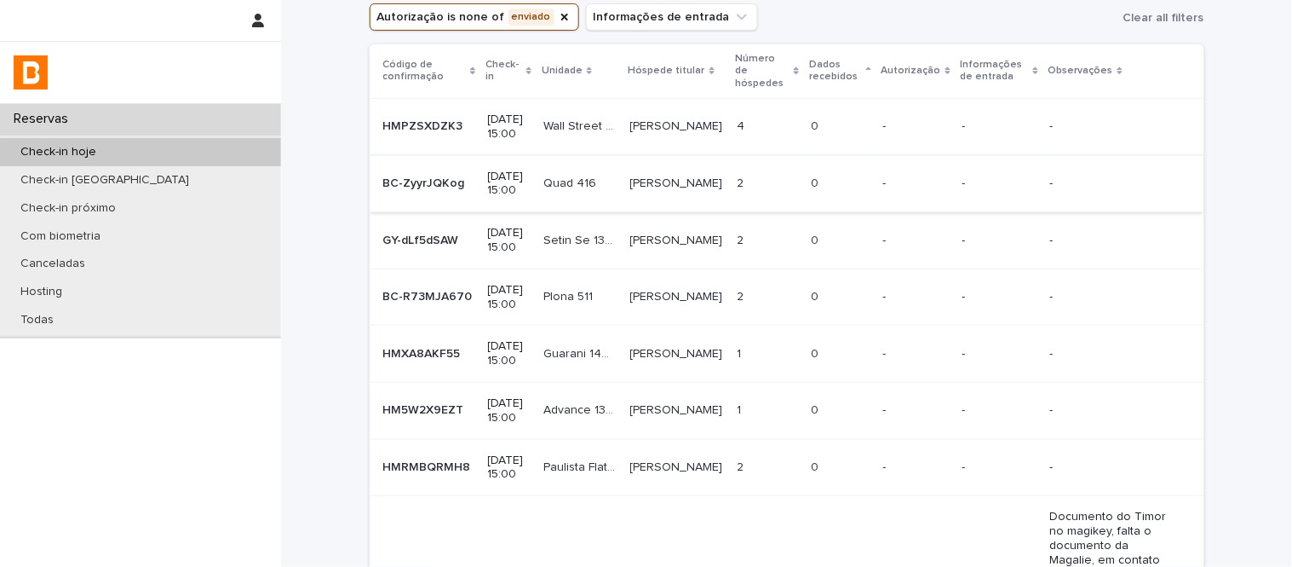
scroll to position [7, 0]
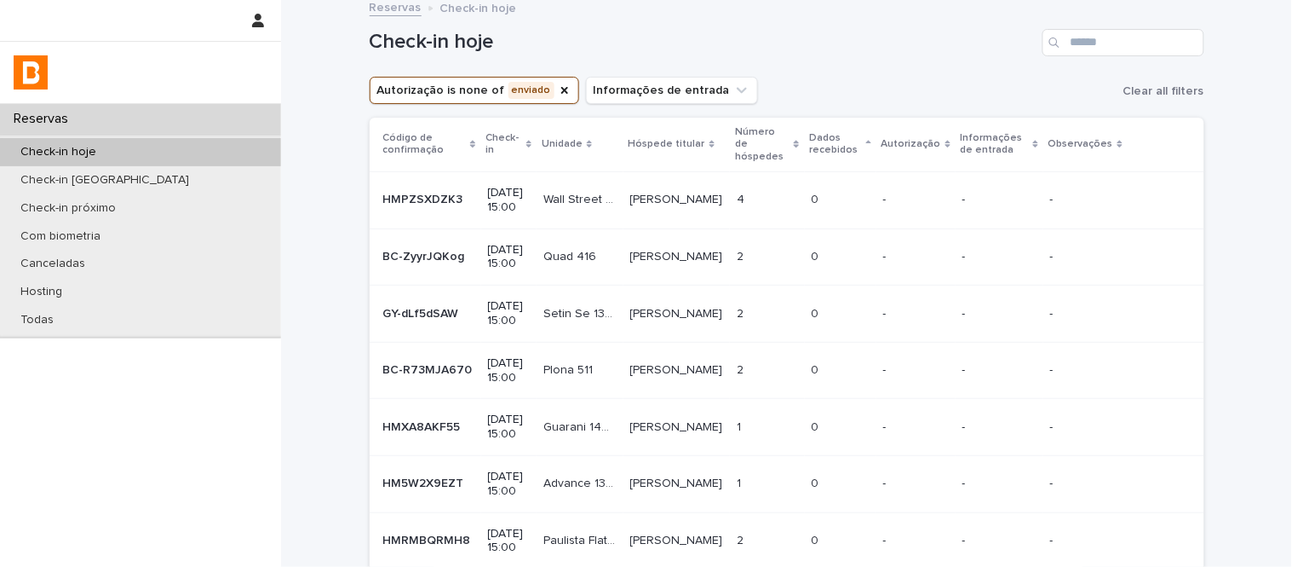
click at [737, 258] on p at bounding box center [767, 257] width 60 height 14
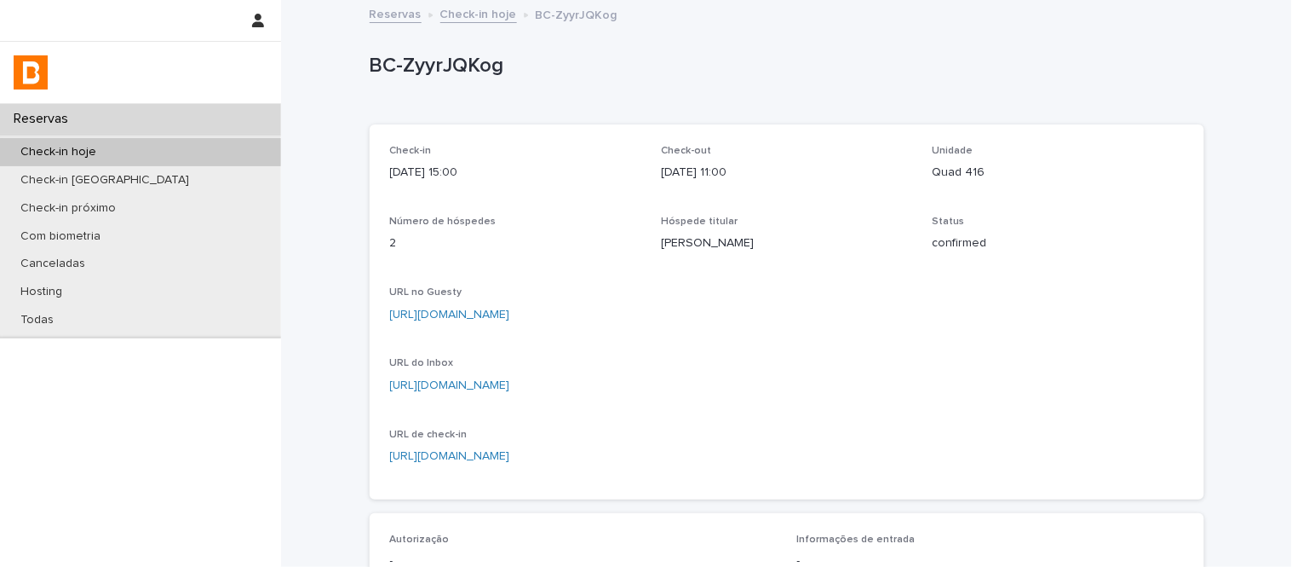
click at [958, 173] on p "Quad 416" at bounding box center [1058, 173] width 251 height 18
copy p "Quad 416"
click at [510, 316] on link "https://app.guesty.com/reservations/688386bc9ff5680012b2606c/summary" at bounding box center [450, 314] width 120 height 12
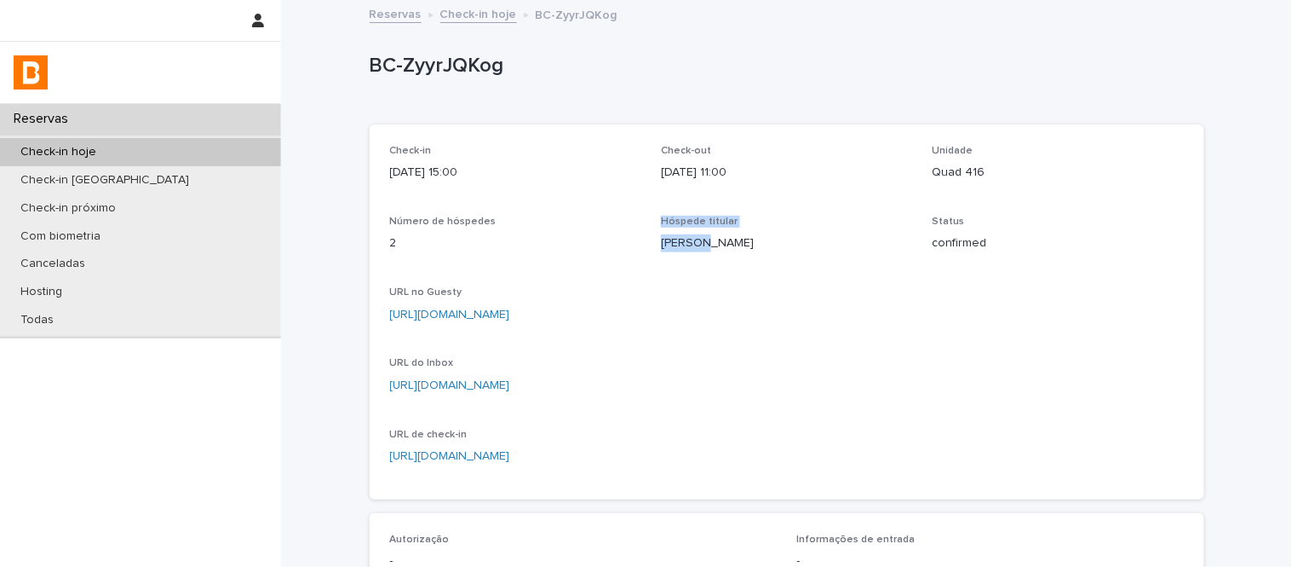
drag, startPoint x: 692, startPoint y: 242, endPoint x: 609, endPoint y: 241, distance: 82.6
click at [609, 241] on div "Check-in 2025-08-13 15:00 Check-out 2025-08-17 11:00 Unidade Quad 416 Número de…" at bounding box center [787, 312] width 794 height 334
copy div "Hóspede titular Terence"
click at [702, 197] on div "Check-in 2025-08-13 15:00 Check-out 2025-08-17 11:00 Unidade Quad 416 Número de…" at bounding box center [787, 312] width 794 height 334
